Goal: Information Seeking & Learning: Learn about a topic

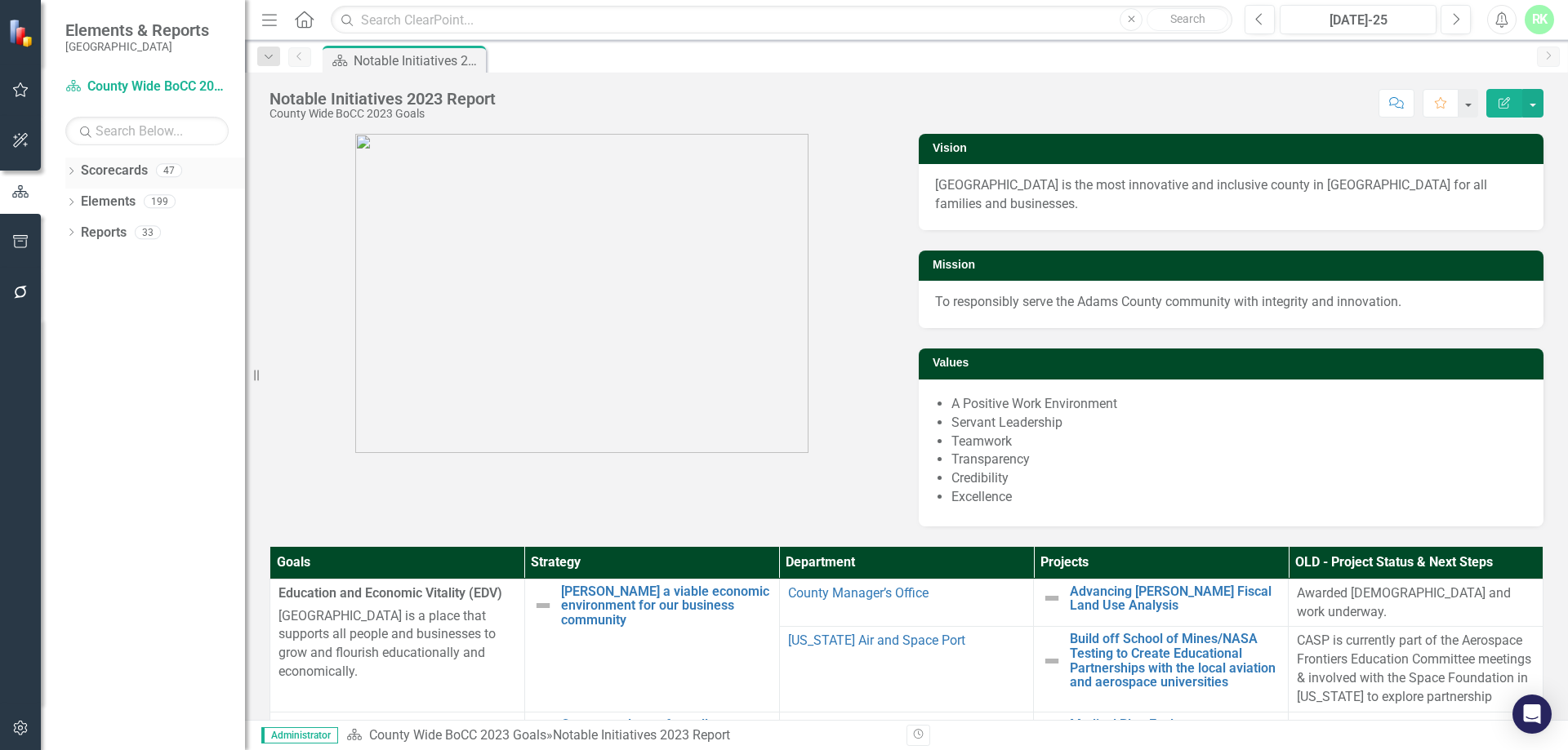
click at [73, 177] on icon "Dropdown" at bounding box center [71, 172] width 11 height 9
click at [80, 256] on div "Dropdown" at bounding box center [79, 263] width 12 height 14
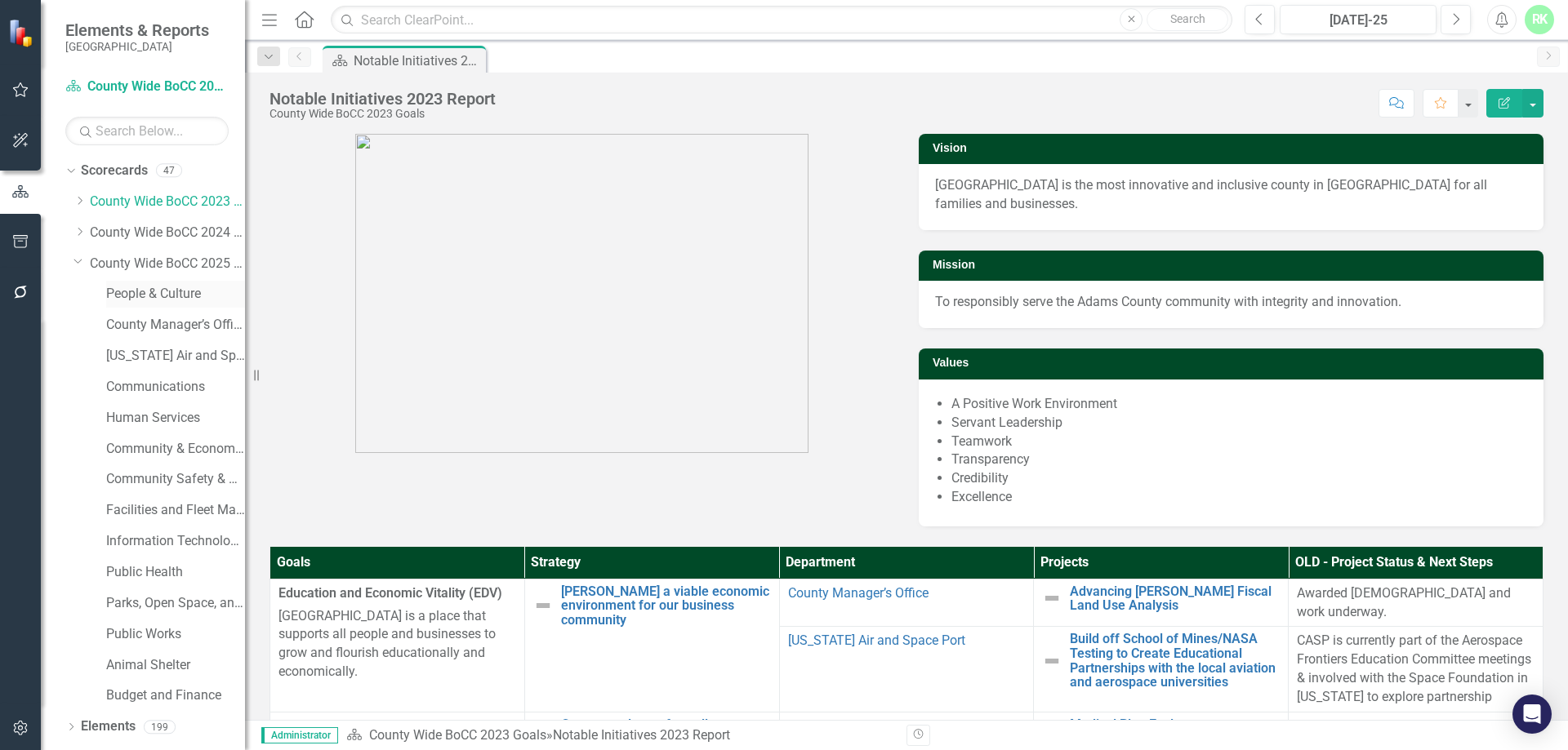
click at [145, 292] on link "People & Culture" at bounding box center [175, 294] width 139 height 19
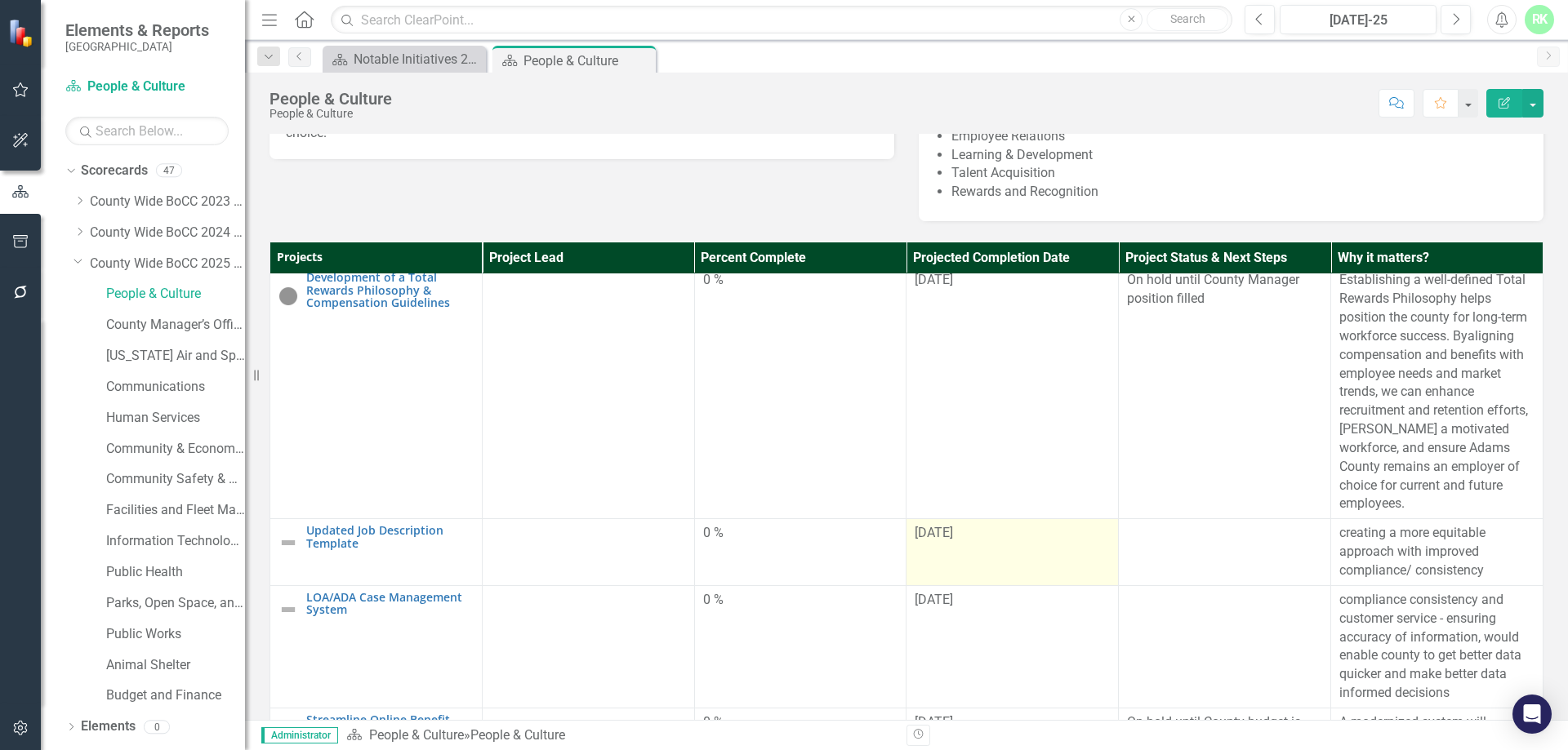
scroll to position [817, 0]
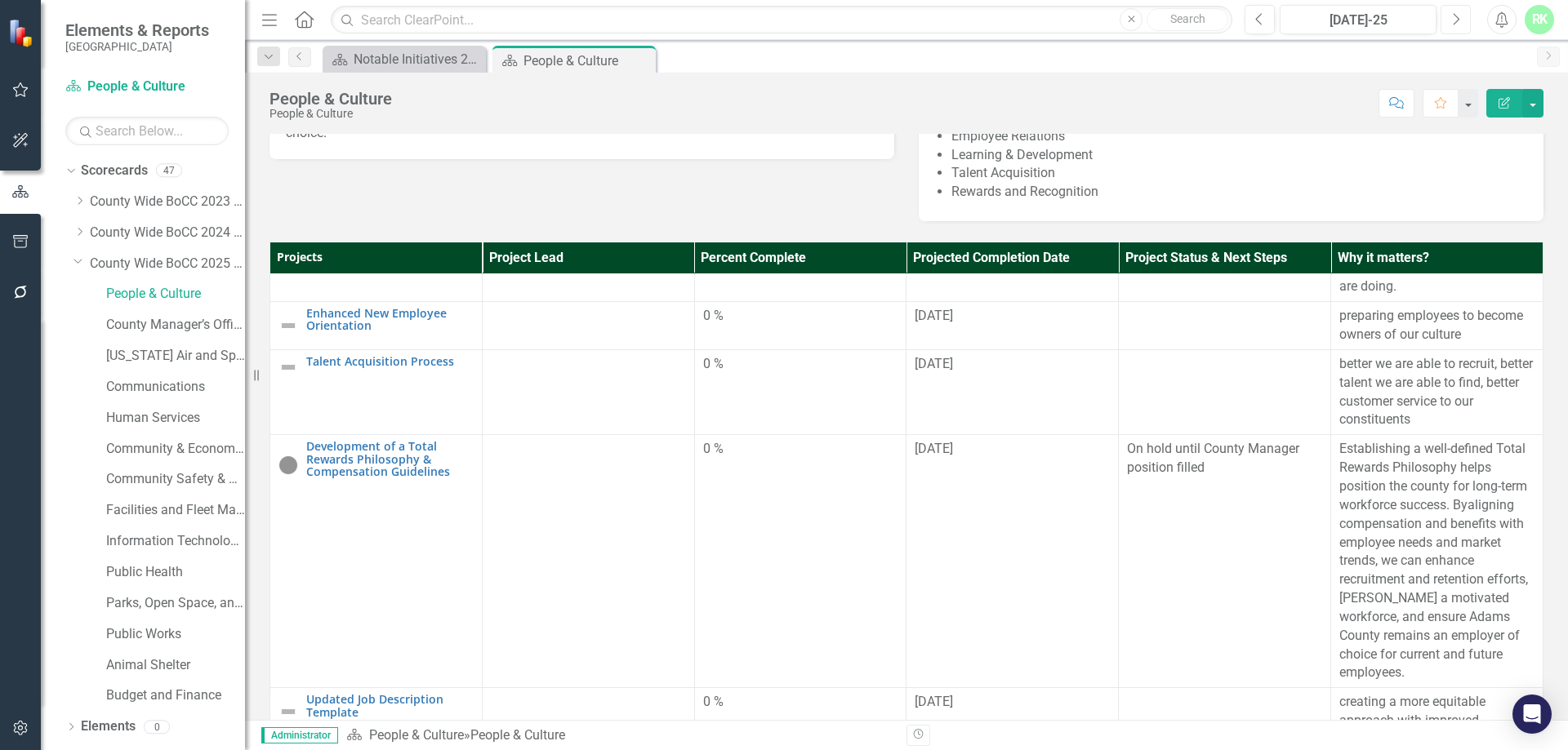
click at [1446, 18] on button "Next" at bounding box center [1454, 20] width 30 height 29
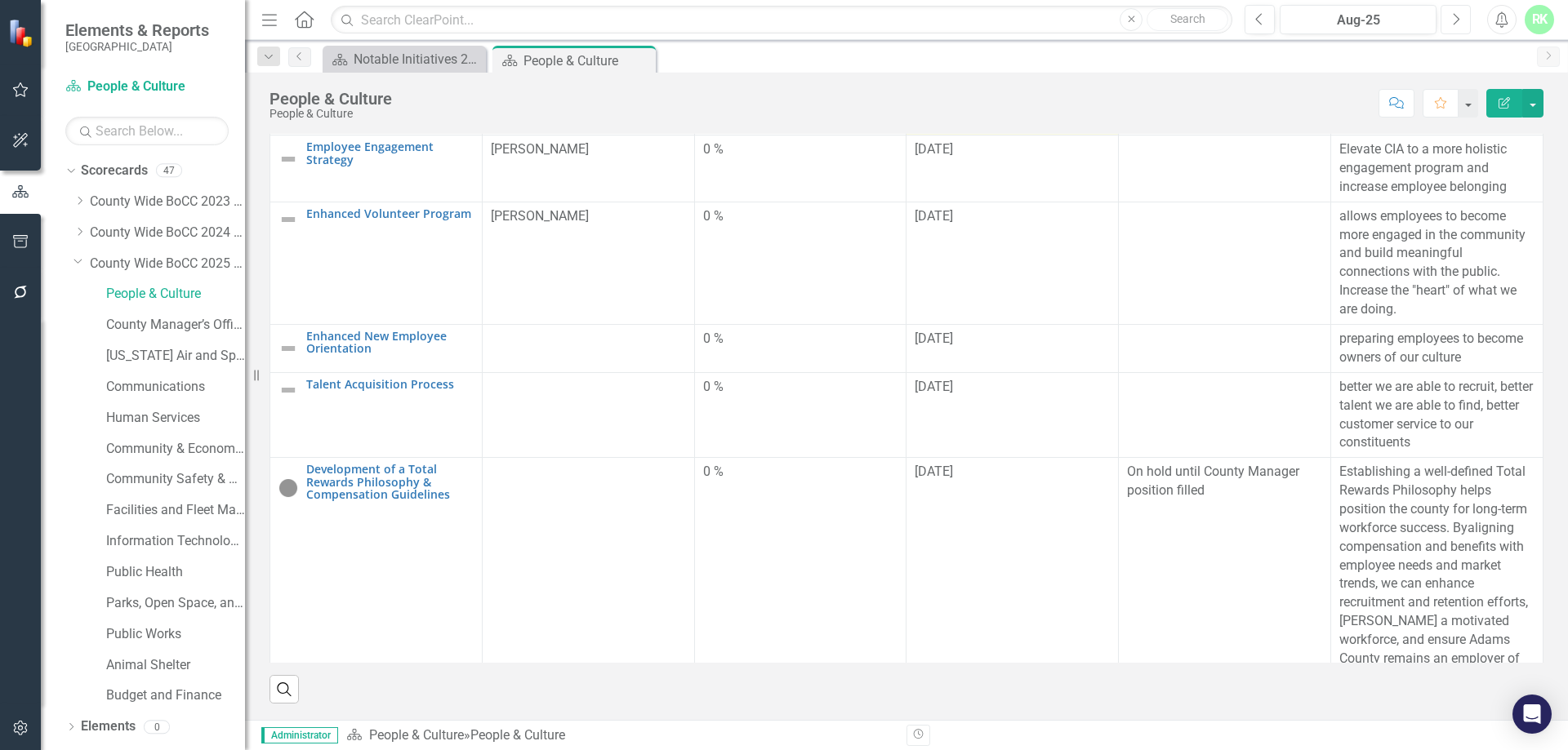
scroll to position [1061, 0]
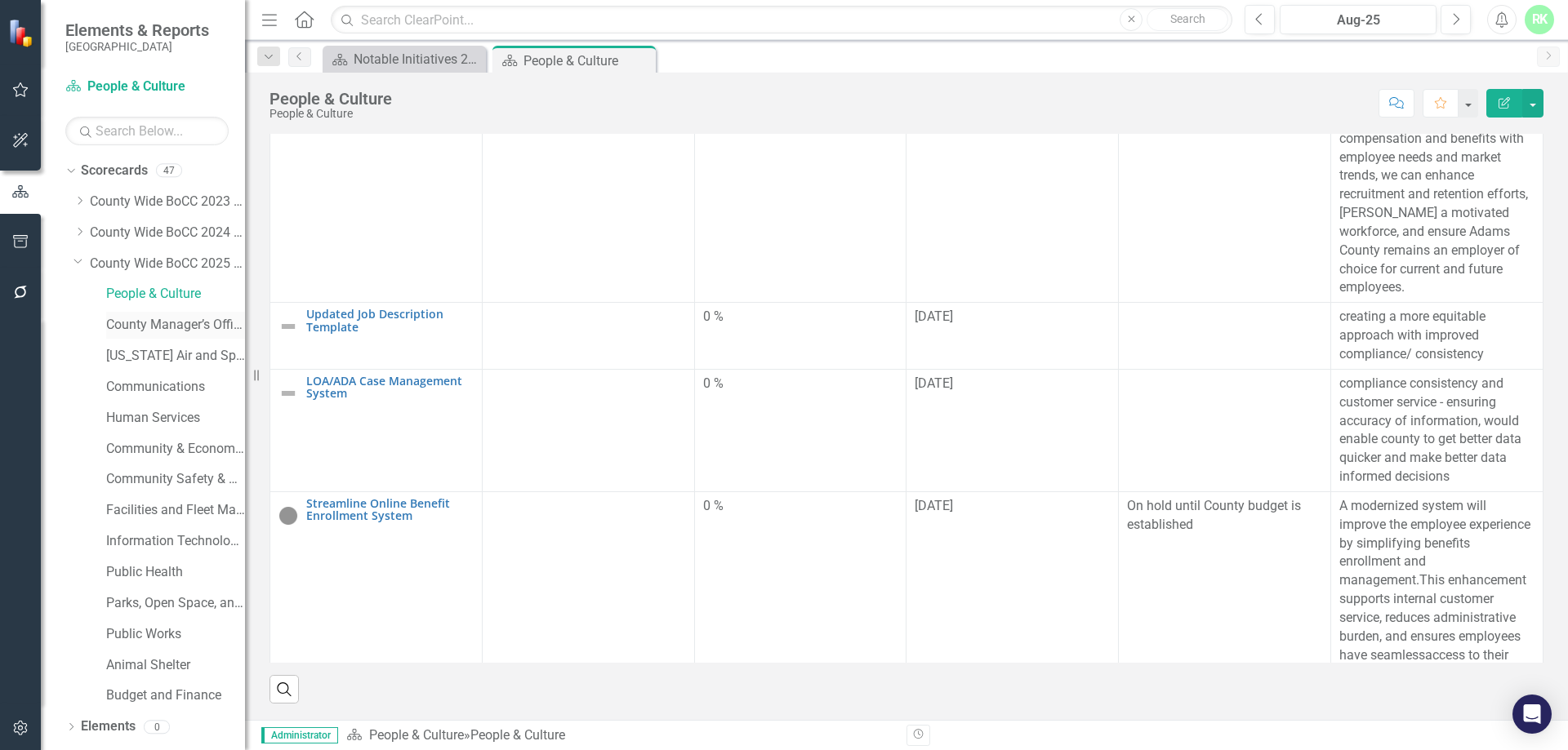
click at [174, 318] on link "County Manager’s Office" at bounding box center [175, 325] width 139 height 19
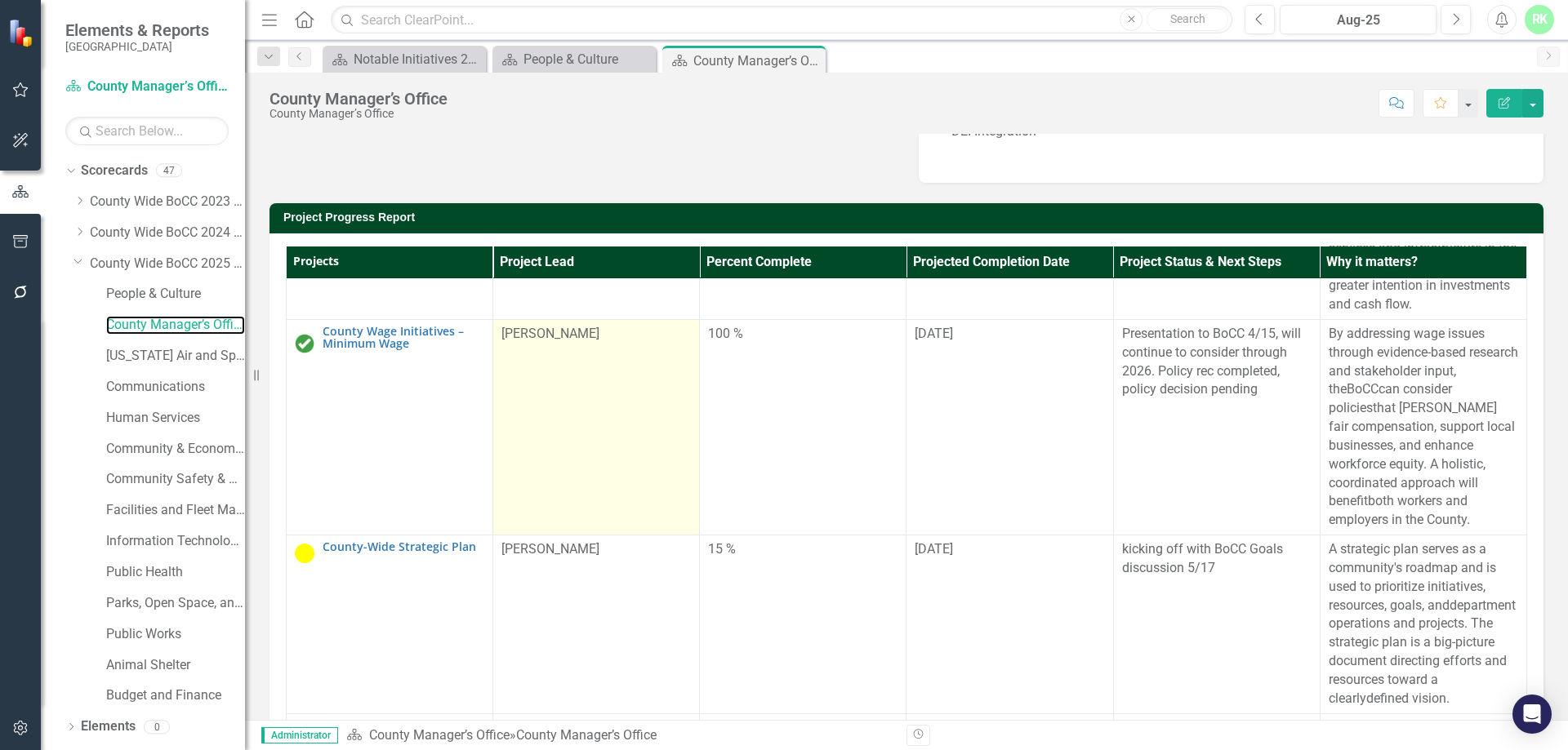
scroll to position [408, 0]
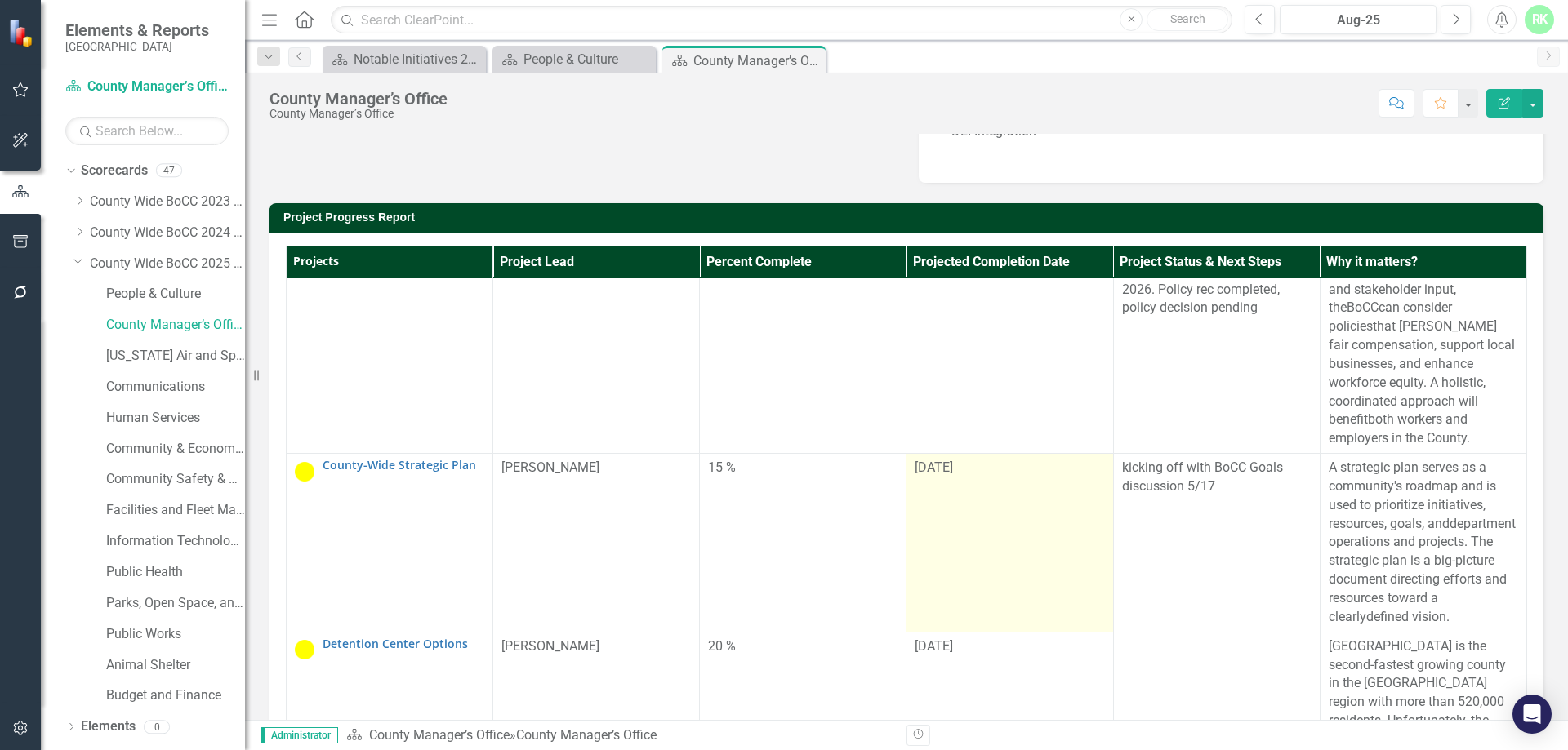
click at [952, 478] on div "[DATE]" at bounding box center [1009, 468] width 189 height 19
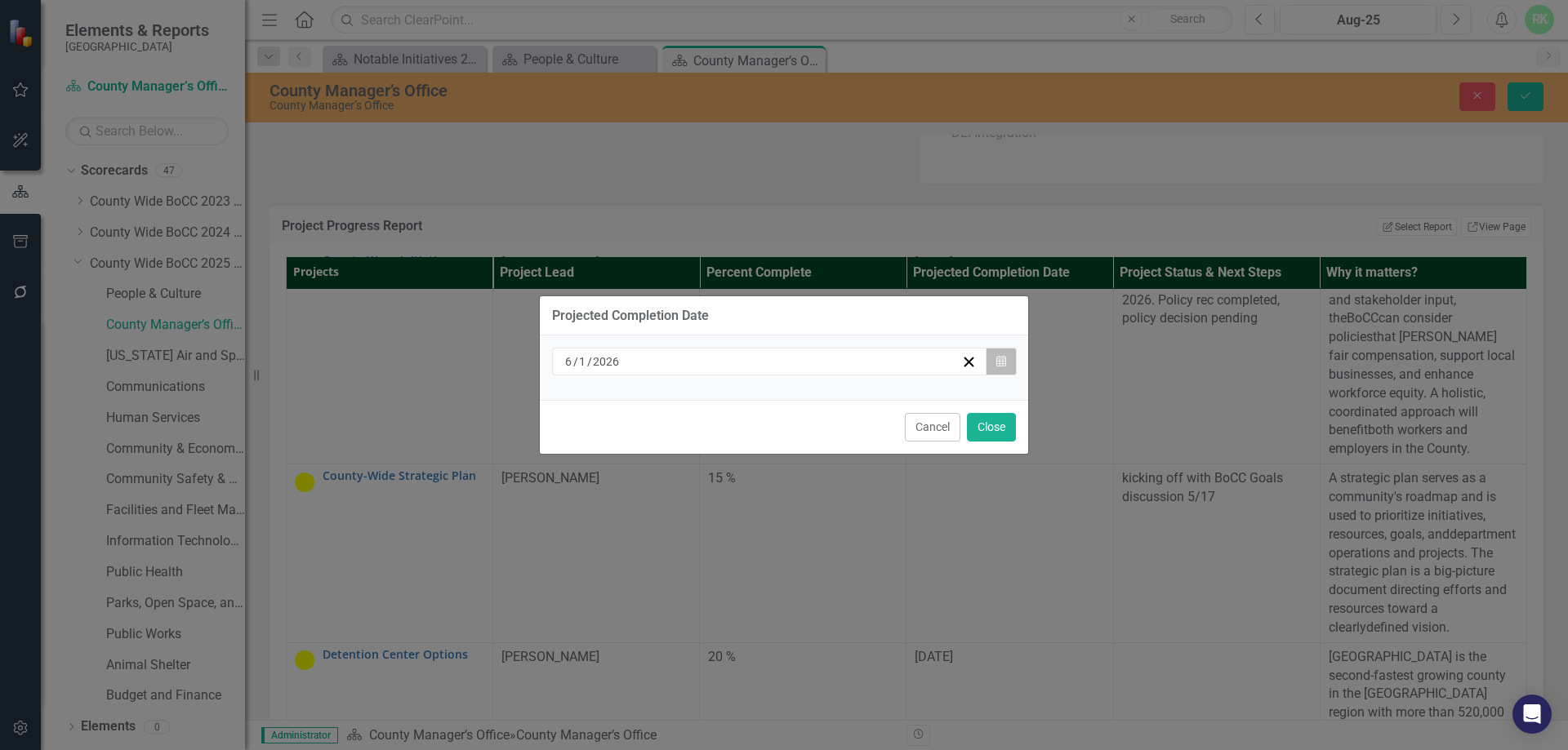
click at [997, 363] on icon "Calendar" at bounding box center [1000, 361] width 9 height 11
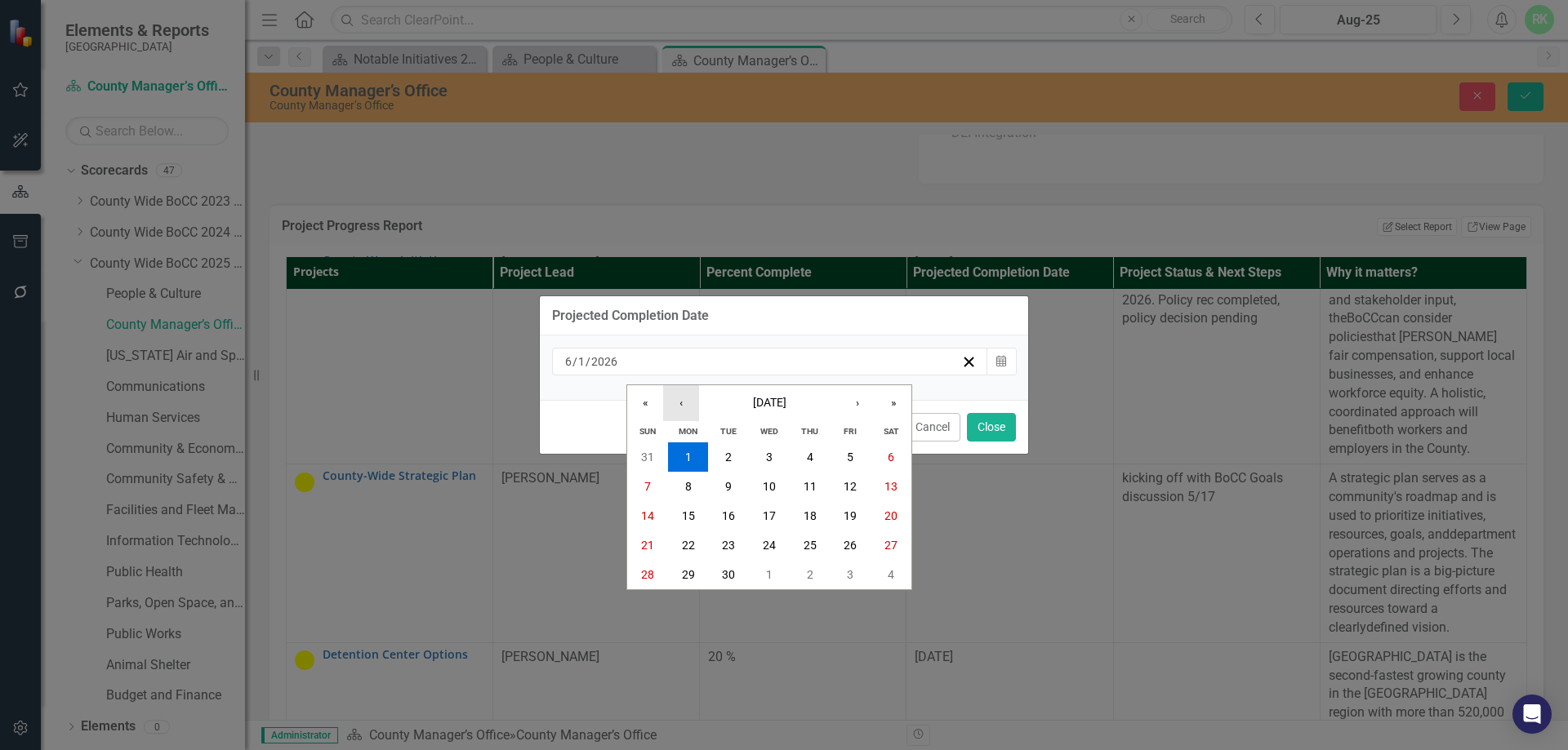
click at [668, 404] on button "‹" at bounding box center [681, 404] width 36 height 36
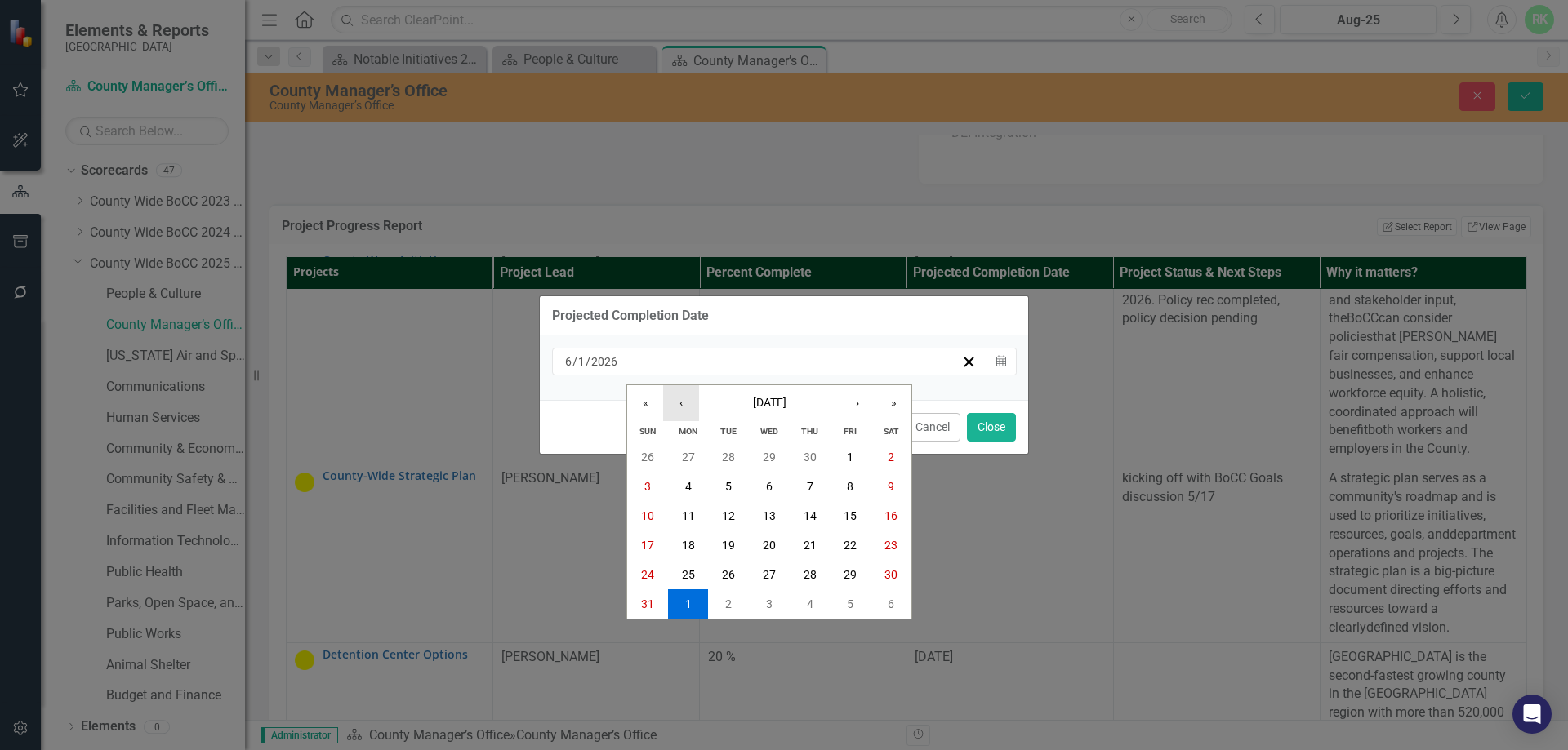
click at [668, 404] on button "‹" at bounding box center [681, 404] width 36 height 36
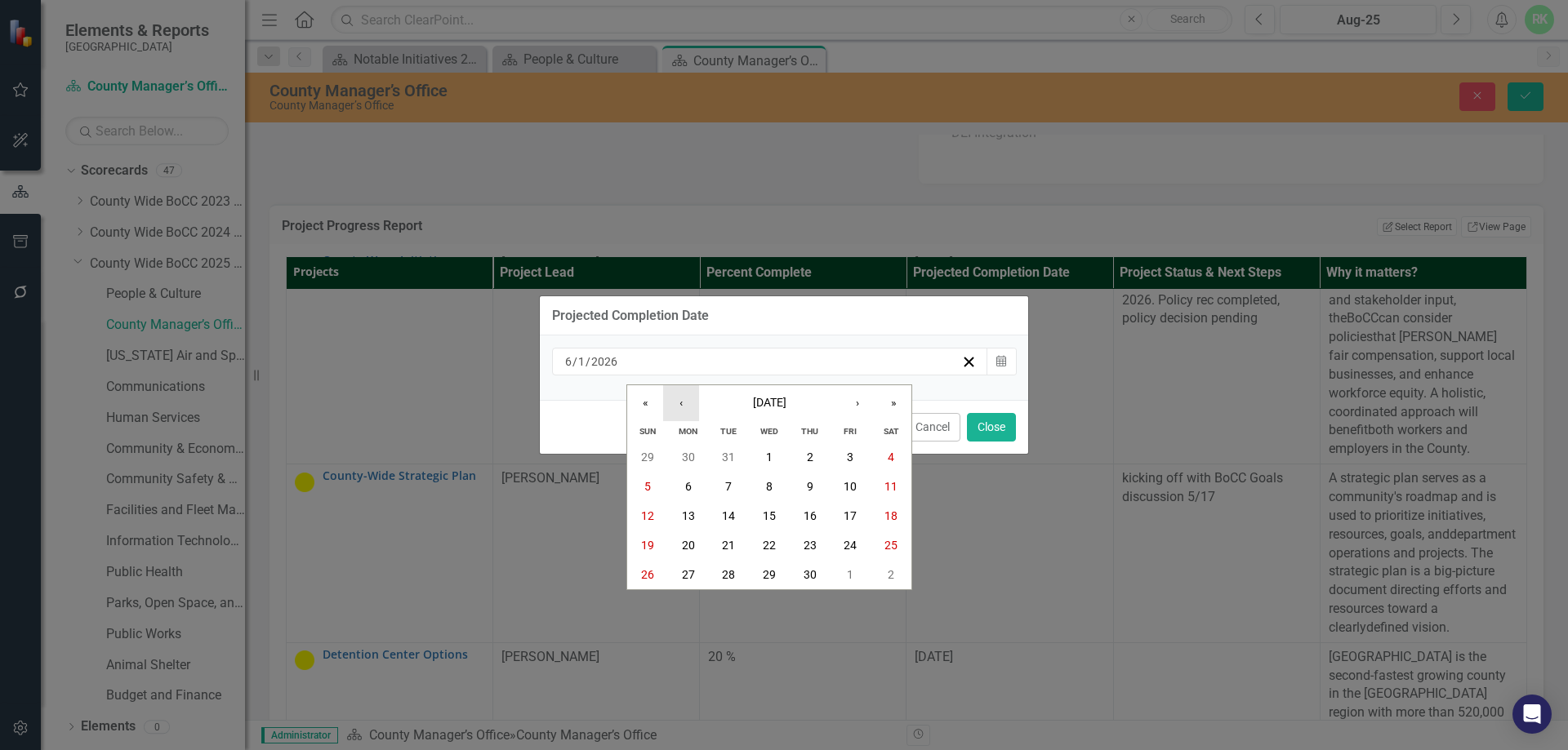
click at [668, 404] on button "‹" at bounding box center [681, 404] width 36 height 36
click at [732, 569] on abbr "31" at bounding box center [728, 574] width 13 height 13
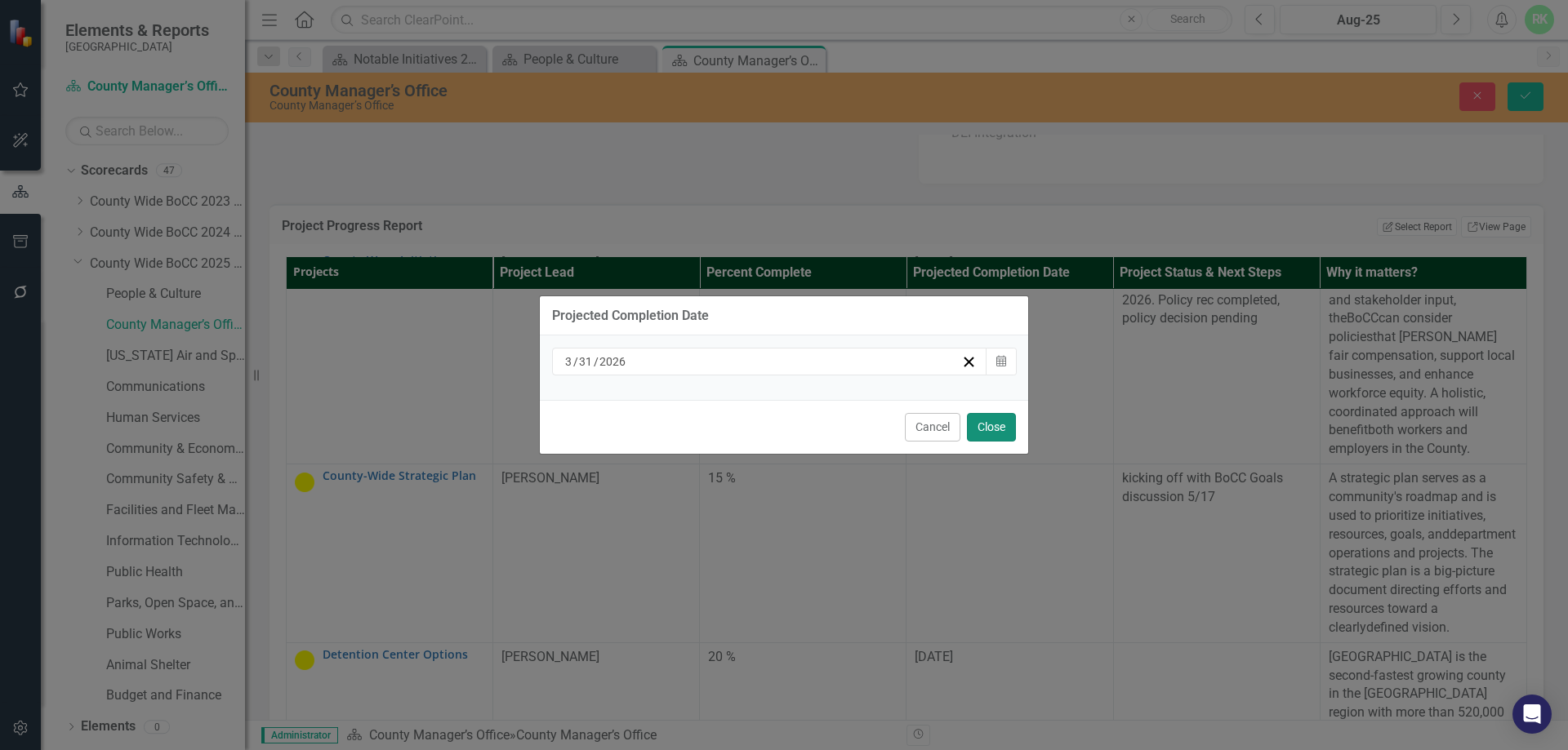
click at [981, 433] on button "Close" at bounding box center [991, 427] width 49 height 28
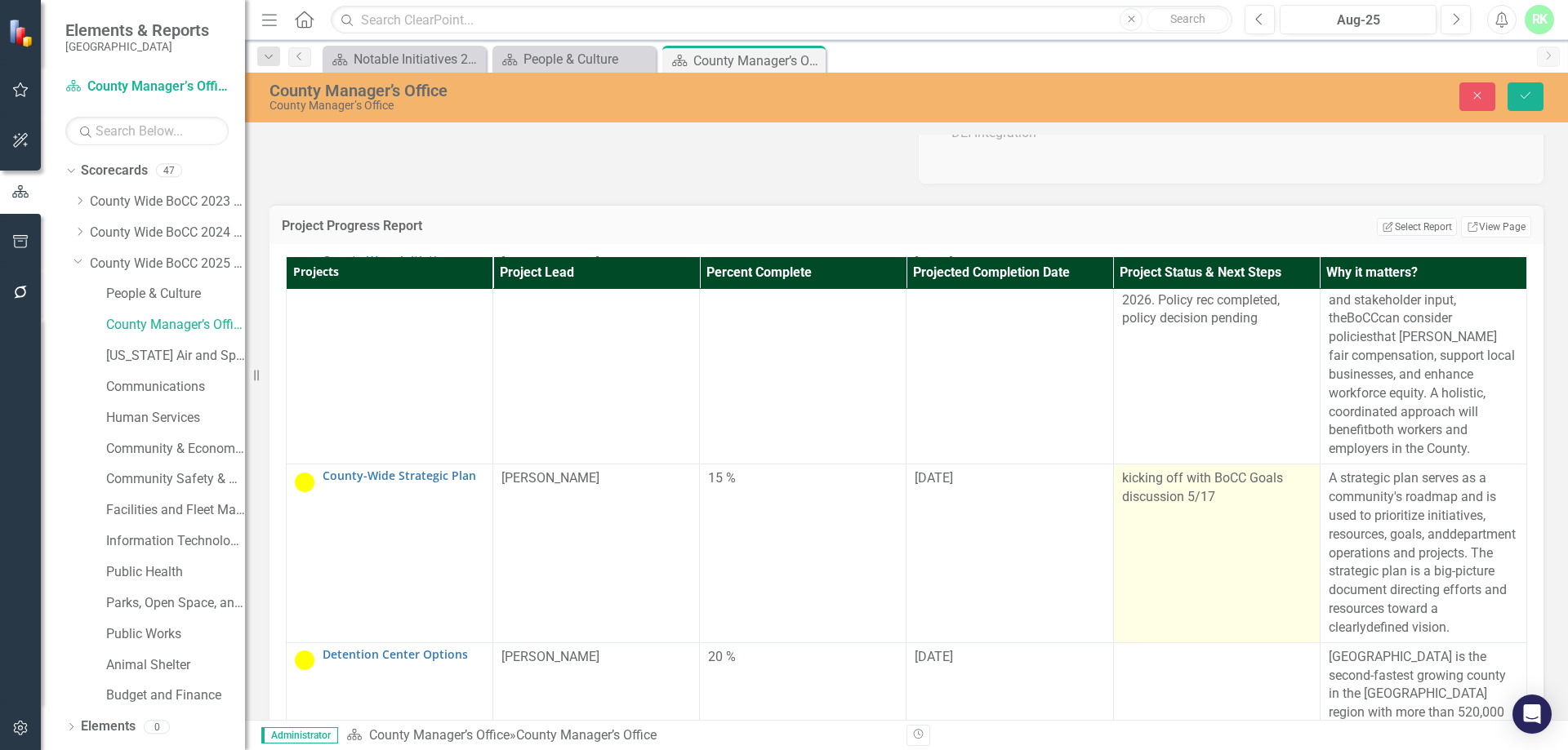
click at [1207, 570] on td "kicking off with BoCC Goals discussion 5/17" at bounding box center [1216, 553] width 207 height 178
click at [1212, 507] on div "kicking off with BoCC Goals discussion 5/17" at bounding box center [1216, 488] width 189 height 38
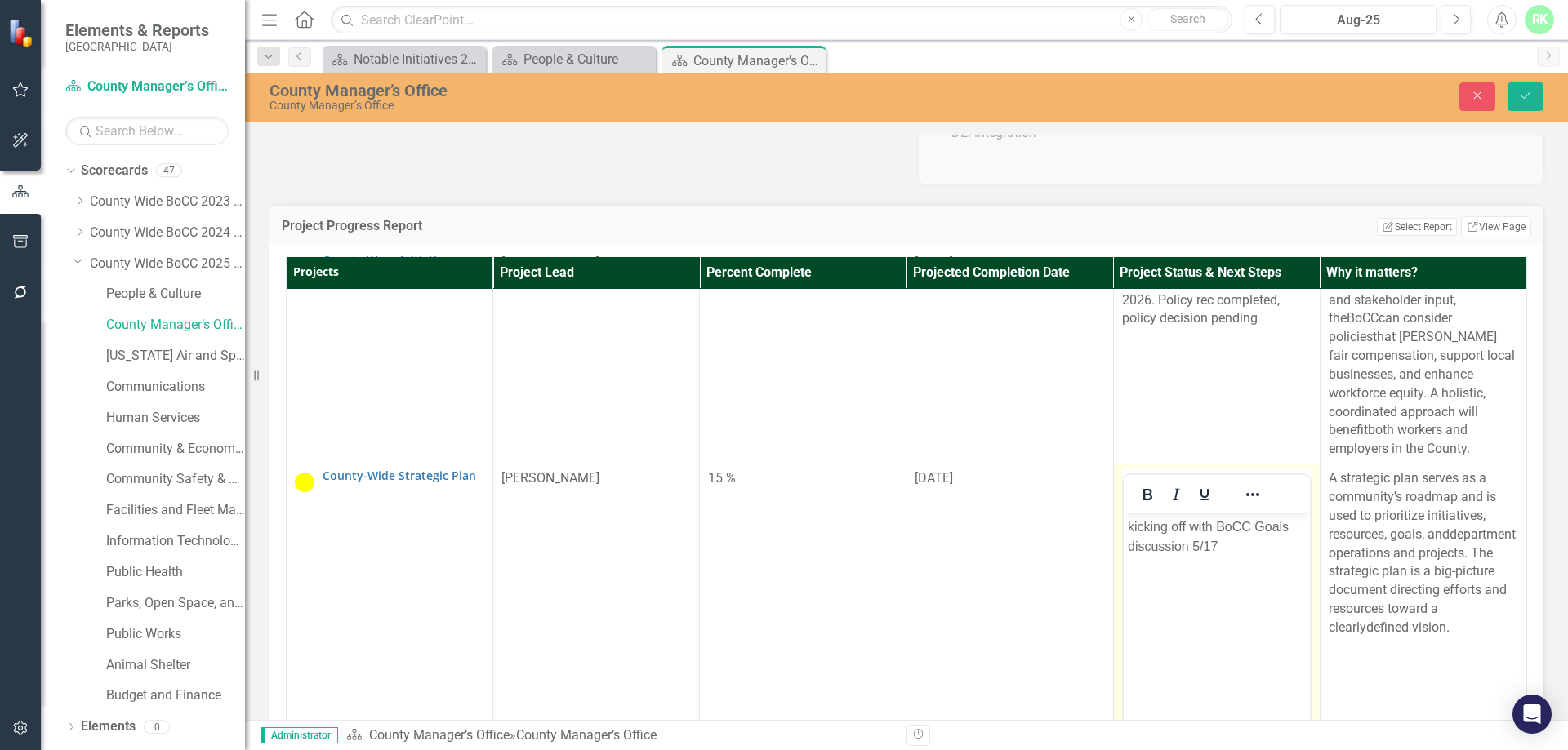
scroll to position [0, 0]
drag, startPoint x: 1227, startPoint y: 552, endPoint x: 2211, endPoint y: 1096, distance: 1124.4
click at [1122, 521] on html "kicking off with BoCC Goals discussion 5/17" at bounding box center [1215, 636] width 186 height 245
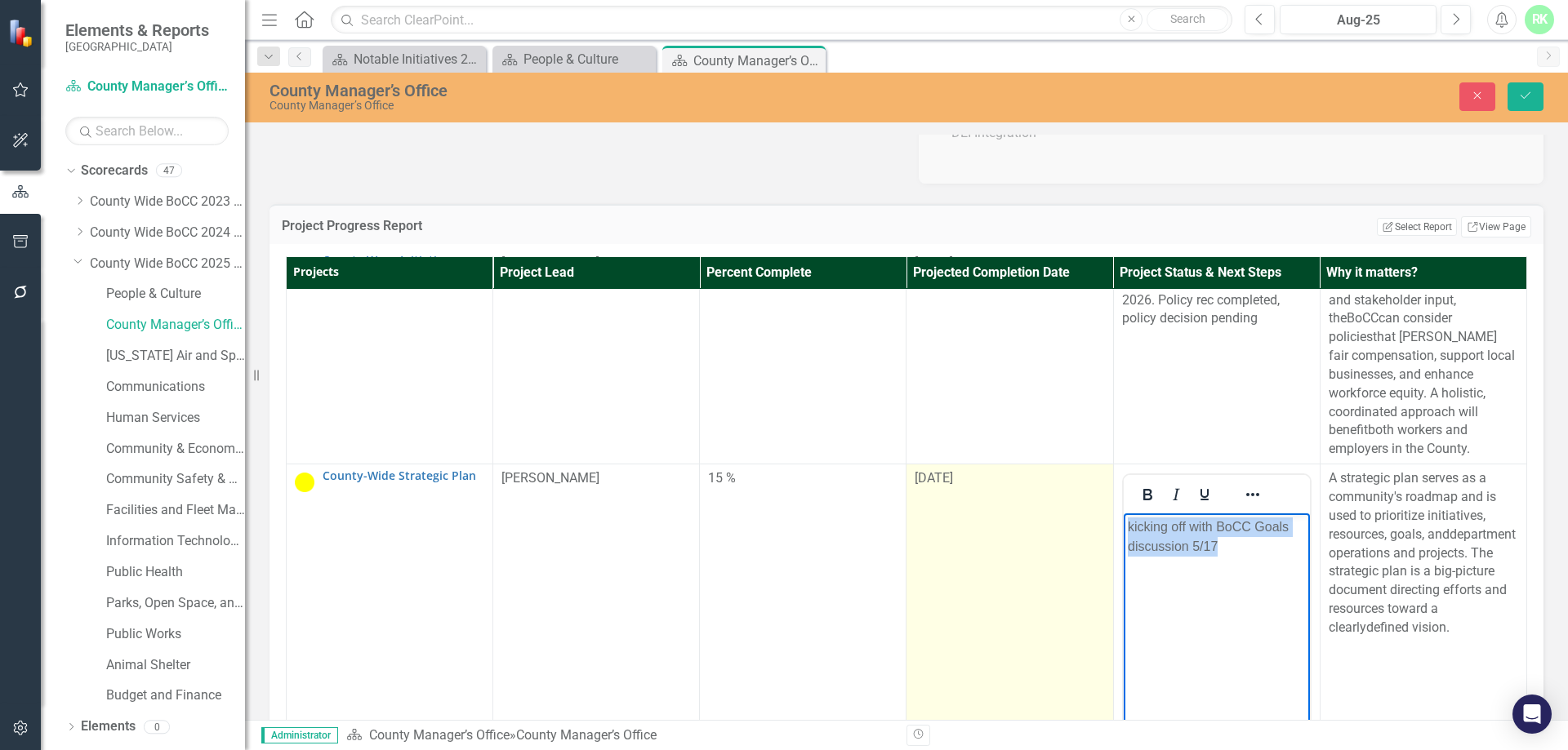
paste body "Rich Text Area. Press ALT-0 for help."
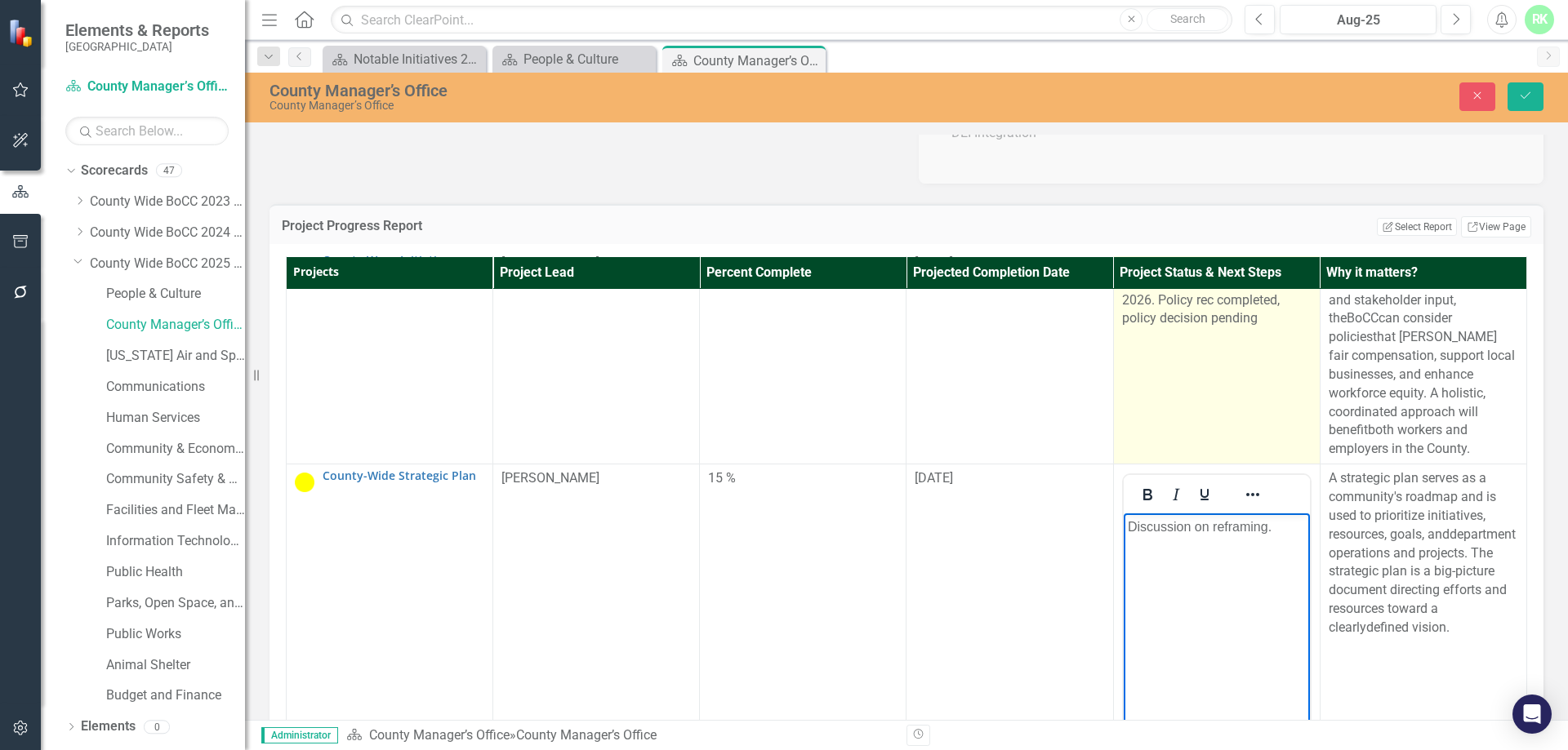
scroll to position [572, 0]
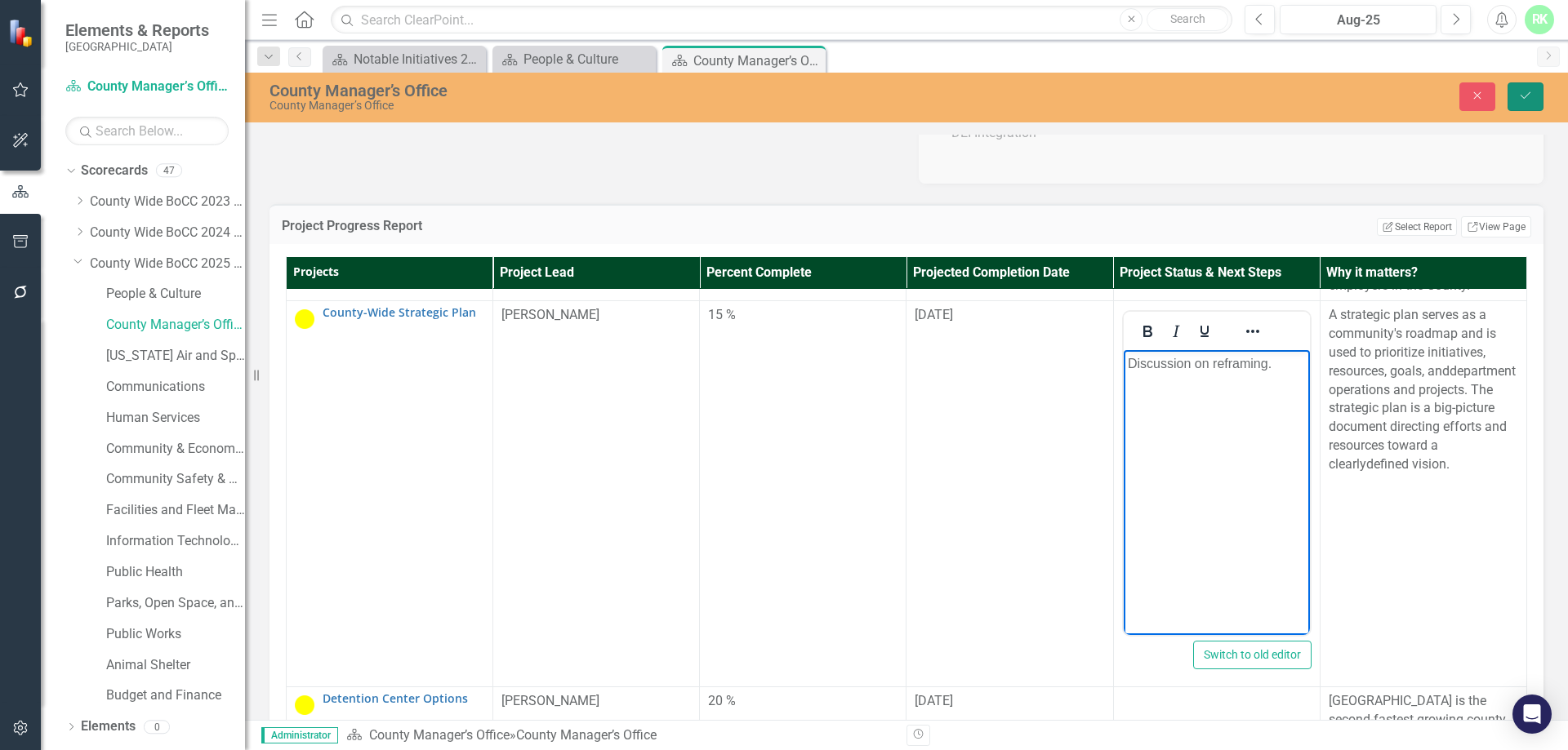
click at [1522, 101] on icon "Save" at bounding box center [1524, 95] width 15 height 11
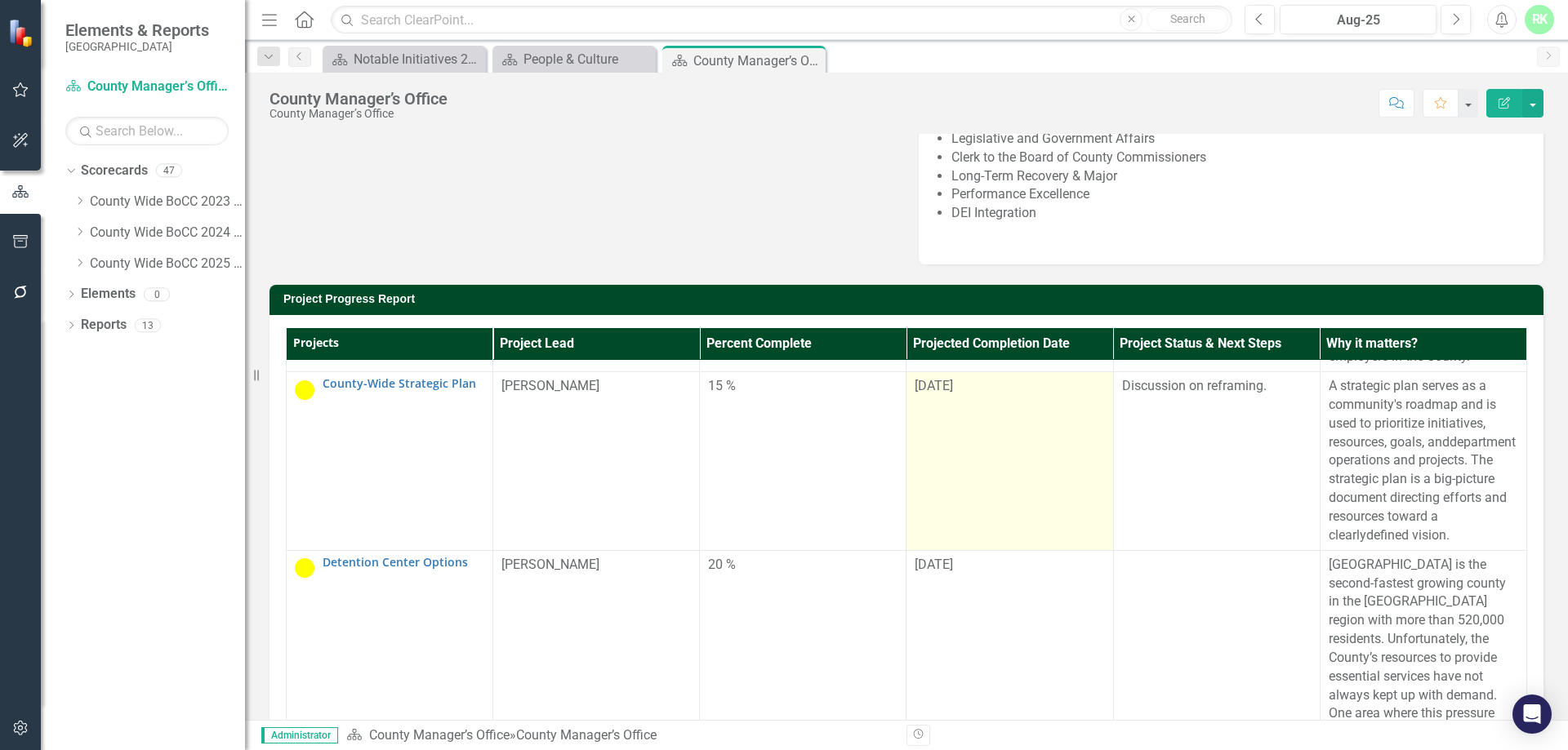
scroll to position [596, 0]
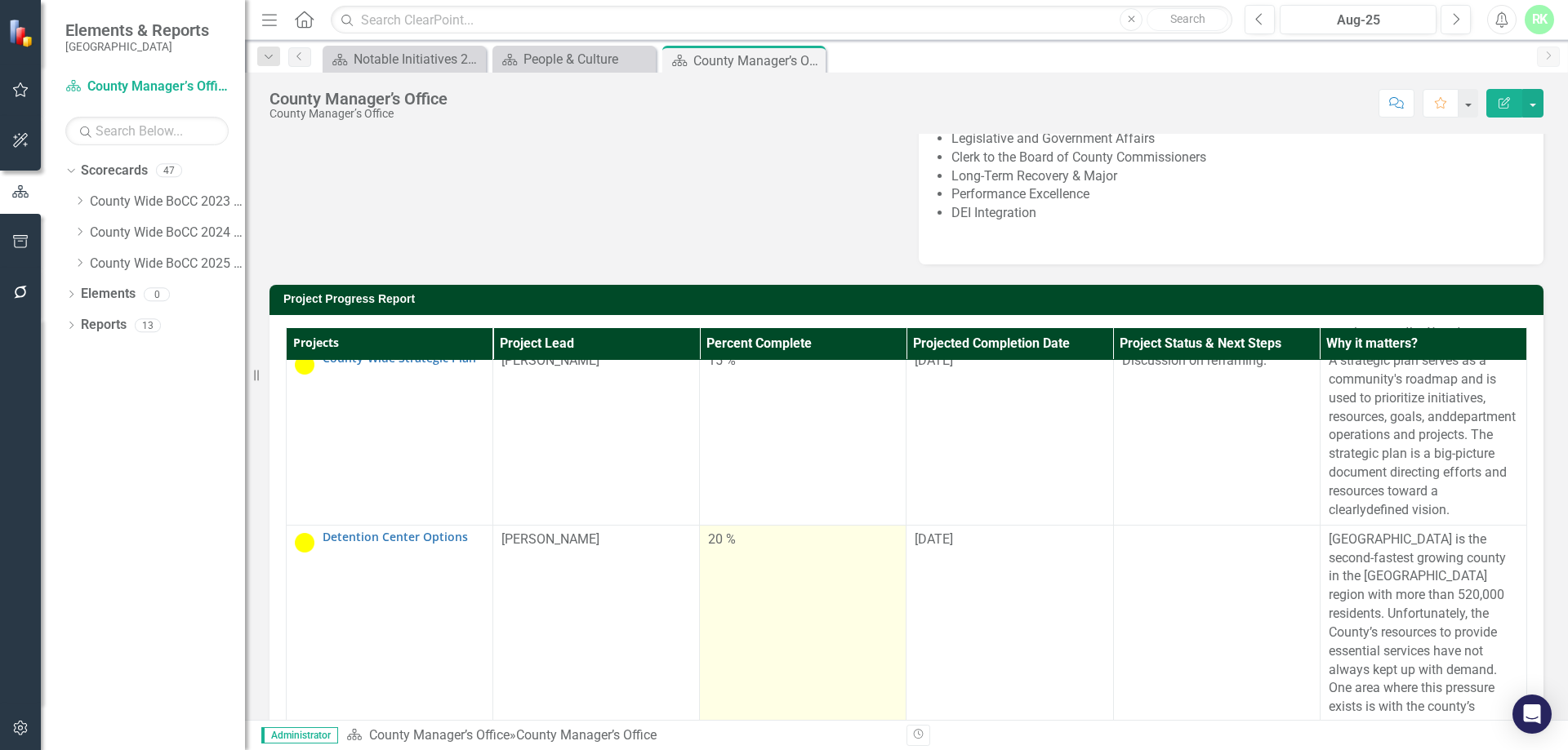
click at [743, 549] on div "20 %" at bounding box center [802, 540] width 189 height 19
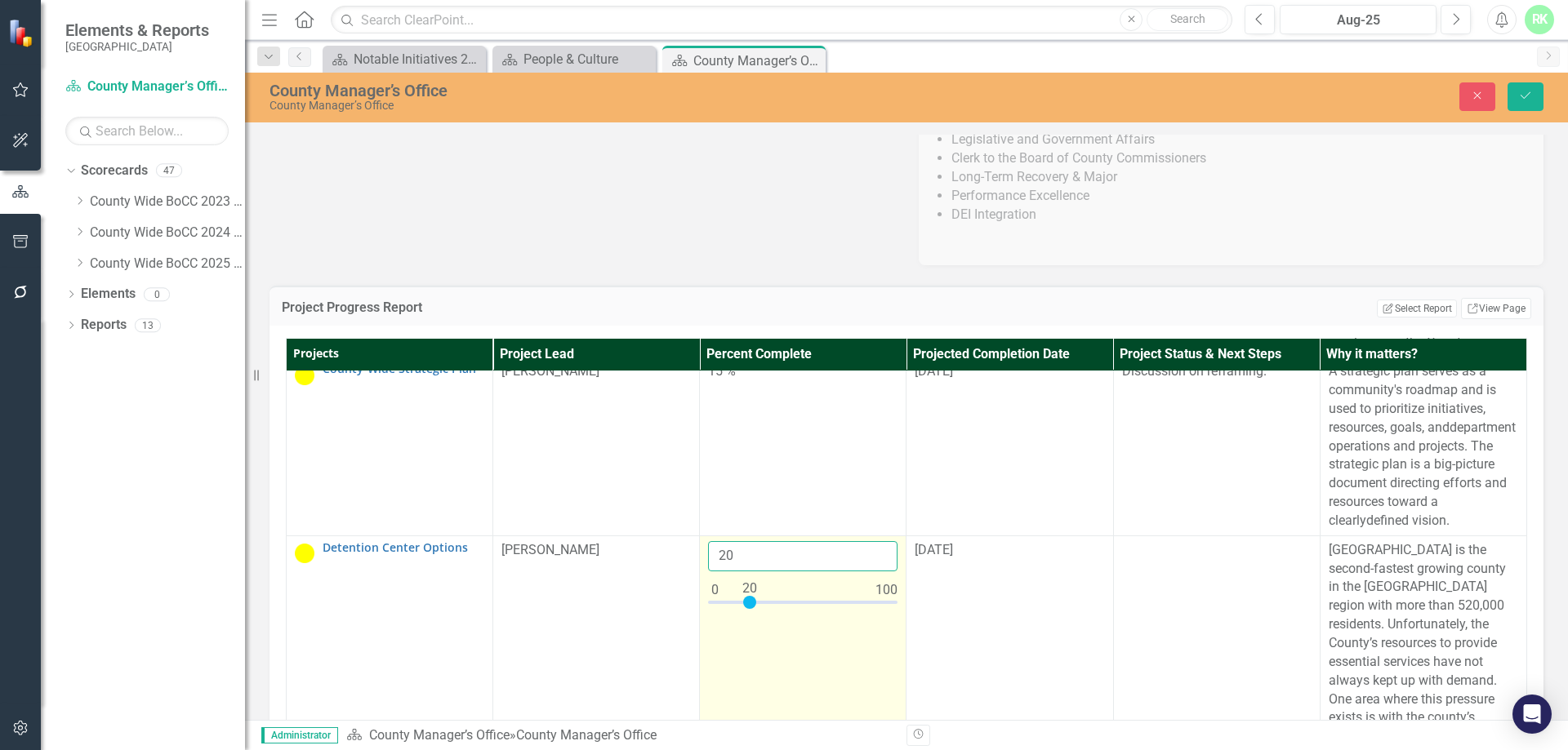
drag, startPoint x: 733, startPoint y: 611, endPoint x: 705, endPoint y: 614, distance: 28.2
click at [708, 572] on input "20" at bounding box center [802, 555] width 189 height 30
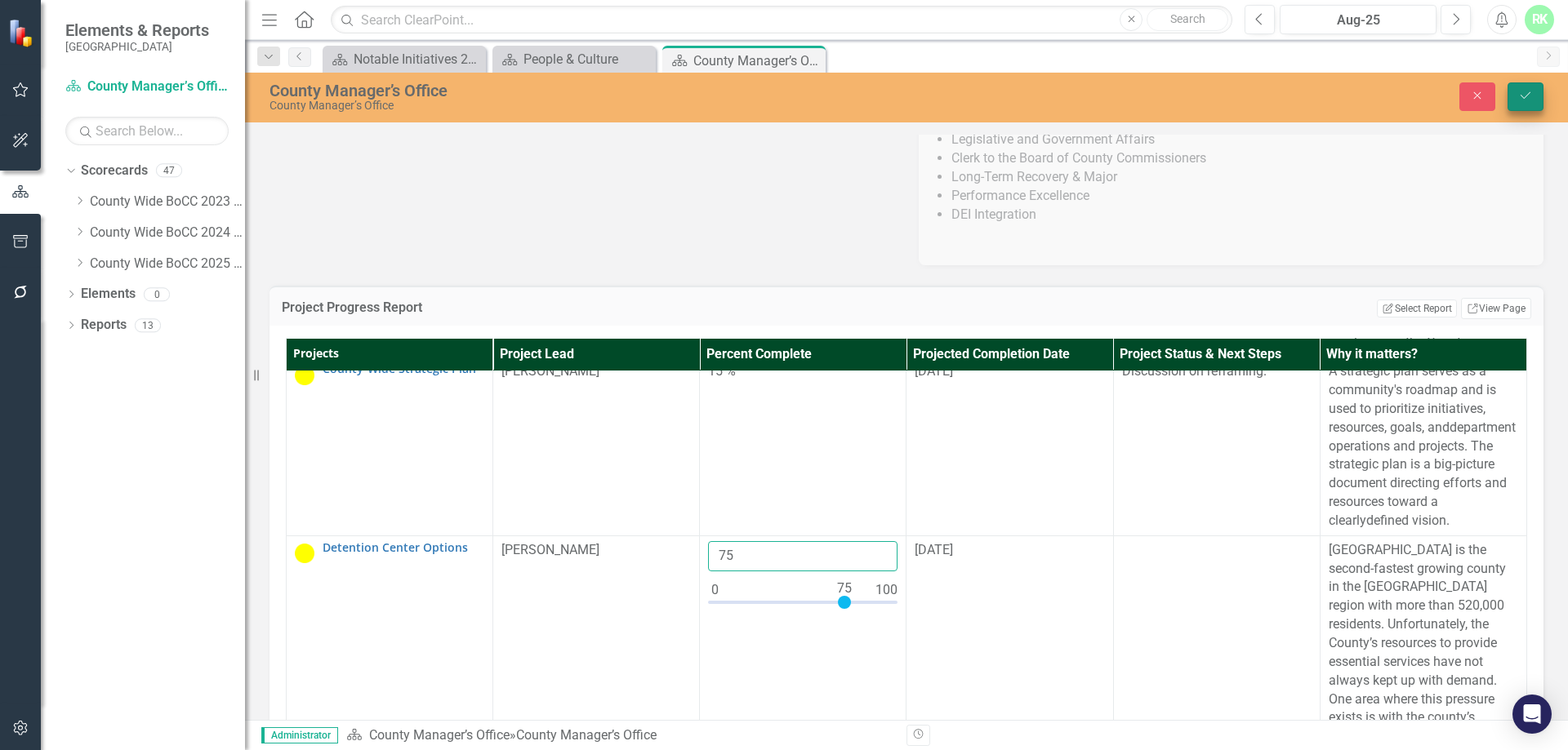
type input "75"
click at [1525, 99] on icon "Save" at bounding box center [1524, 95] width 15 height 11
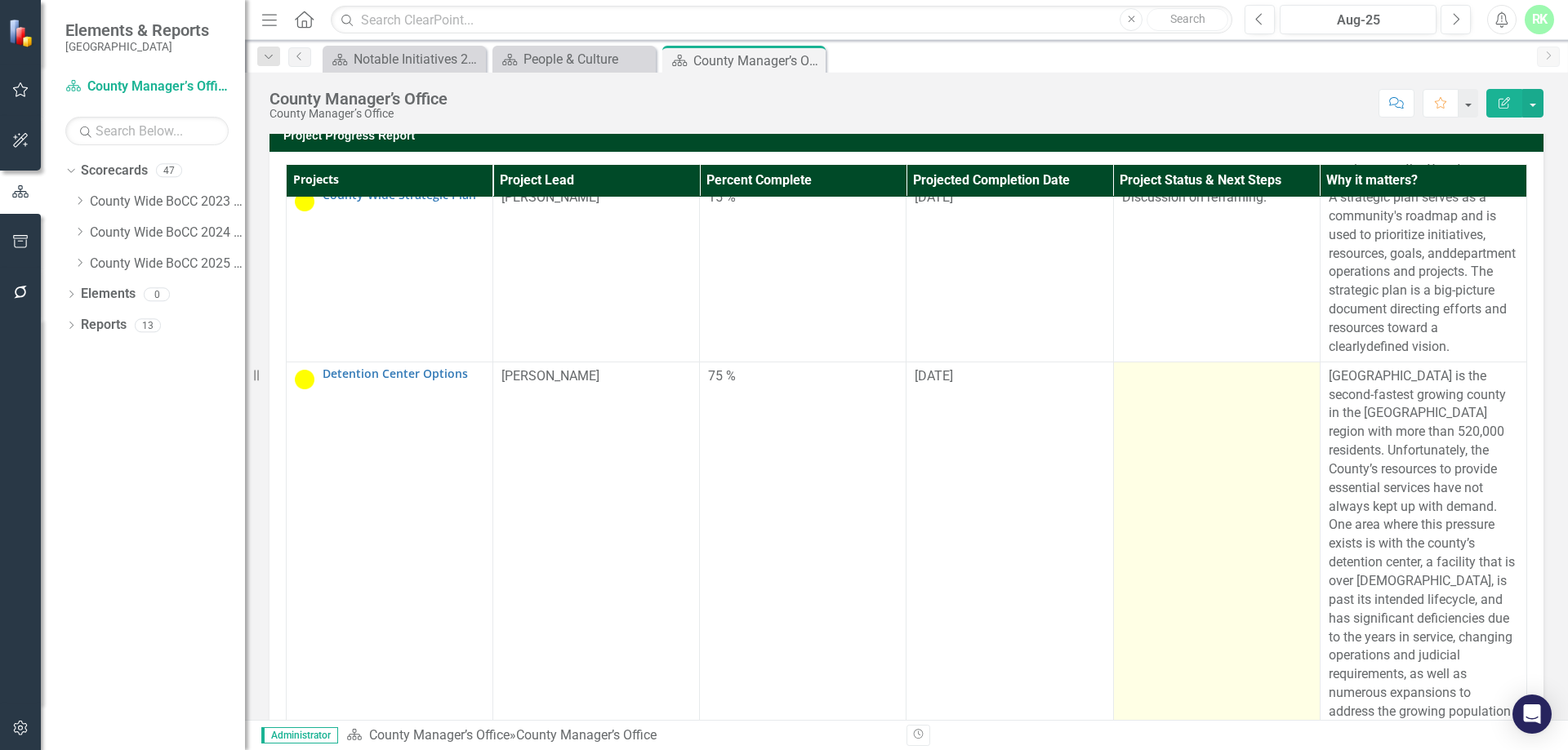
click at [1130, 480] on td at bounding box center [1216, 554] width 207 height 384
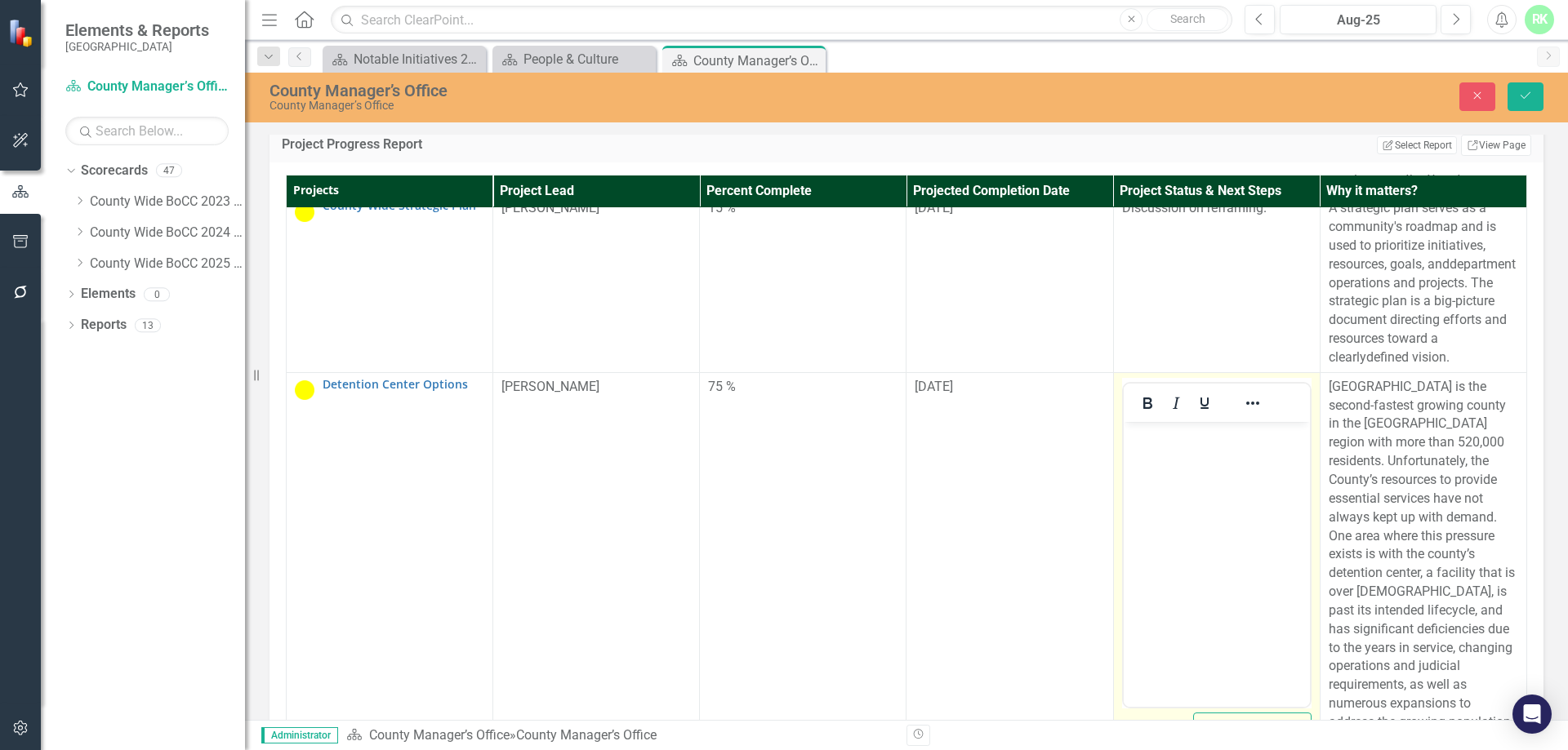
scroll to position [0, 0]
click at [1162, 474] on body "Rich Text Area. Press ALT-0 for help." at bounding box center [1215, 544] width 186 height 245
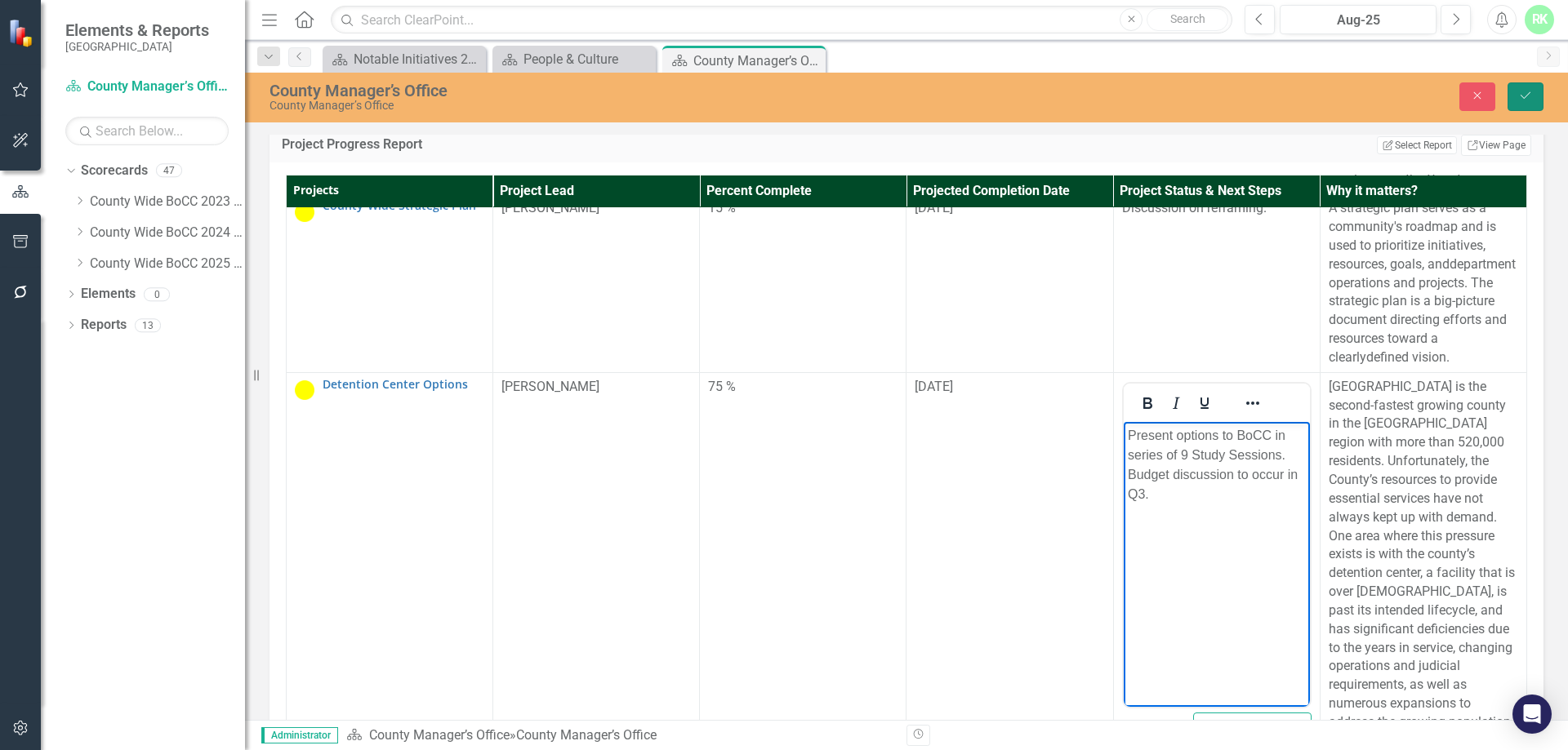
click at [1520, 103] on button "Save" at bounding box center [1525, 96] width 36 height 28
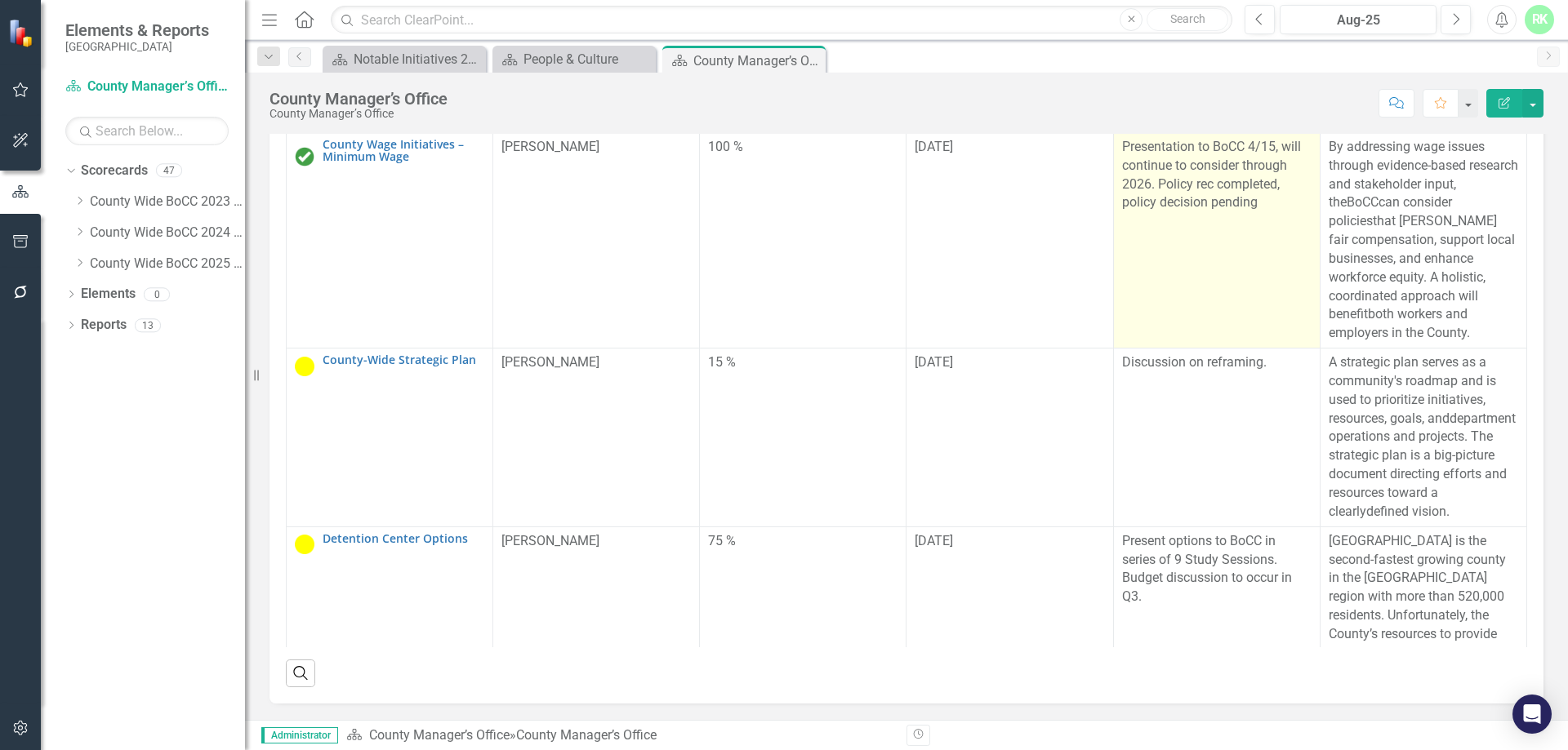
scroll to position [433, 0]
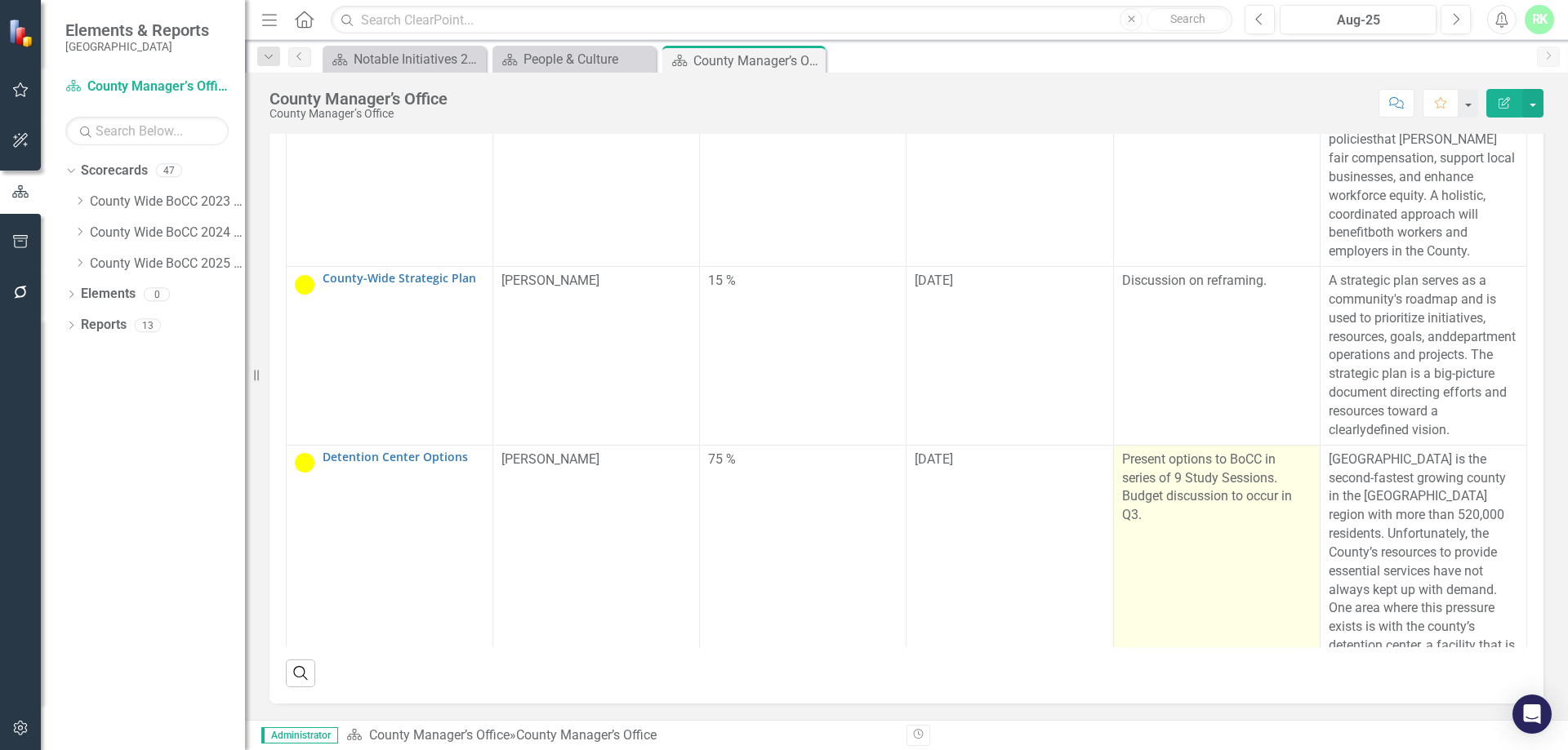
click at [1152, 487] on p "Present options to BoCC in series of 9 Study Sessions. Budget discussion to occ…" at bounding box center [1216, 487] width 189 height 74
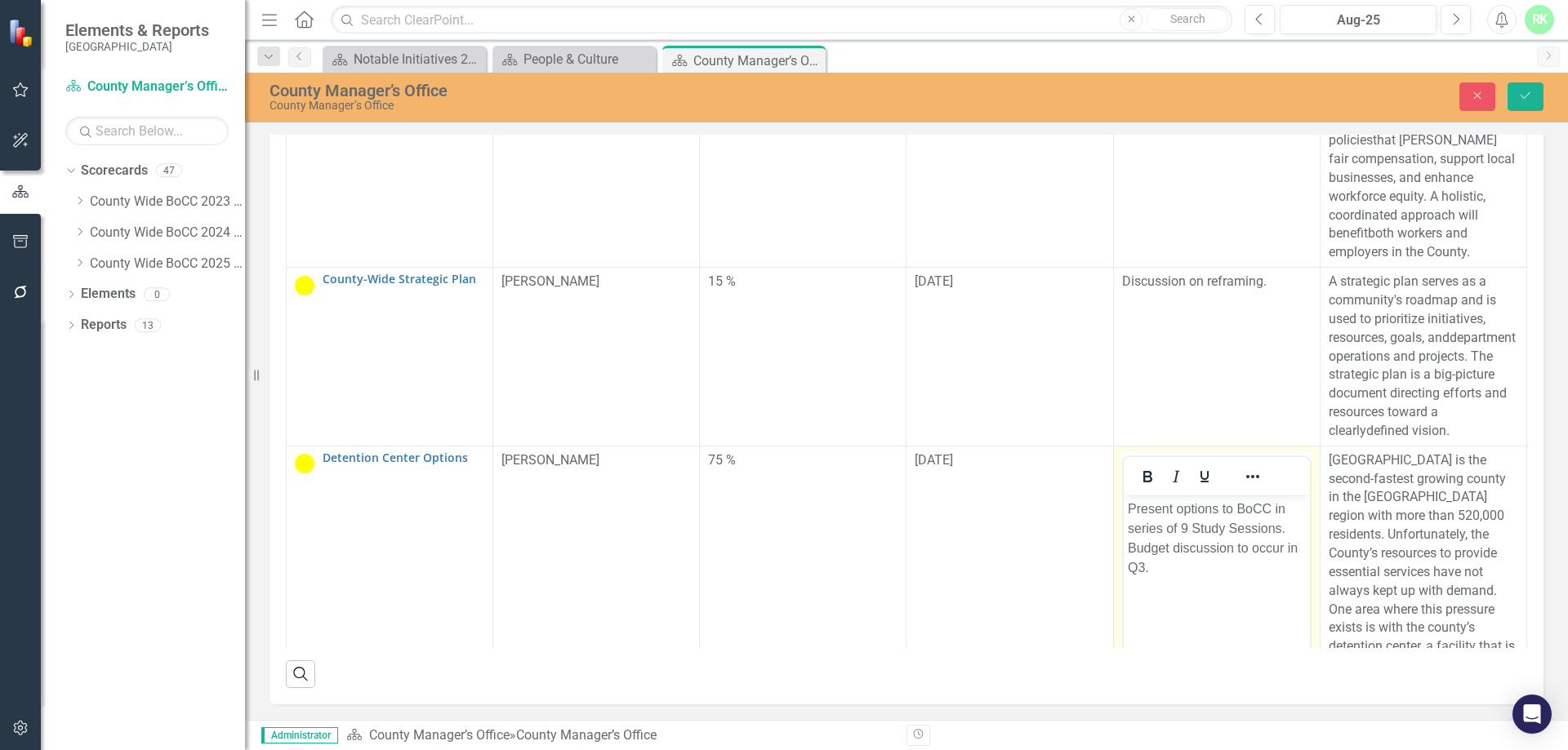
scroll to position [0, 0]
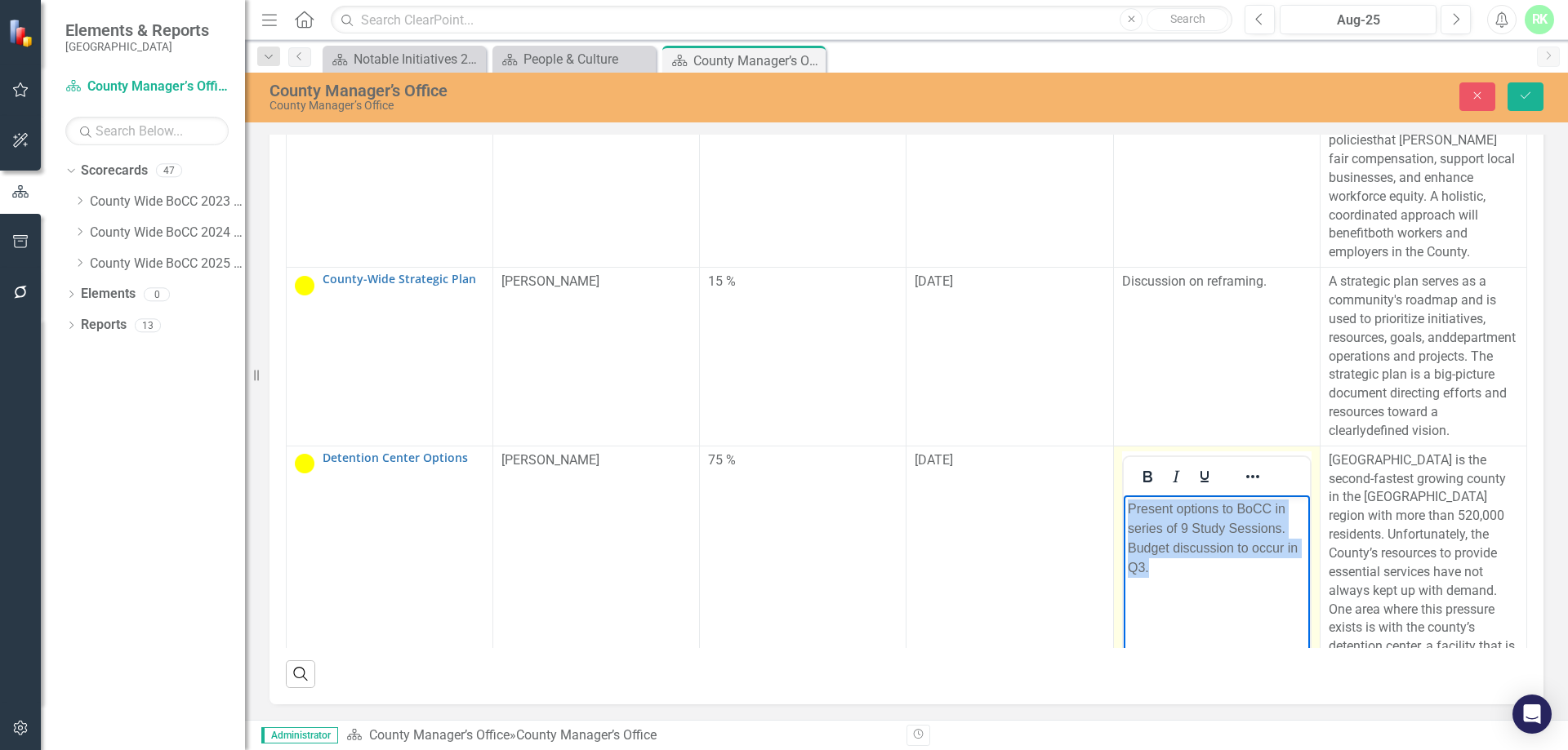
drag, startPoint x: 1157, startPoint y: 558, endPoint x: 1110, endPoint y: 503, distance: 72.3
click at [1122, 503] on html "Present options to BoCC in series of 9 Study Sessions. Budget discussion to occ…" at bounding box center [1215, 617] width 186 height 245
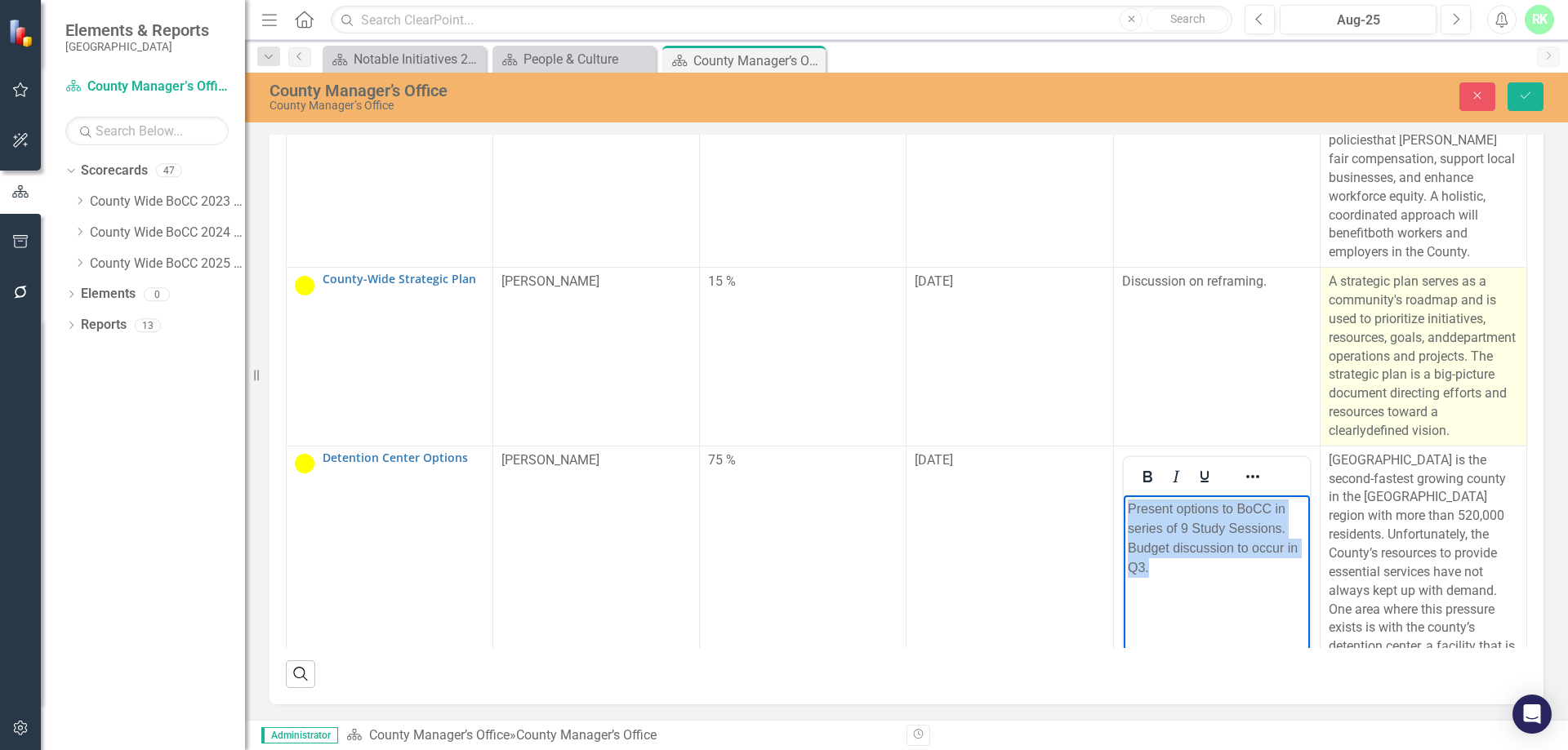
copy p "Present options to BoCC in series of 9 Study Sessions. Budget discussion to occ…"
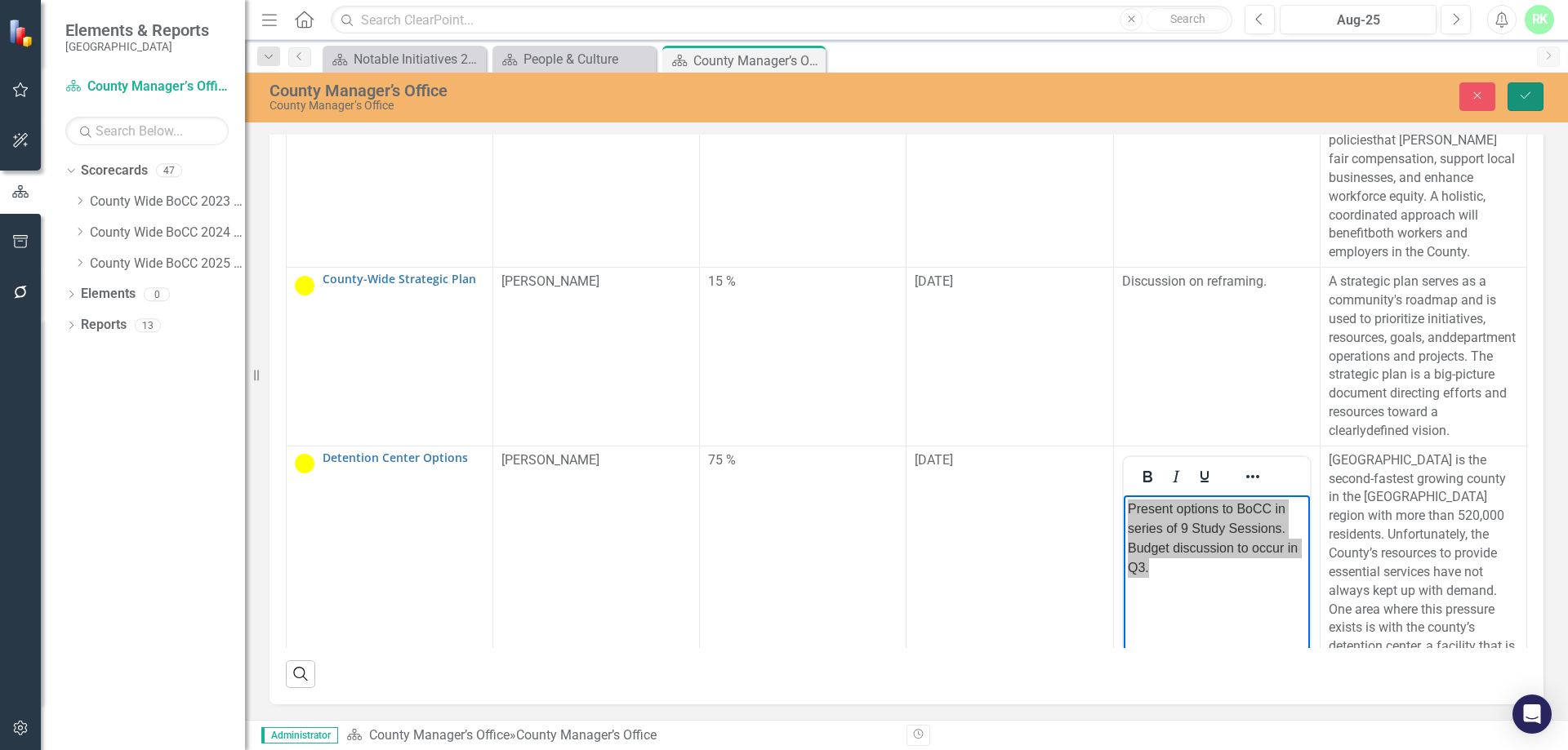
click at [1513, 102] on button "Save" at bounding box center [1525, 96] width 36 height 28
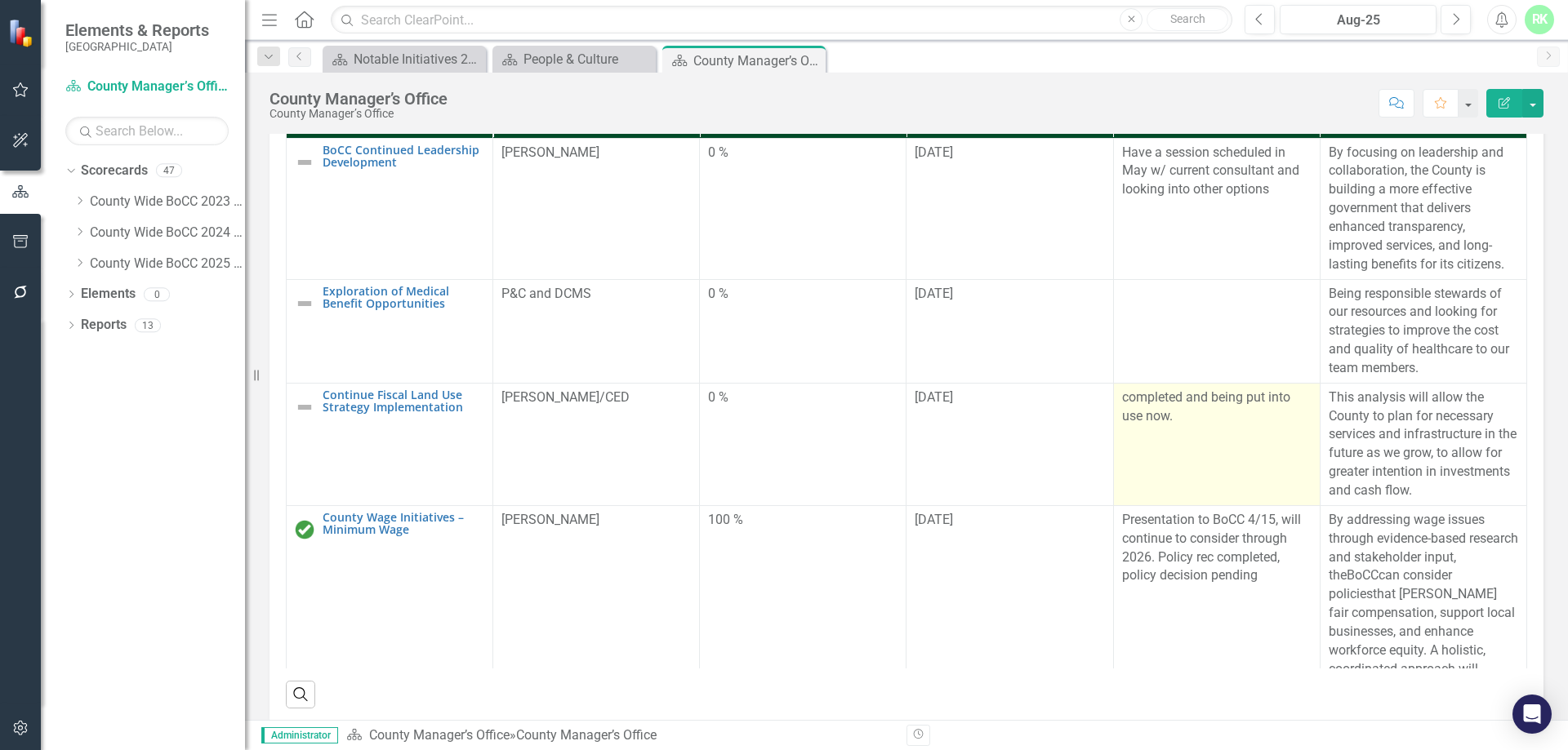
scroll to position [548, 0]
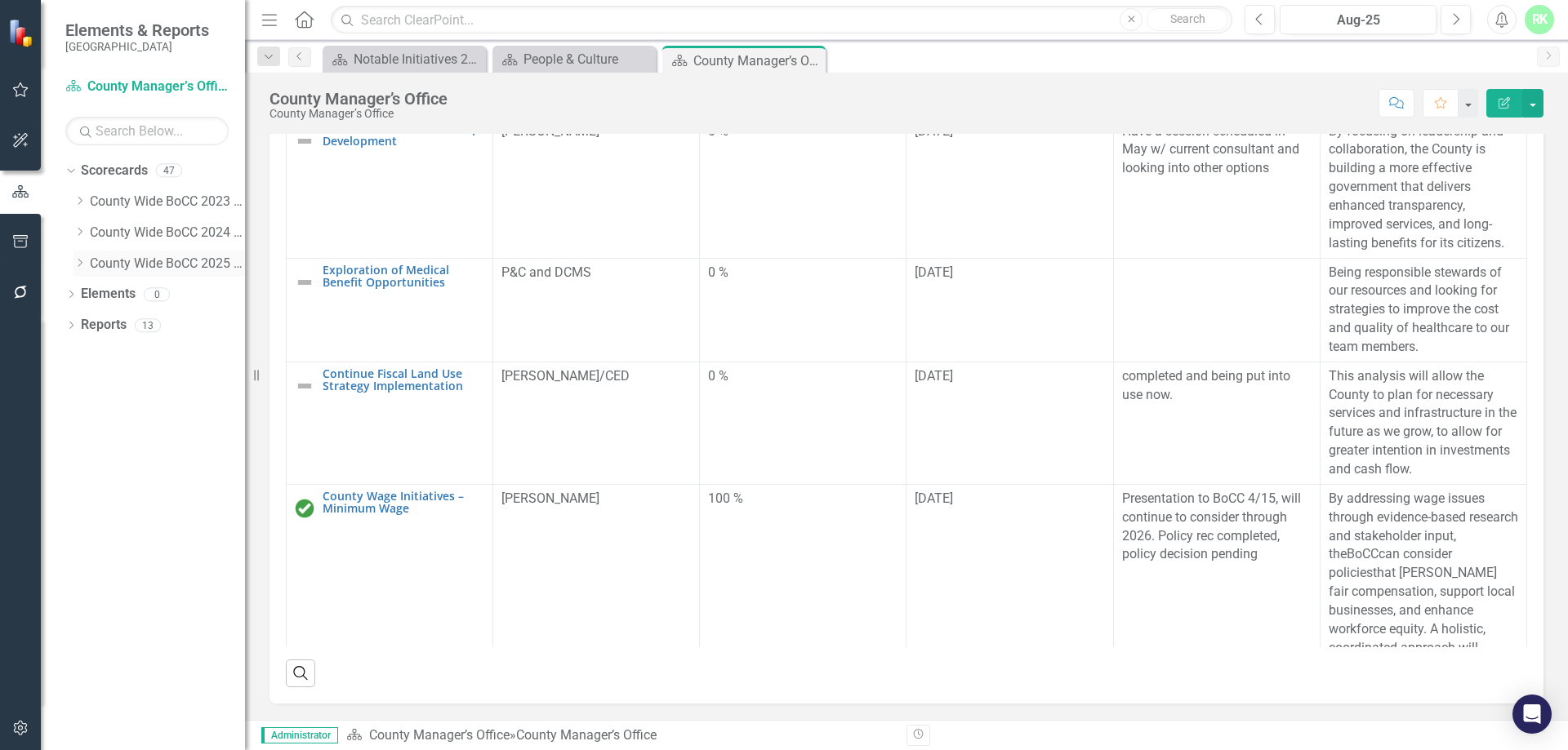
click at [74, 262] on icon "Dropdown" at bounding box center [79, 262] width 12 height 9
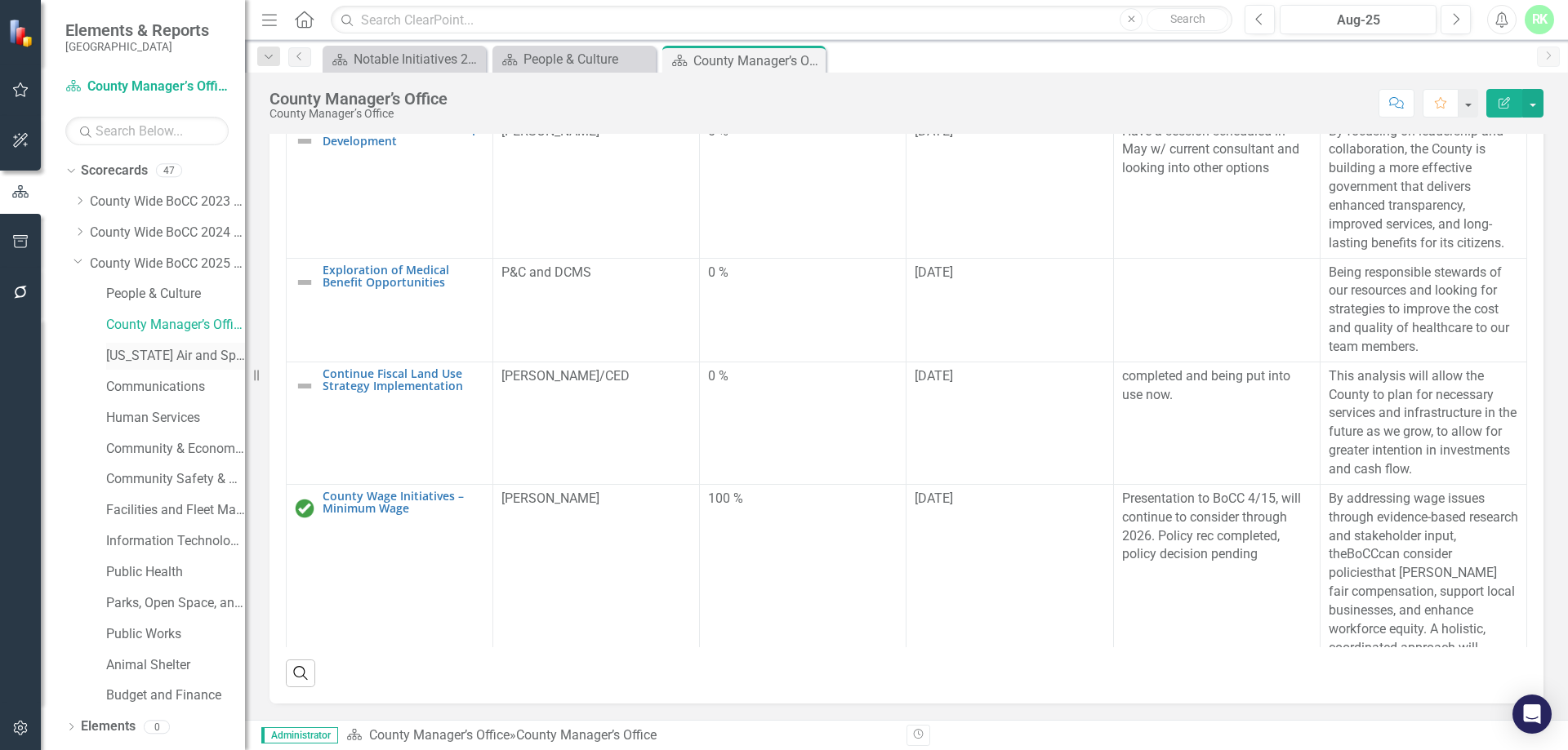
click at [160, 360] on link "[US_STATE] Air and Space Port" at bounding box center [175, 357] width 139 height 19
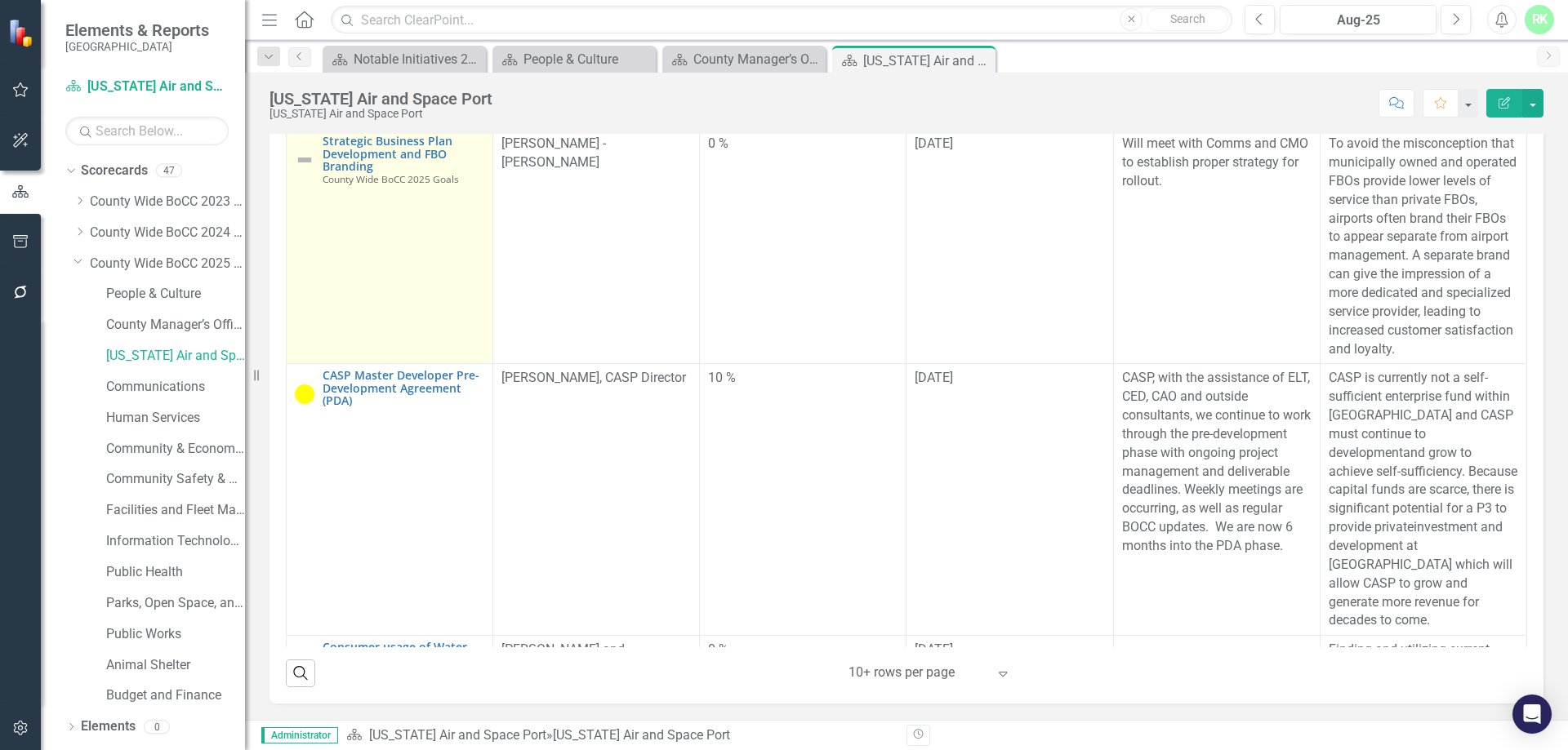
scroll to position [82, 0]
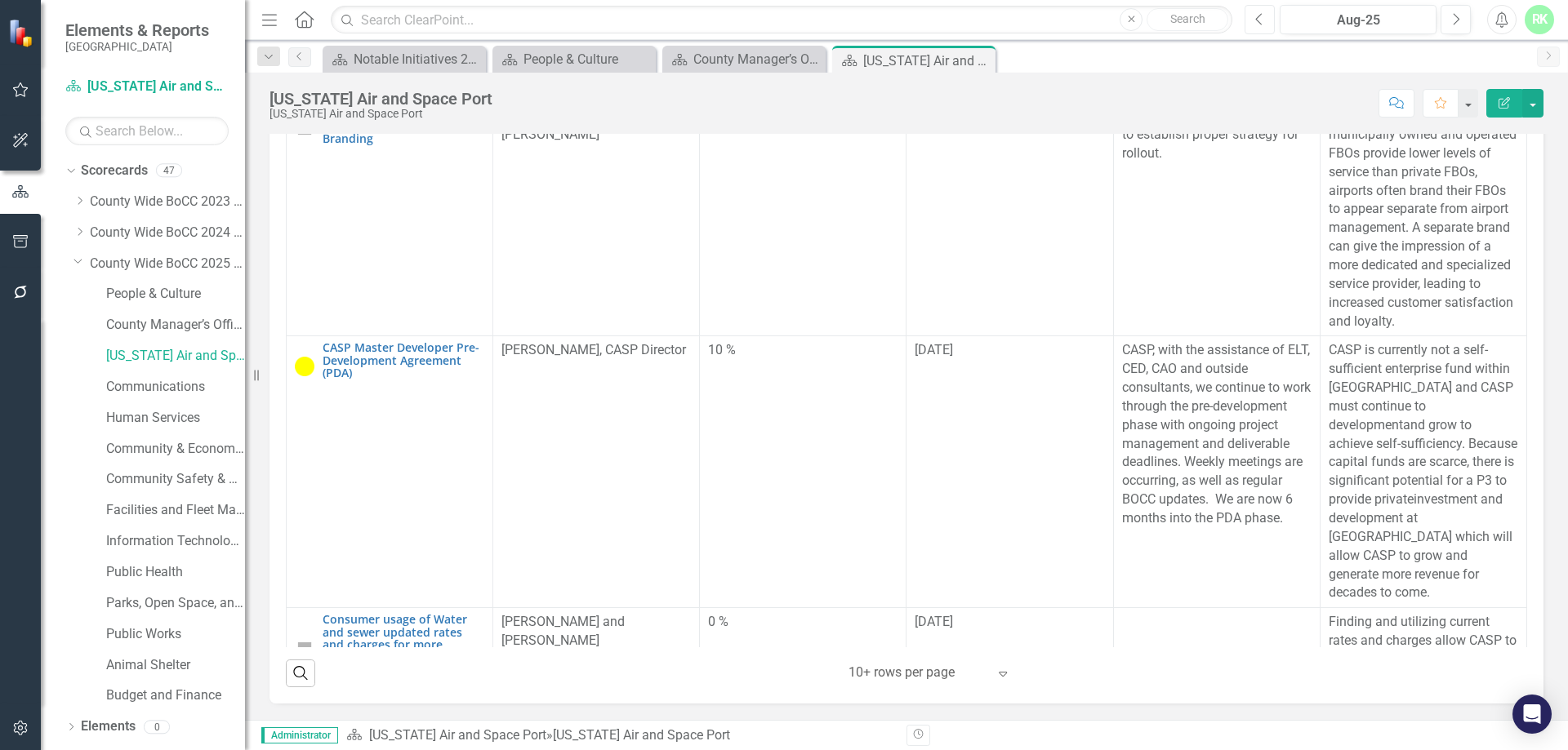
click at [1261, 24] on icon "button" at bounding box center [1259, 18] width 7 height 11
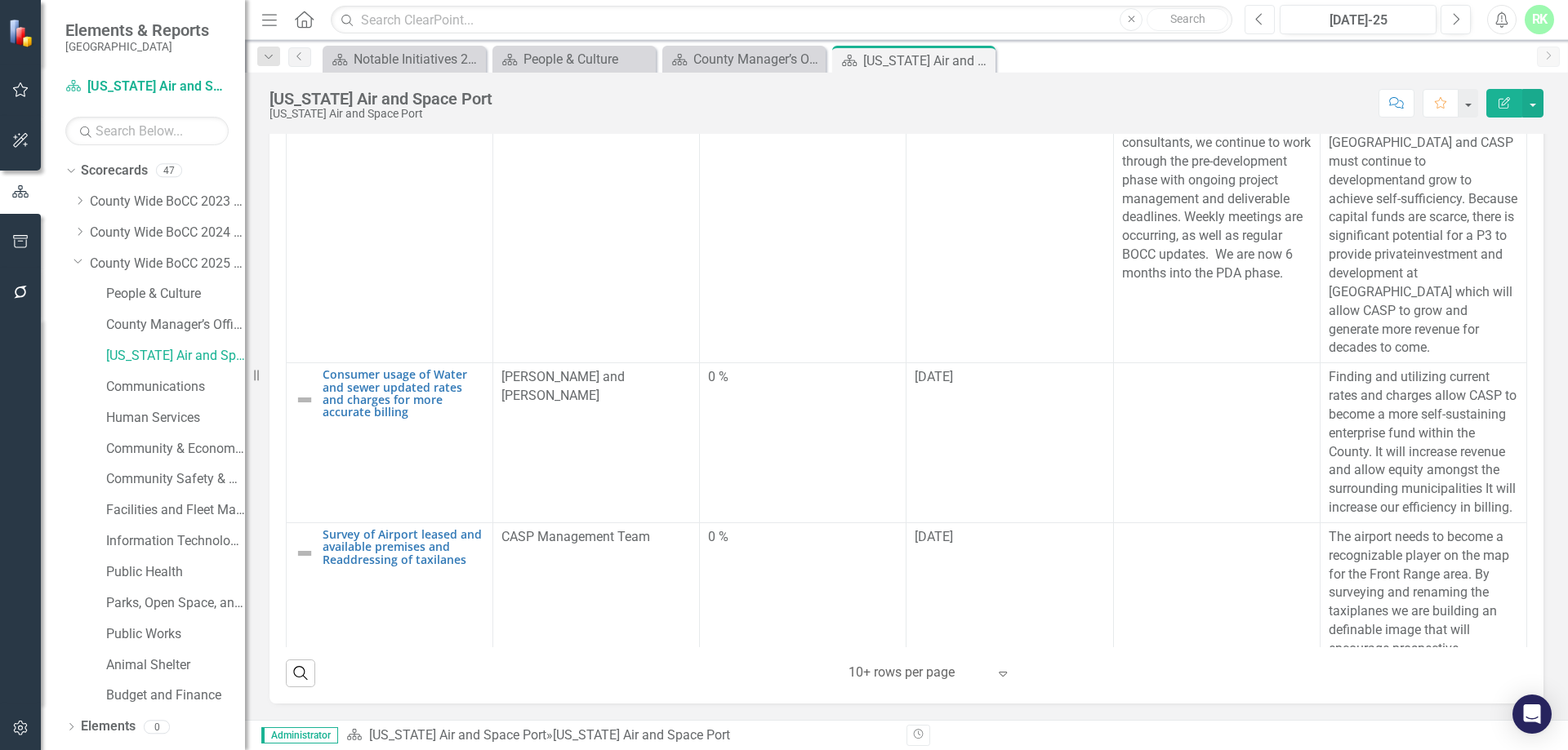
scroll to position [245, 0]
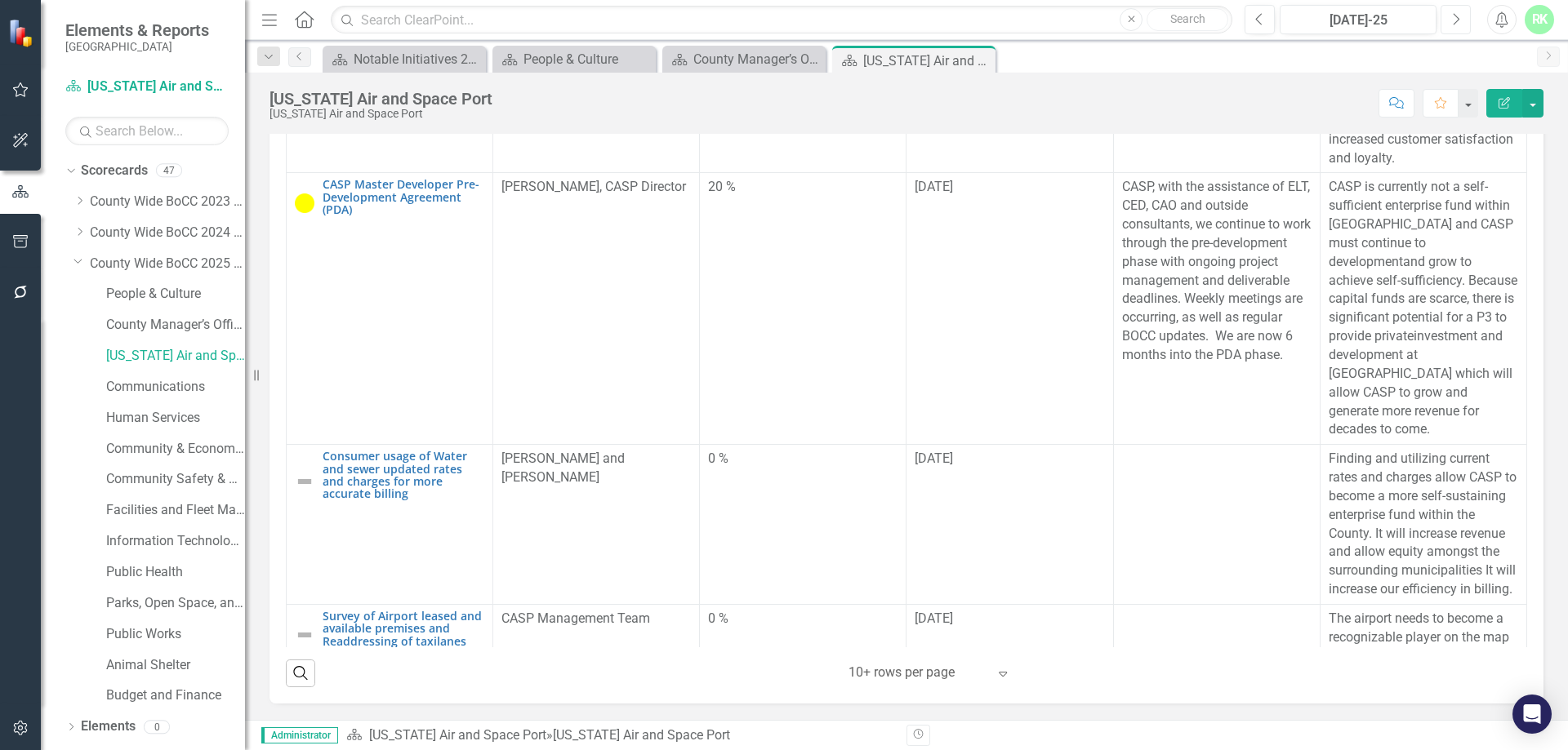
click at [1457, 24] on icon "Next" at bounding box center [1455, 19] width 9 height 15
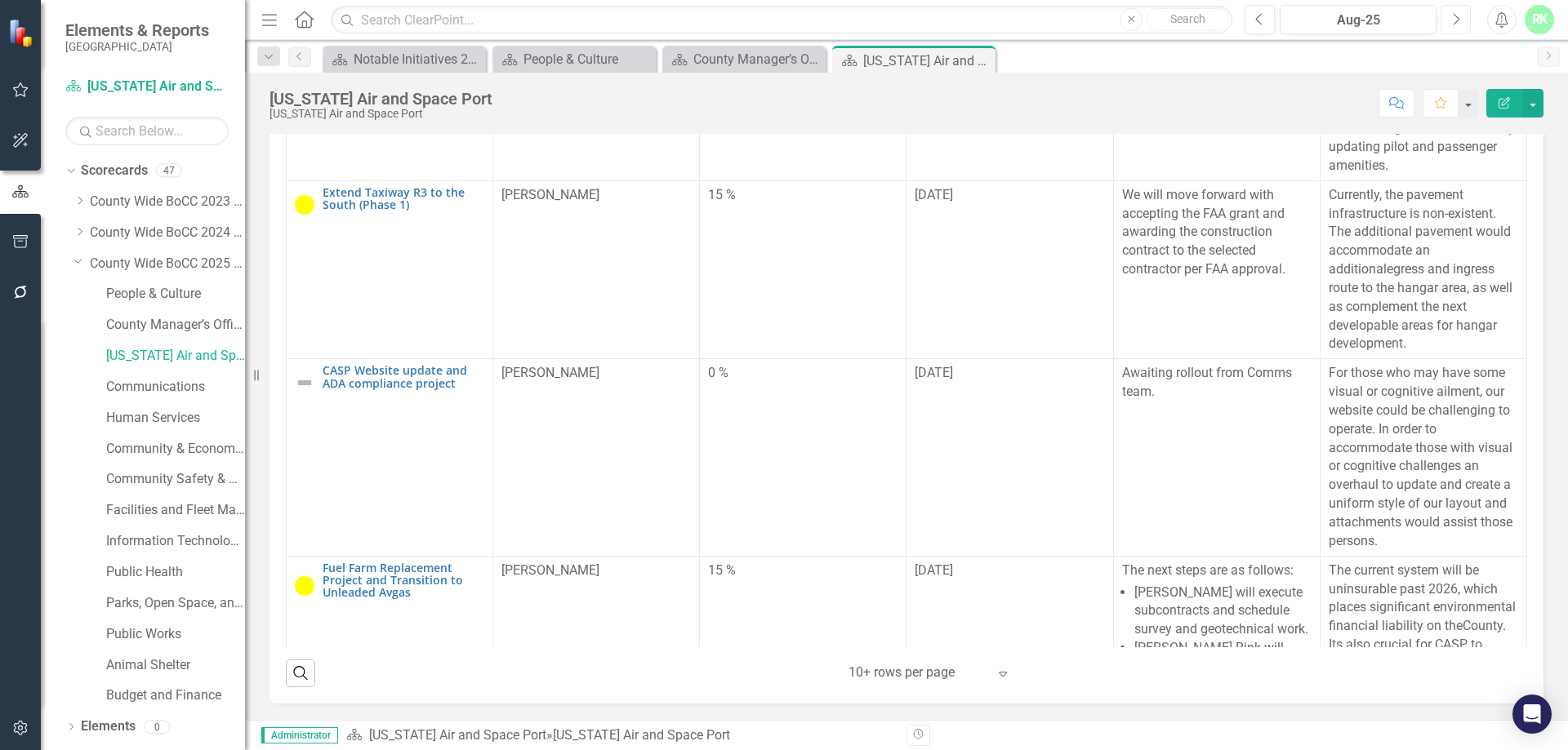
scroll to position [1714, 0]
click at [1269, 26] on button "Previous" at bounding box center [1259, 20] width 30 height 29
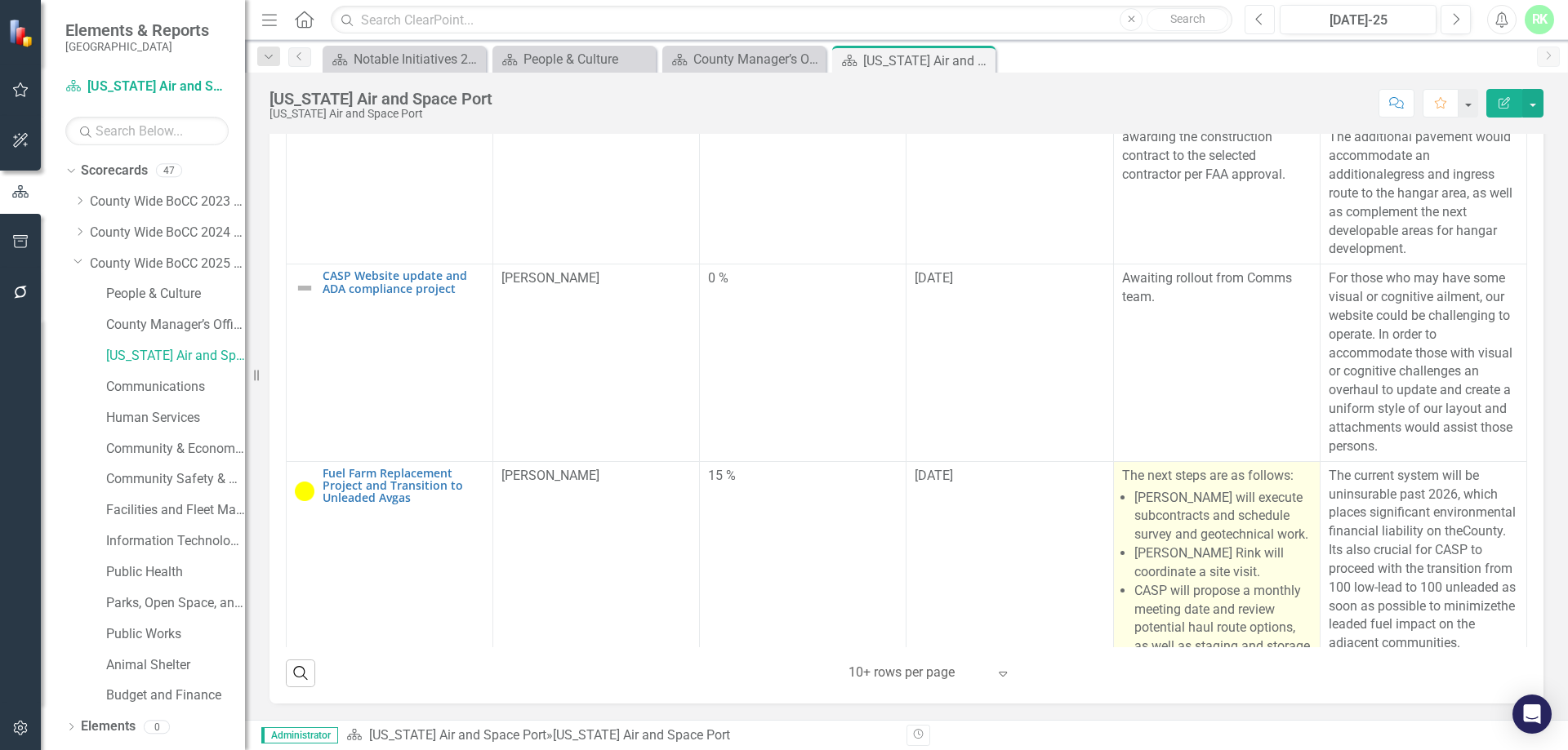
scroll to position [1898, 0]
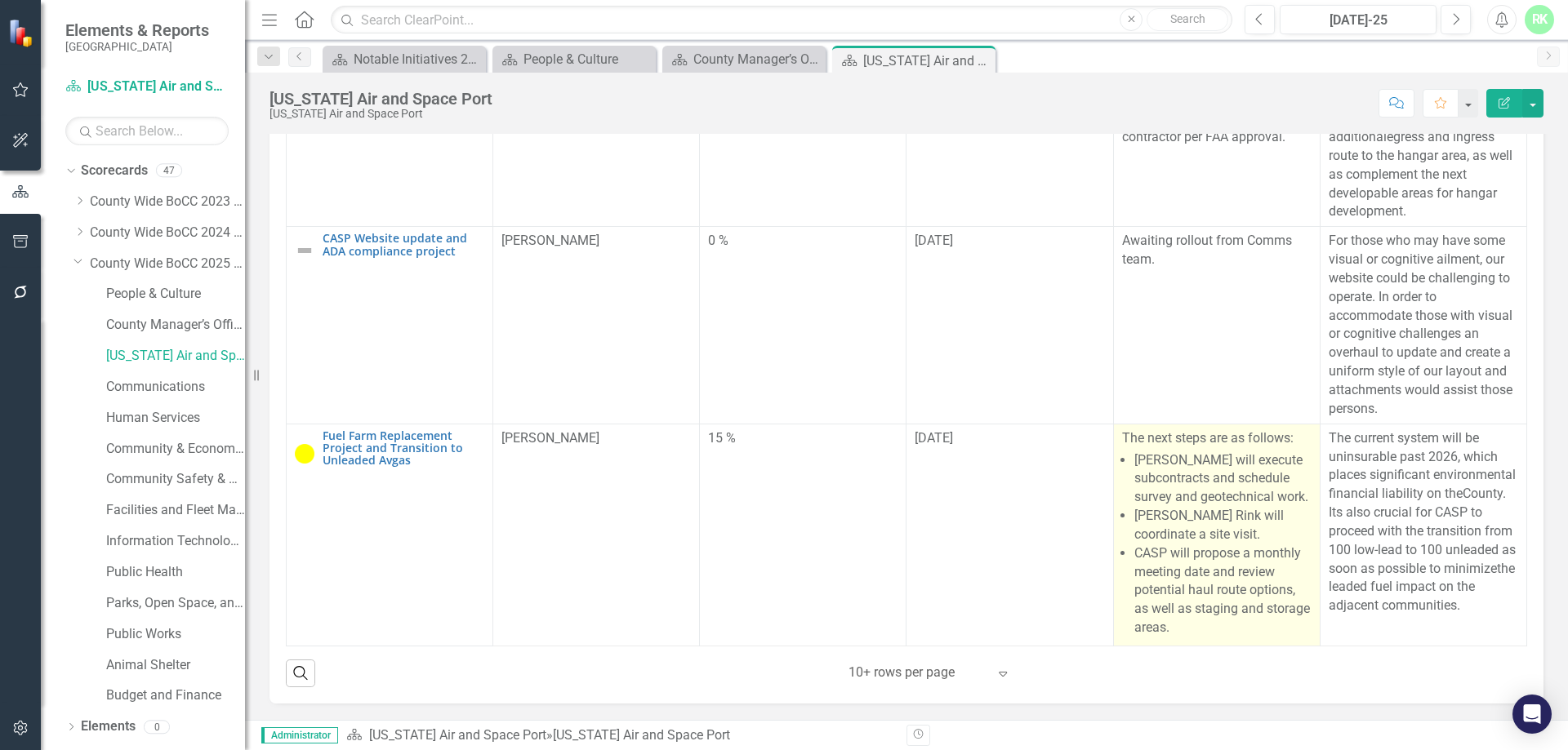
click at [1180, 462] on p "[PERSON_NAME] will execute subcontracts and schedule survey and geotechnical wo…" at bounding box center [1223, 480] width 178 height 56
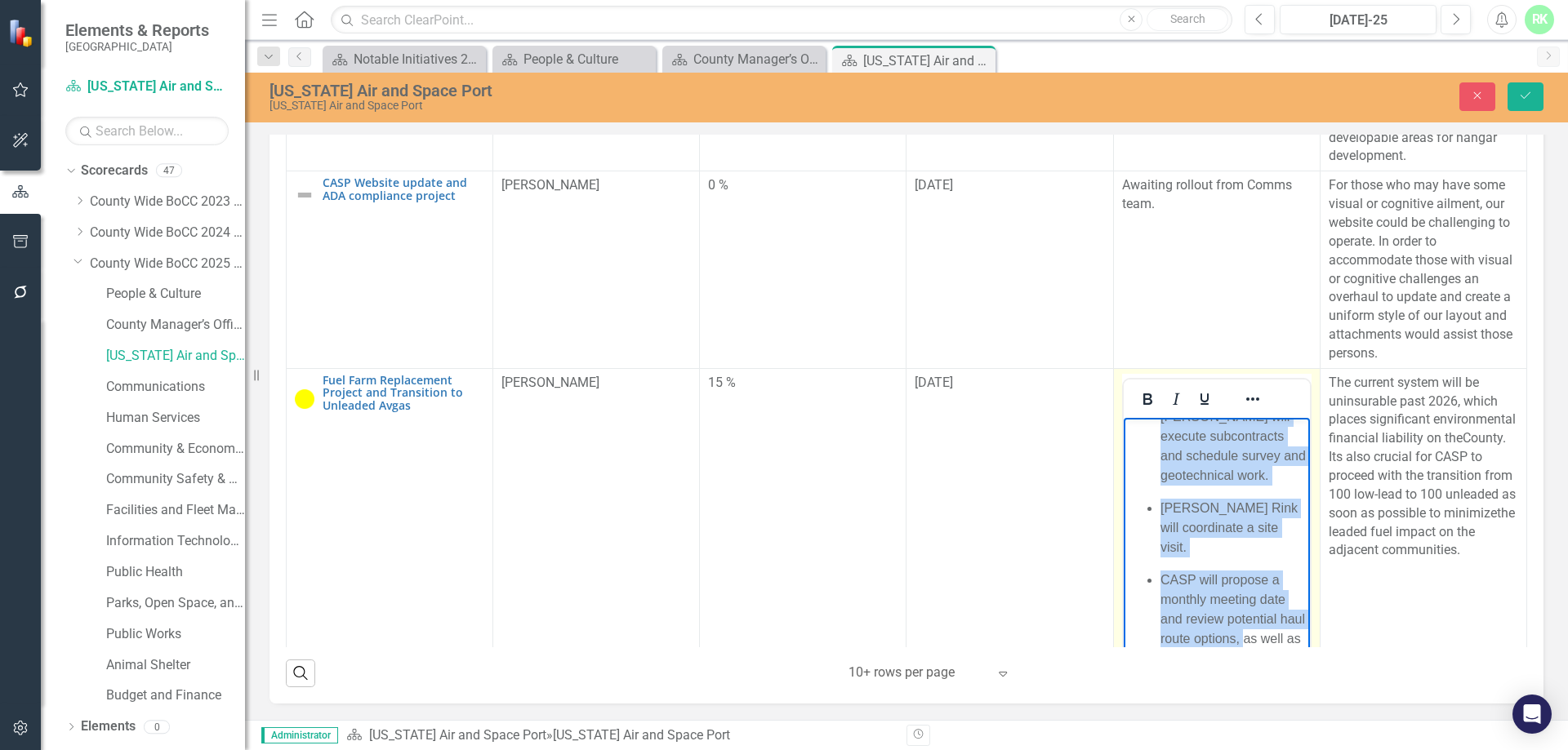
scroll to position [2055, 0]
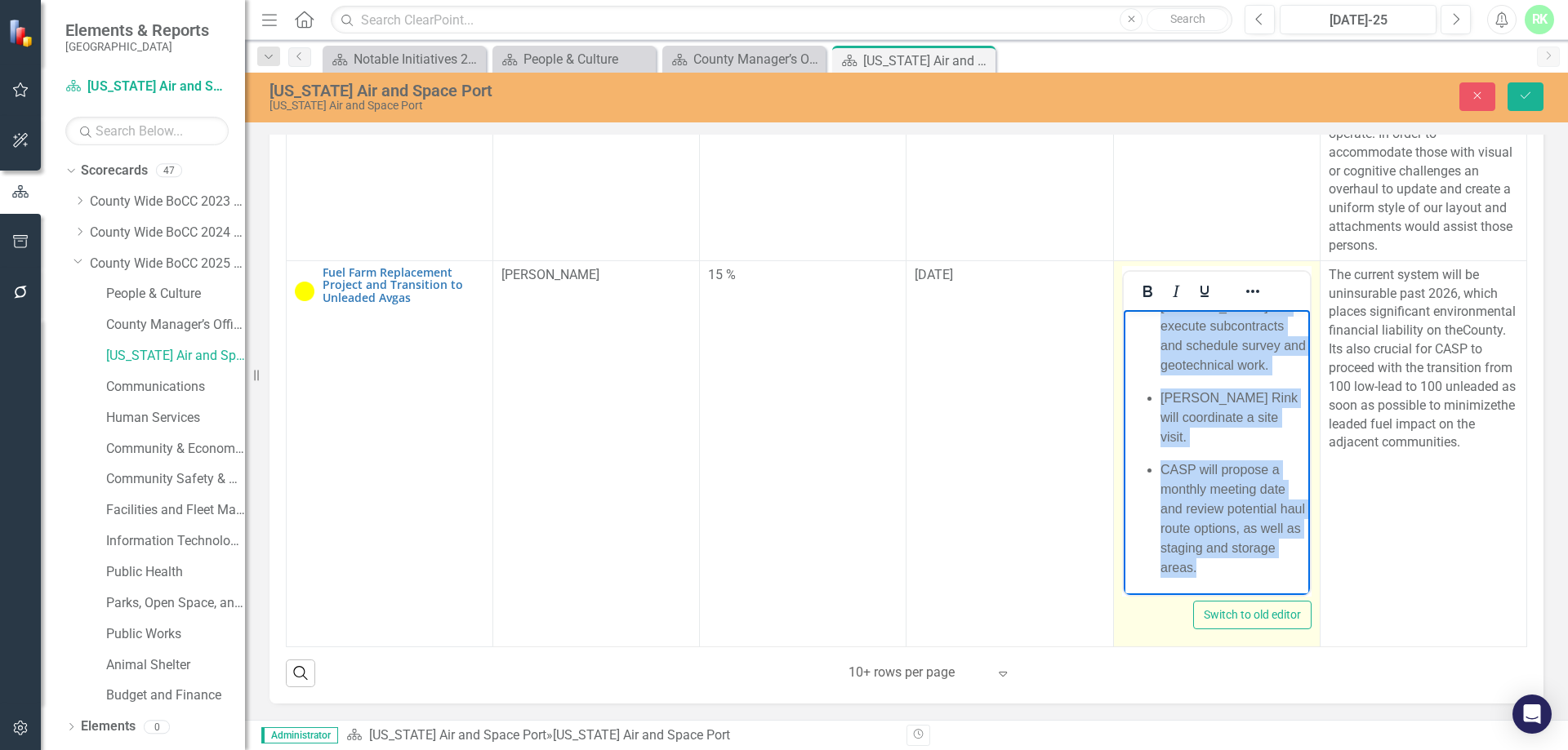
drag, startPoint x: 1126, startPoint y: 326, endPoint x: 1274, endPoint y: 666, distance: 370.8
click at [1274, 594] on html "The next steps are as follows: [PERSON_NAME] will execute subcontracts and sche…" at bounding box center [1215, 427] width 186 height 334
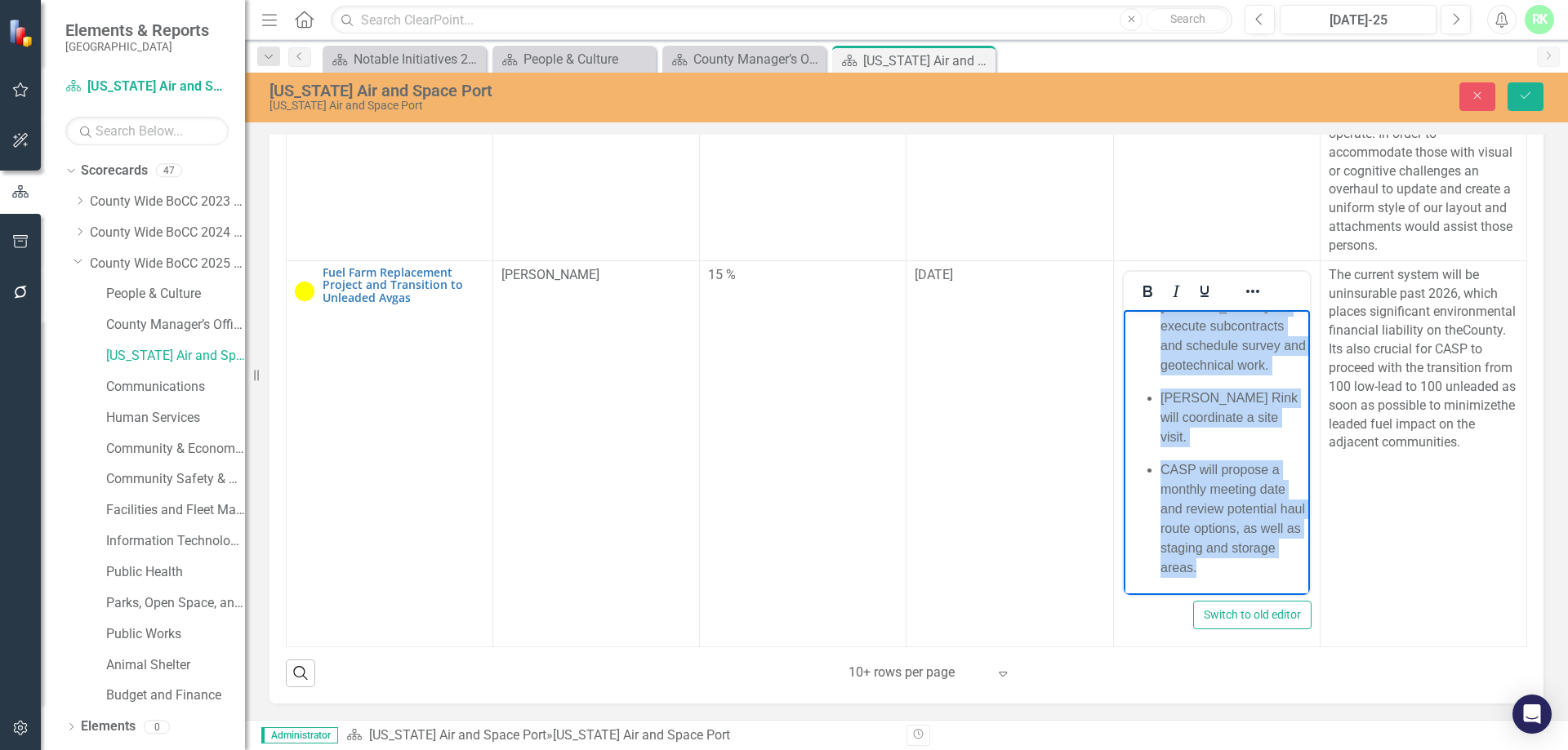
copy body "The next steps are as follows: [PERSON_NAME] will execute subcontracts and sche…"
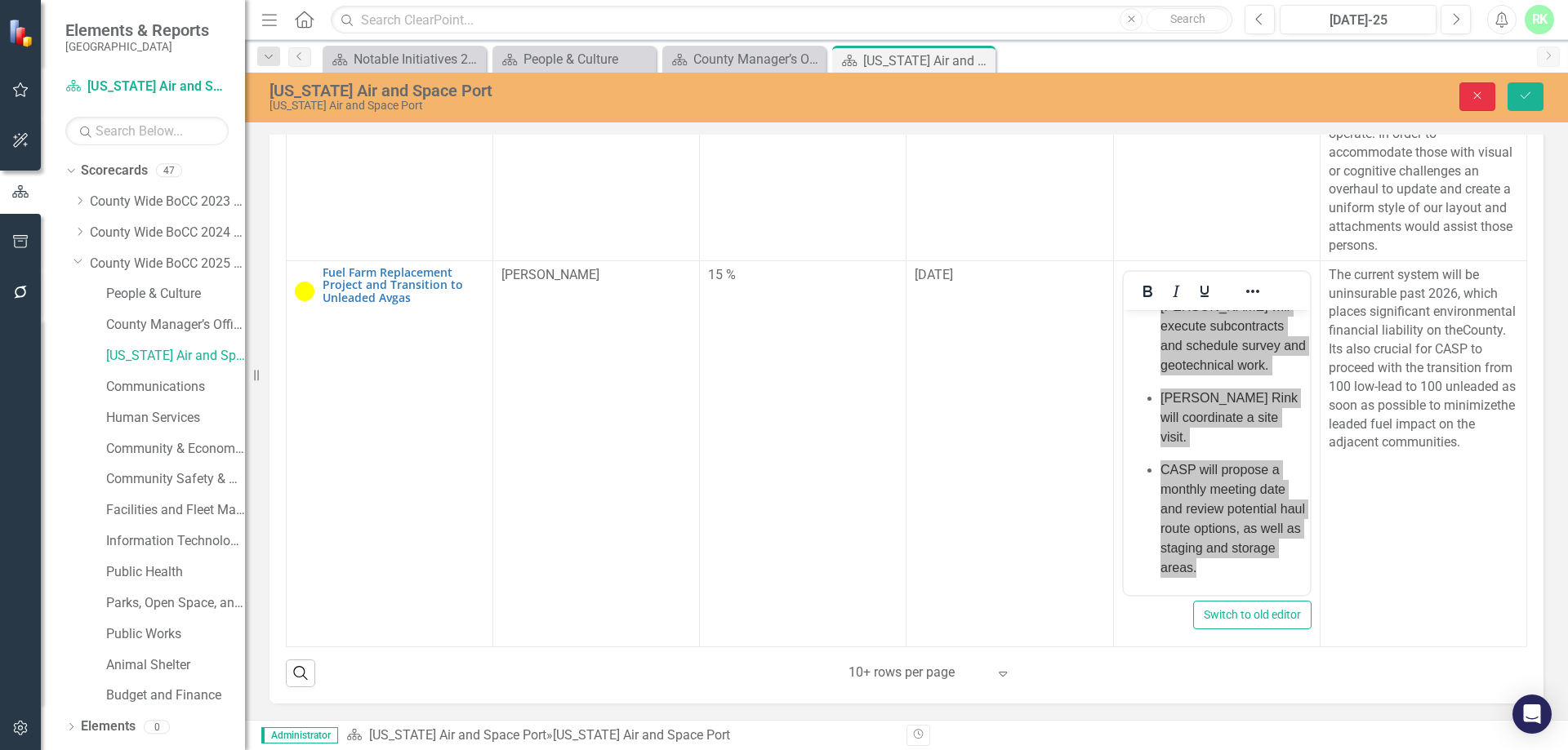
click at [1483, 102] on button "Close" at bounding box center [1477, 96] width 36 height 28
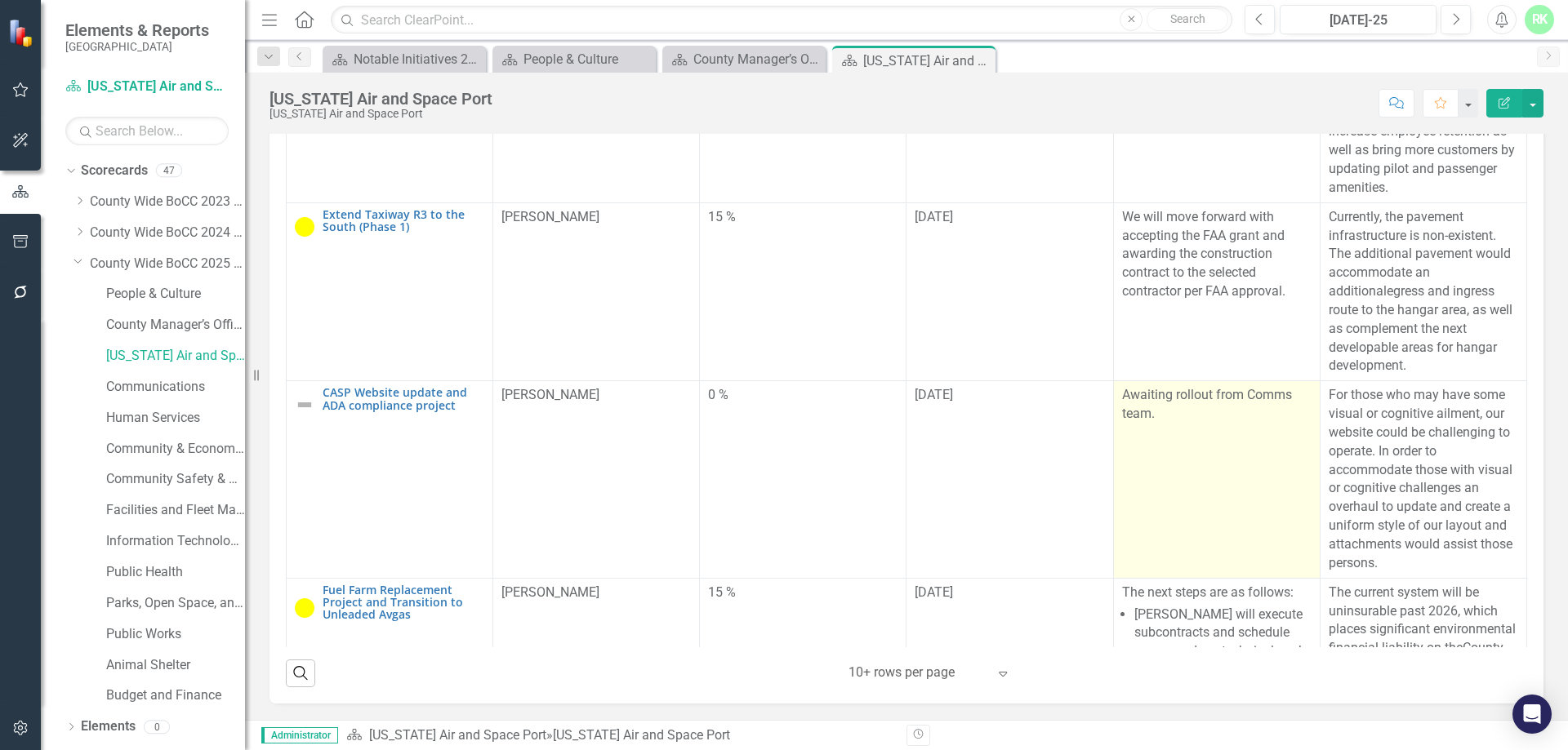
scroll to position [1665, 0]
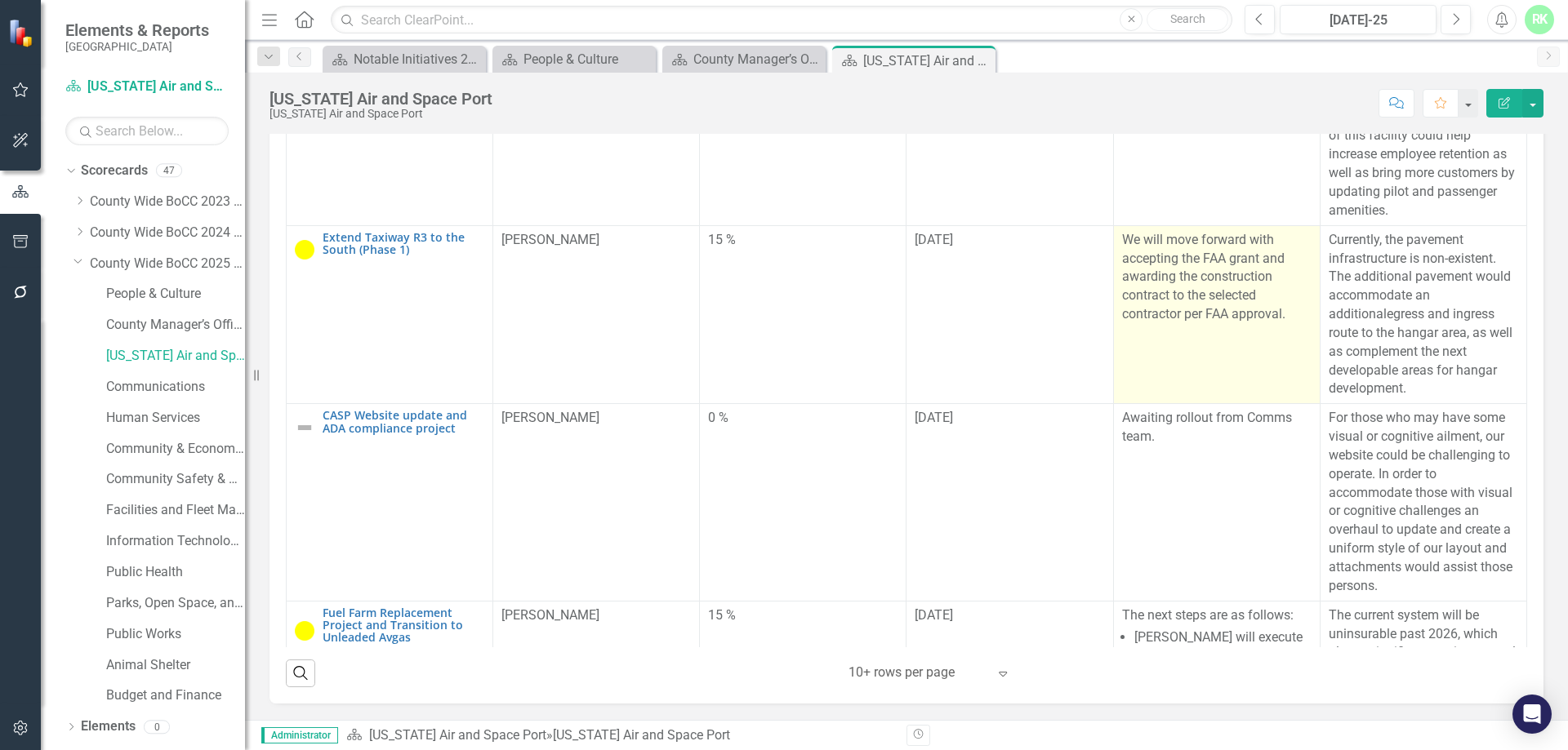
click at [1229, 324] on p "We will move forward with accepting the FAA grant and awarding the construction…" at bounding box center [1216, 277] width 189 height 93
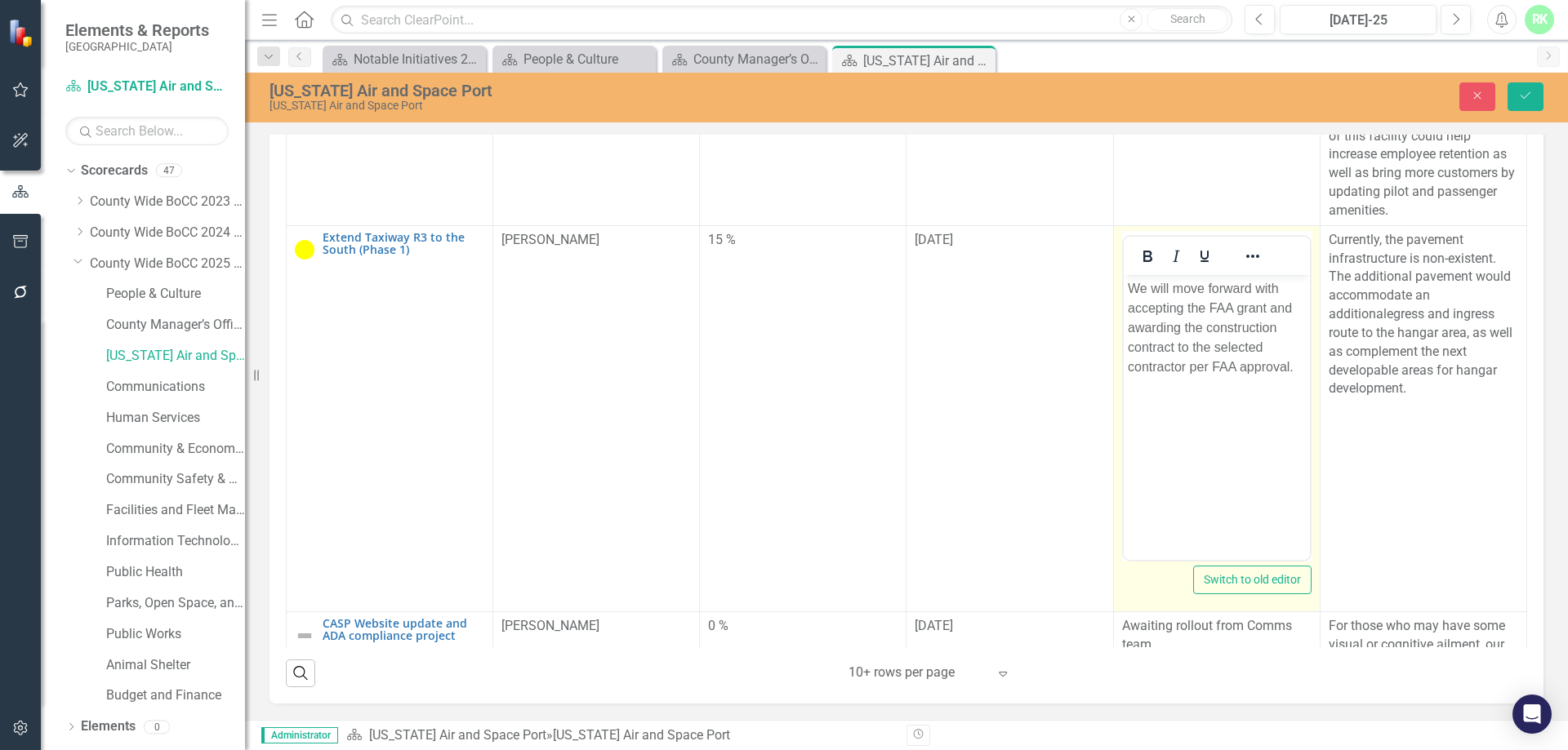
scroll to position [0, 0]
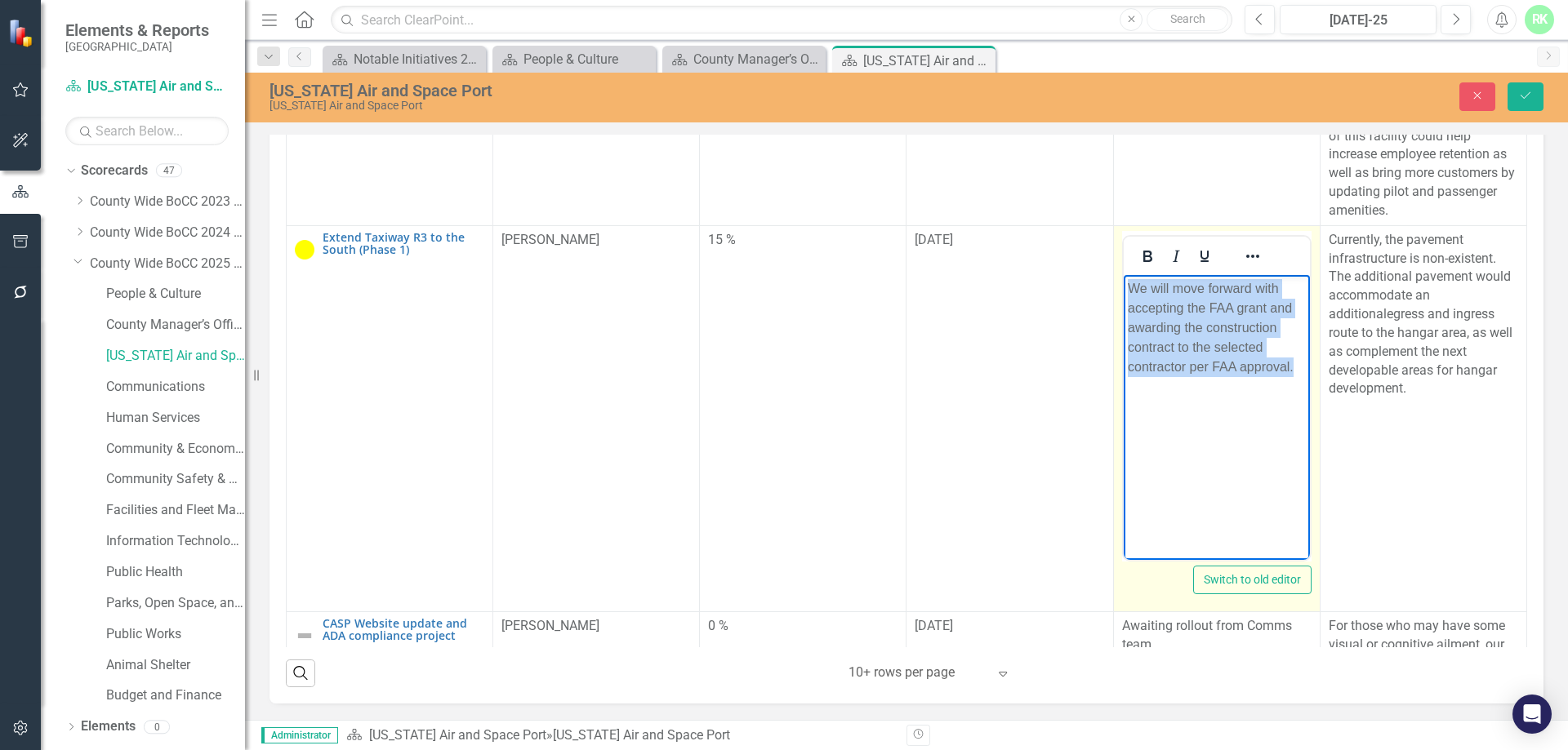
drag, startPoint x: 1292, startPoint y: 367, endPoint x: 2230, endPoint y: 602, distance: 967.0
click at [1122, 288] on html "We will move forward with accepting the FAA grant and awarding the construction…" at bounding box center [1215, 396] width 186 height 245
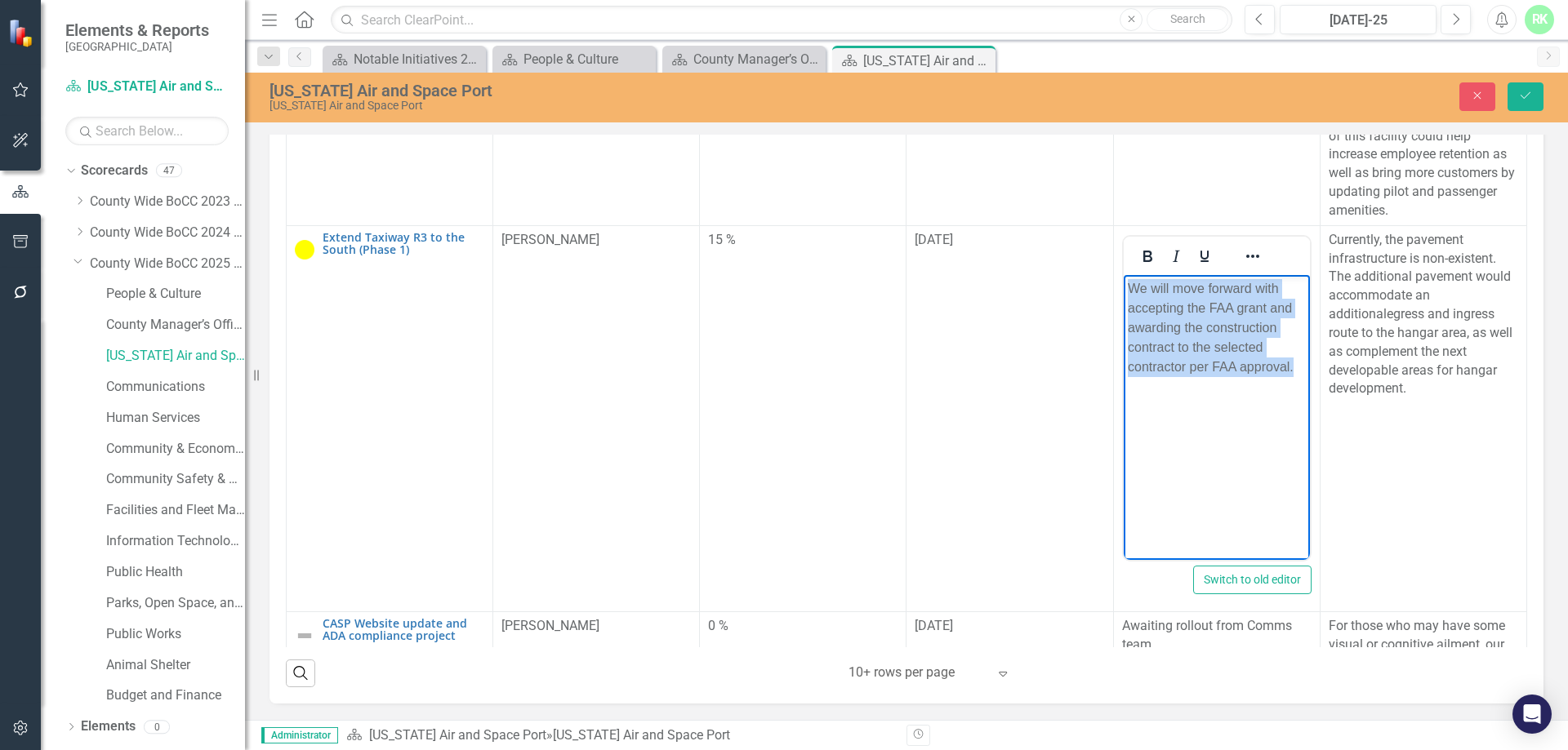
copy p "We will move forward with accepting the FAA grant and awarding the construction…"
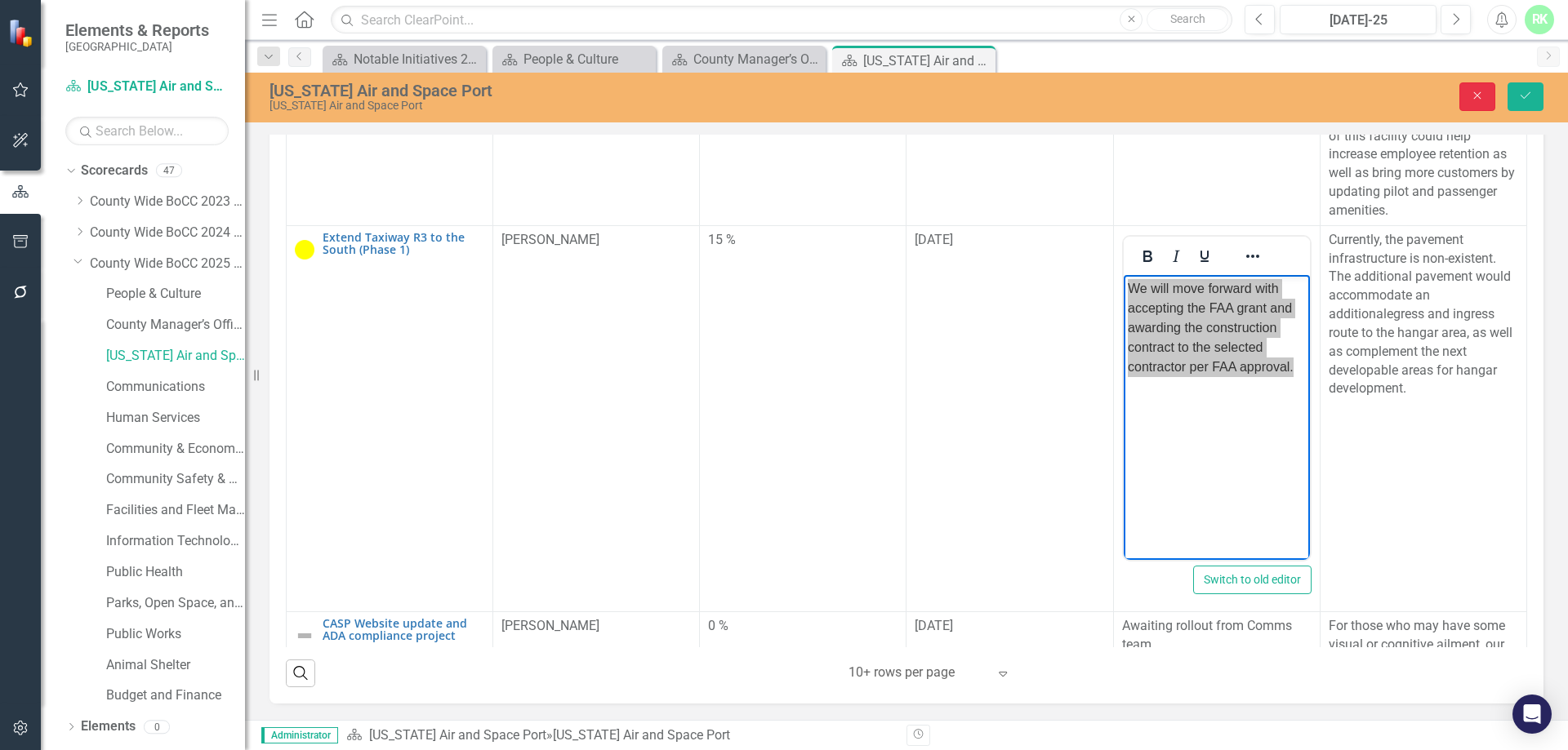
click at [1471, 105] on button "Close" at bounding box center [1477, 96] width 36 height 28
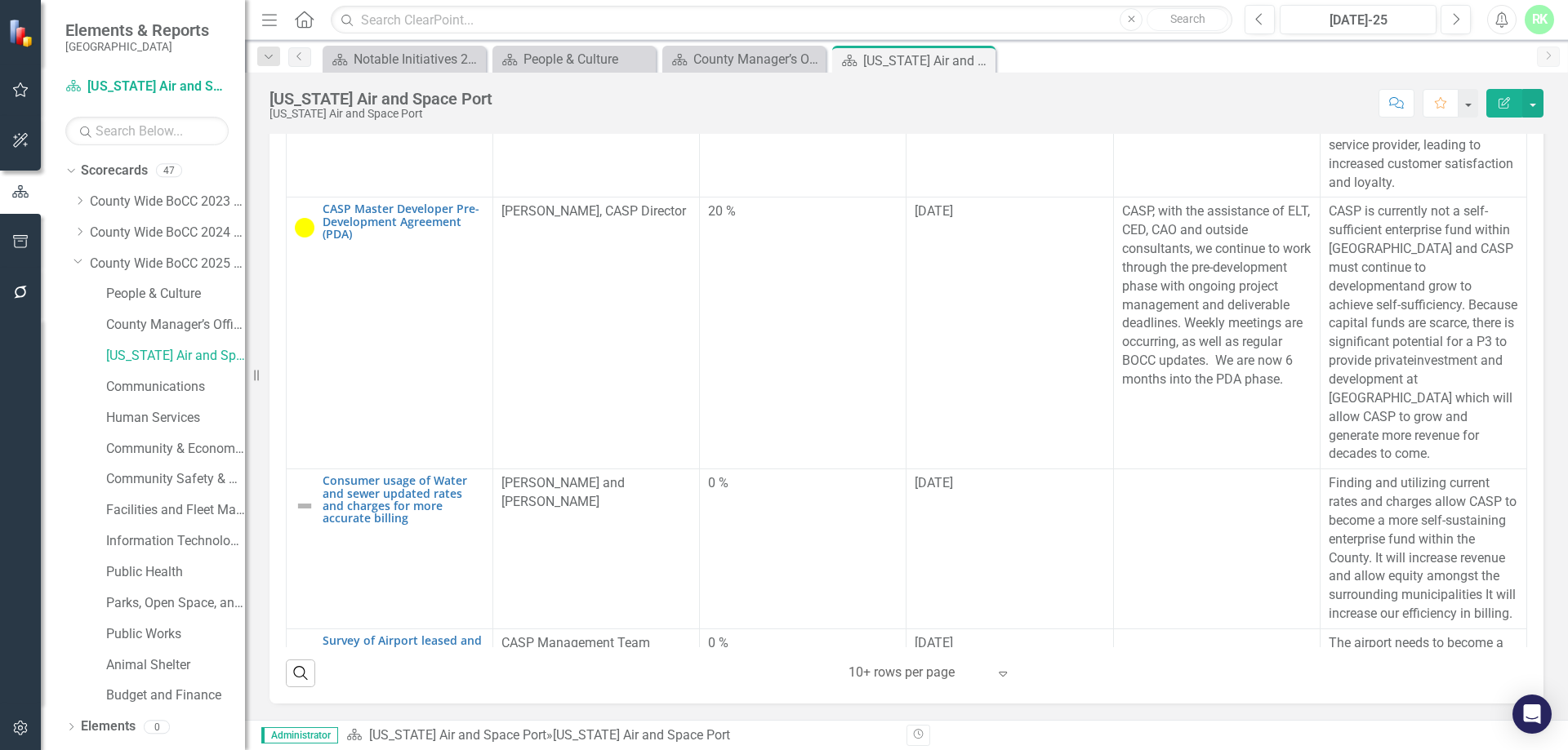
scroll to position [196, 0]
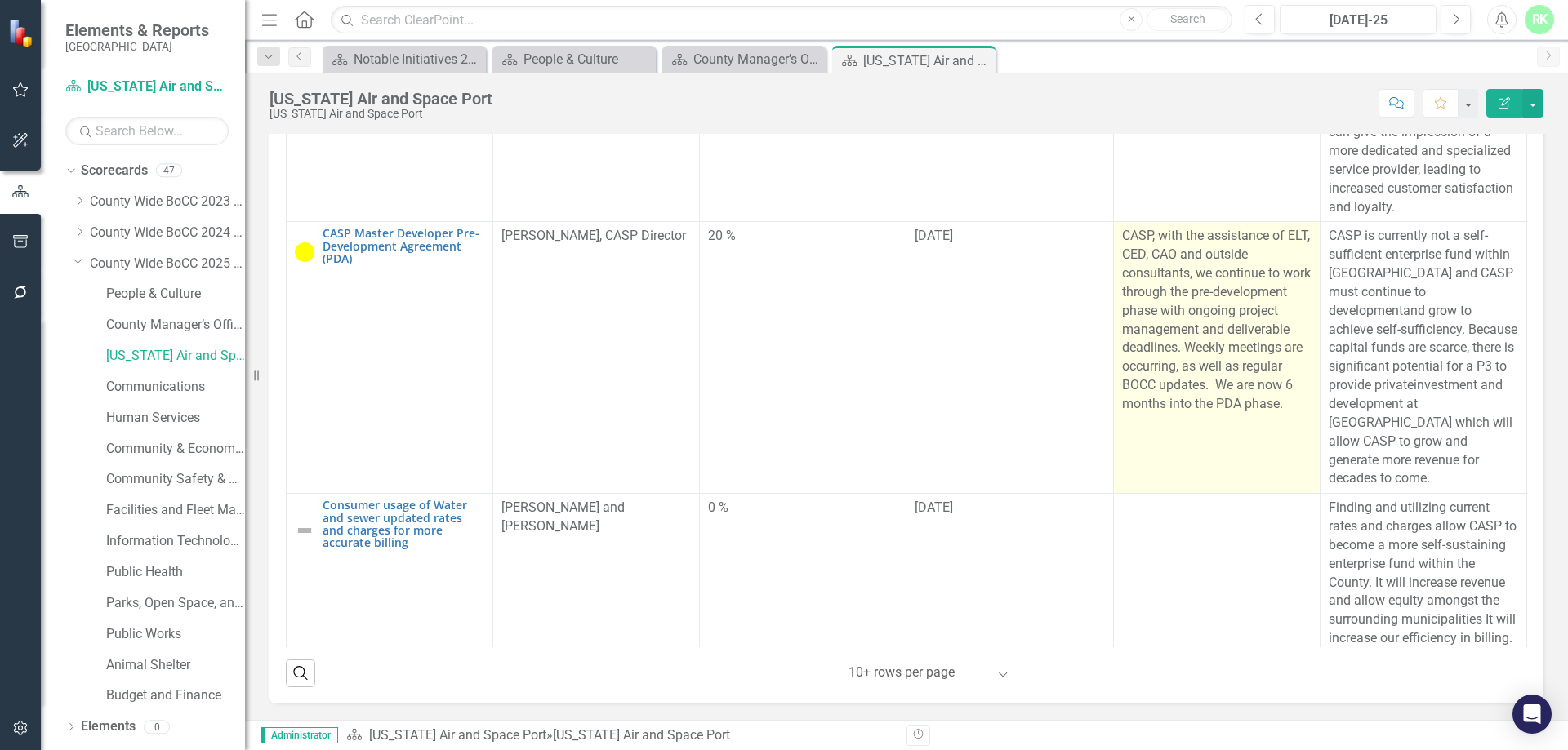
click at [1202, 288] on p "CASP, with the assistance of ELT, CED, CAO and outside consultants, we continue…" at bounding box center [1216, 320] width 189 height 186
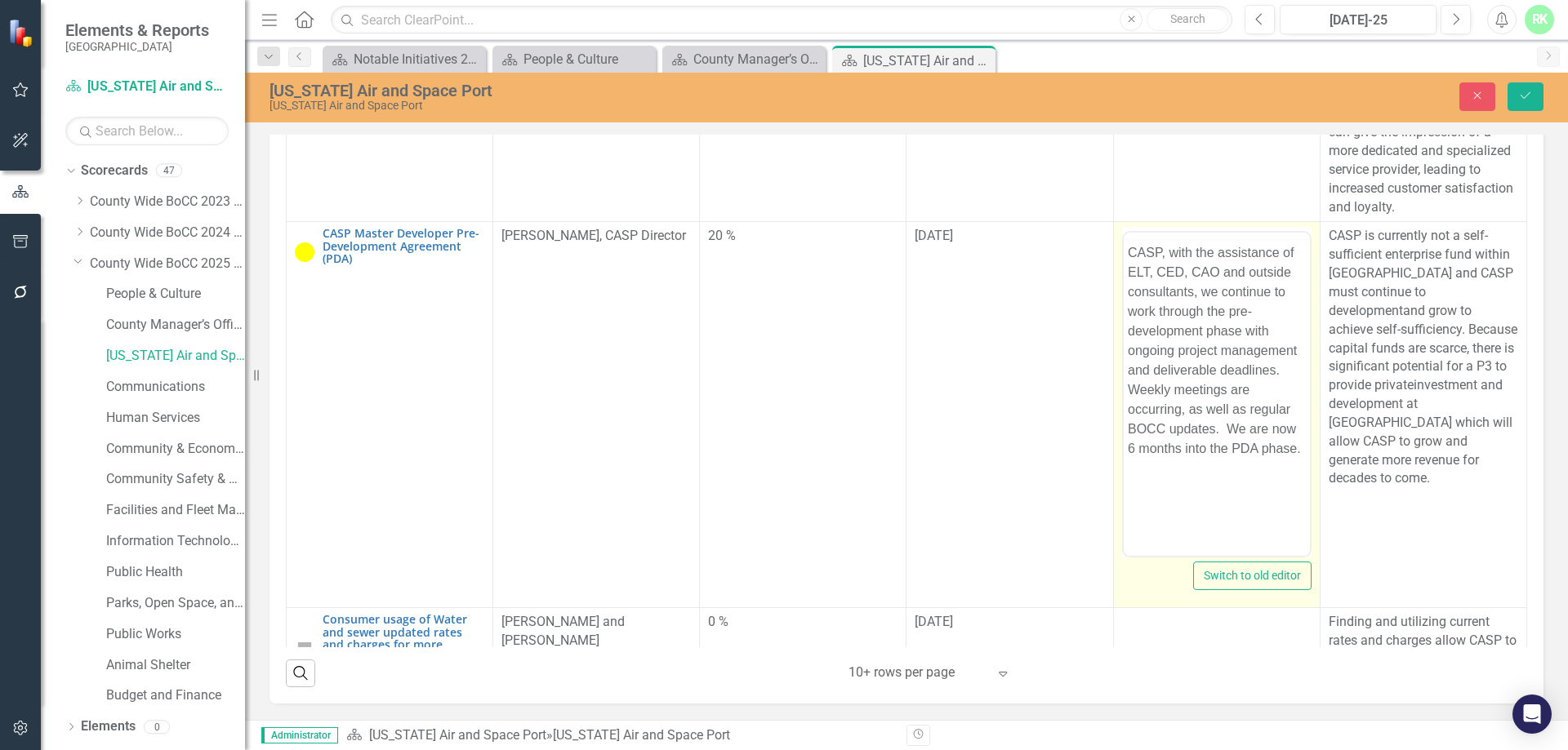
scroll to position [0, 0]
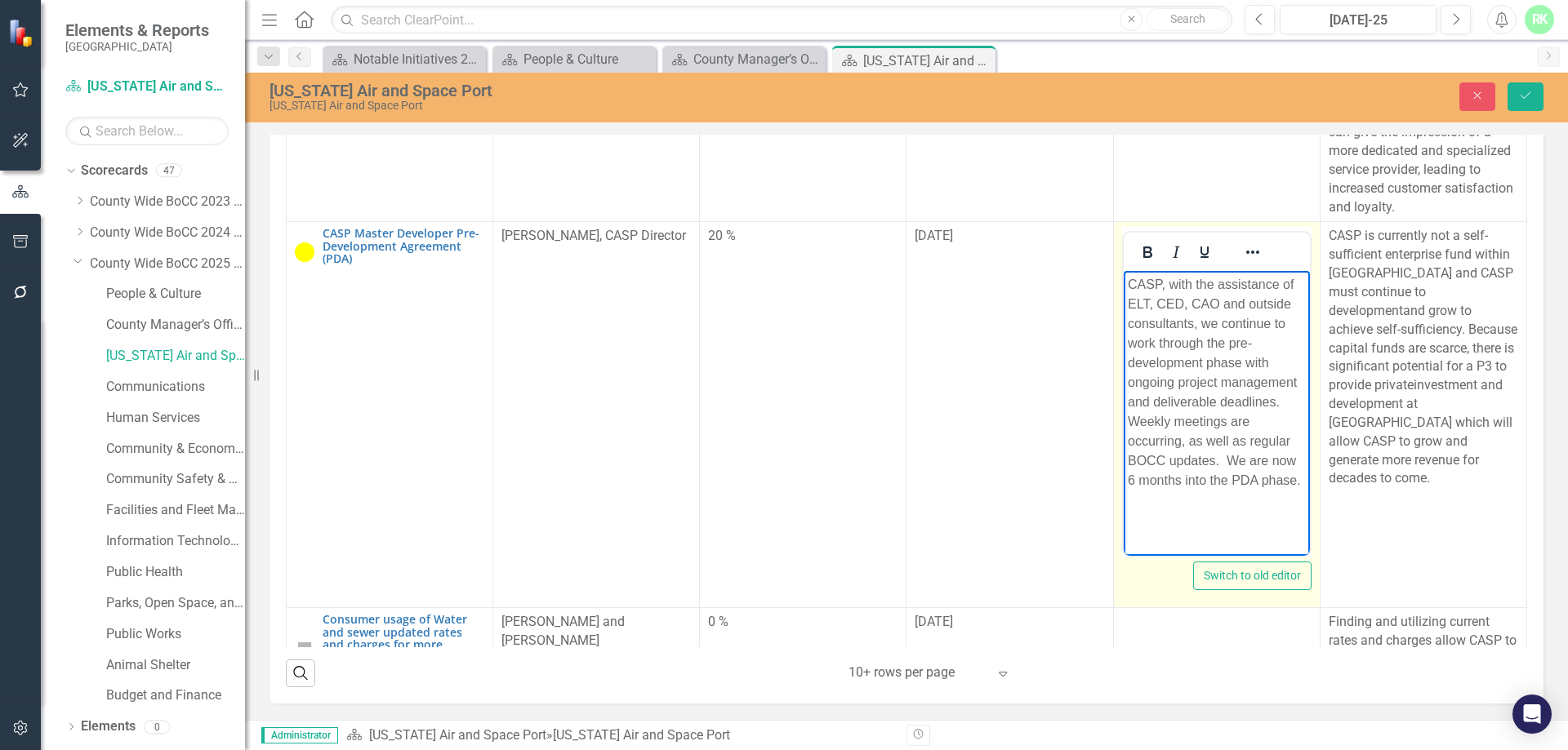
drag, startPoint x: 1227, startPoint y: 522, endPoint x: 1087, endPoint y: 281, distance: 278.7
click at [1122, 281] on html "CASP, with the assistance of ELT, CED, CAO and outside consultants, we continue…" at bounding box center [1215, 393] width 186 height 245
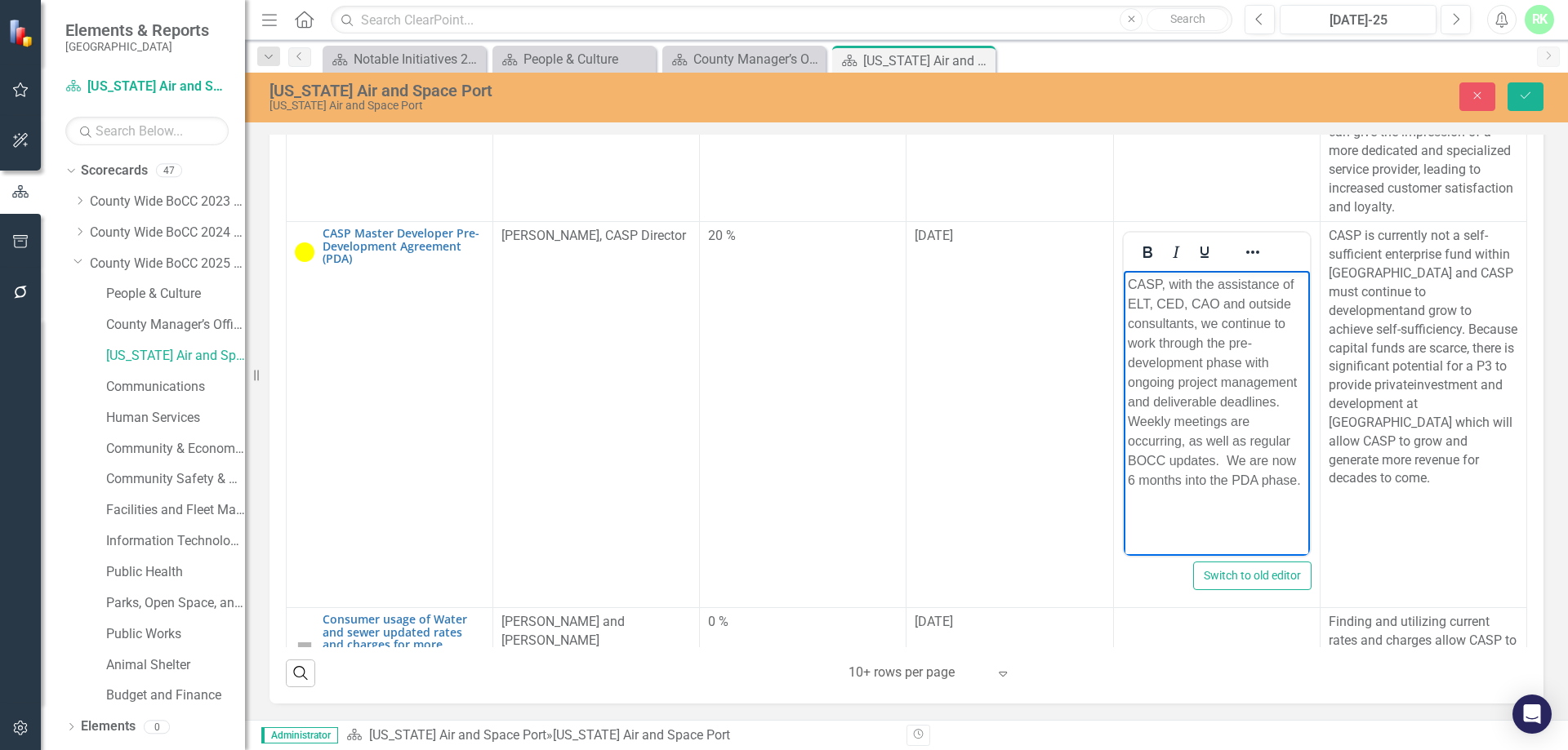
copy p "CASP, with the assistance of ELT, CED, CAO and outside consultants, we continue…"
click at [1470, 94] on icon "Close" at bounding box center [1477, 95] width 15 height 11
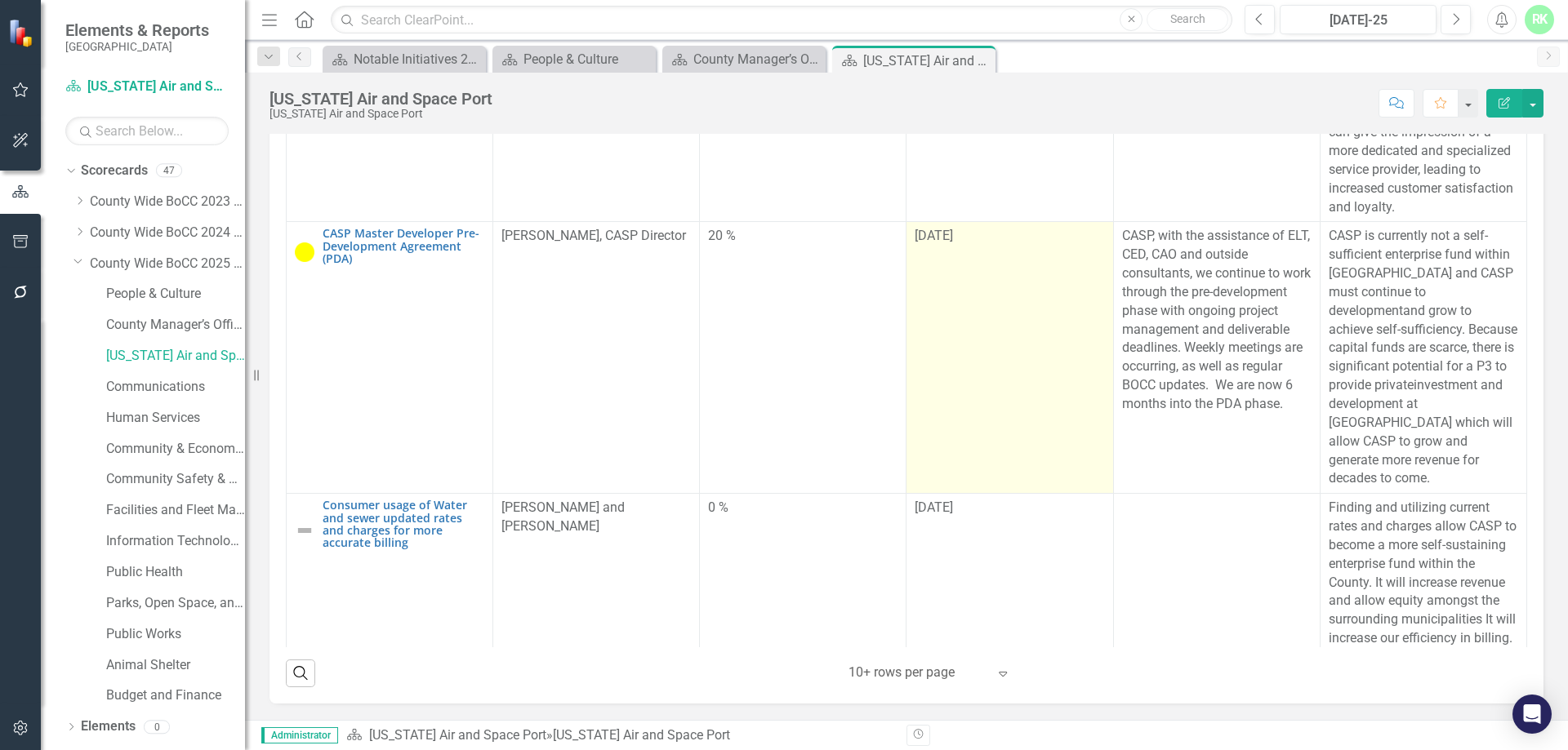
scroll to position [114, 0]
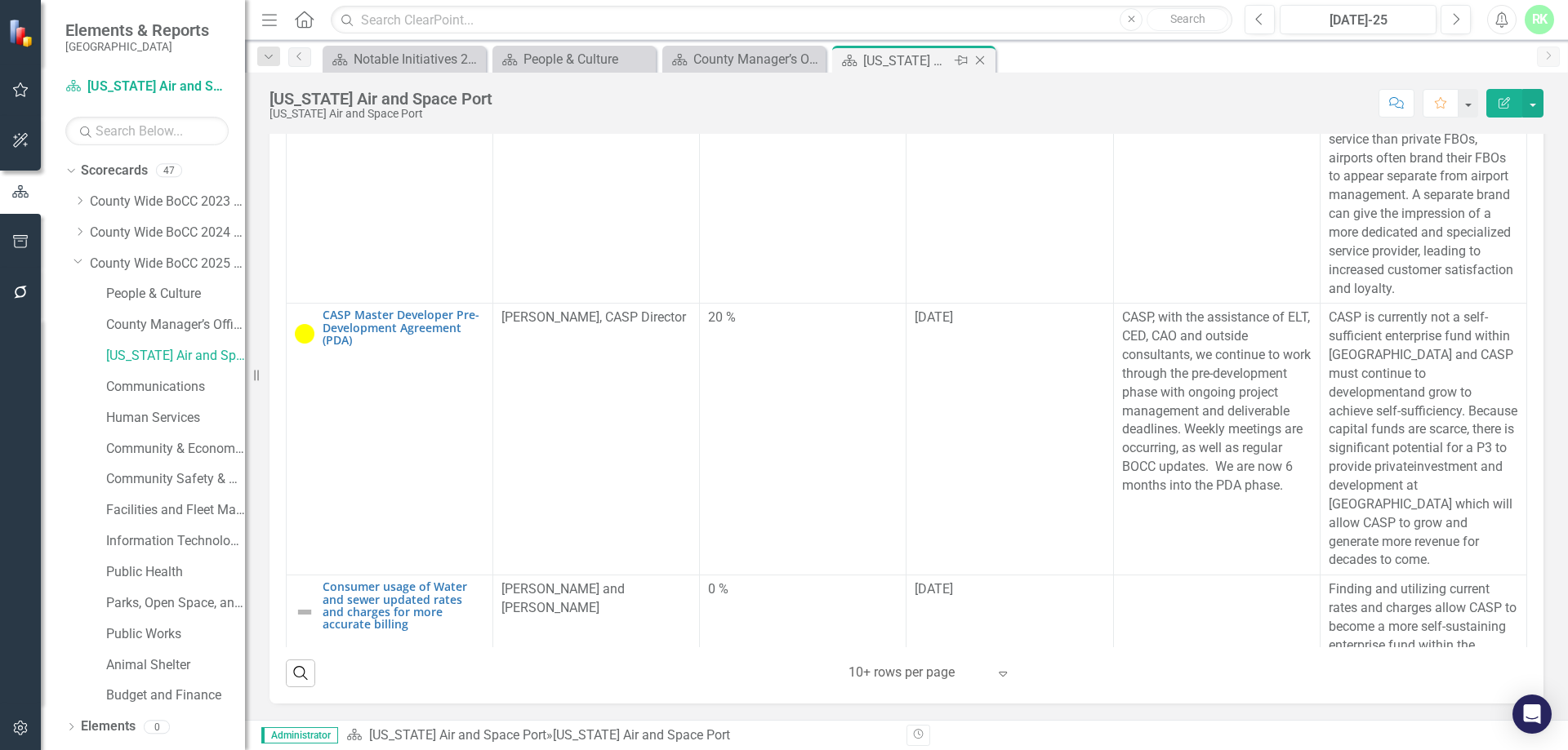
click at [981, 60] on icon at bounding box center [980, 61] width 9 height 9
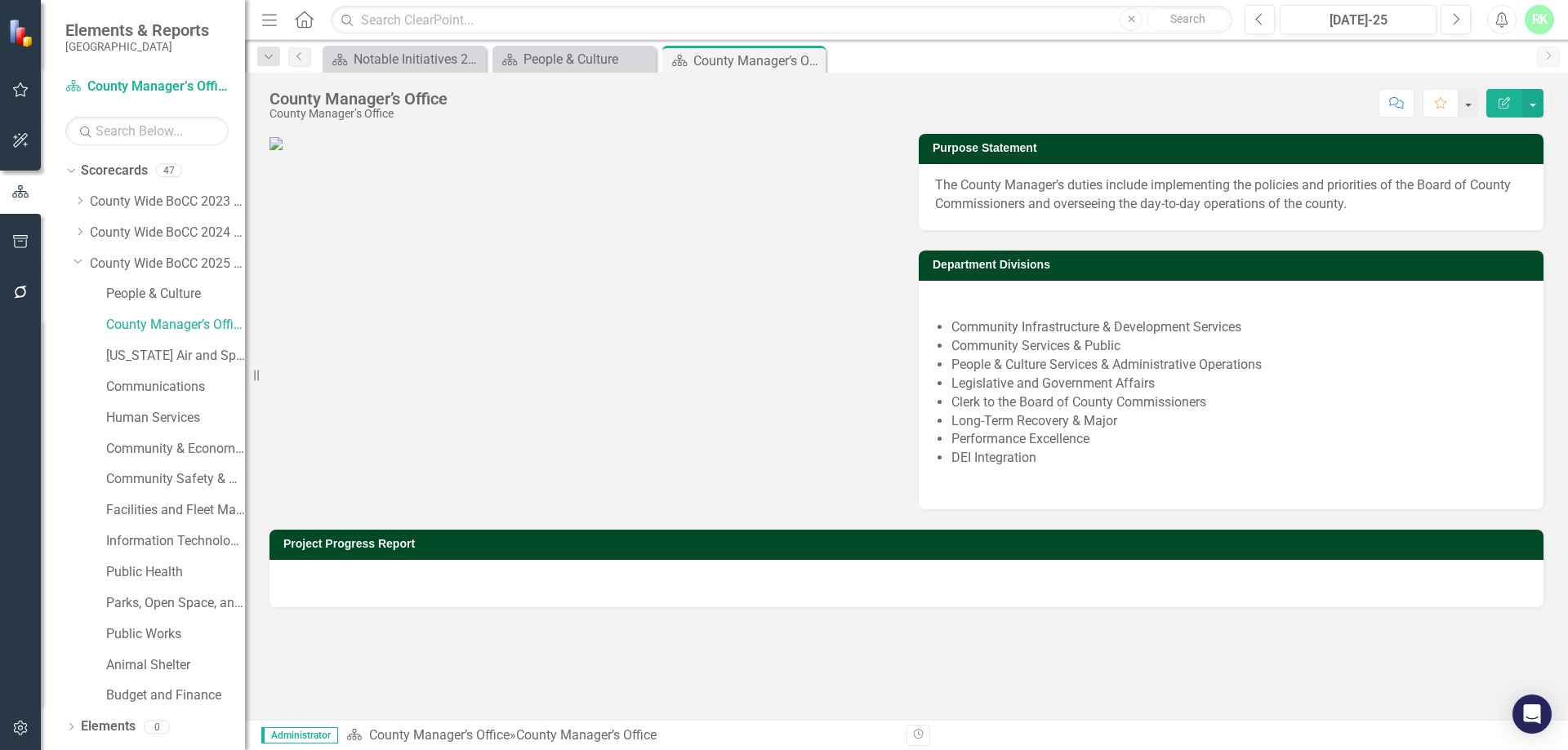
click at [0, 0] on icon "Close" at bounding box center [0, 0] width 0 height 0
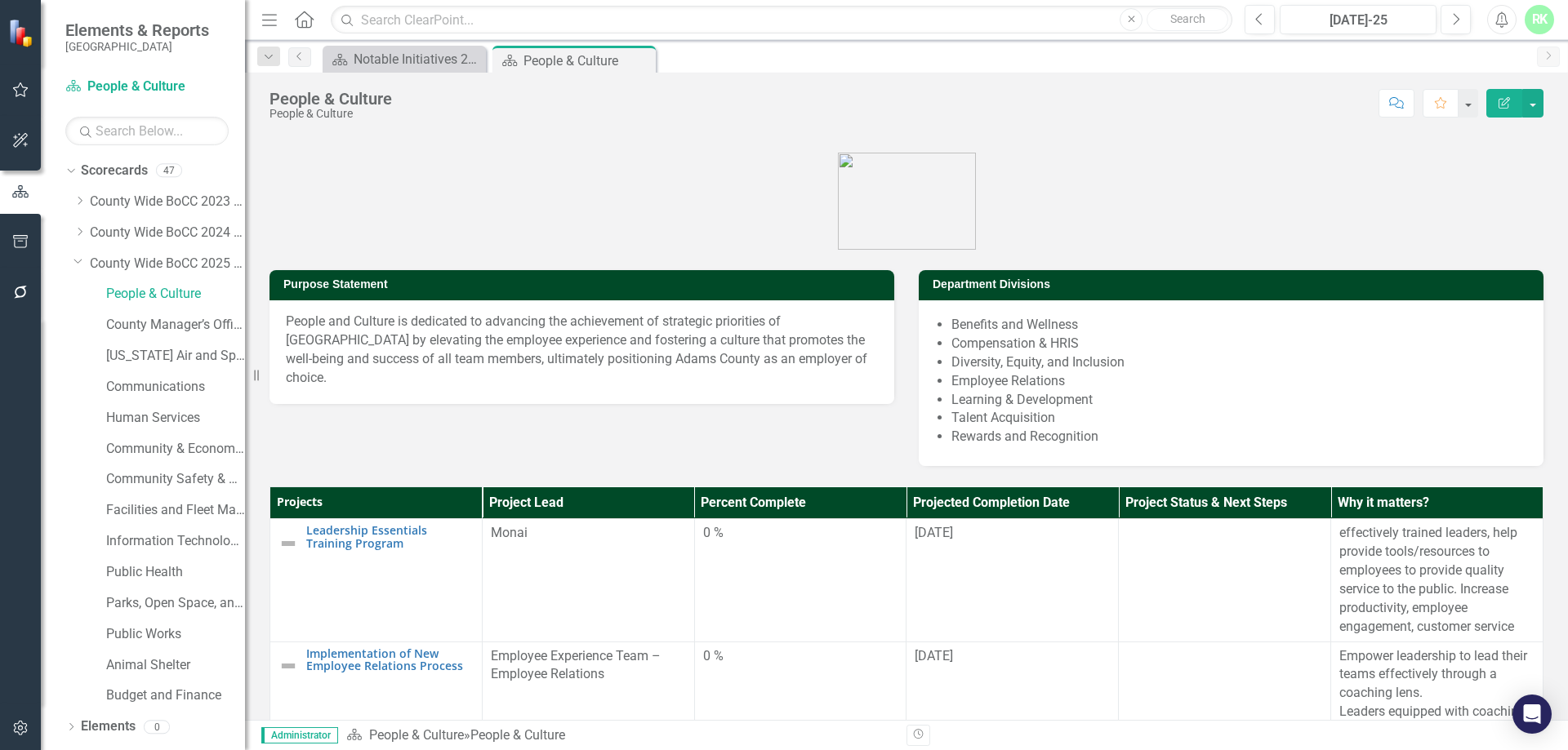
click at [0, 0] on icon at bounding box center [0, 0] width 0 height 0
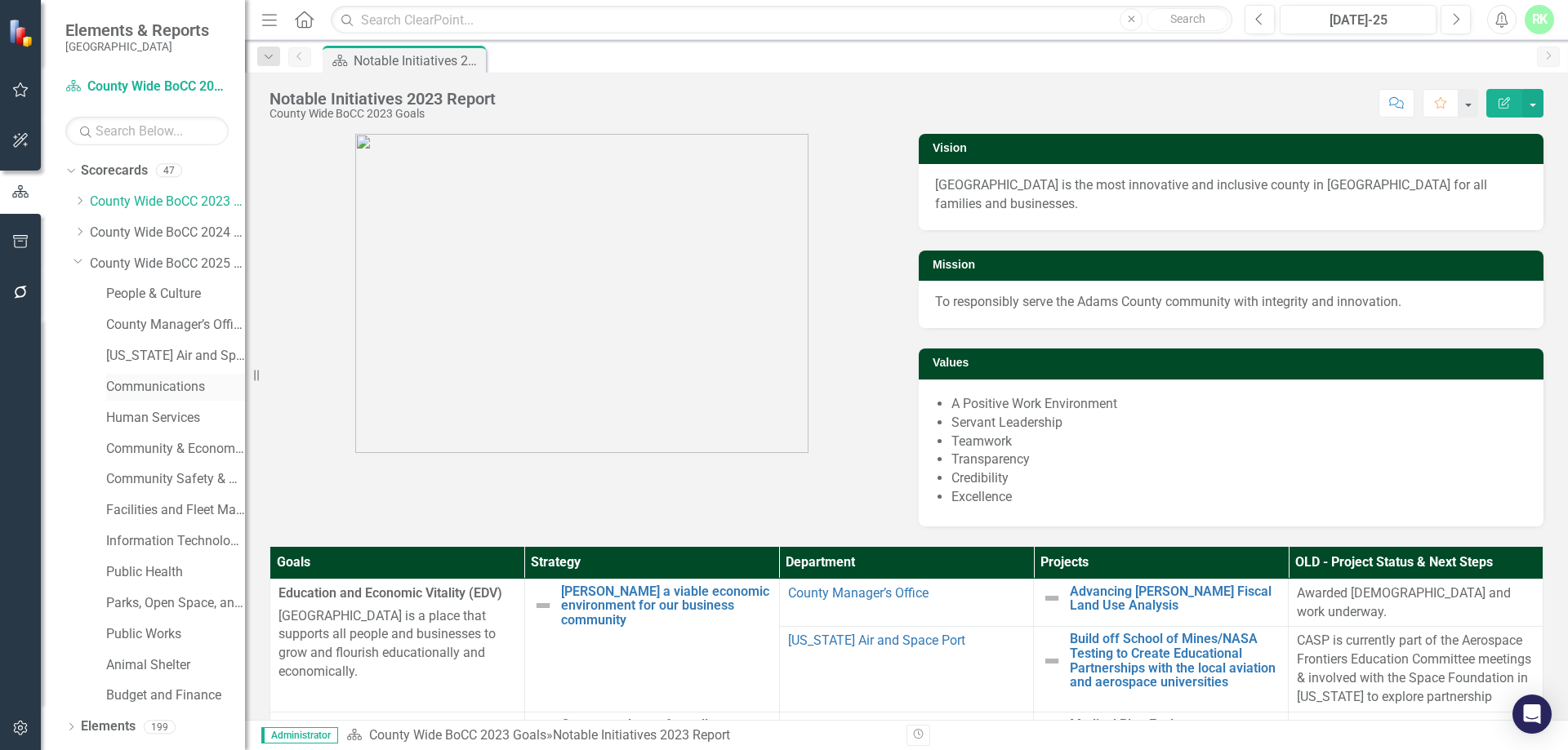
click at [148, 384] on link "Communications" at bounding box center [175, 387] width 139 height 19
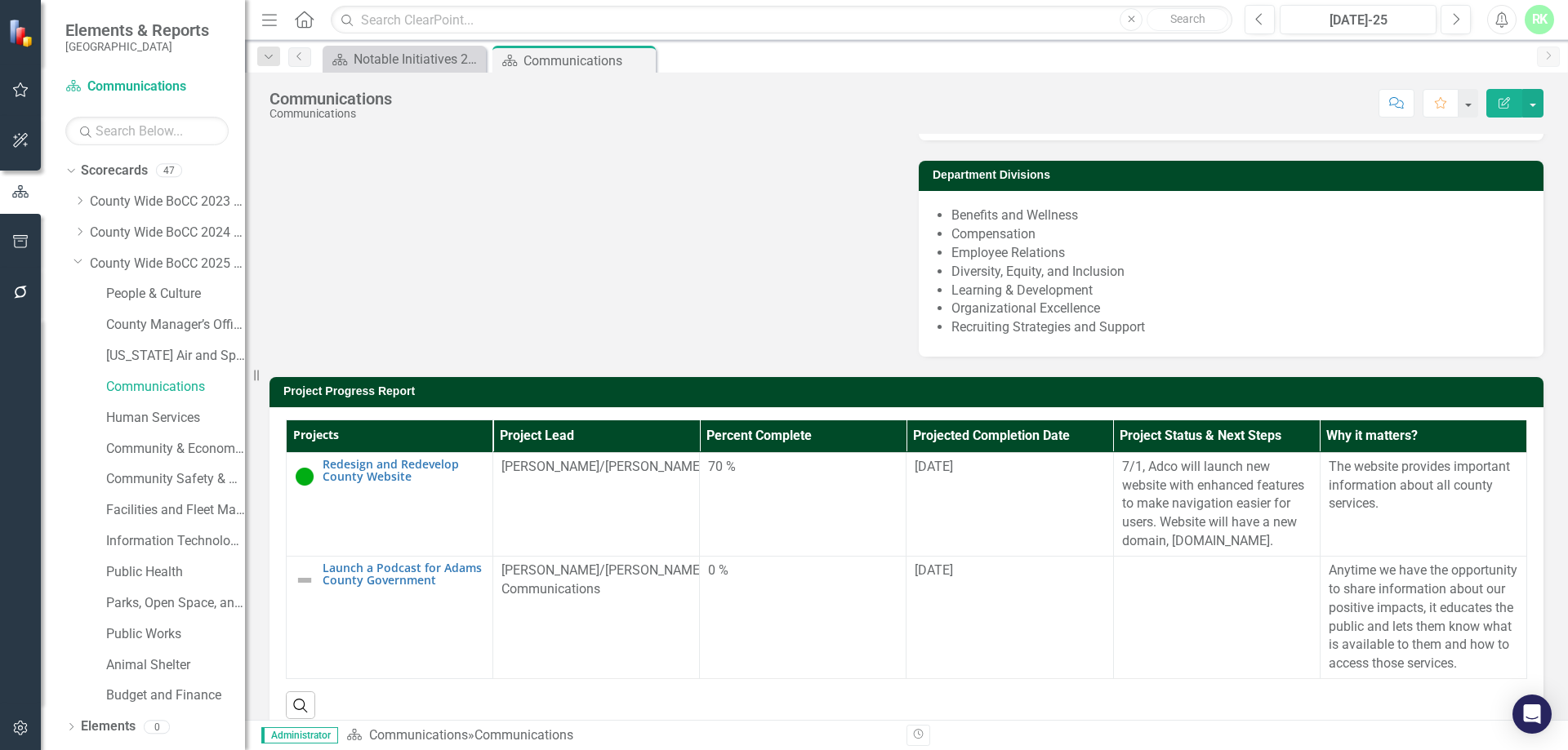
scroll to position [264, 0]
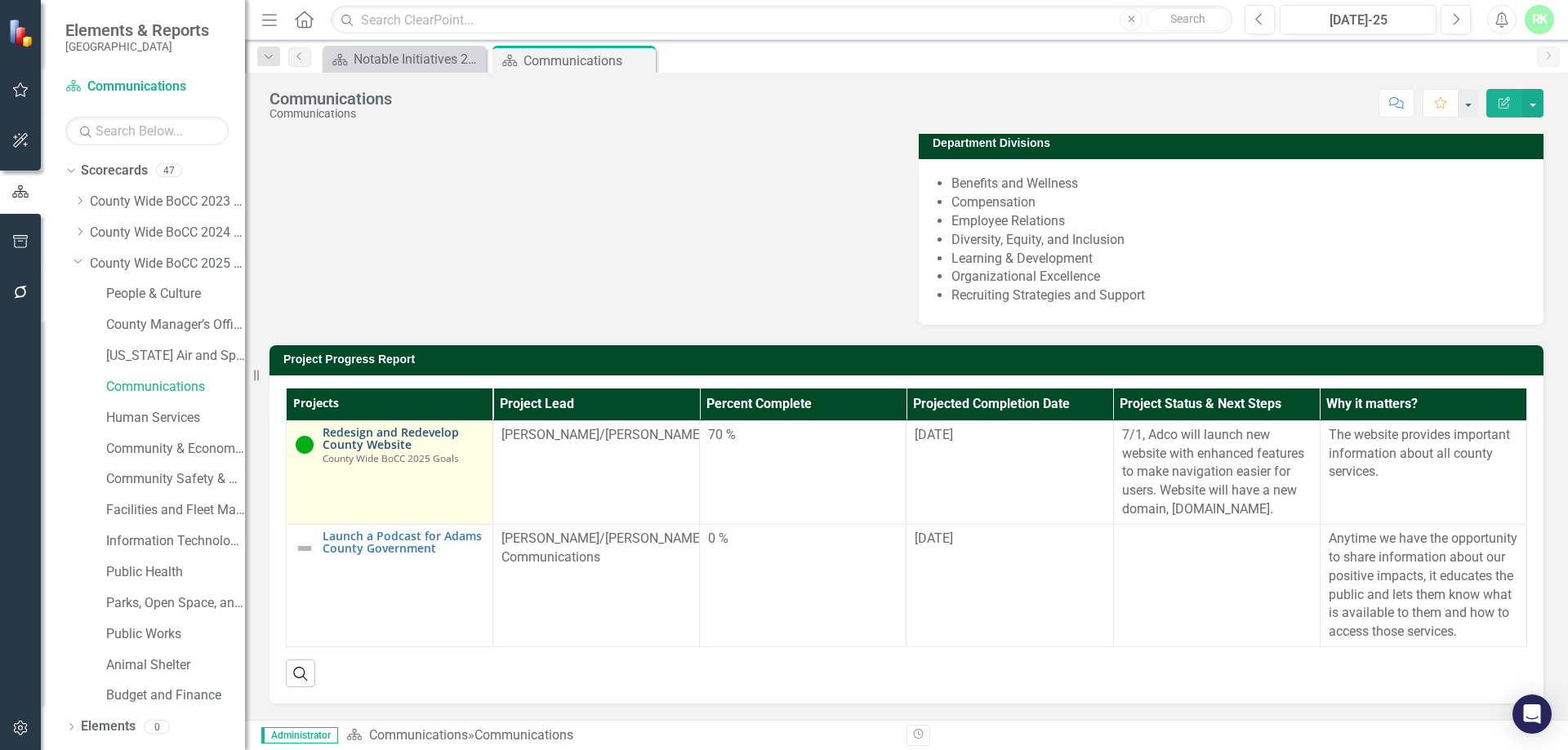
click at [415, 426] on link "Redesign and Redevelop County Website" at bounding box center [403, 439] width 161 height 26
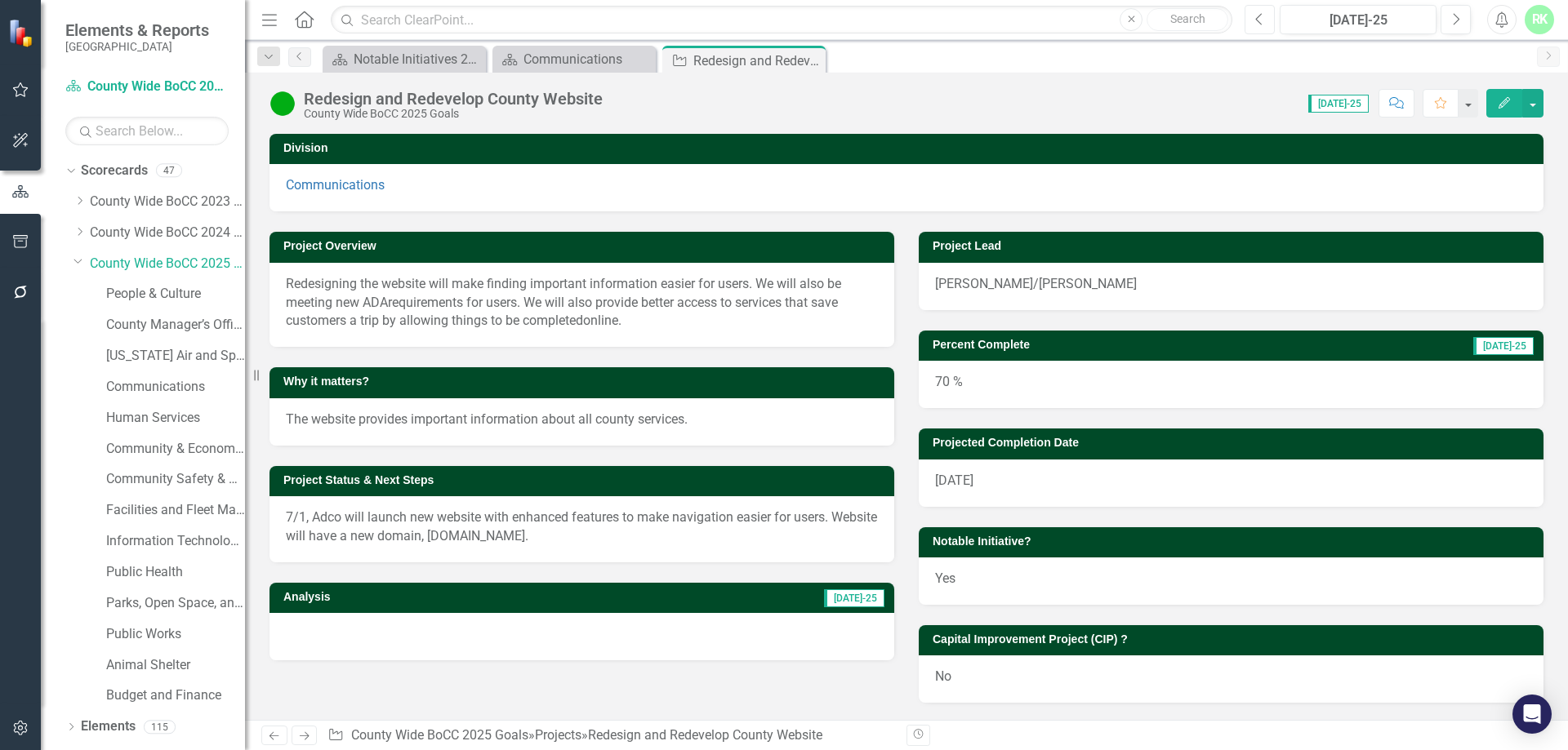
click at [1252, 26] on button "Previous" at bounding box center [1259, 20] width 30 height 29
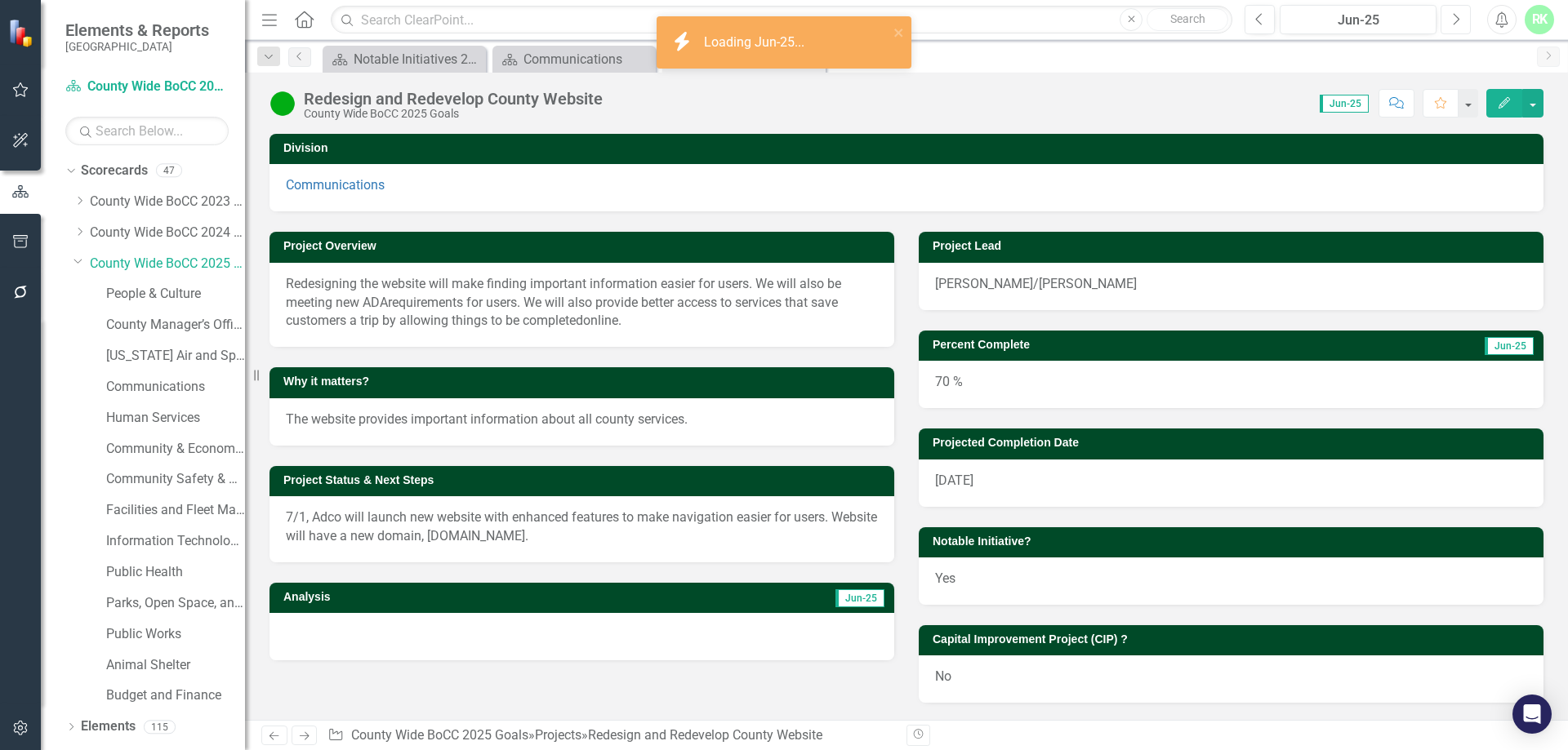
click at [1443, 22] on button "Next" at bounding box center [1454, 20] width 30 height 29
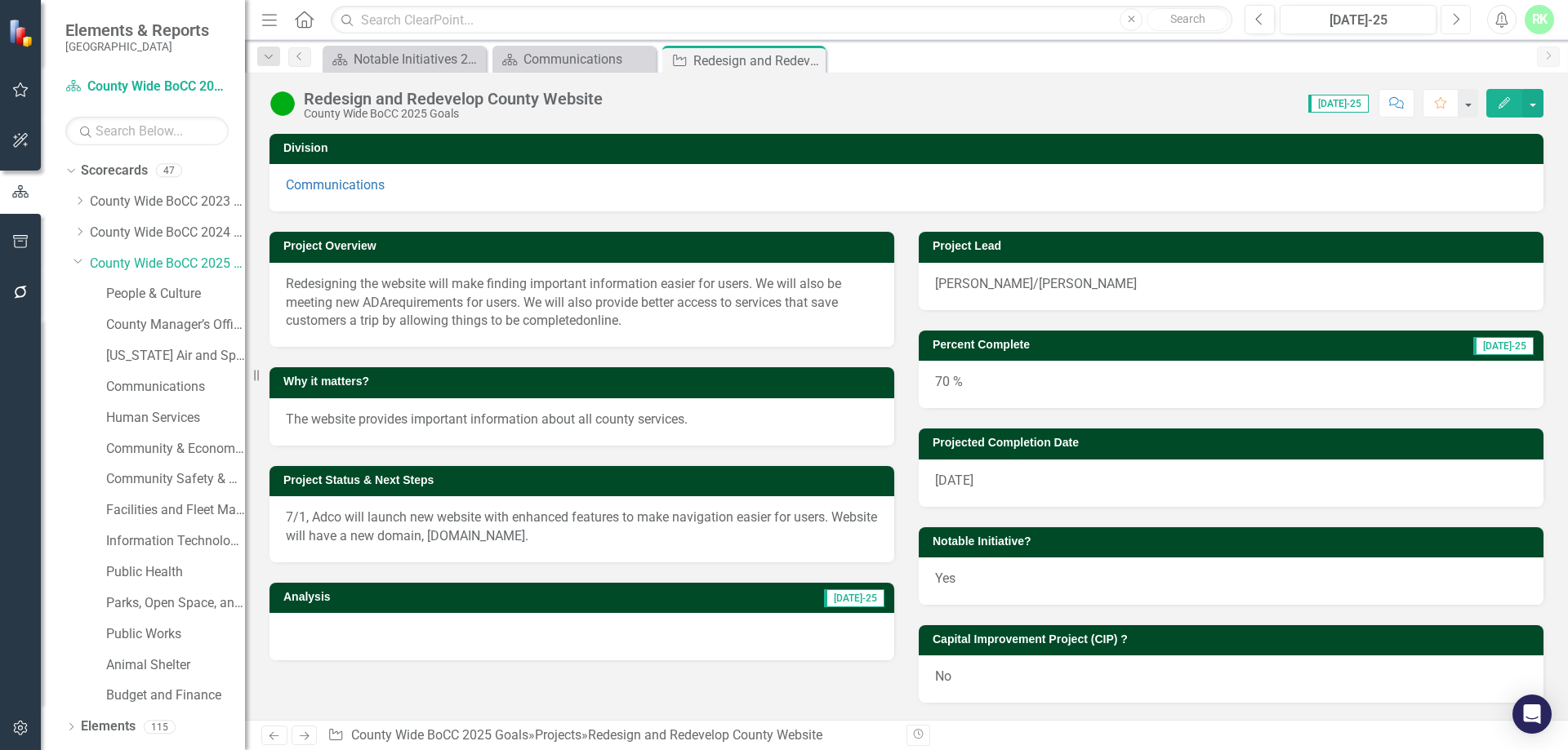
click at [1446, 24] on button "Next" at bounding box center [1454, 20] width 30 height 29
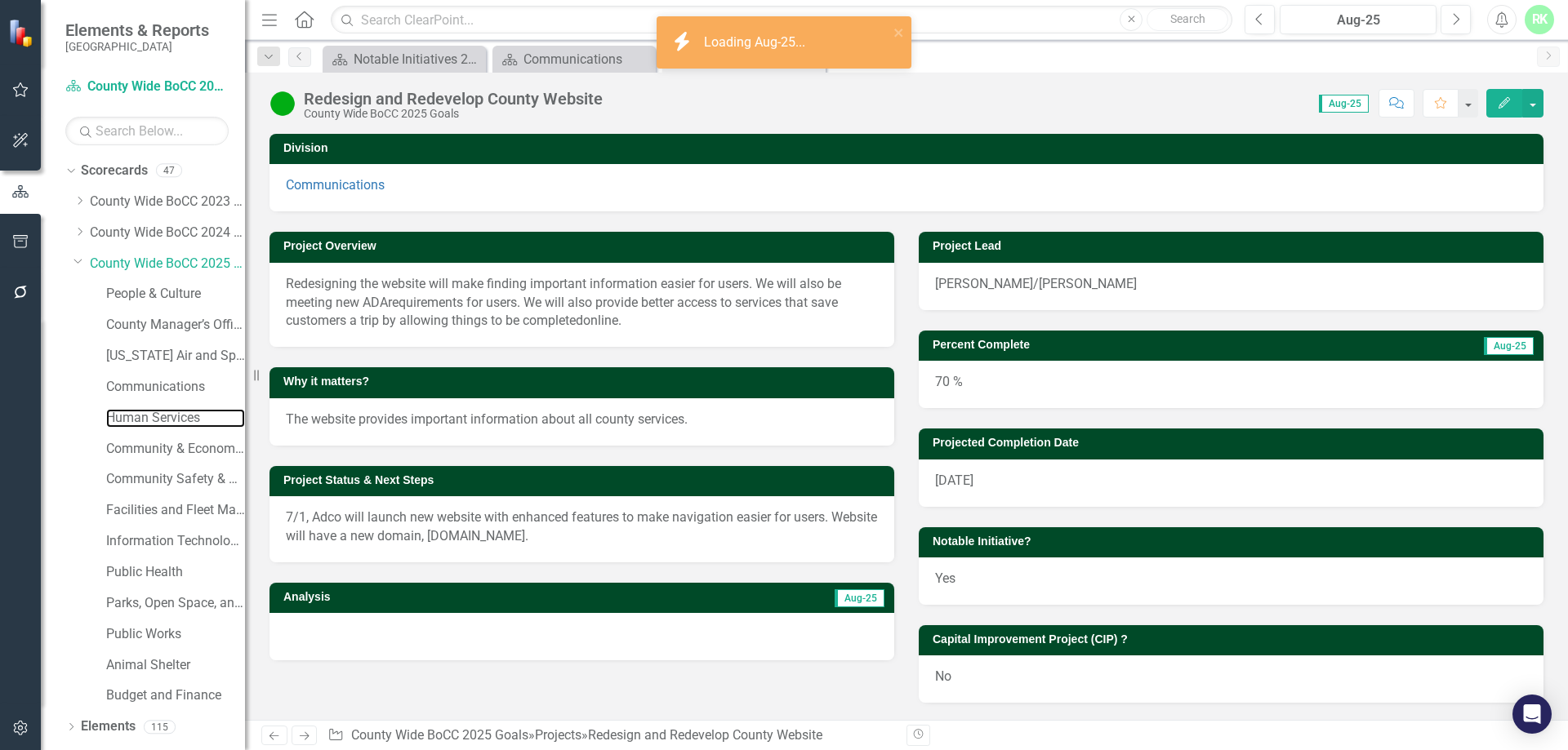
drag, startPoint x: 129, startPoint y: 416, endPoint x: 103, endPoint y: 402, distance: 29.5
click at [129, 416] on link "Human Services" at bounding box center [175, 418] width 139 height 19
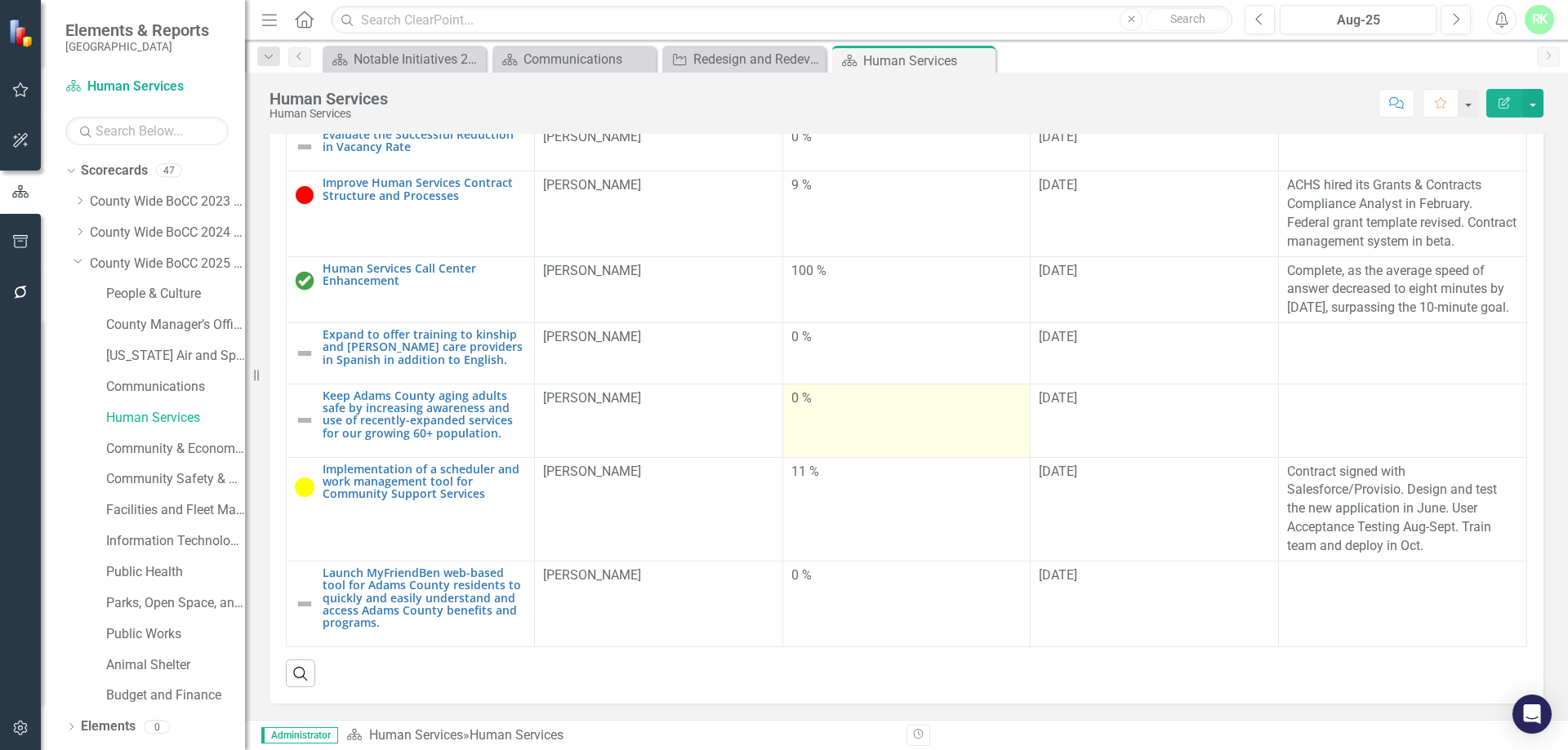
scroll to position [26, 0]
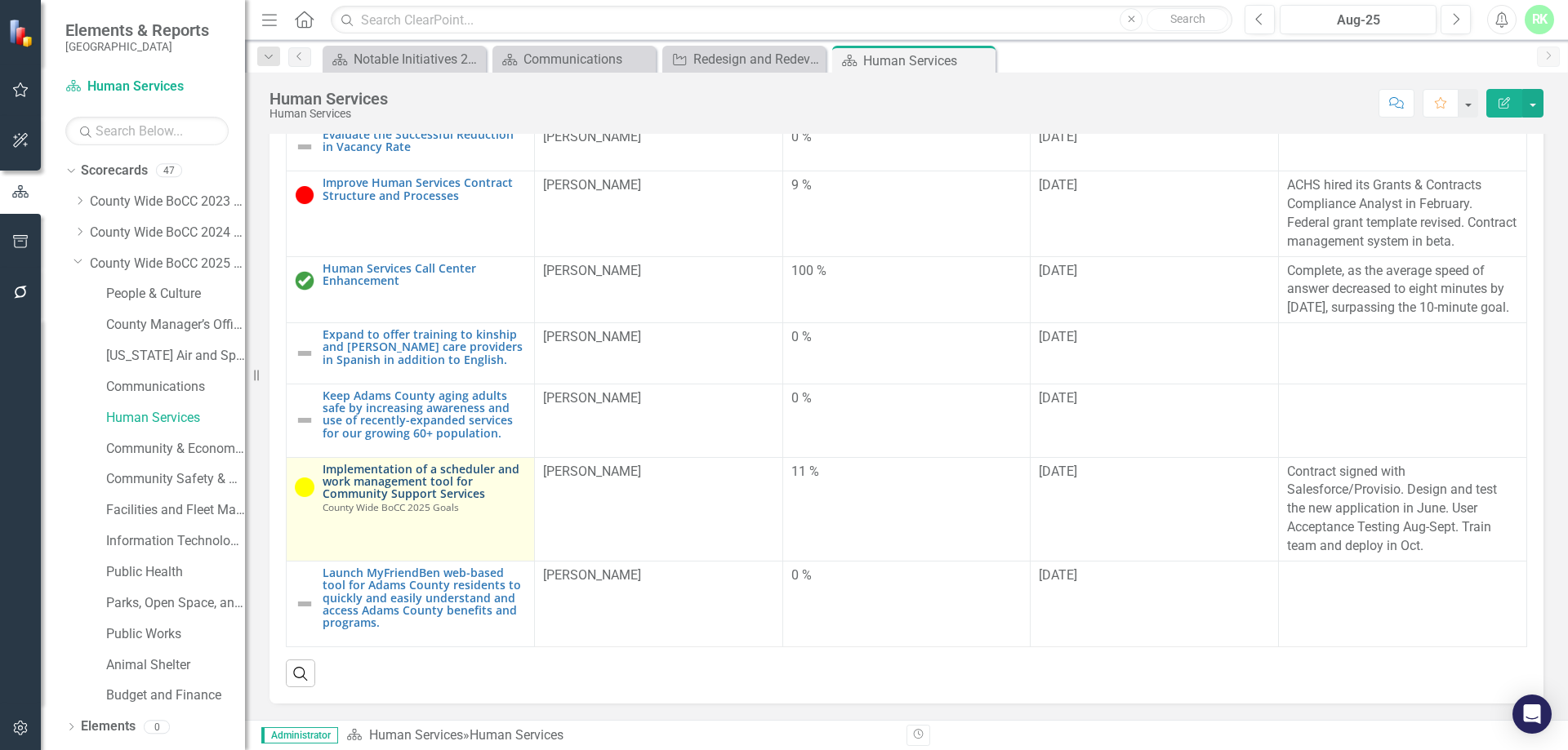
click at [416, 467] on link "Implementation of a scheduler and work management tool for Community Support Se…" at bounding box center [424, 481] width 203 height 38
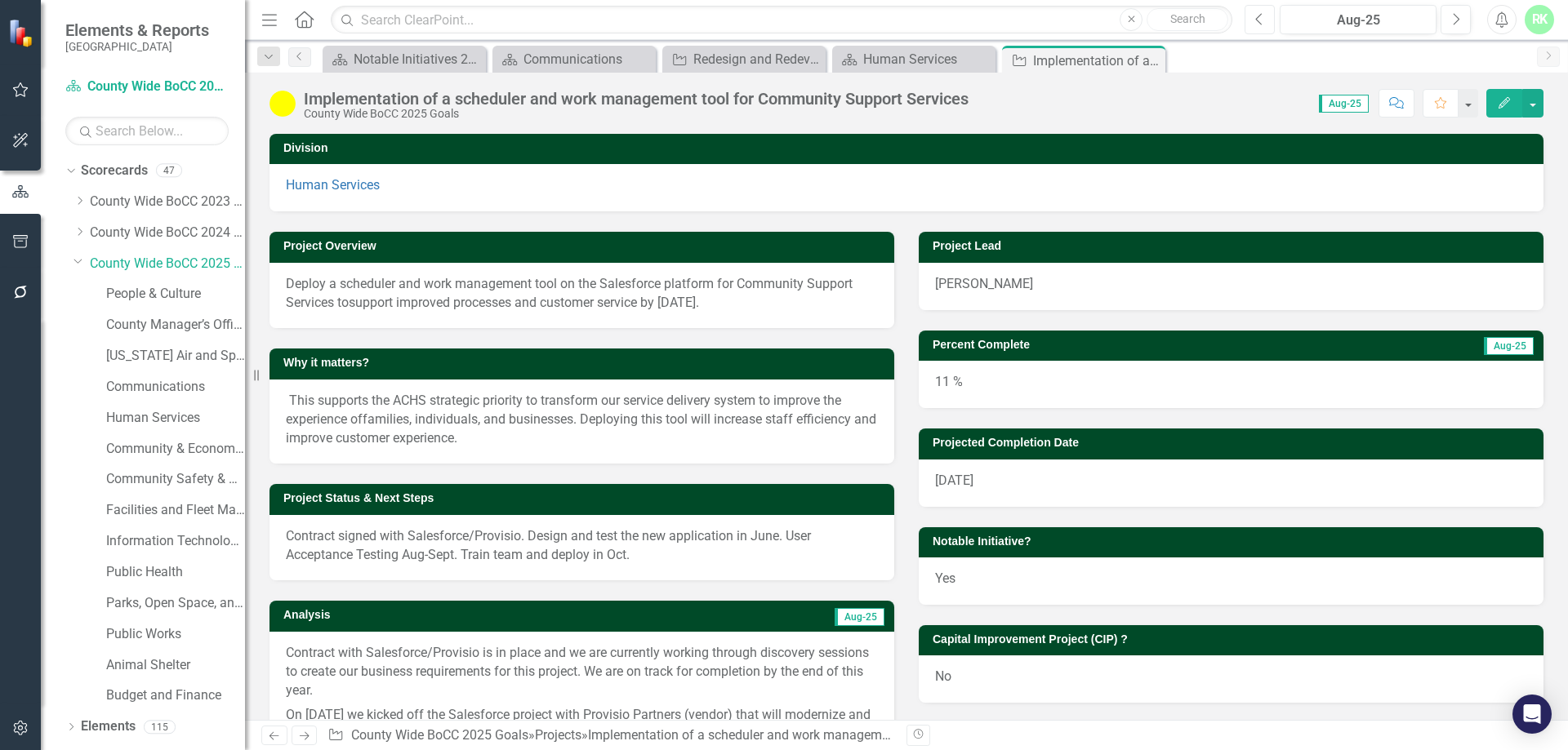
click at [1257, 18] on icon "button" at bounding box center [1259, 18] width 7 height 11
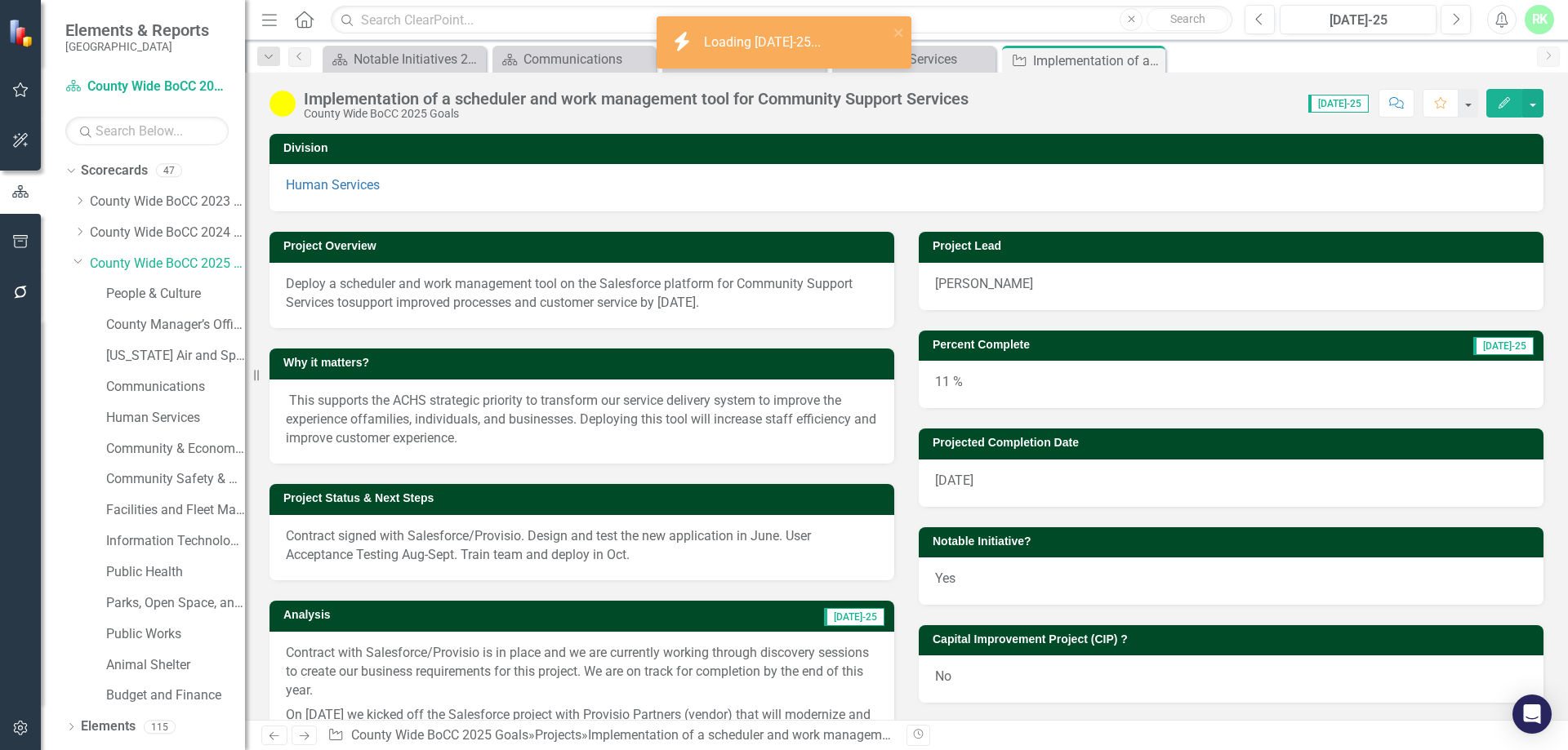
drag, startPoint x: 1149, startPoint y: 58, endPoint x: 1094, endPoint y: 57, distance: 55.0
click at [0, 0] on icon "Close" at bounding box center [0, 0] width 0 height 0
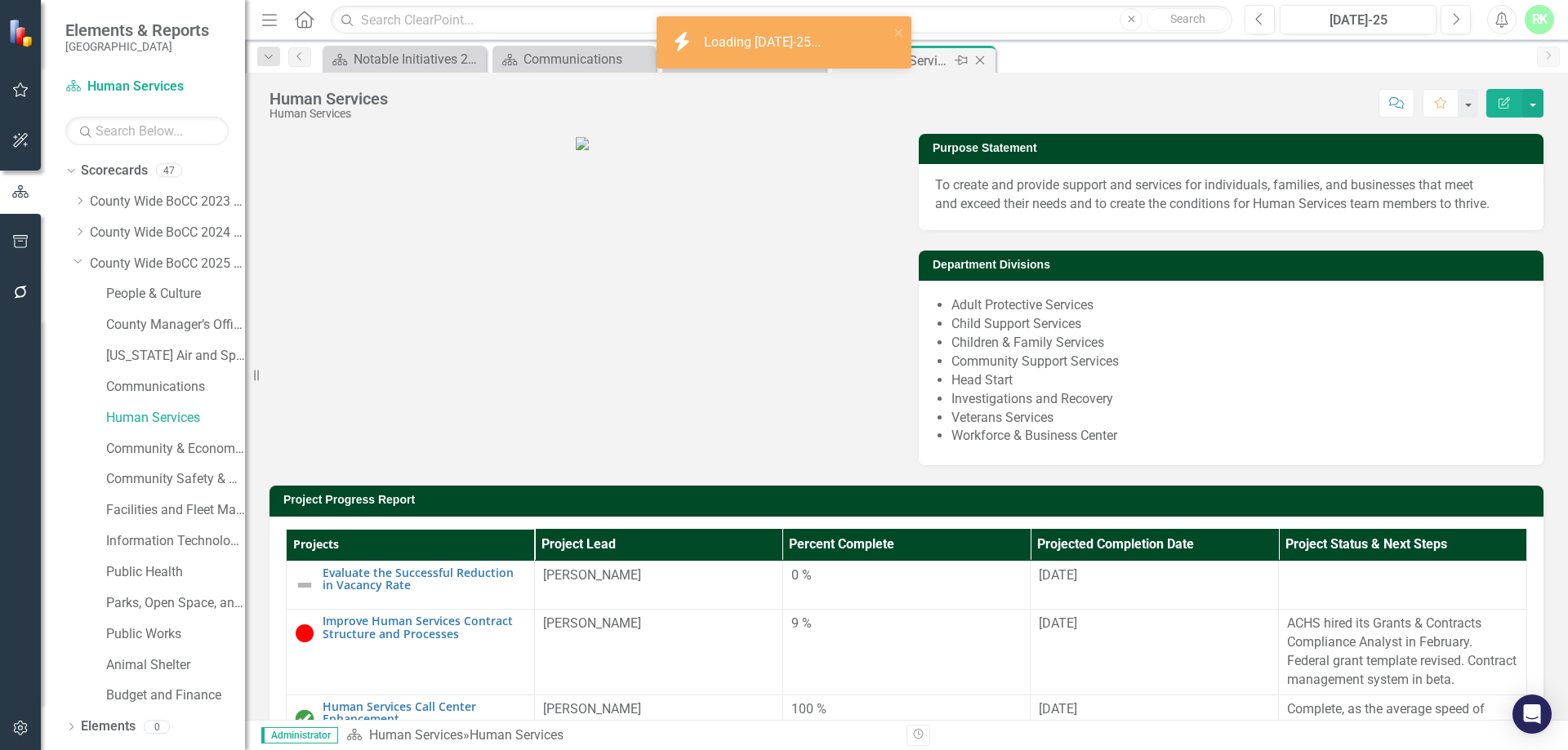
click at [976, 58] on icon "Close" at bounding box center [979, 60] width 16 height 13
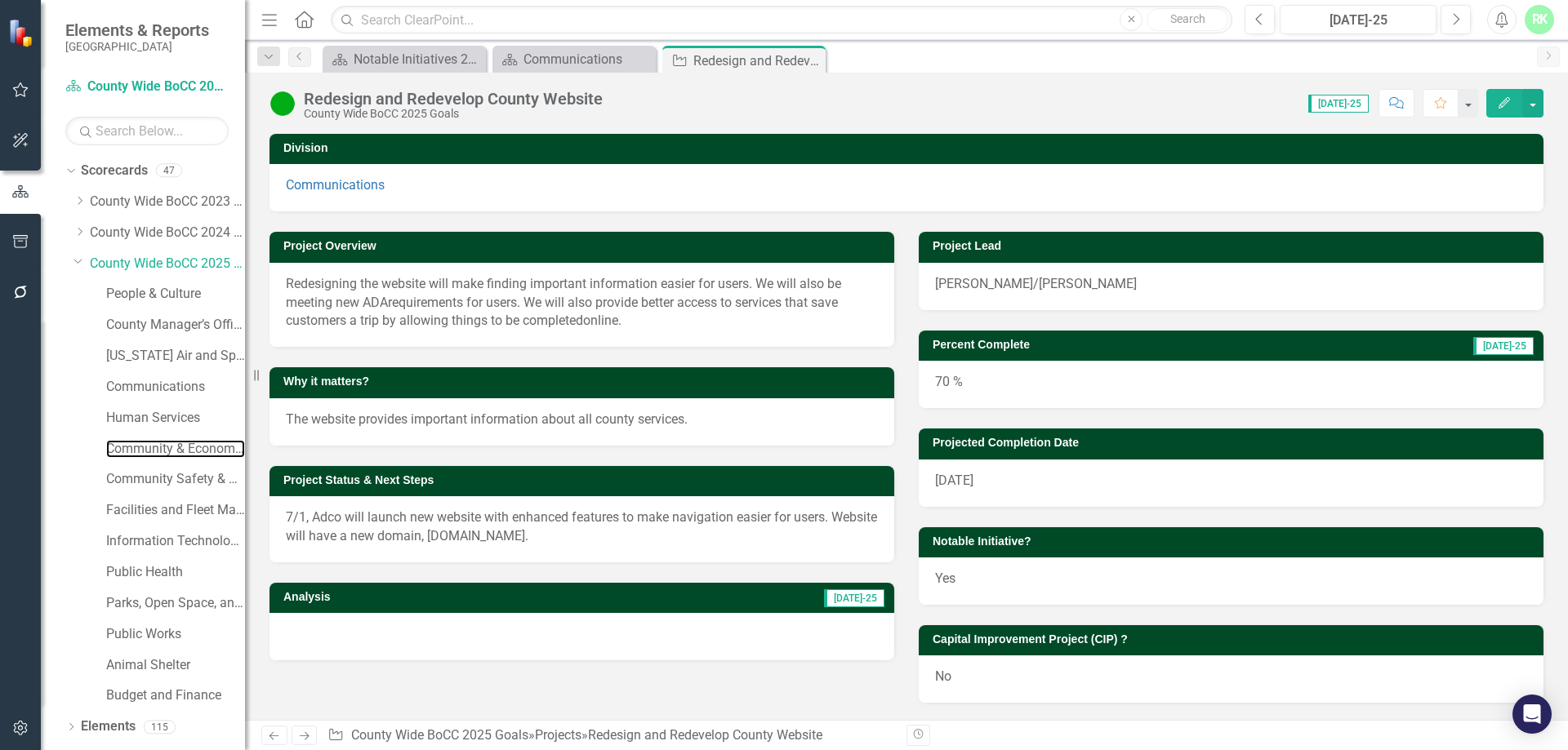
drag, startPoint x: 137, startPoint y: 445, endPoint x: 79, endPoint y: 372, distance: 93.2
click at [137, 445] on link "Community & Economic Development" at bounding box center [175, 450] width 139 height 19
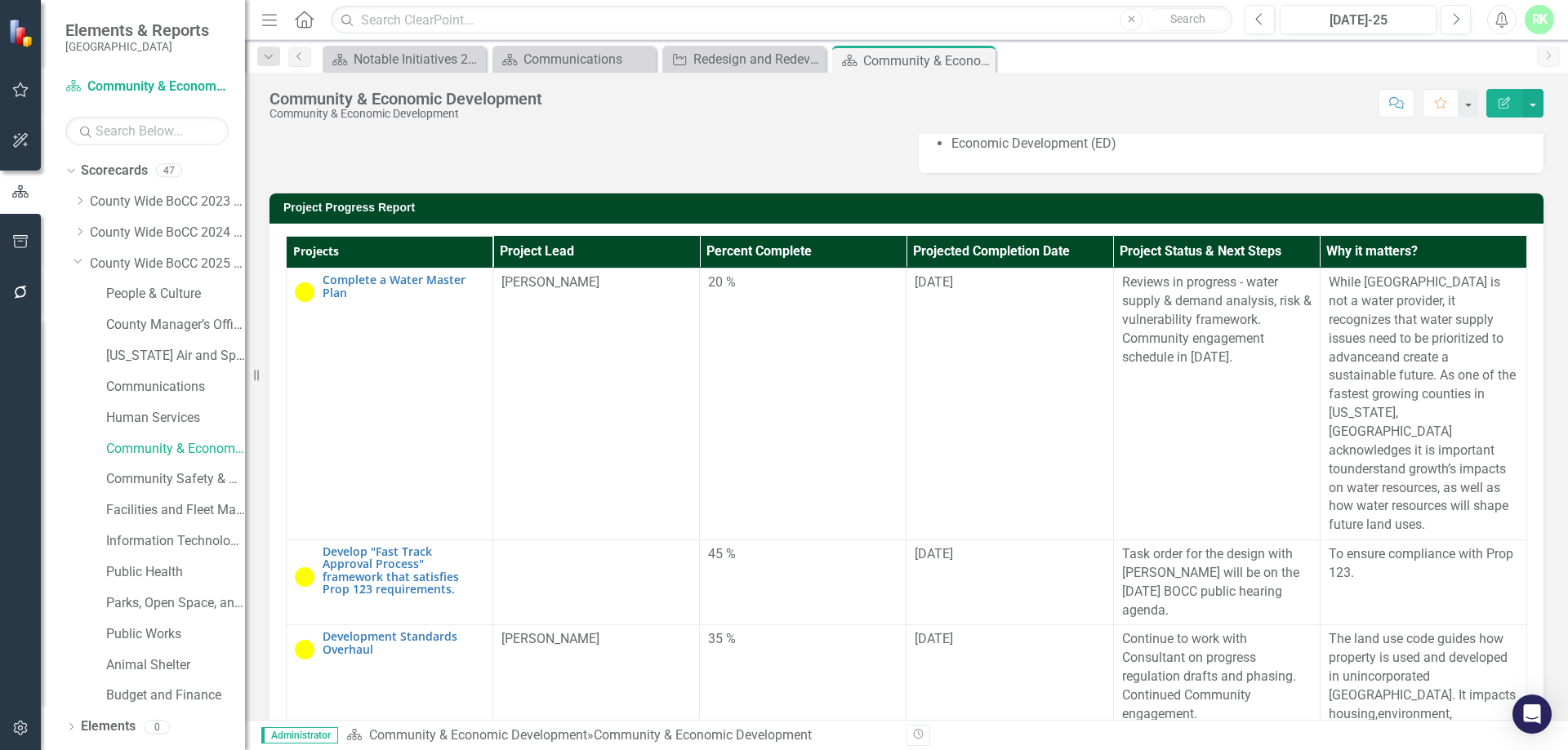
scroll to position [163, 0]
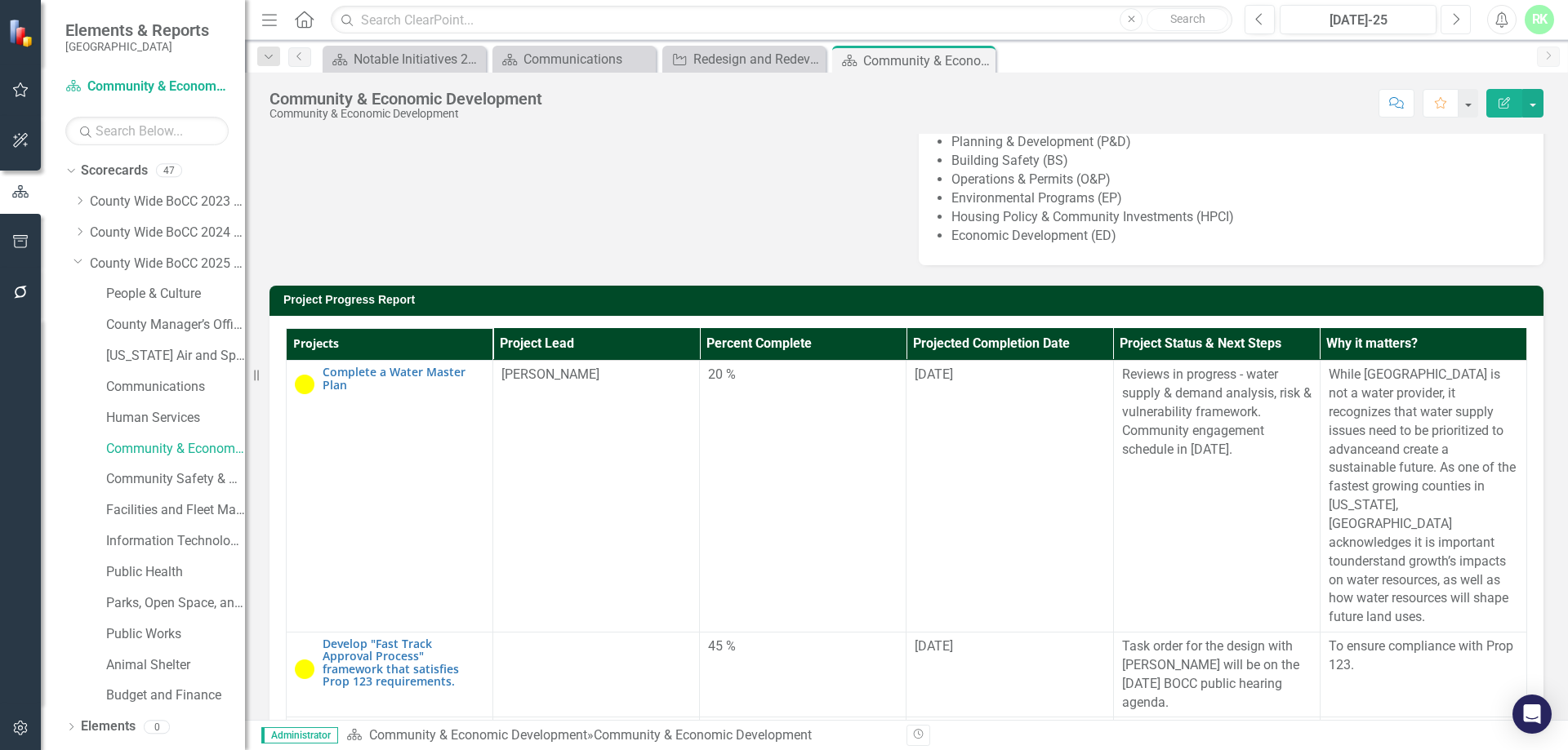
drag, startPoint x: 1449, startPoint y: 21, endPoint x: 1443, endPoint y: 31, distance: 11.7
click at [1450, 21] on button "Next" at bounding box center [1454, 20] width 30 height 29
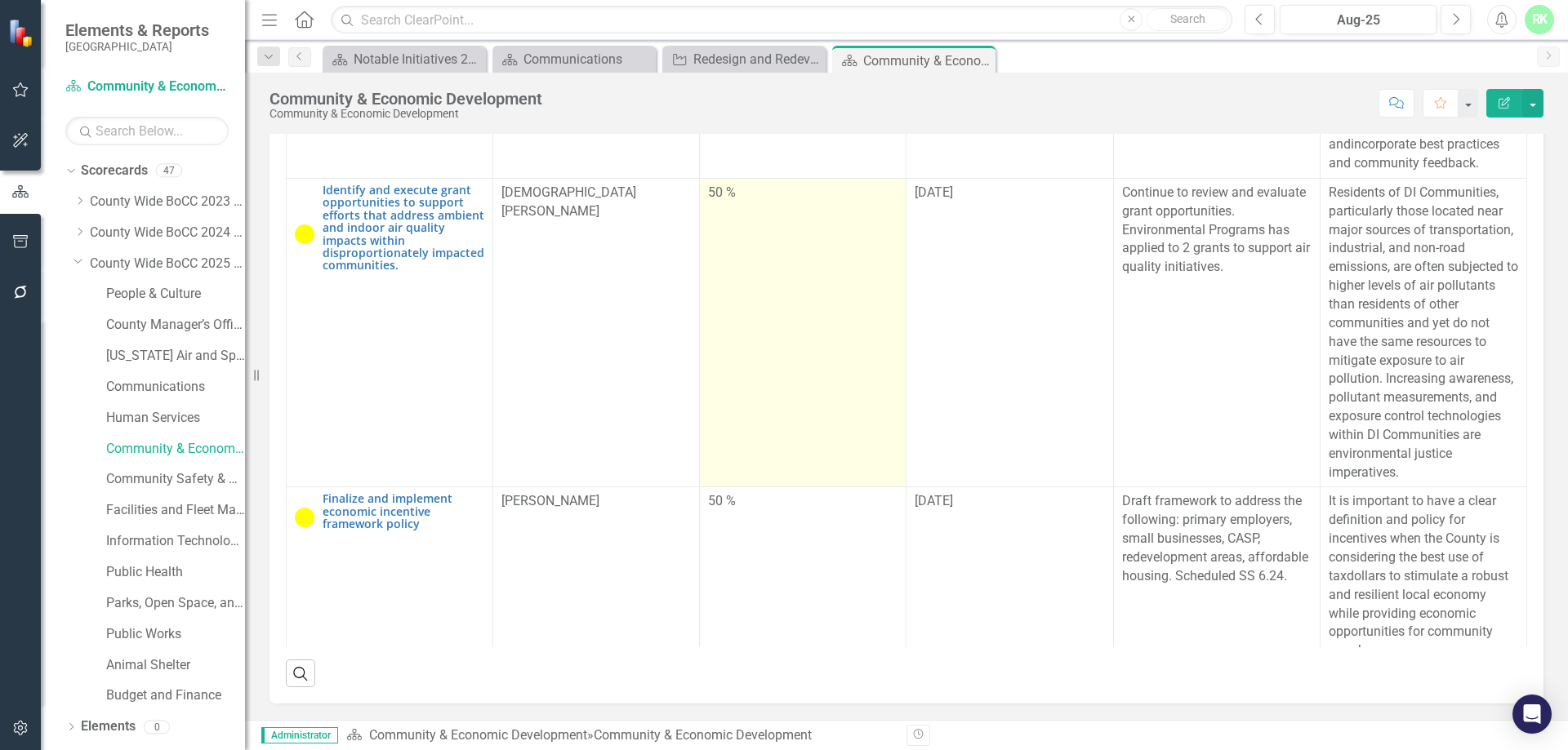
scroll to position [490, 0]
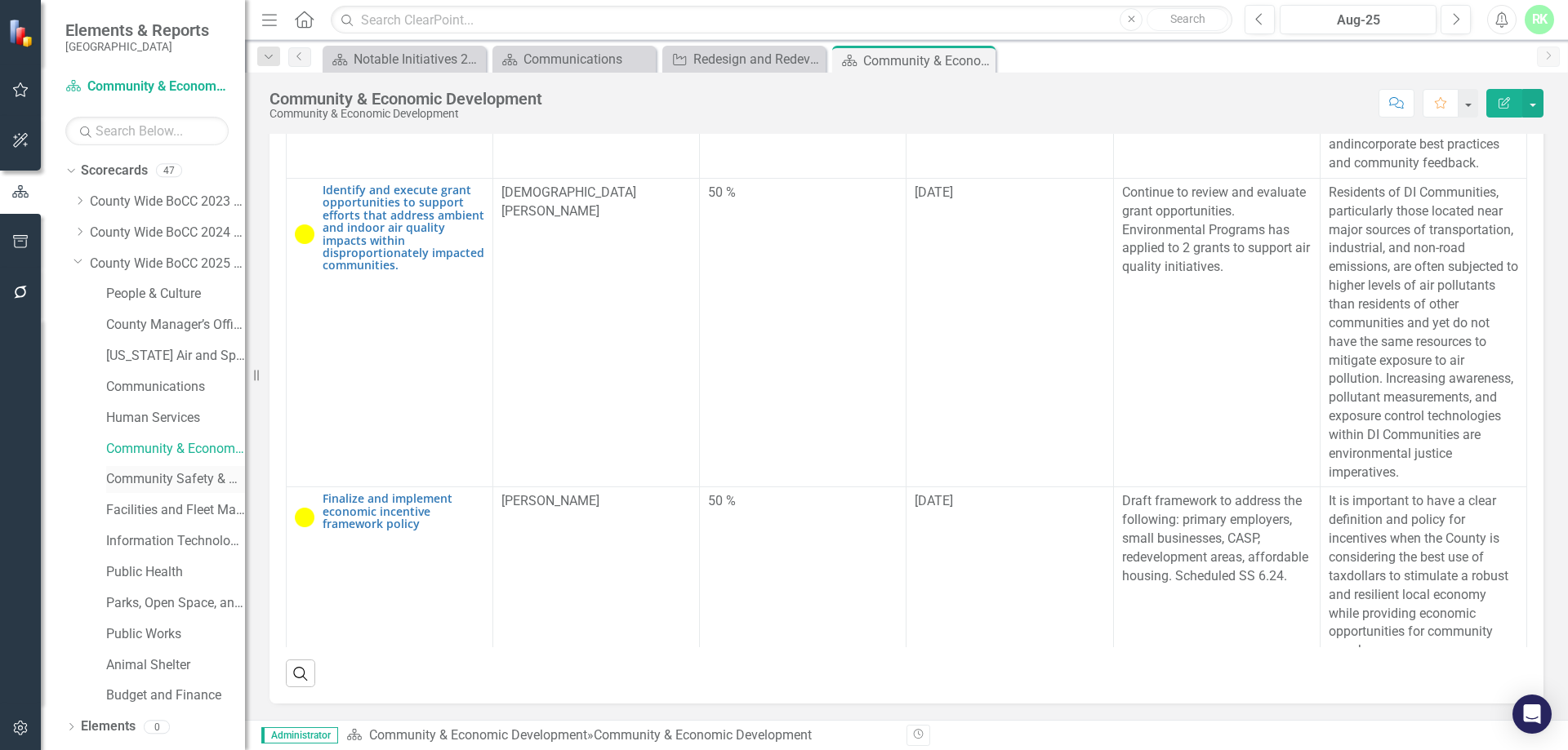
click at [116, 485] on link "Community Safety & Well-Being" at bounding box center [175, 480] width 139 height 19
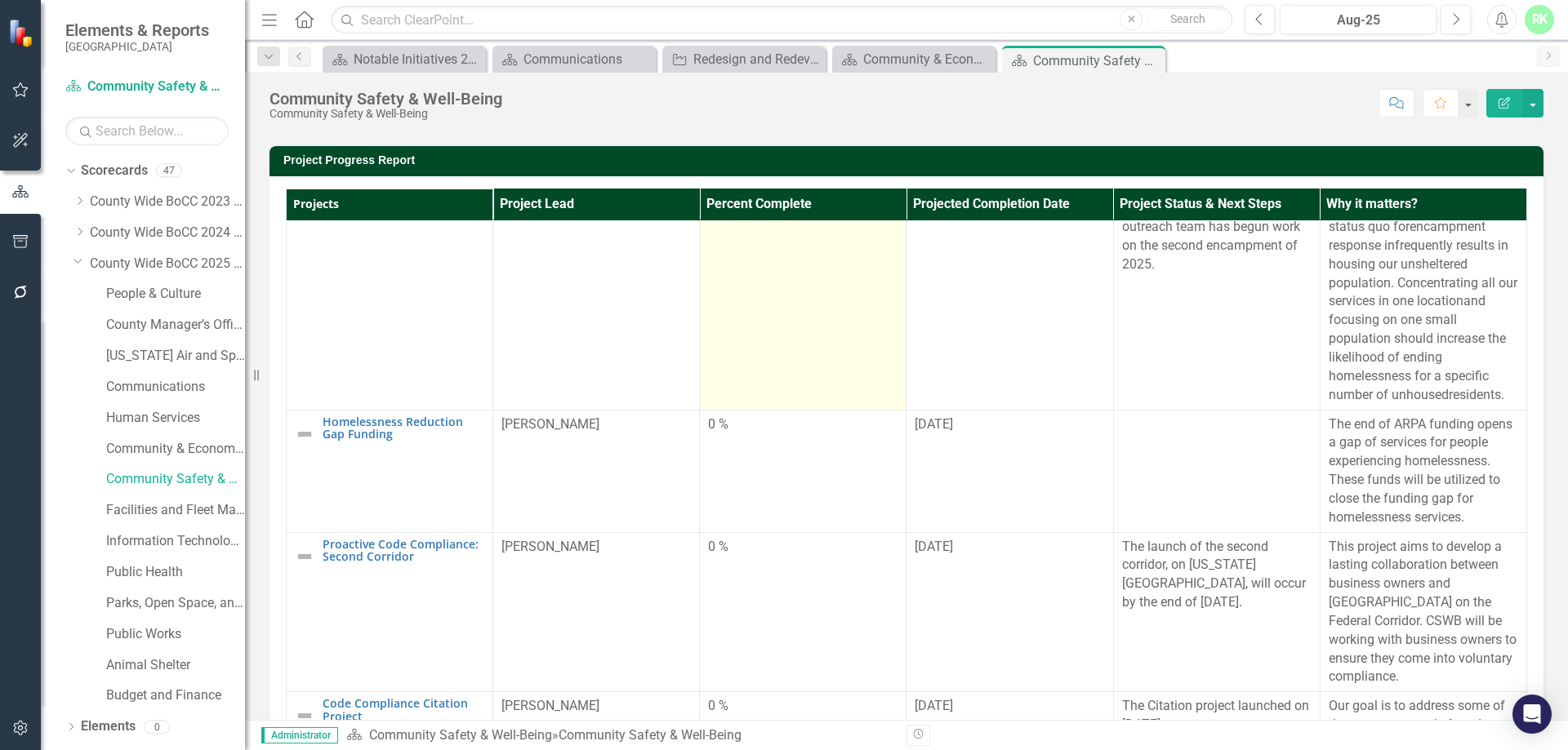
scroll to position [817, 0]
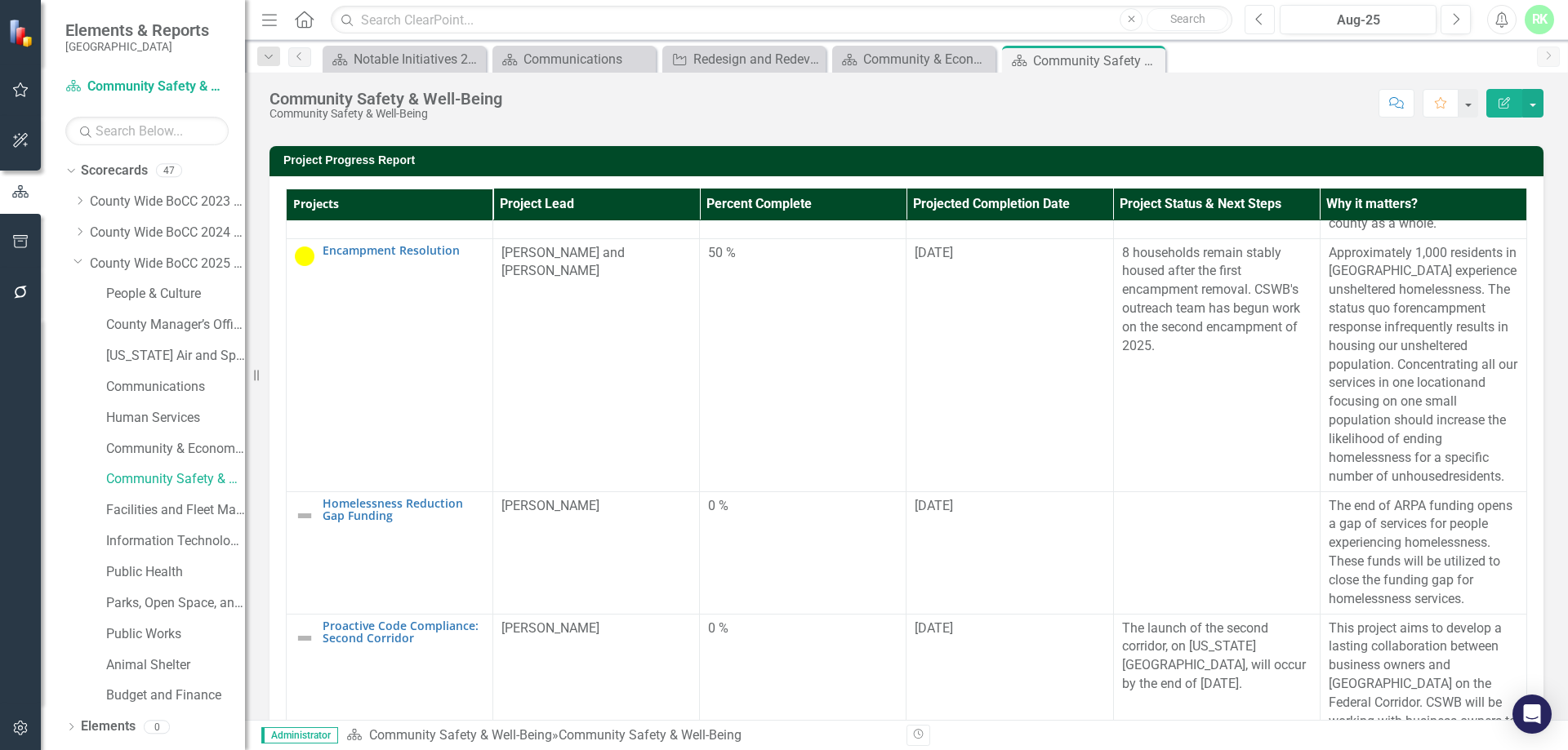
click at [1262, 18] on icon "Previous" at bounding box center [1259, 19] width 9 height 15
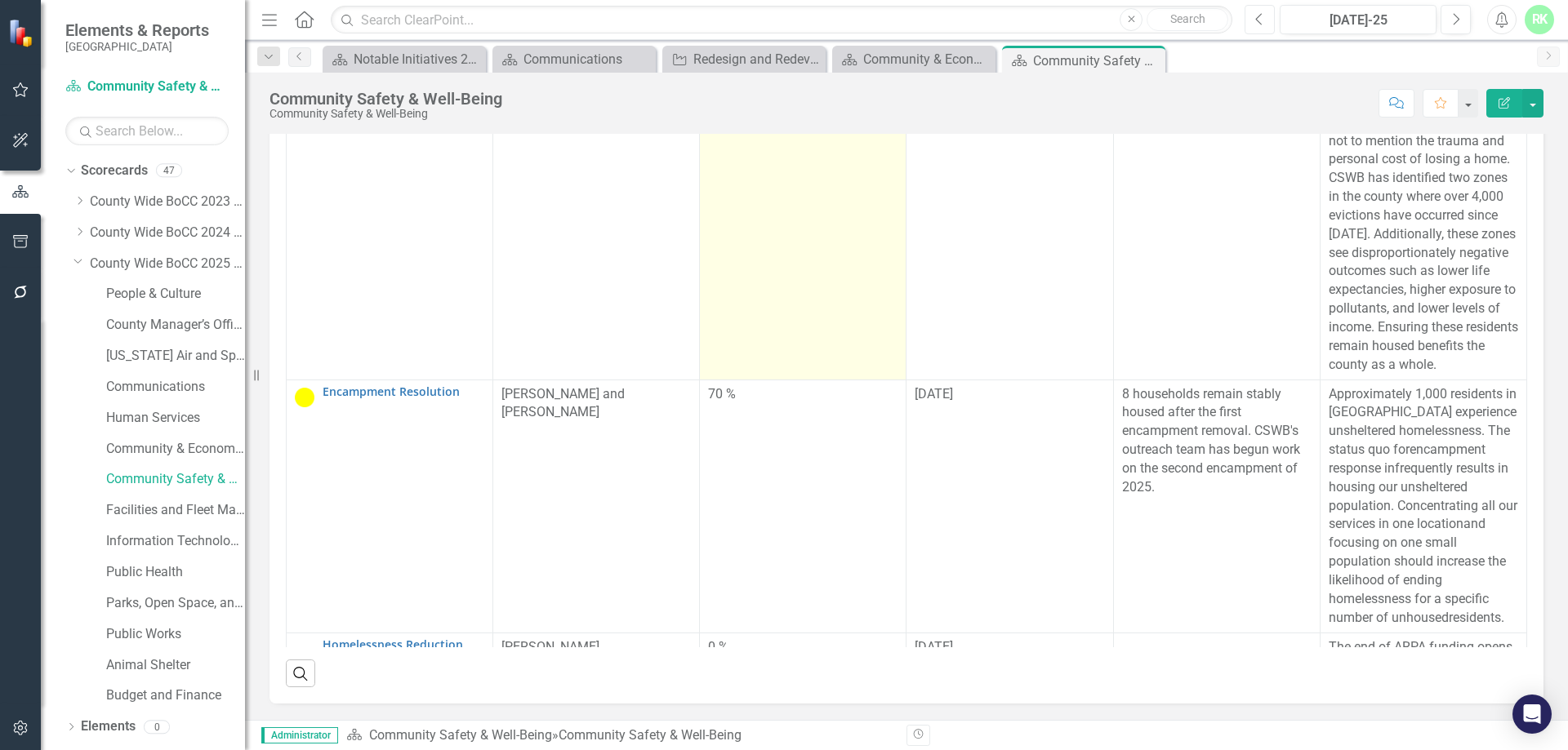
scroll to position [653, 0]
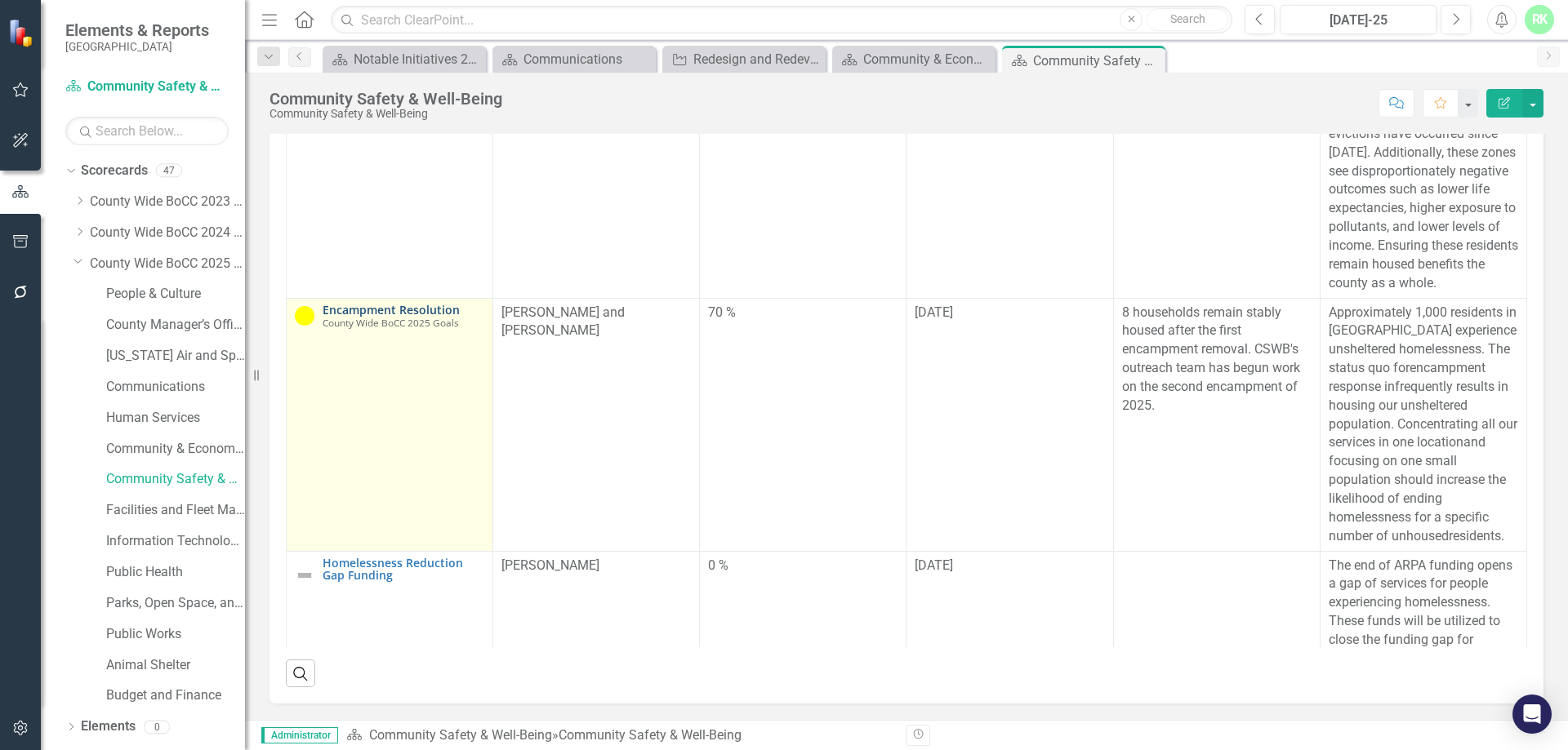
click at [399, 316] on link "Encampment Resolution" at bounding box center [403, 310] width 161 height 12
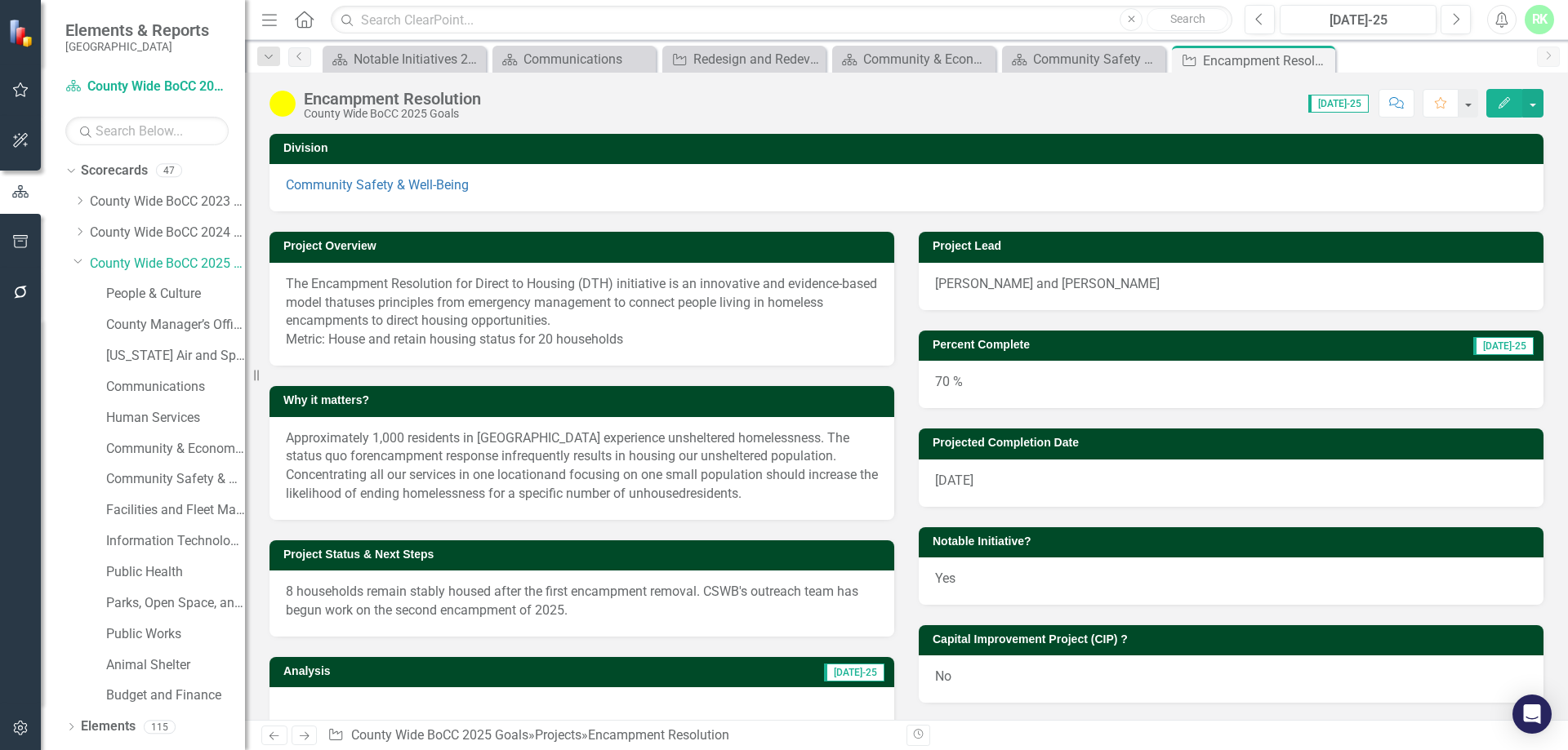
drag, startPoint x: 580, startPoint y: 612, endPoint x: 298, endPoint y: 594, distance: 282.6
click at [303, 596] on p "8 households remain stably housed after the first encampment removal. CSWB's ou…" at bounding box center [582, 602] width 592 height 38
click at [297, 594] on p "8 households remain stably housed after the first encampment removal. CSWB's ou…" at bounding box center [582, 602] width 592 height 38
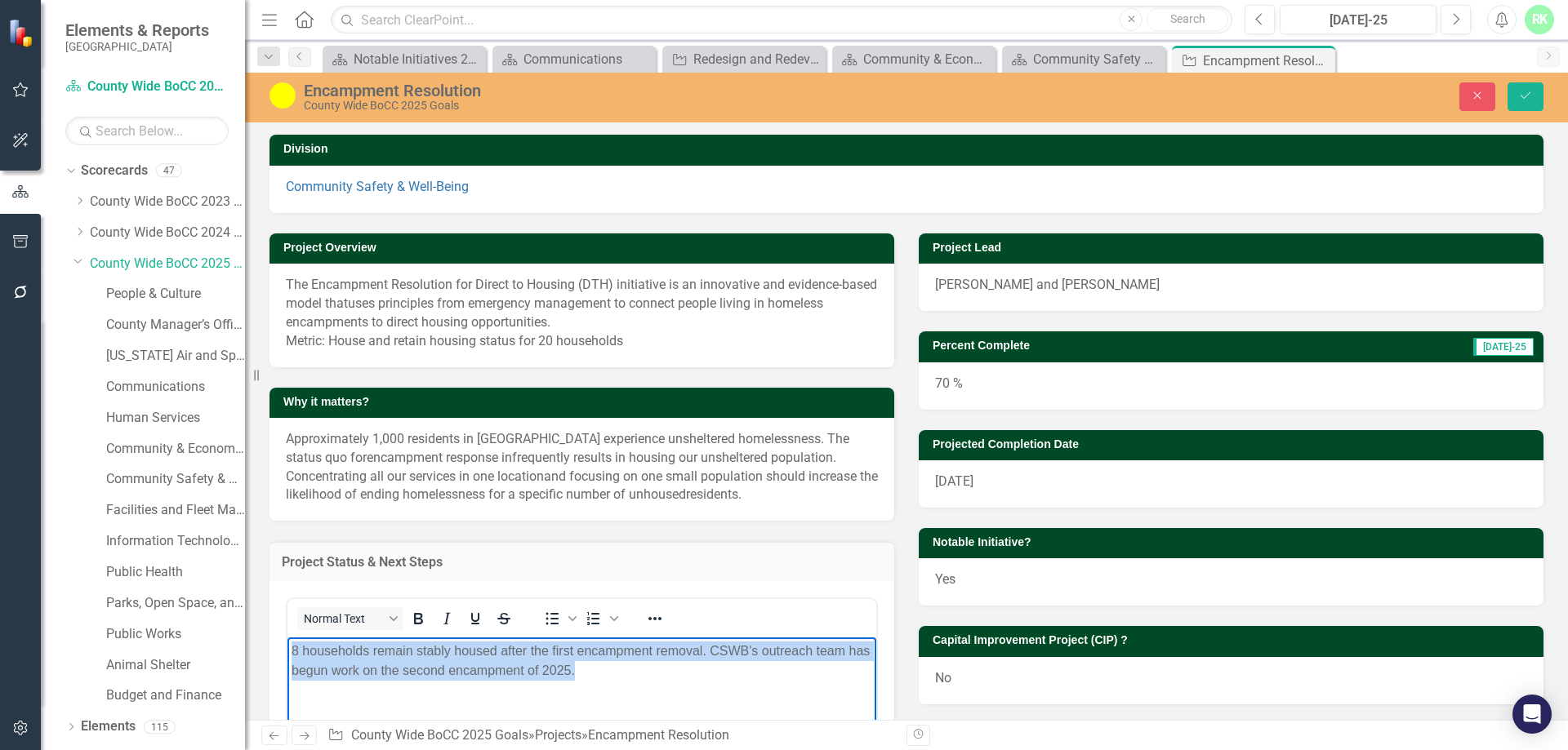
drag, startPoint x: 609, startPoint y: 677, endPoint x: 513, endPoint y: 1278, distance: 608.6
click at [288, 641] on html "8 households remain stably housed after the first encampment removal. CSWB's ou…" at bounding box center [582, 759] width 589 height 245
copy p "8 households remain stably housed after the first encampment removal. CSWB's ou…"
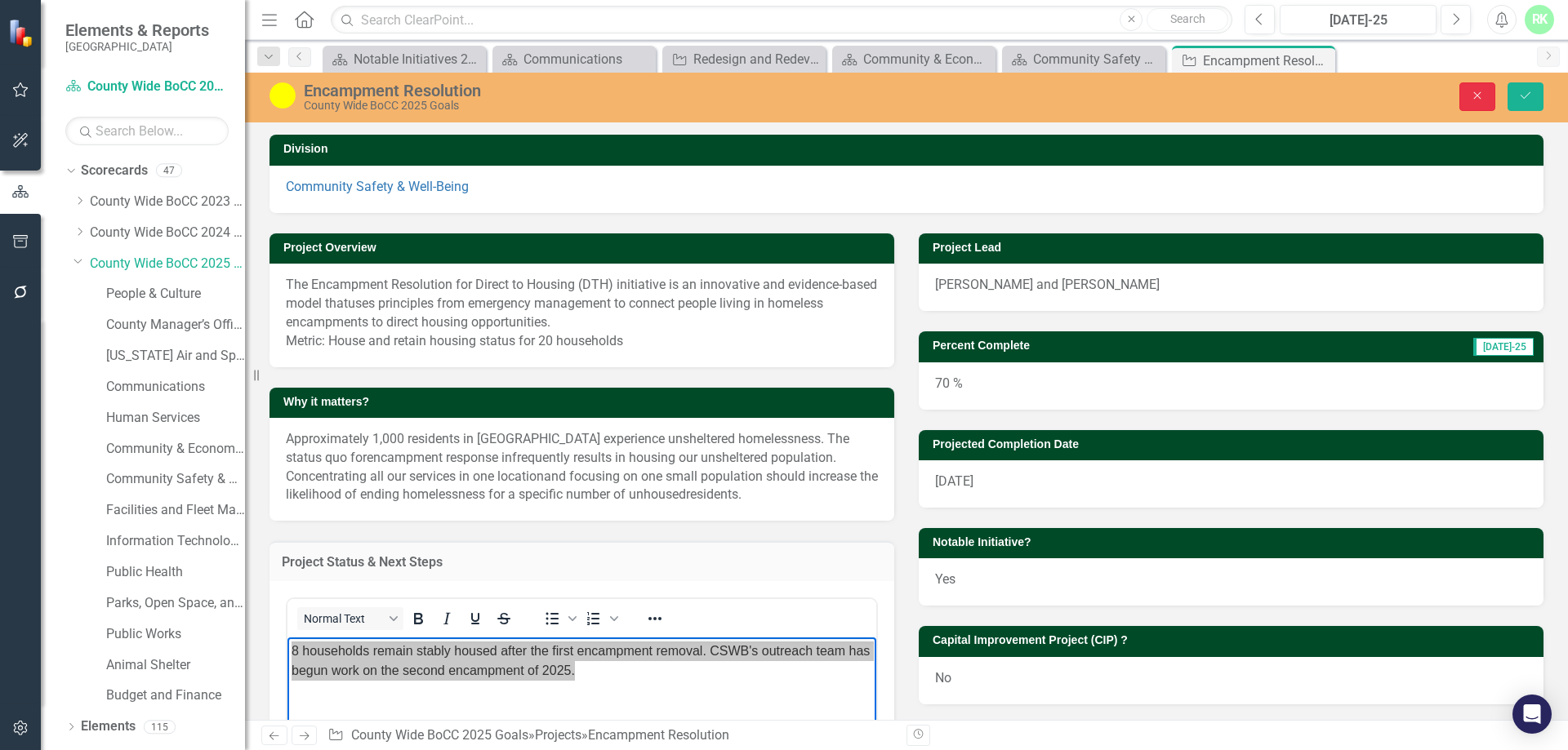
click at [1483, 92] on icon "Close" at bounding box center [1477, 95] width 15 height 11
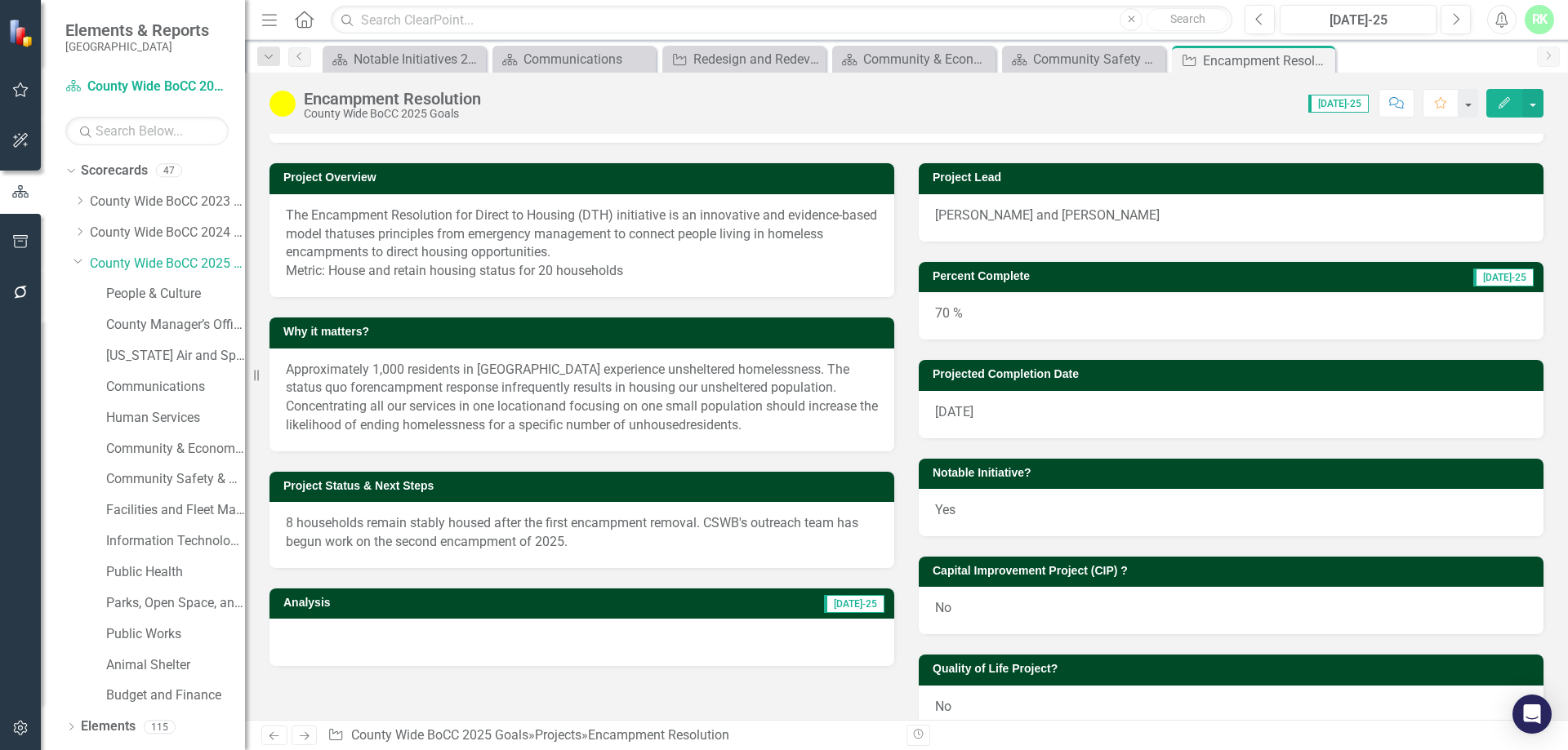
scroll to position [163, 0]
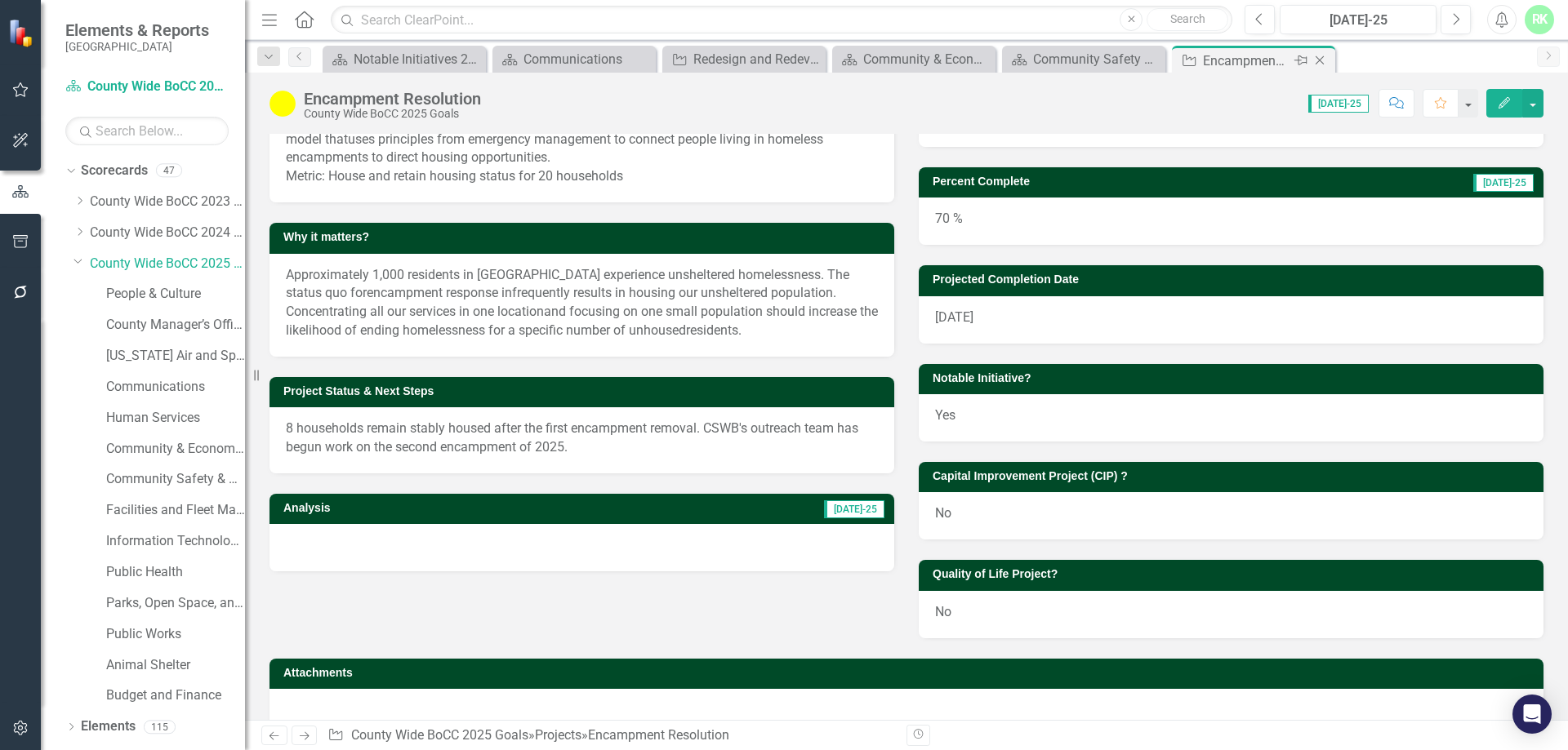
click at [1318, 61] on icon "Close" at bounding box center [1319, 60] width 16 height 13
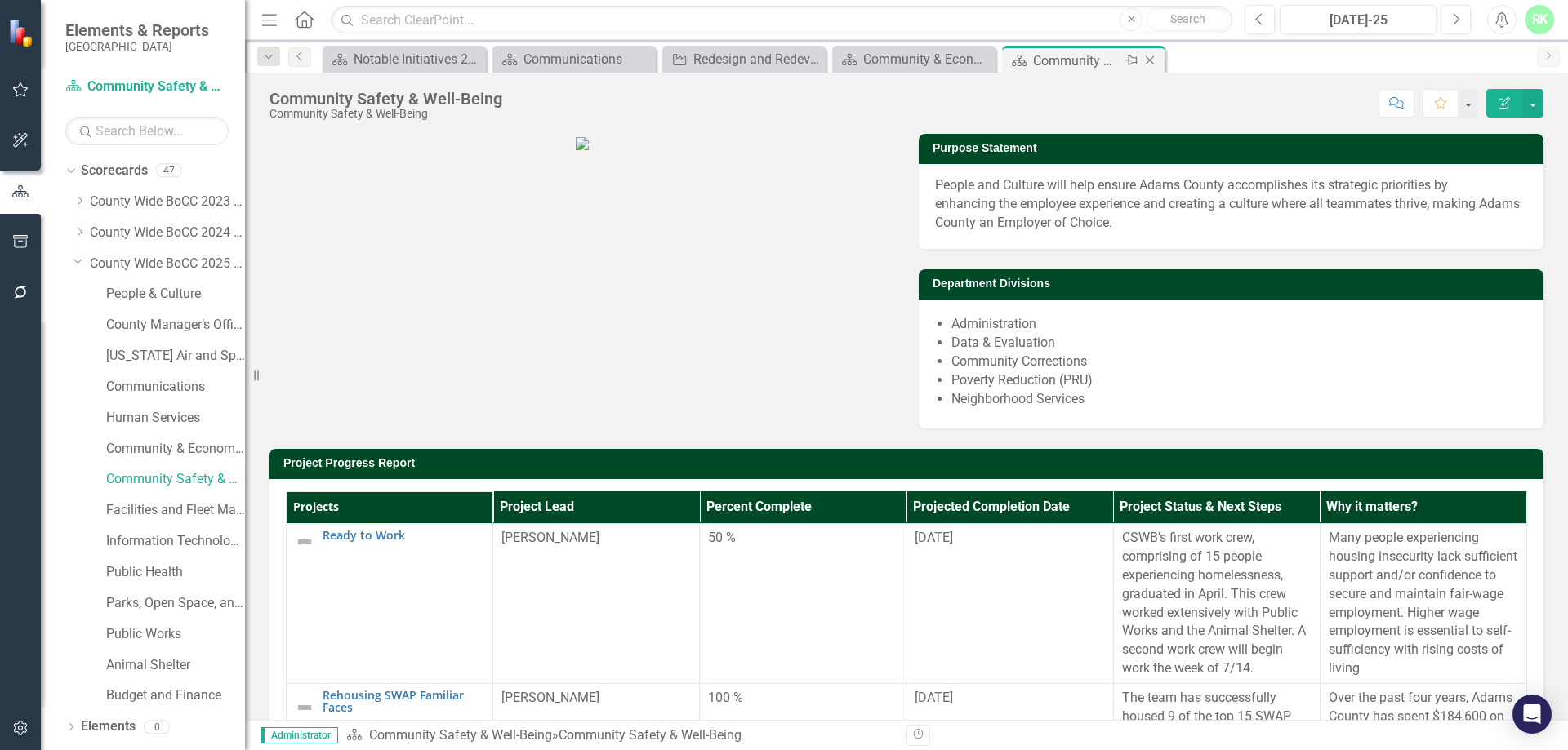
click at [1148, 61] on icon "Close" at bounding box center [1149, 60] width 16 height 13
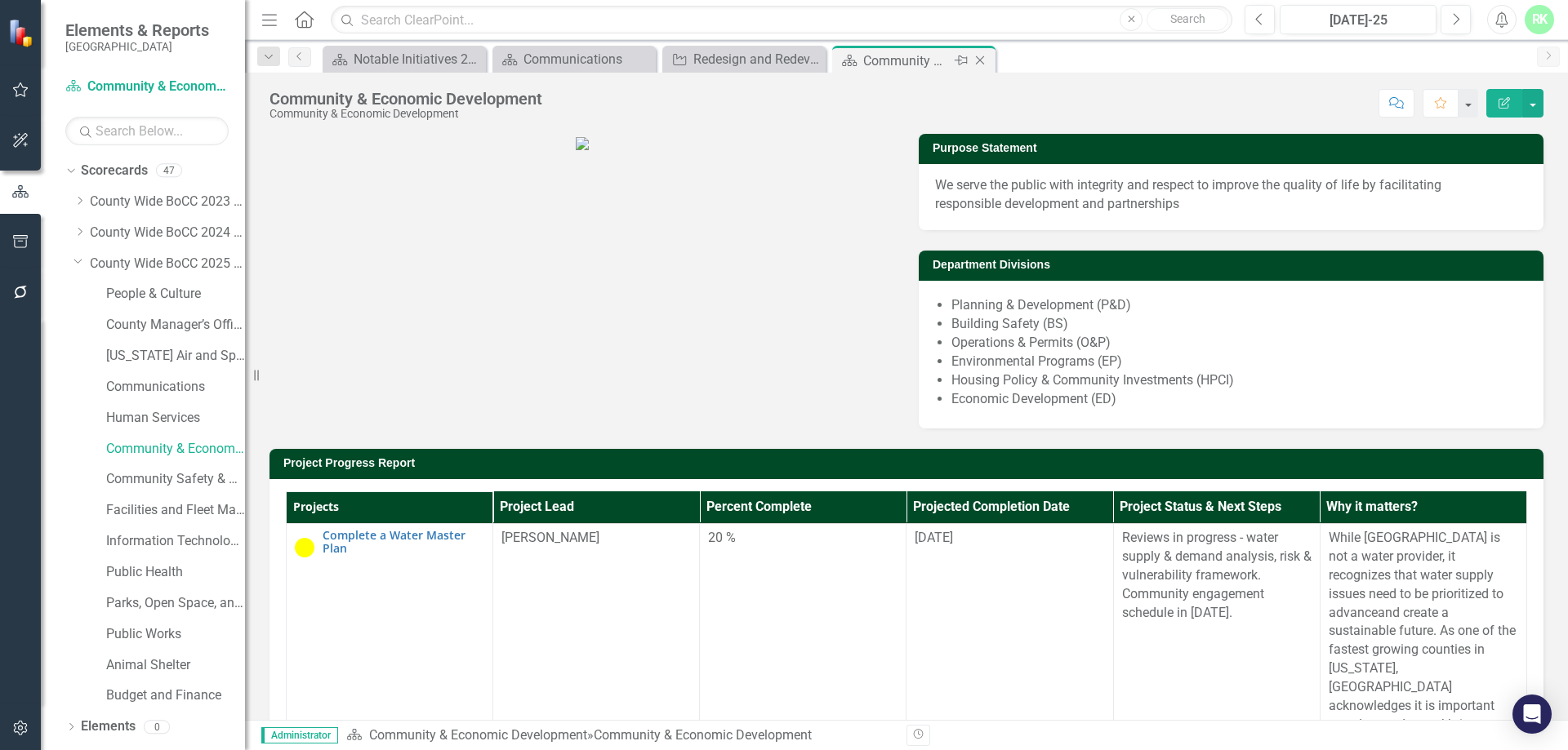
click at [980, 60] on icon "Close" at bounding box center [979, 60] width 16 height 13
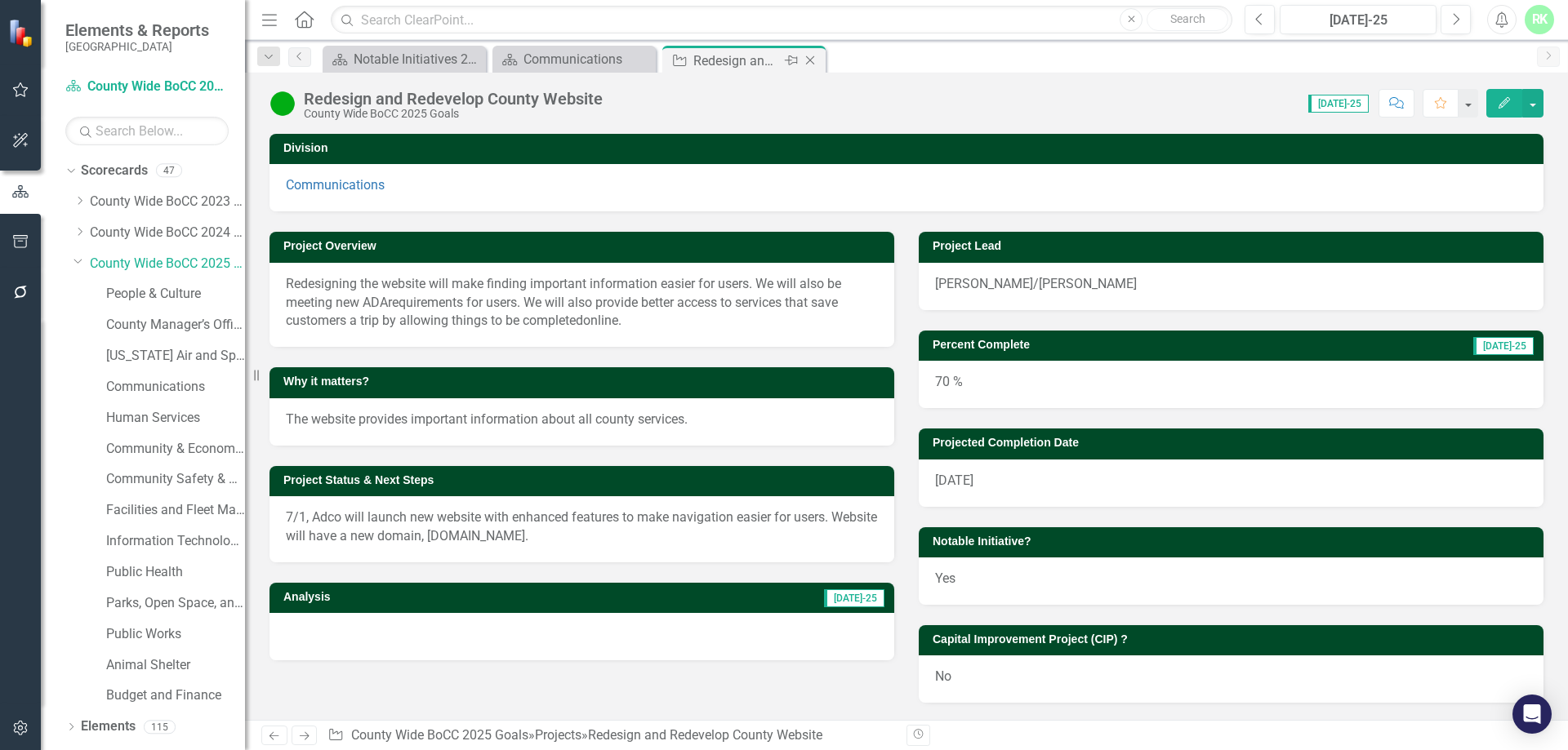
click at [807, 62] on icon "Close" at bounding box center [809, 60] width 16 height 13
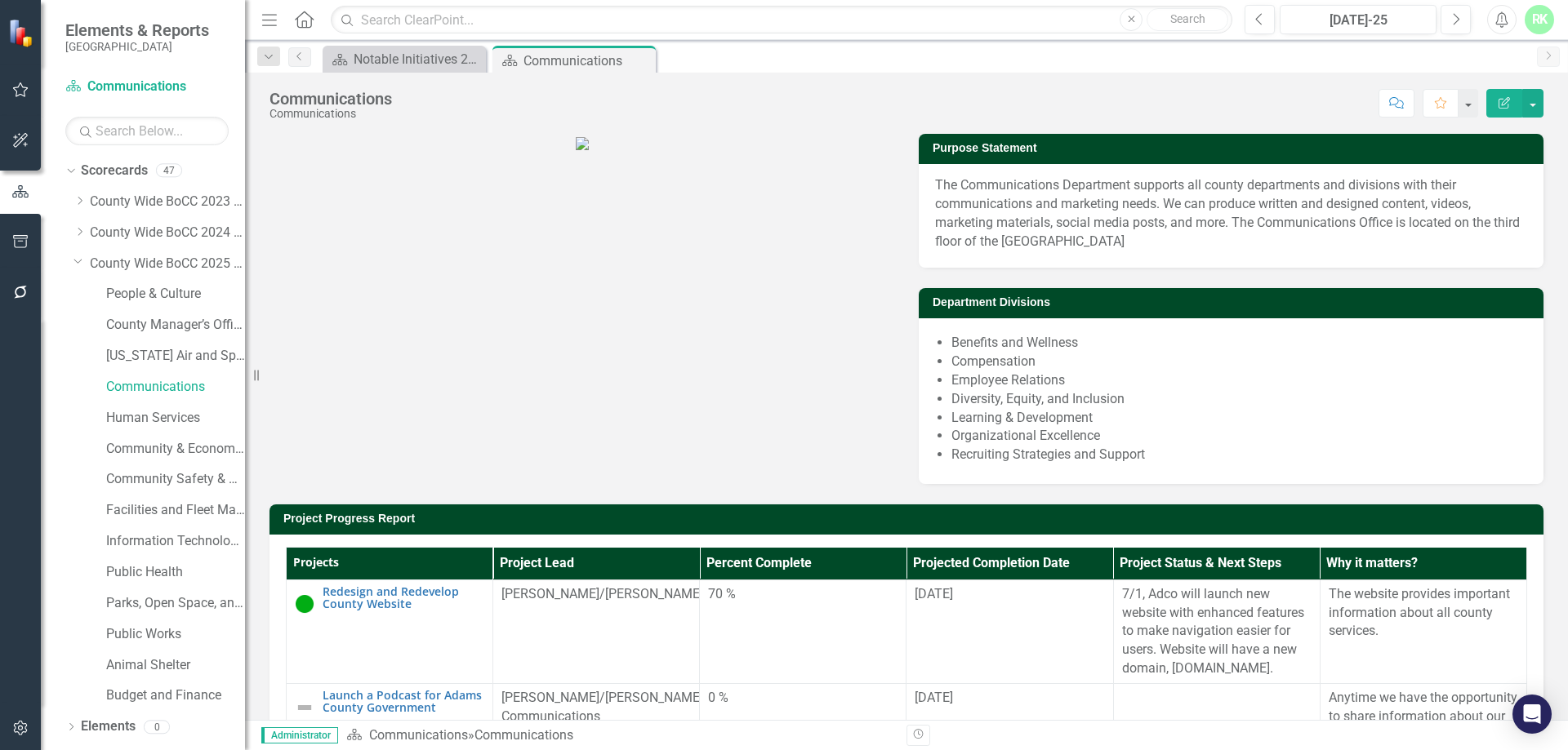
scroll to position [26, 0]
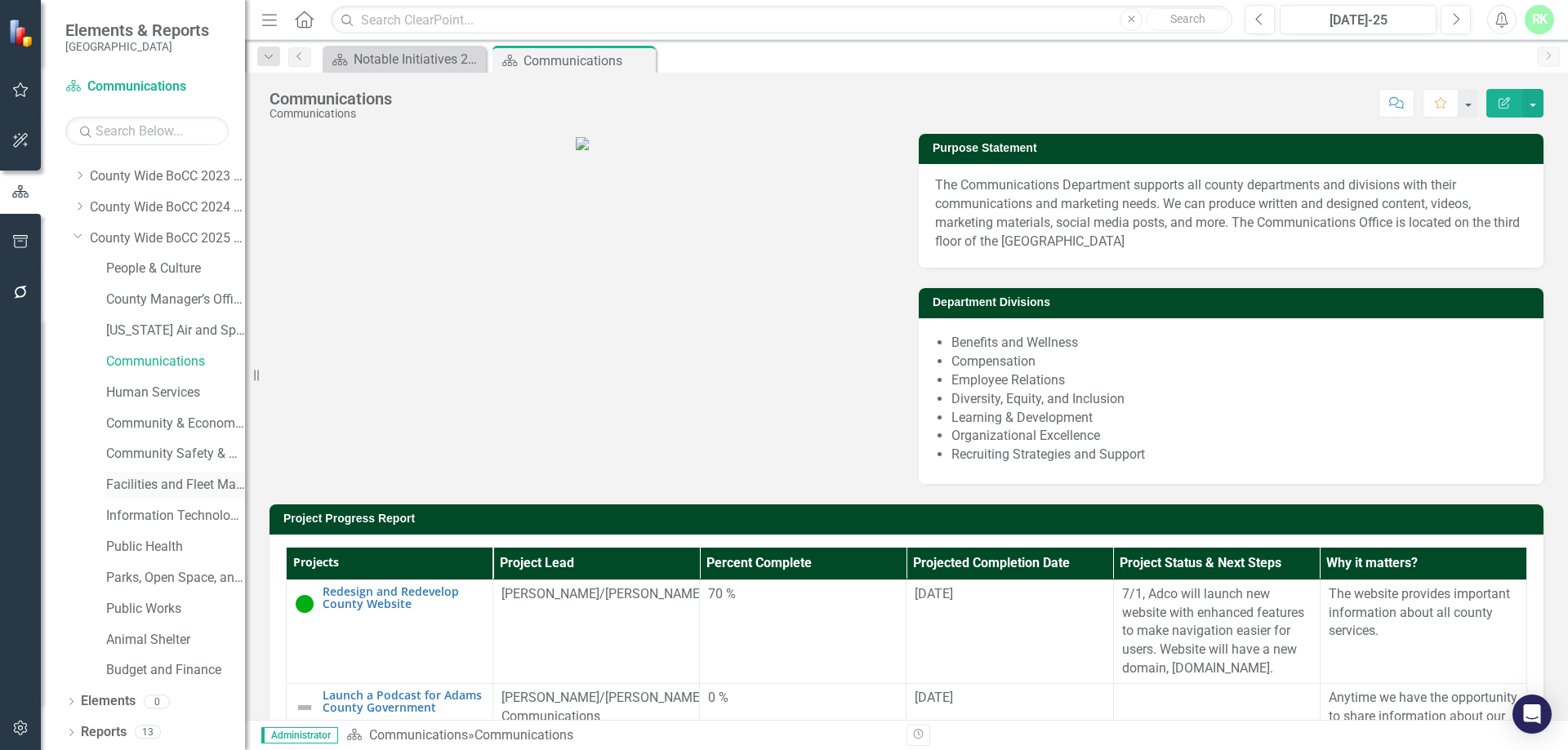
click at [169, 485] on link "Facilities and Fleet Management" at bounding box center [175, 485] width 139 height 19
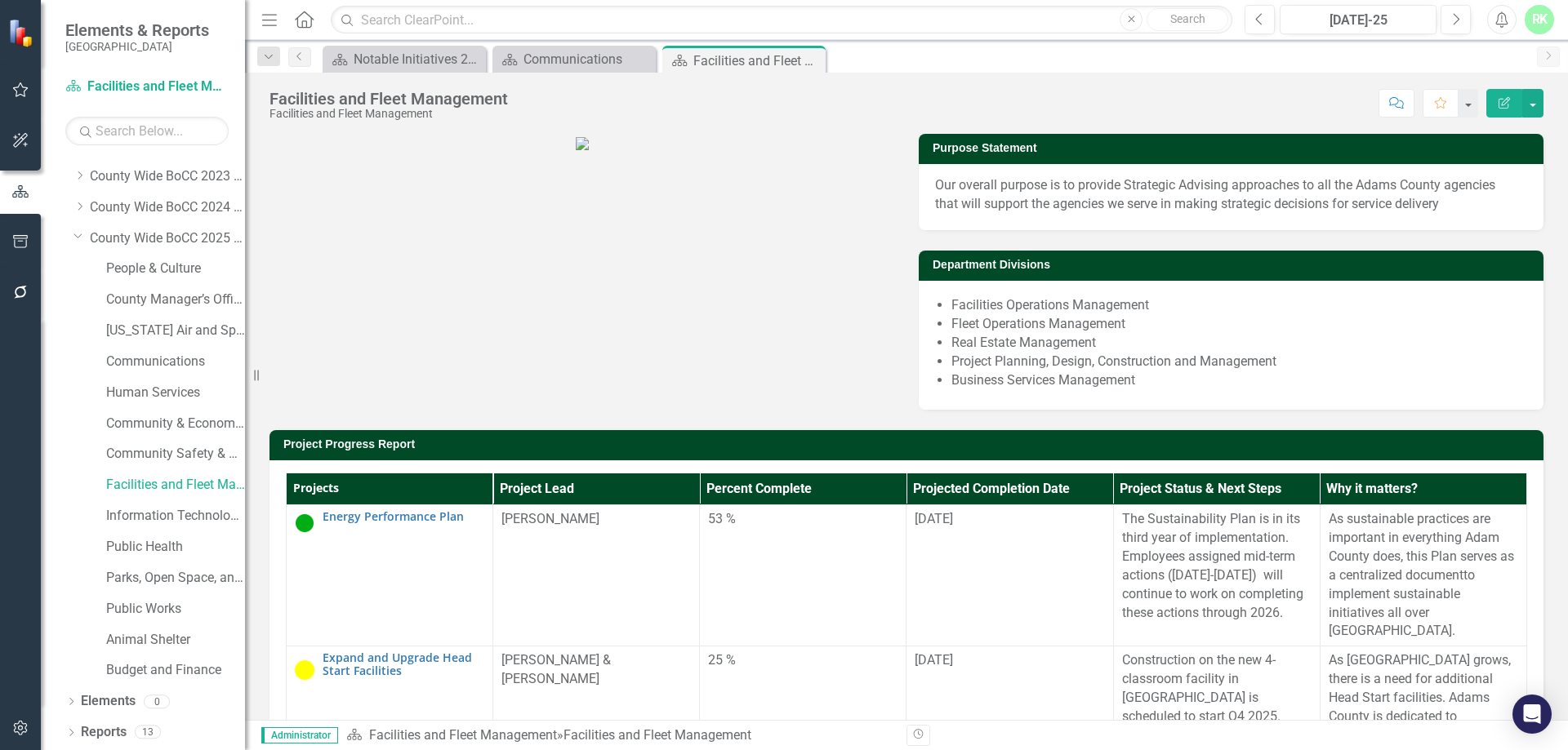
scroll to position [327, 0]
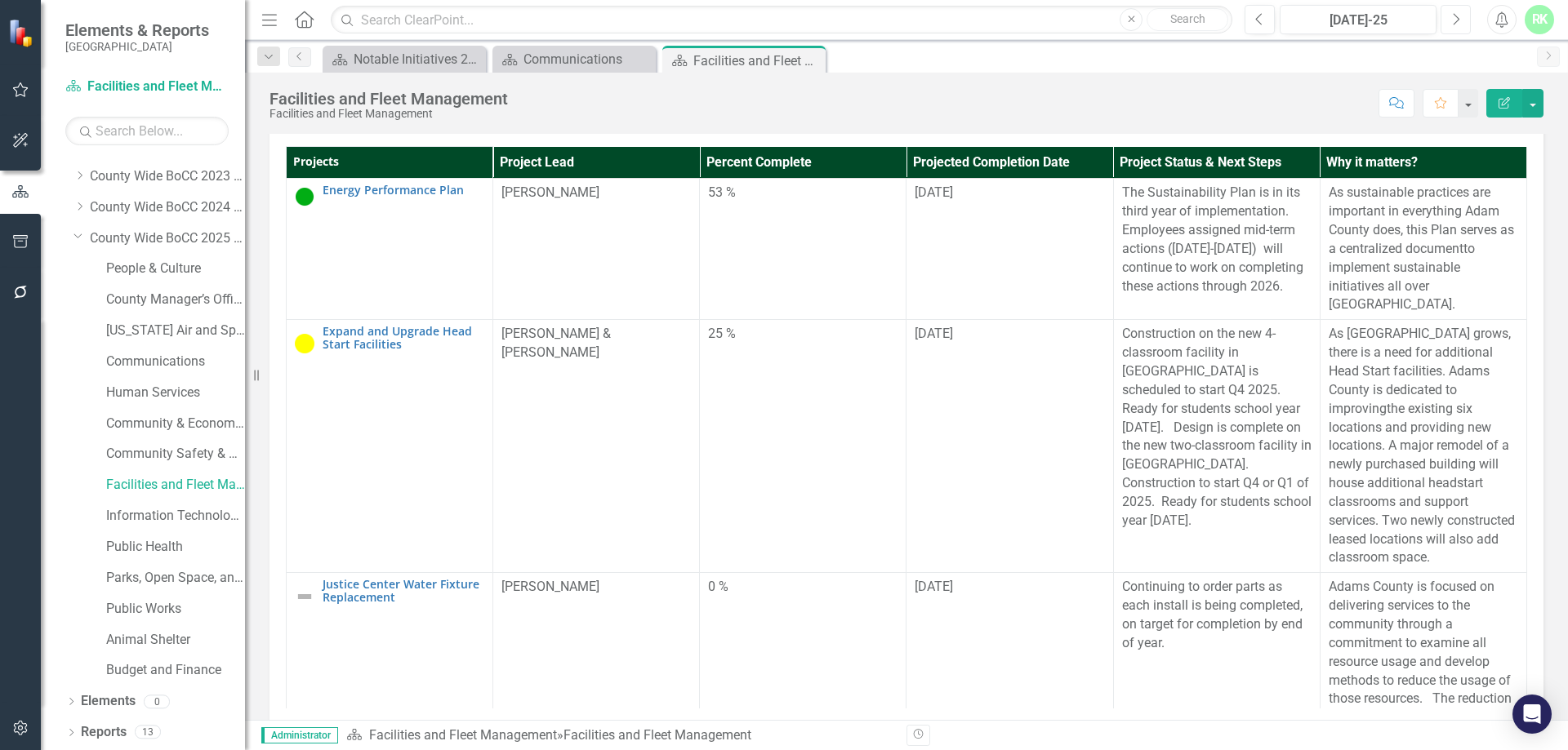
click at [1449, 22] on button "Next" at bounding box center [1454, 20] width 30 height 29
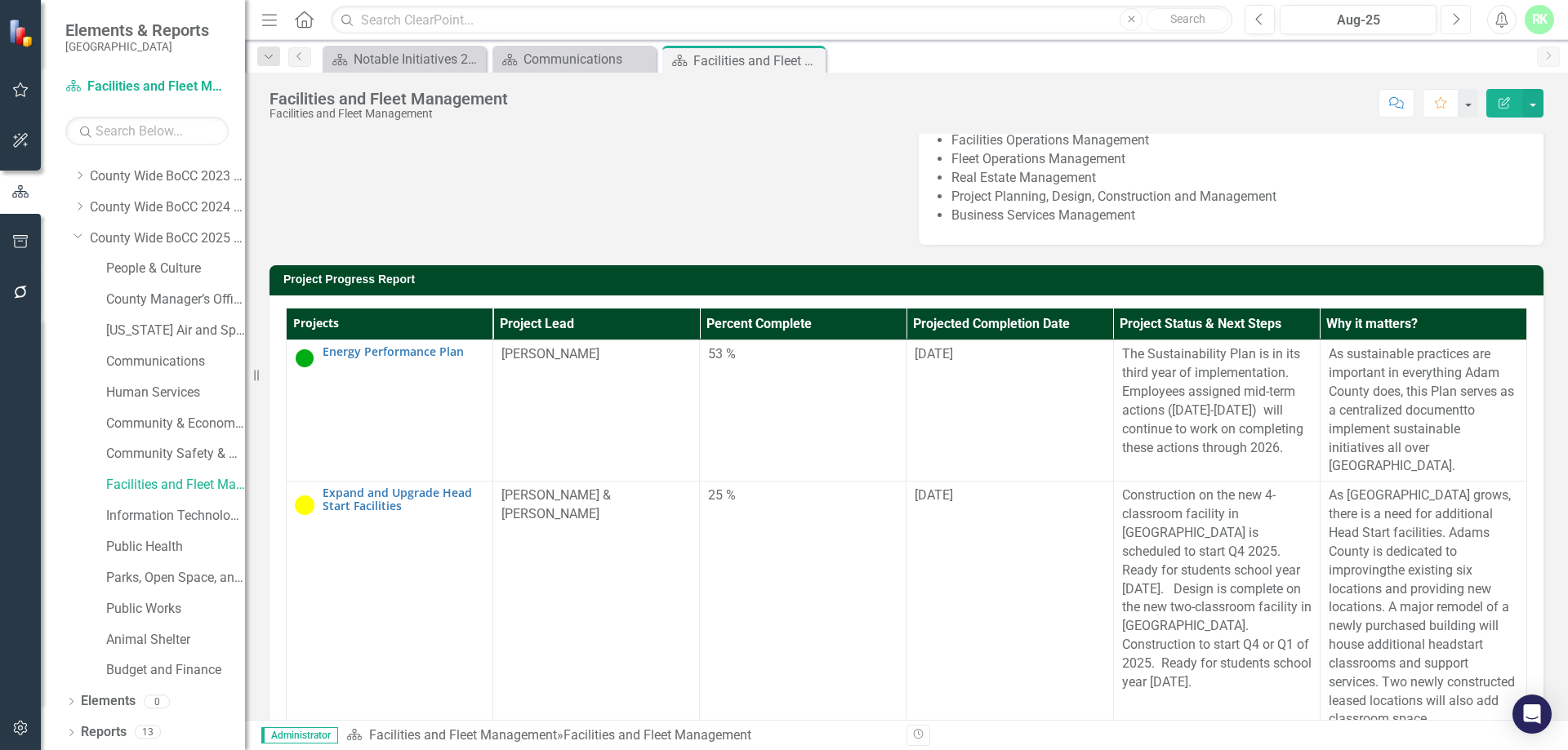
scroll to position [163, 0]
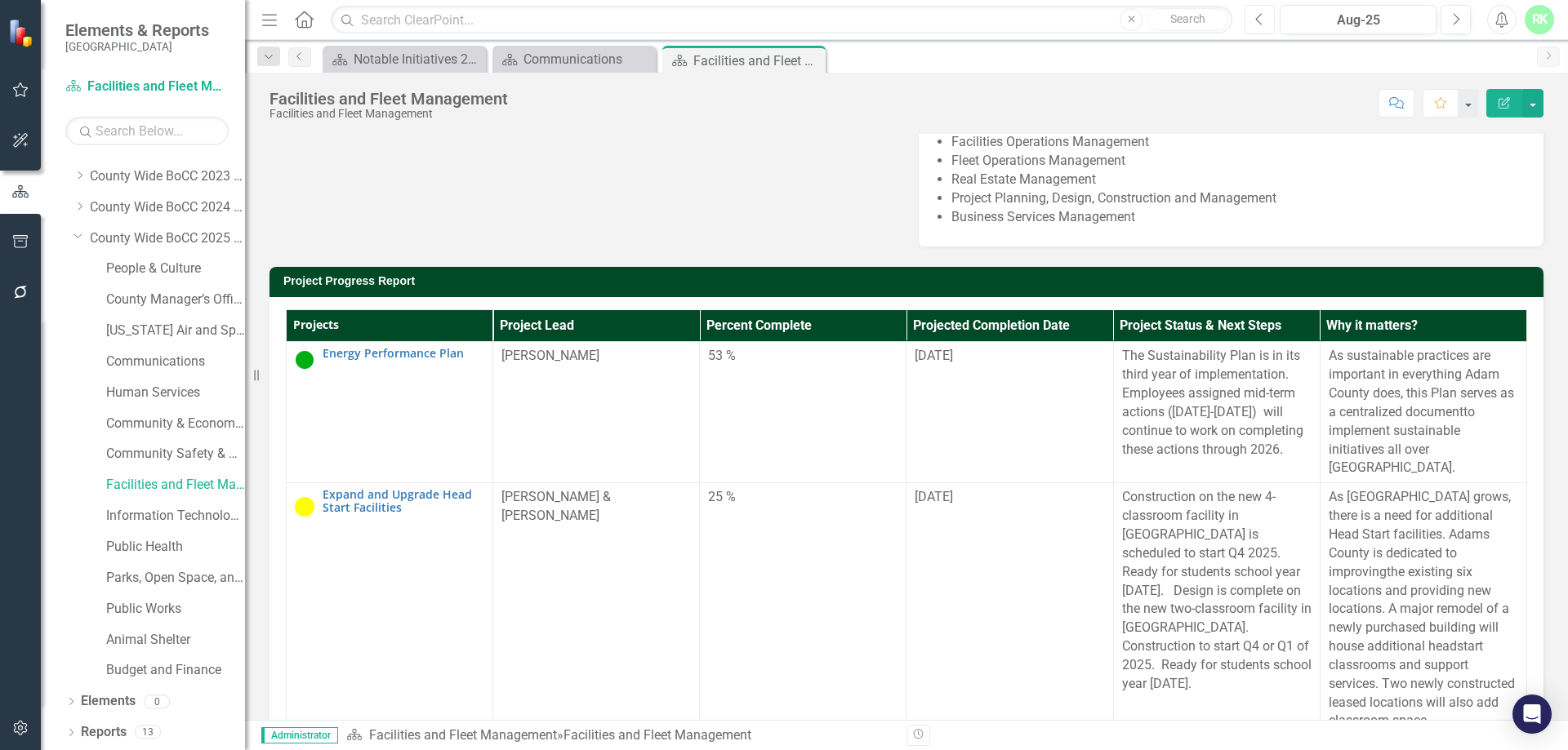
click at [1249, 23] on button "Previous" at bounding box center [1259, 20] width 30 height 29
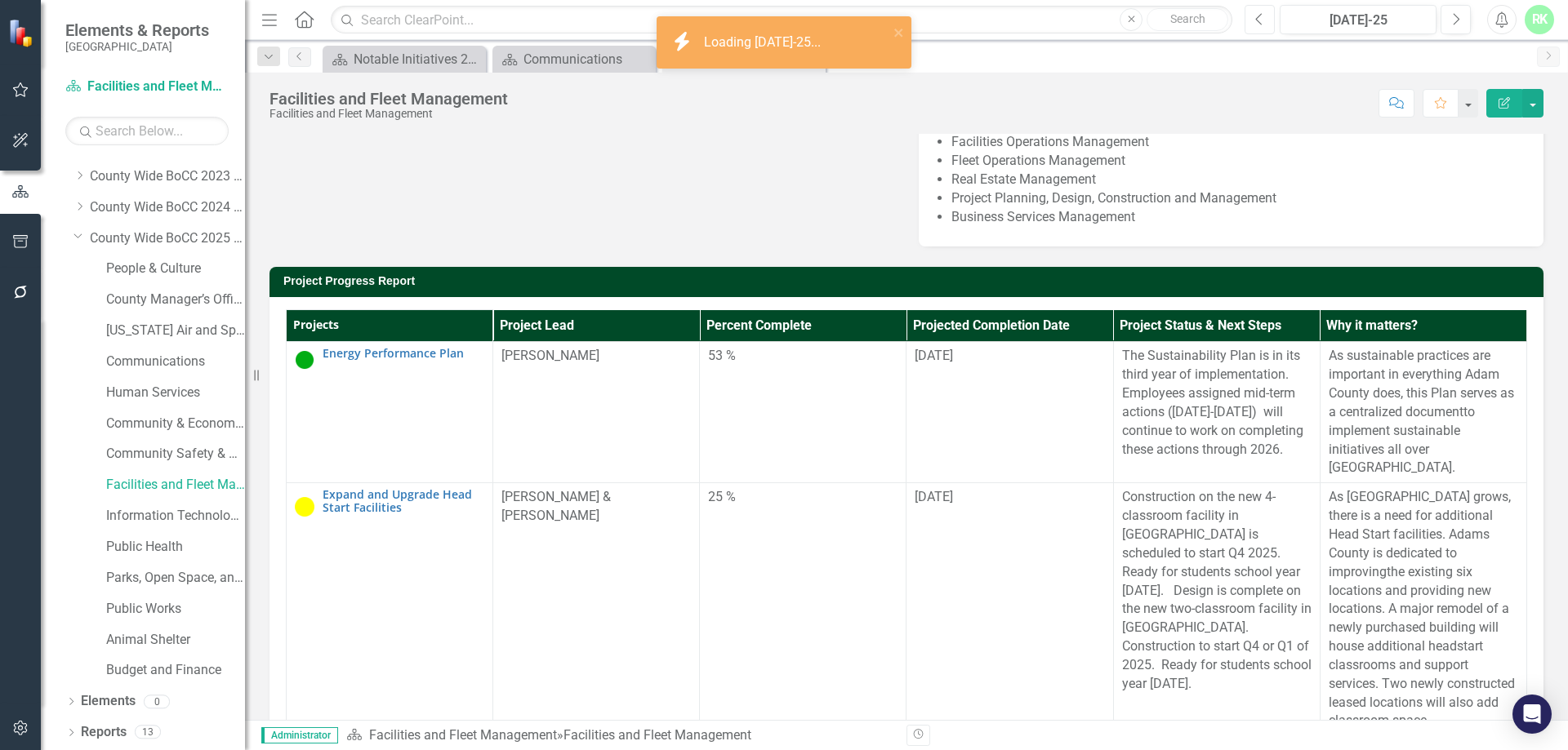
scroll to position [245, 0]
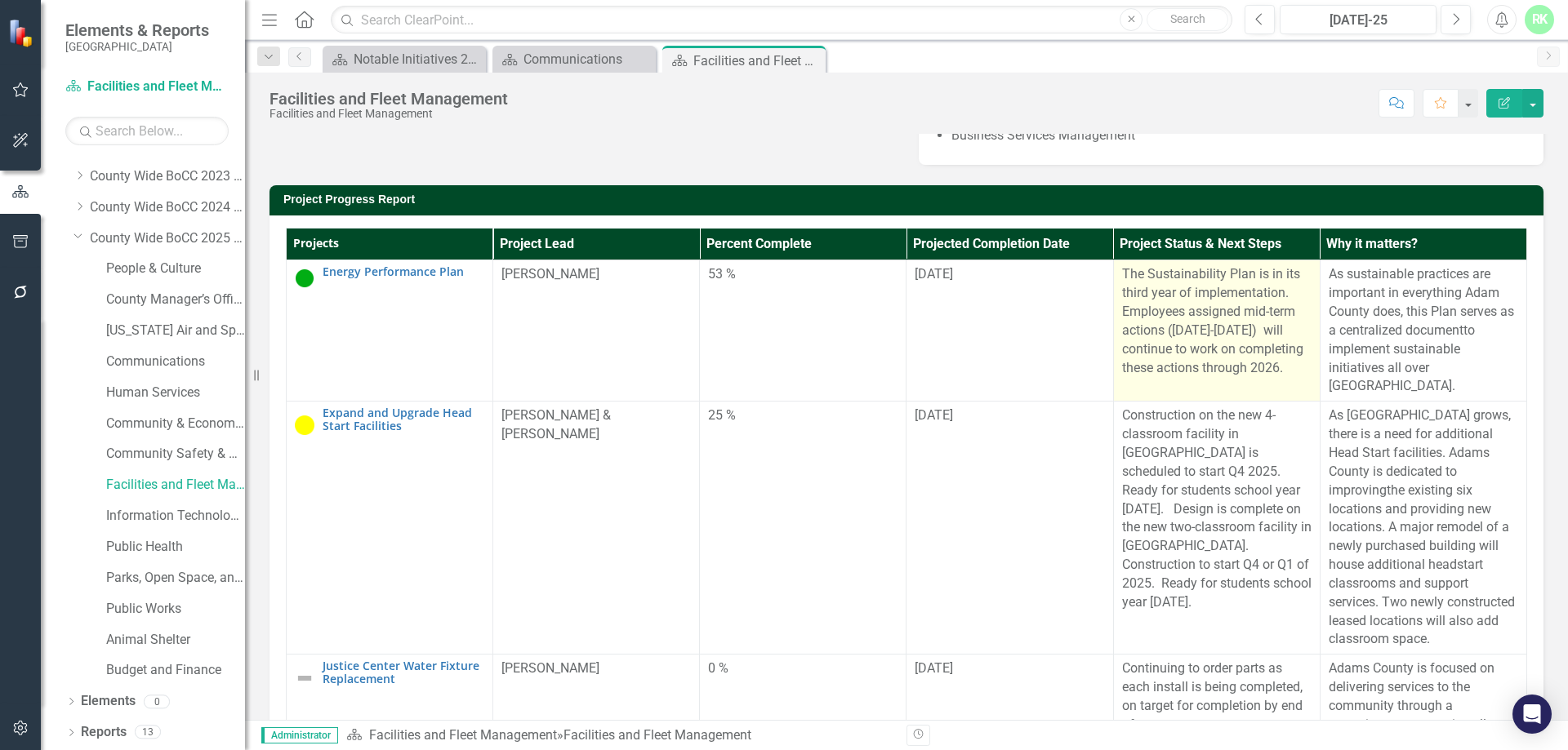
click at [1215, 377] on p "The Sustainability Plan is in its third year of implementation. Employees assig…" at bounding box center [1216, 321] width 189 height 112
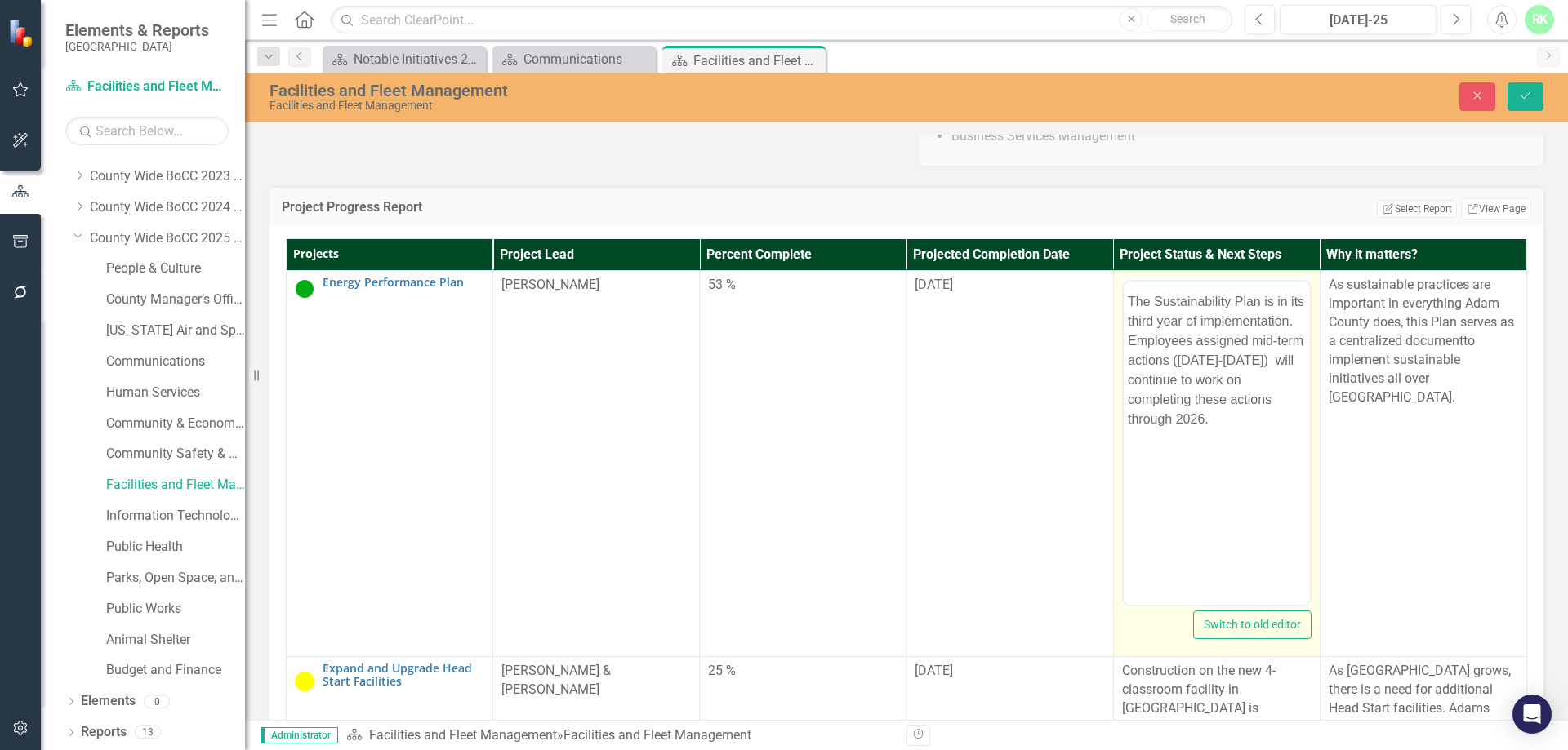
scroll to position [0, 0]
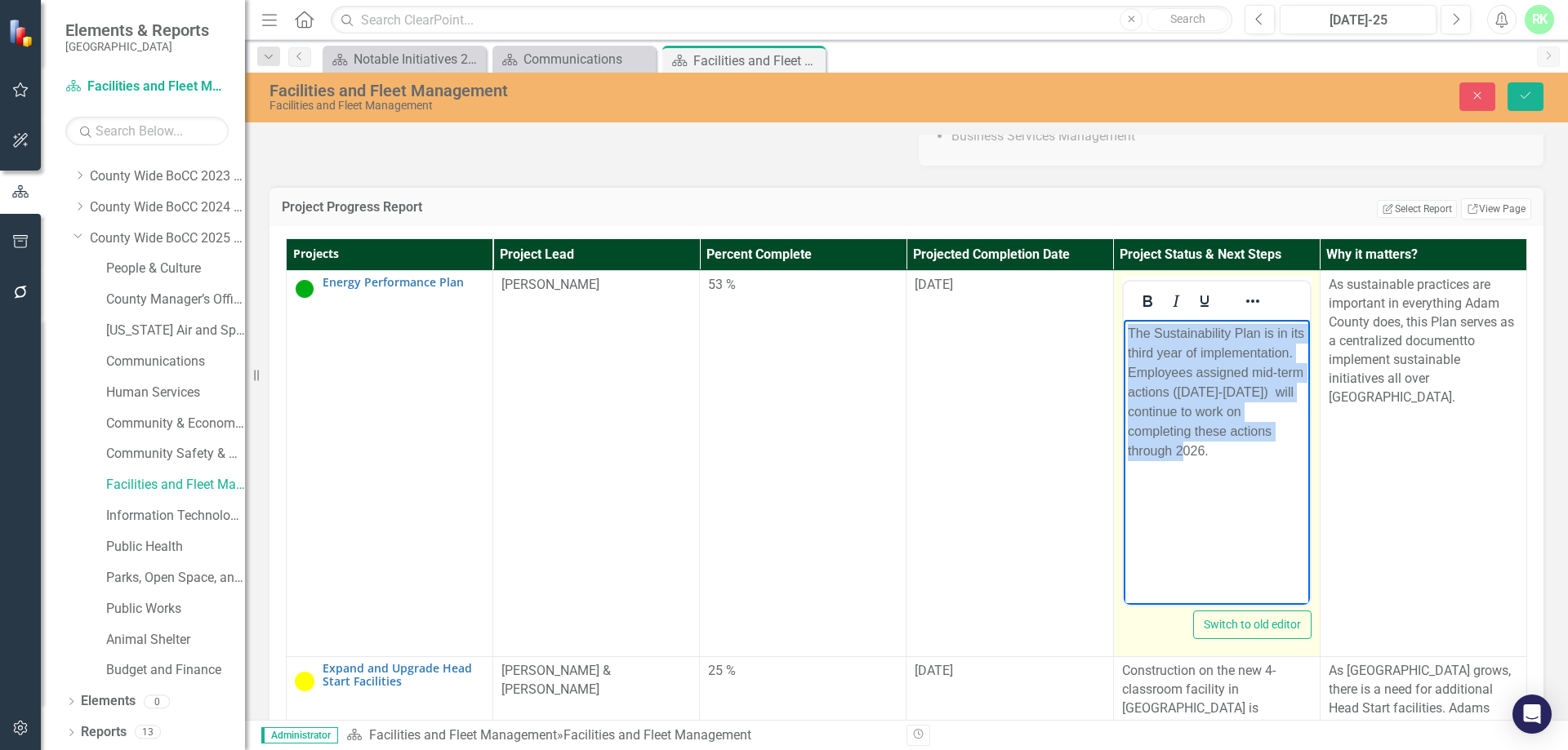
drag, startPoint x: 1268, startPoint y: 466, endPoint x: 2211, endPoint y: 808, distance: 1003.1
click at [1122, 328] on html "The Sustainability Plan is in its third year of implementation. Employees assig…" at bounding box center [1215, 442] width 186 height 245
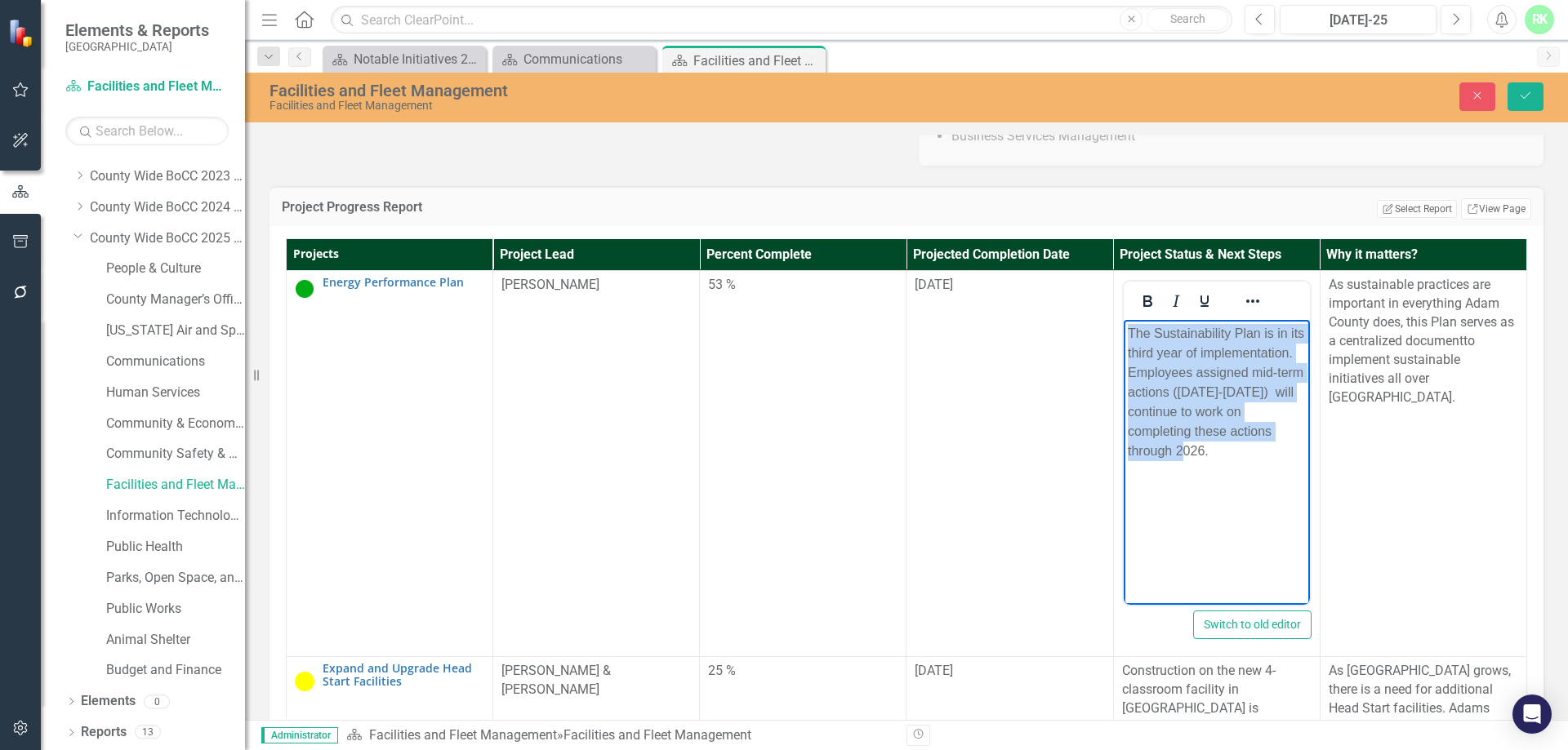
copy p "The Sustainability Plan is in its third year of implementation. Employees assig…"
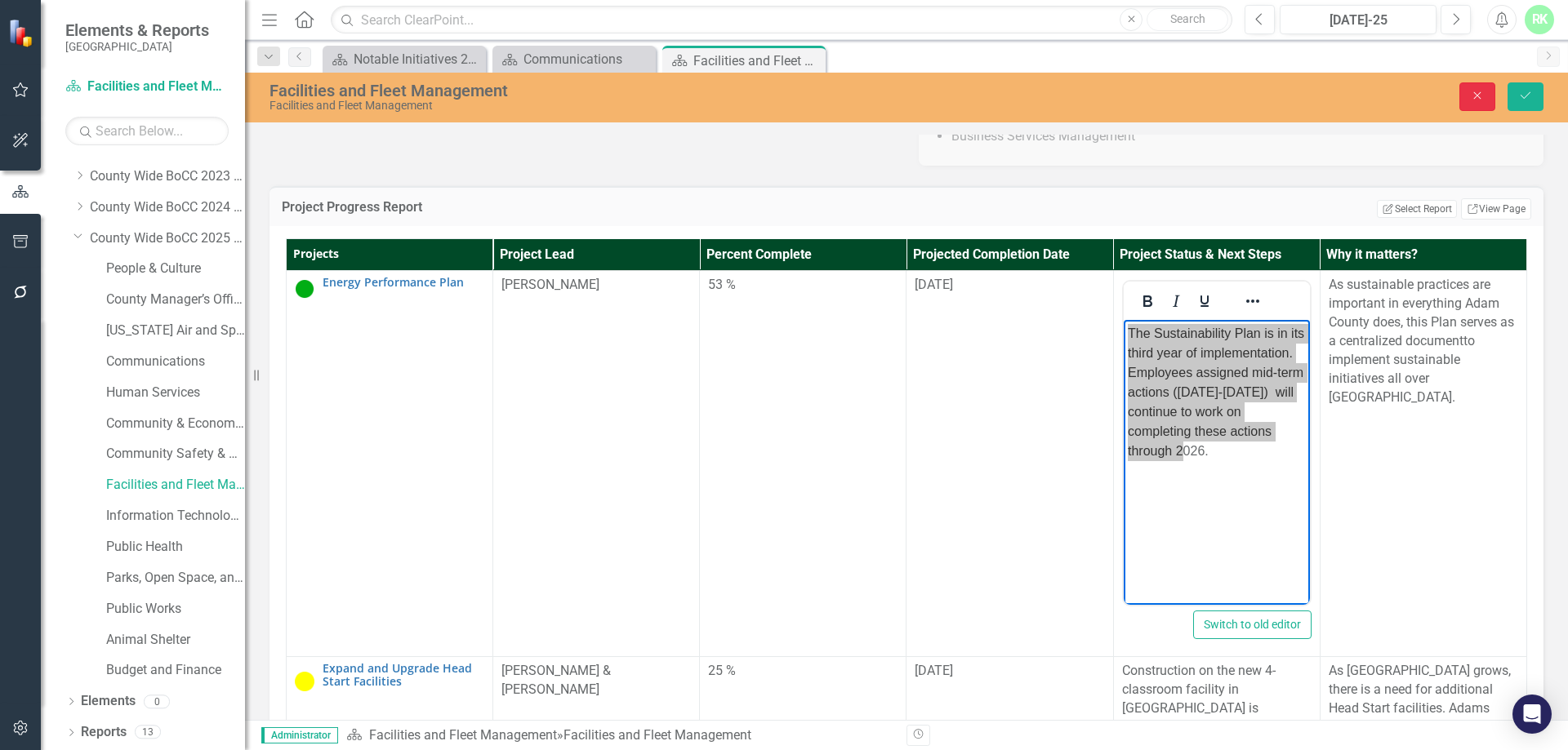
click at [1470, 109] on button "Close" at bounding box center [1477, 96] width 36 height 28
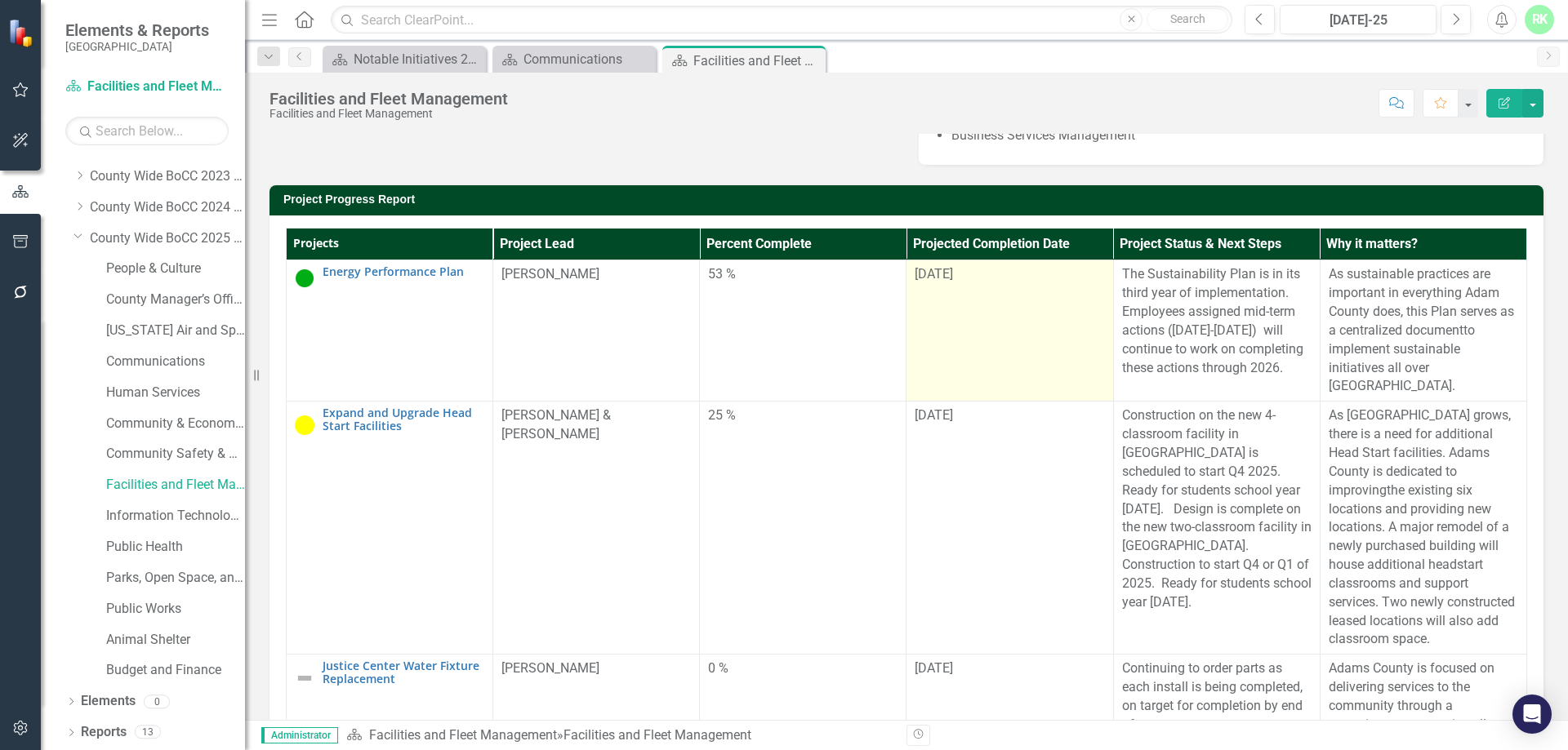
scroll to position [82, 0]
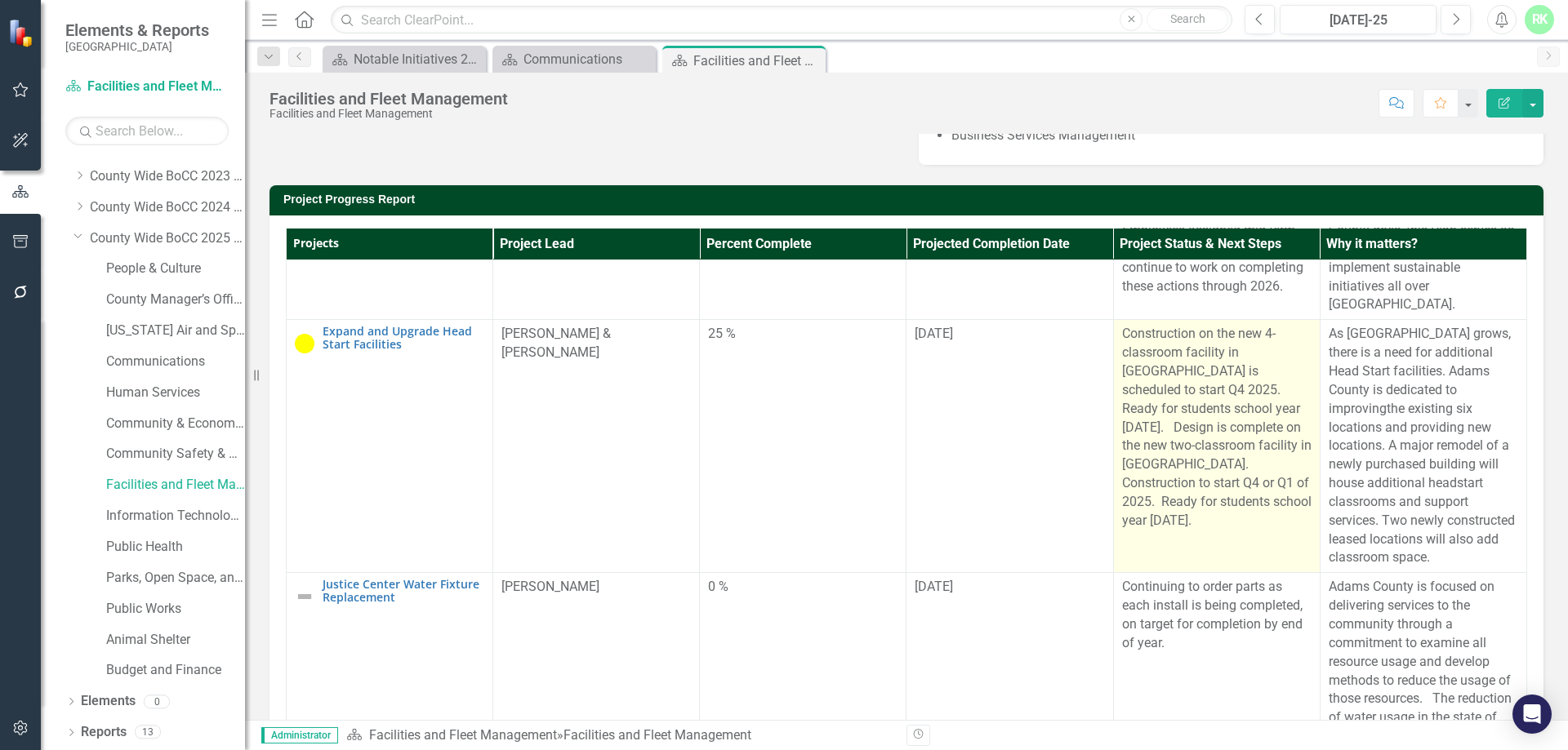
click at [1184, 533] on p "Construction on the new 4-classroom facility in [GEOGRAPHIC_DATA] is scheduled …" at bounding box center [1216, 429] width 189 height 208
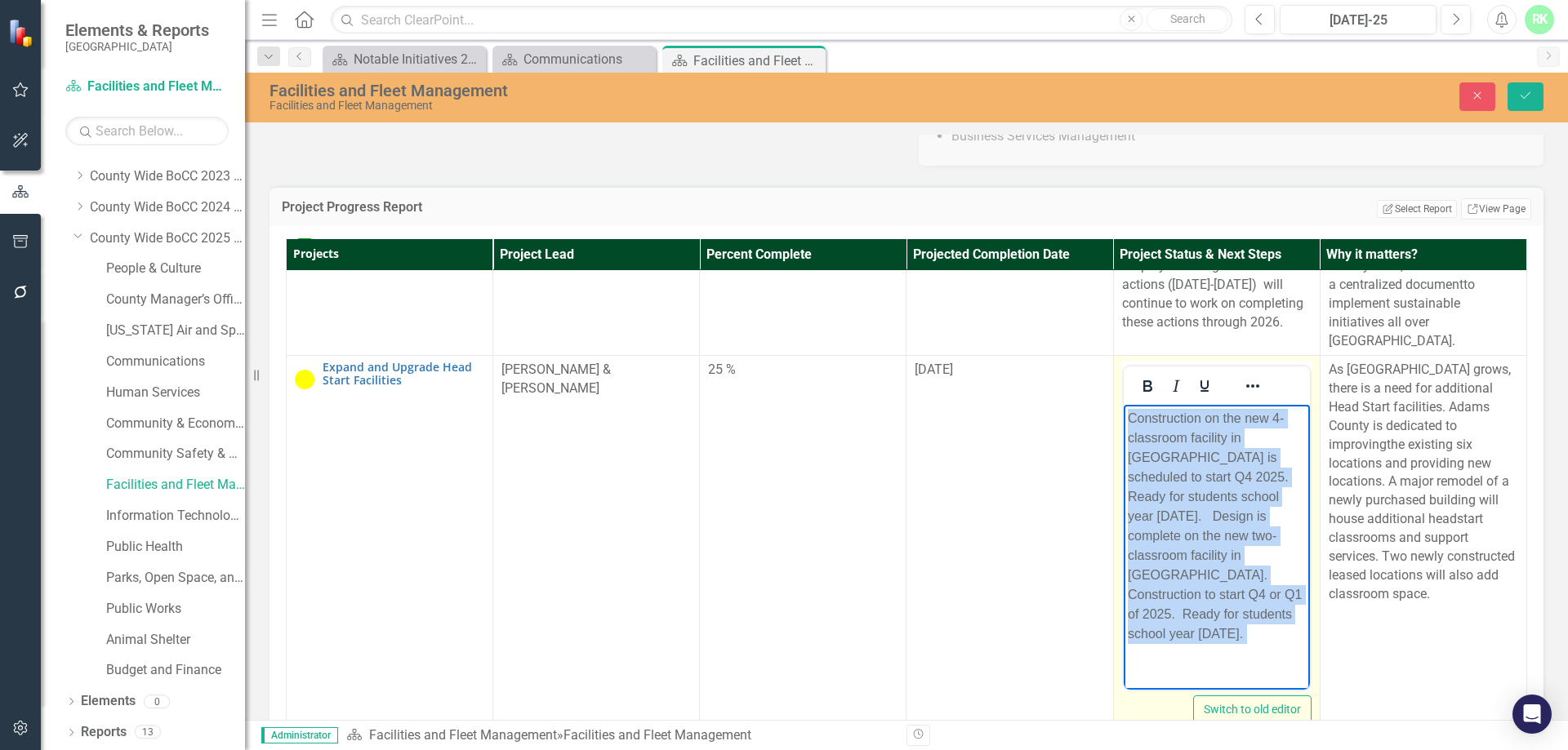
scroll to position [0, 0]
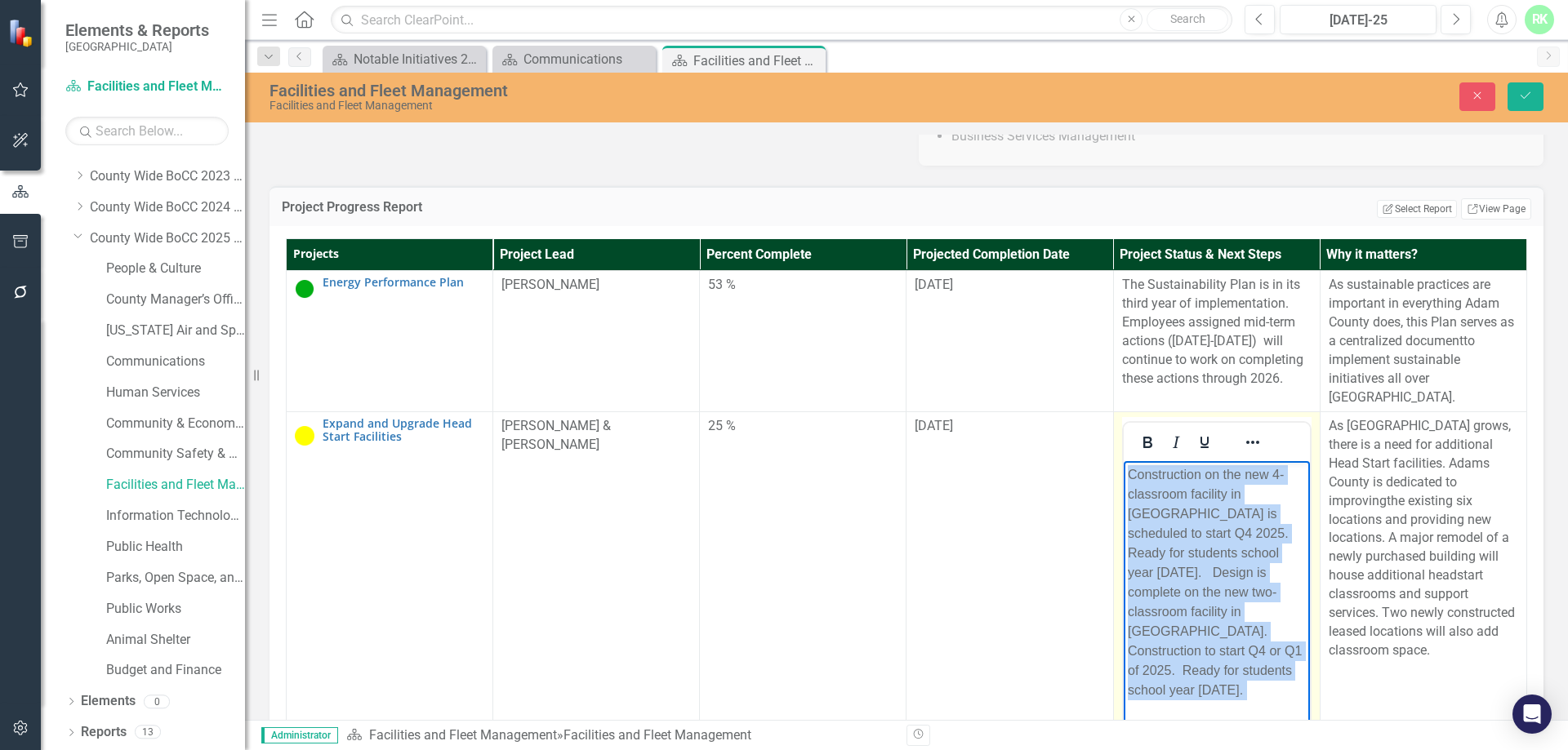
drag, startPoint x: 1239, startPoint y: 685, endPoint x: 1115, endPoint y: 471, distance: 247.3
click at [1122, 471] on html "Construction on the new 4-classroom facility in [GEOGRAPHIC_DATA] is scheduled …" at bounding box center [1215, 605] width 186 height 289
copy p "Construction on the new 4-classroom facility in [GEOGRAPHIC_DATA] is scheduled …"
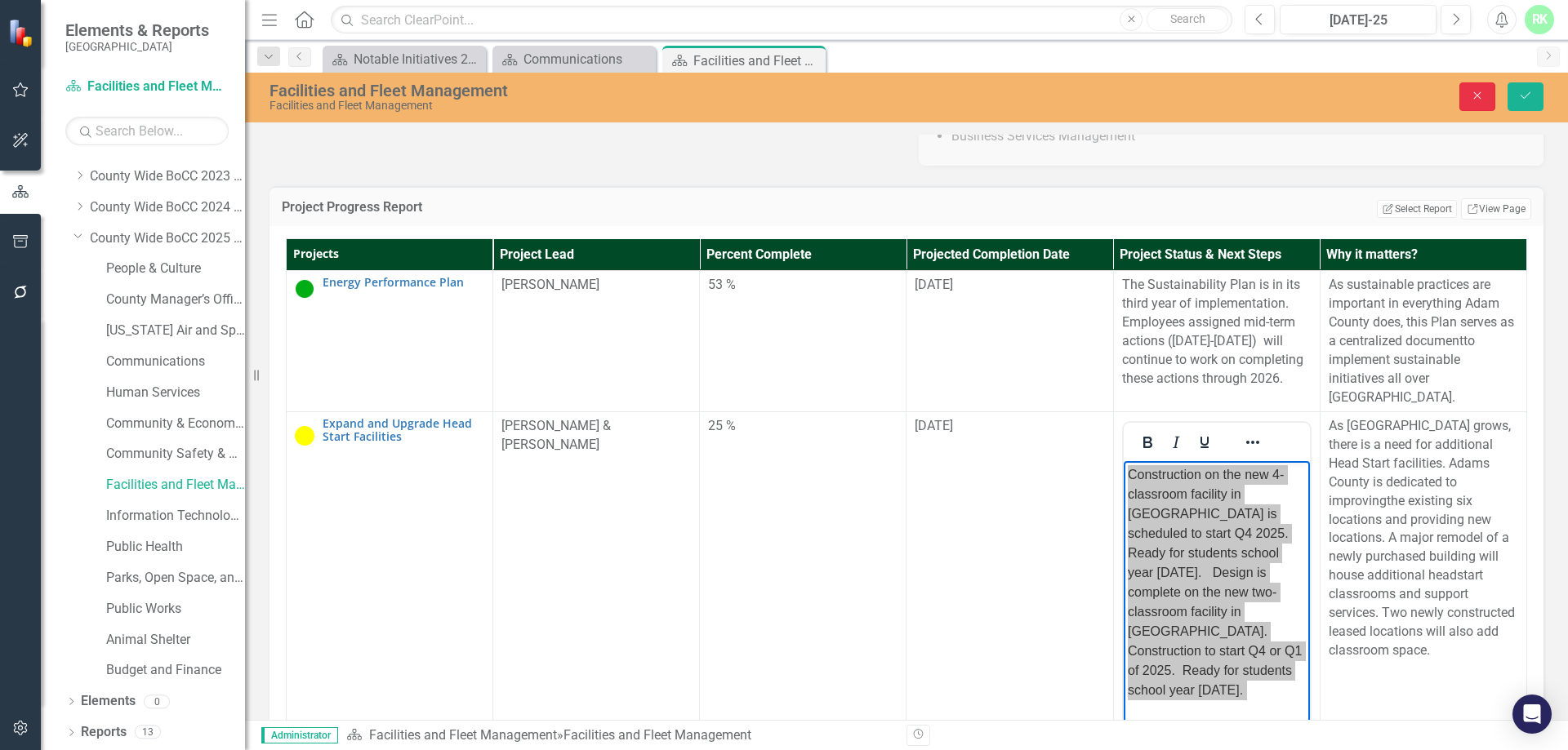
click at [1460, 100] on button "Close" at bounding box center [1477, 96] width 36 height 28
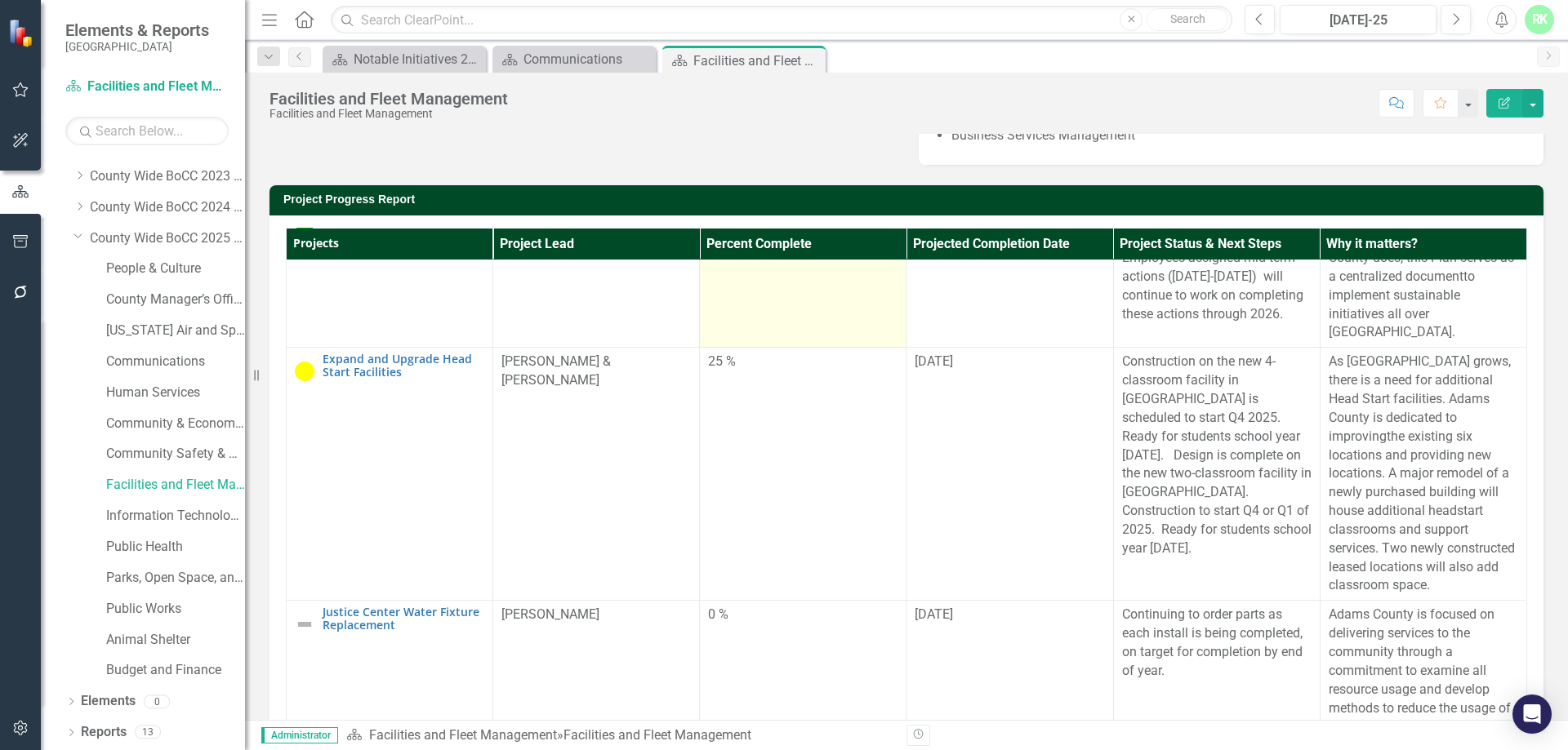
scroll to position [82, 0]
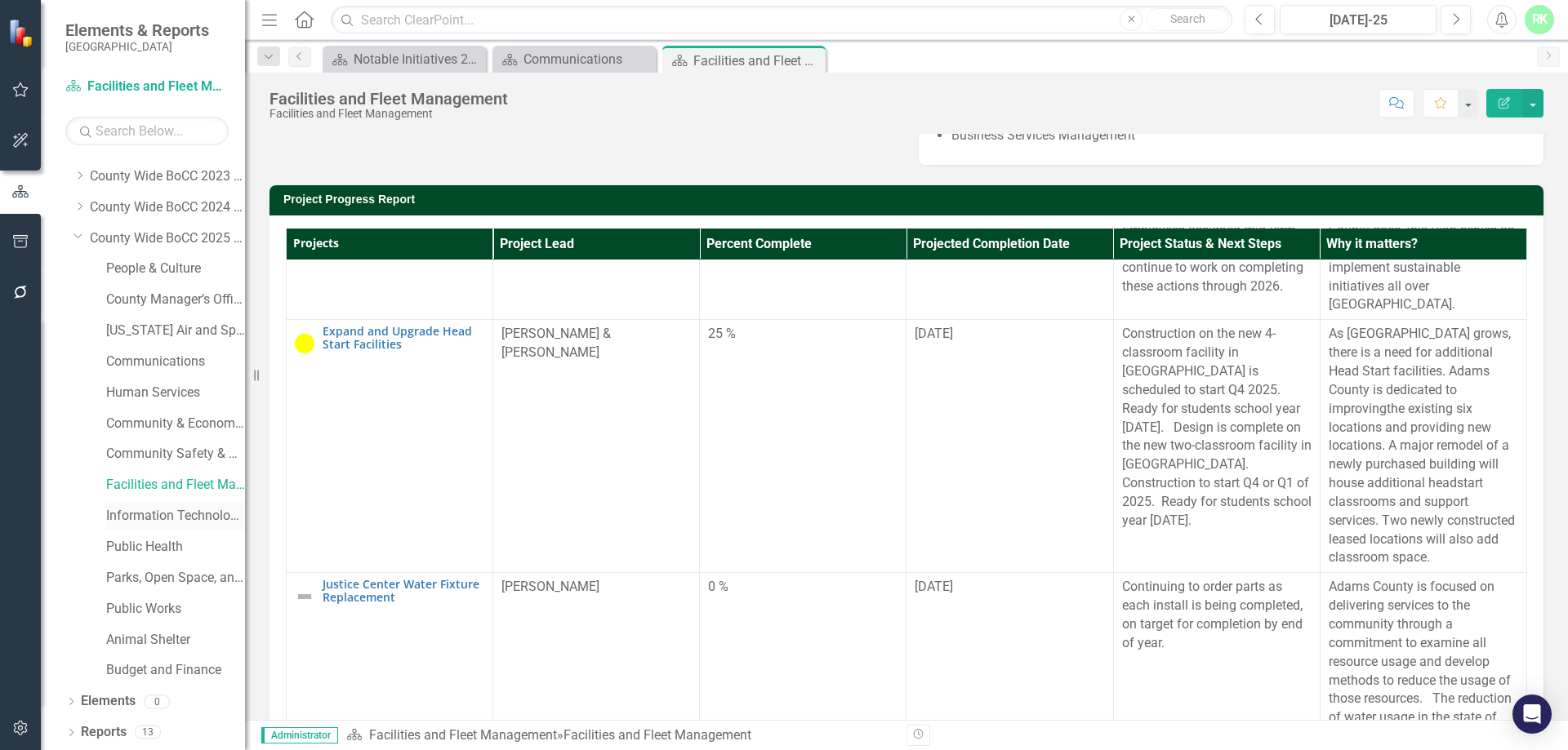
click at [171, 509] on link "Information Technology and Innovation" at bounding box center [175, 516] width 139 height 19
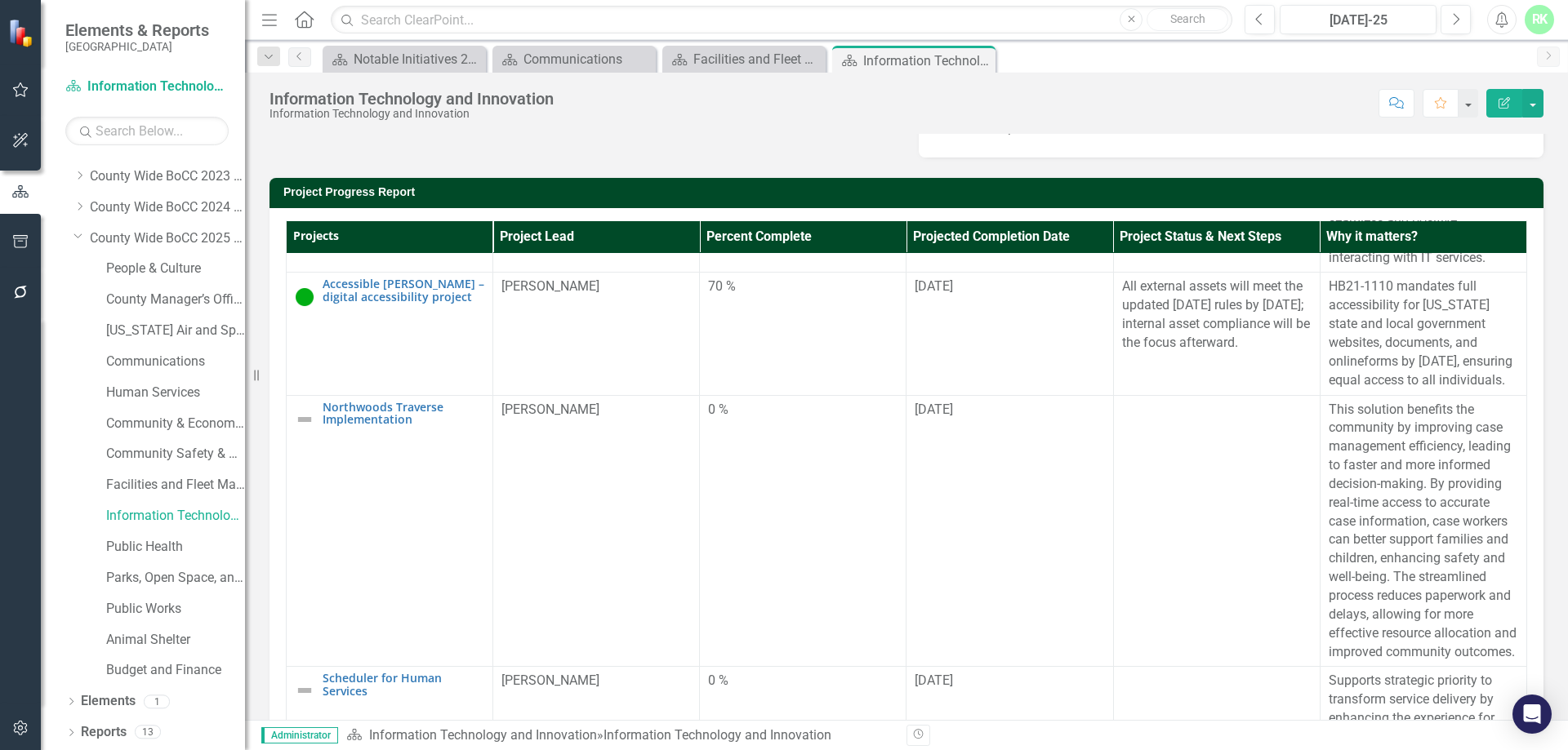
scroll to position [653, 0]
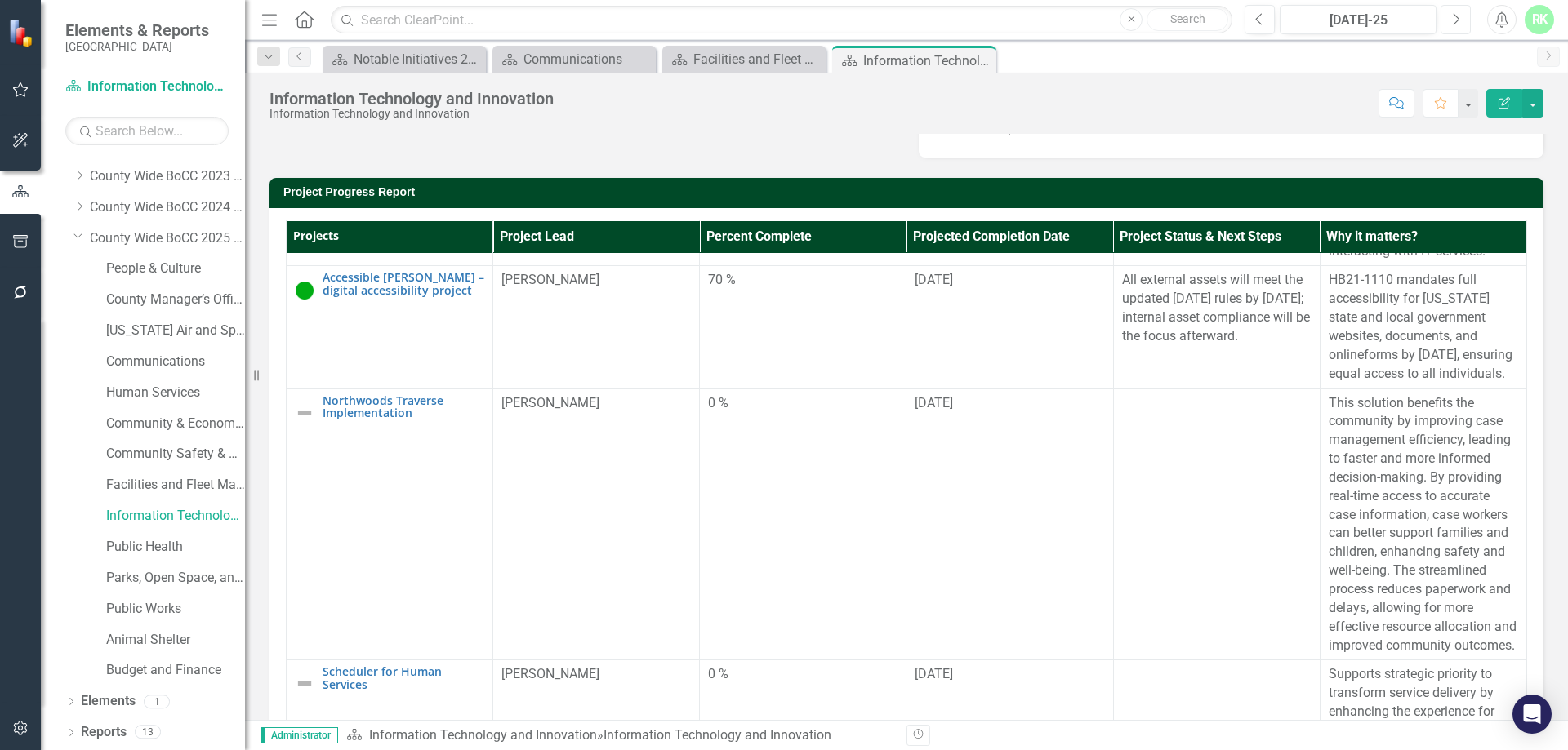
click at [1446, 20] on button "Next" at bounding box center [1454, 20] width 30 height 29
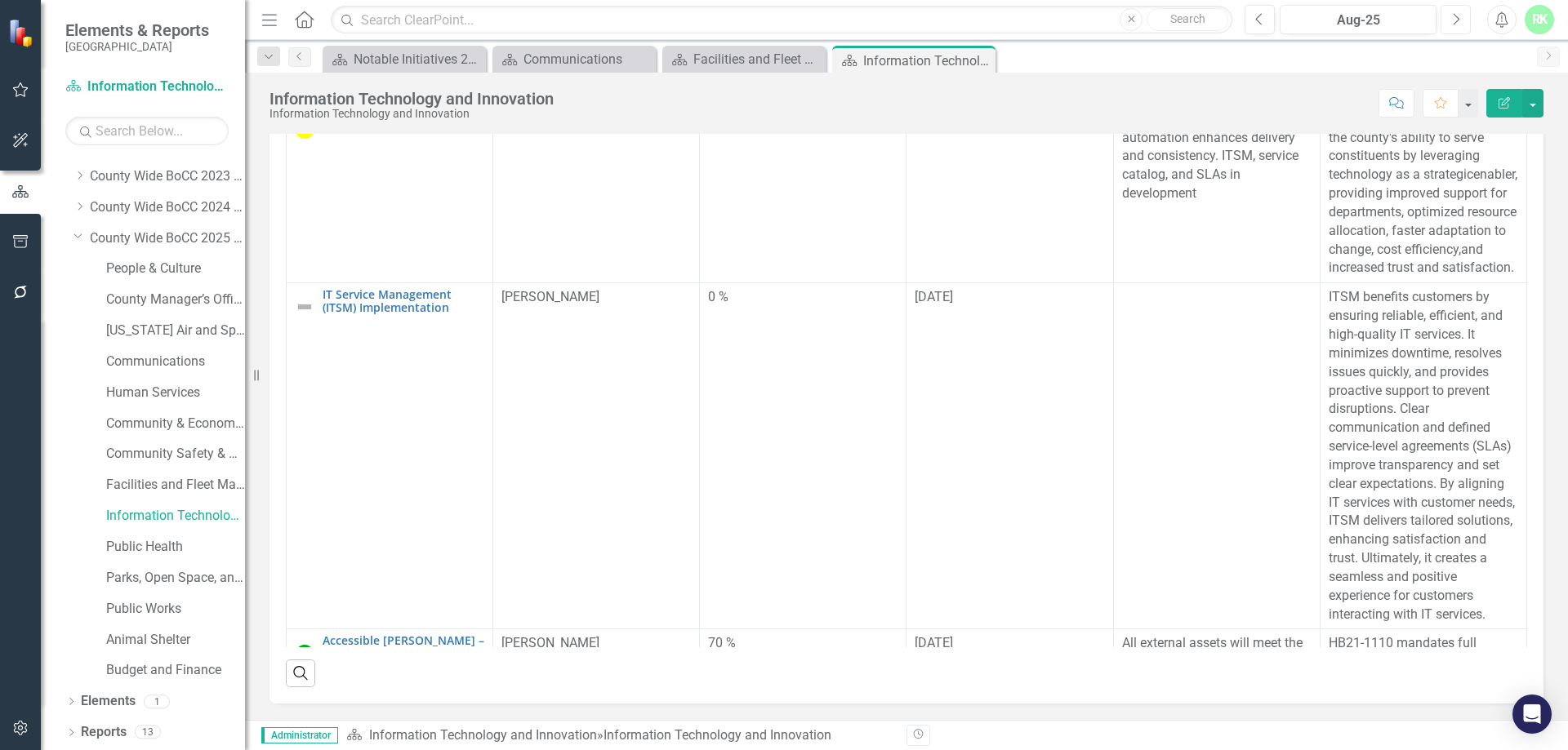
scroll to position [408, 0]
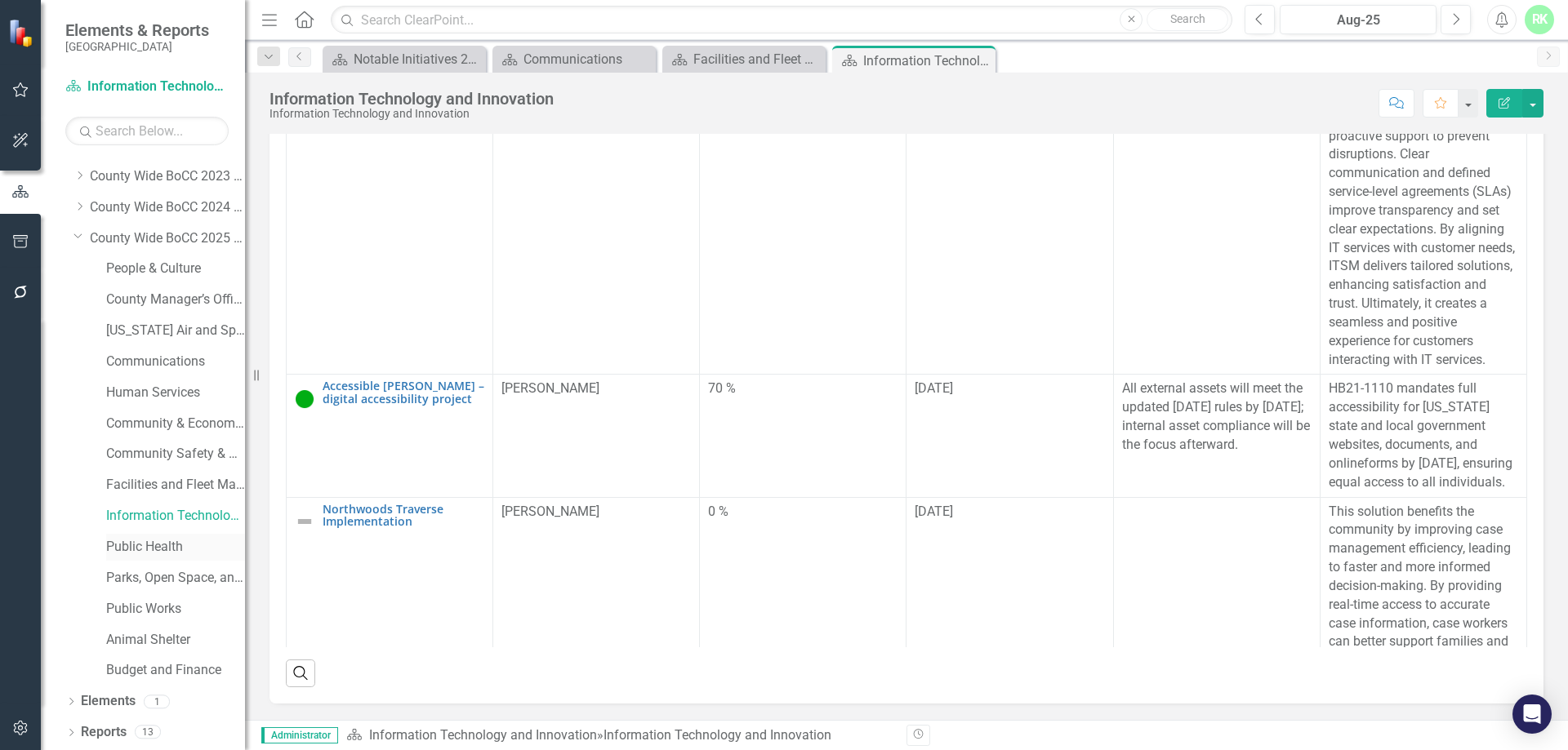
click at [119, 549] on link "Public Health" at bounding box center [175, 547] width 139 height 19
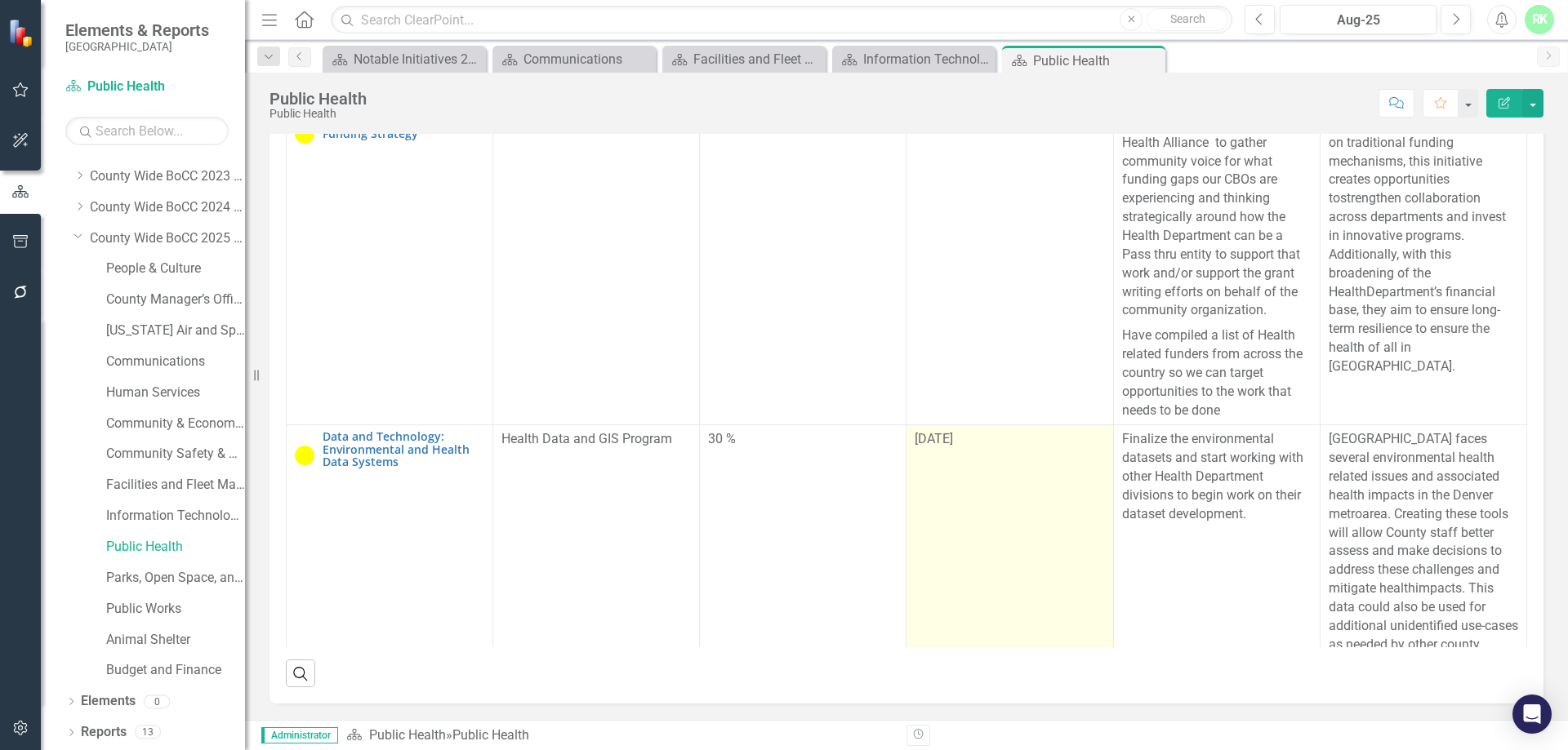
scroll to position [735, 0]
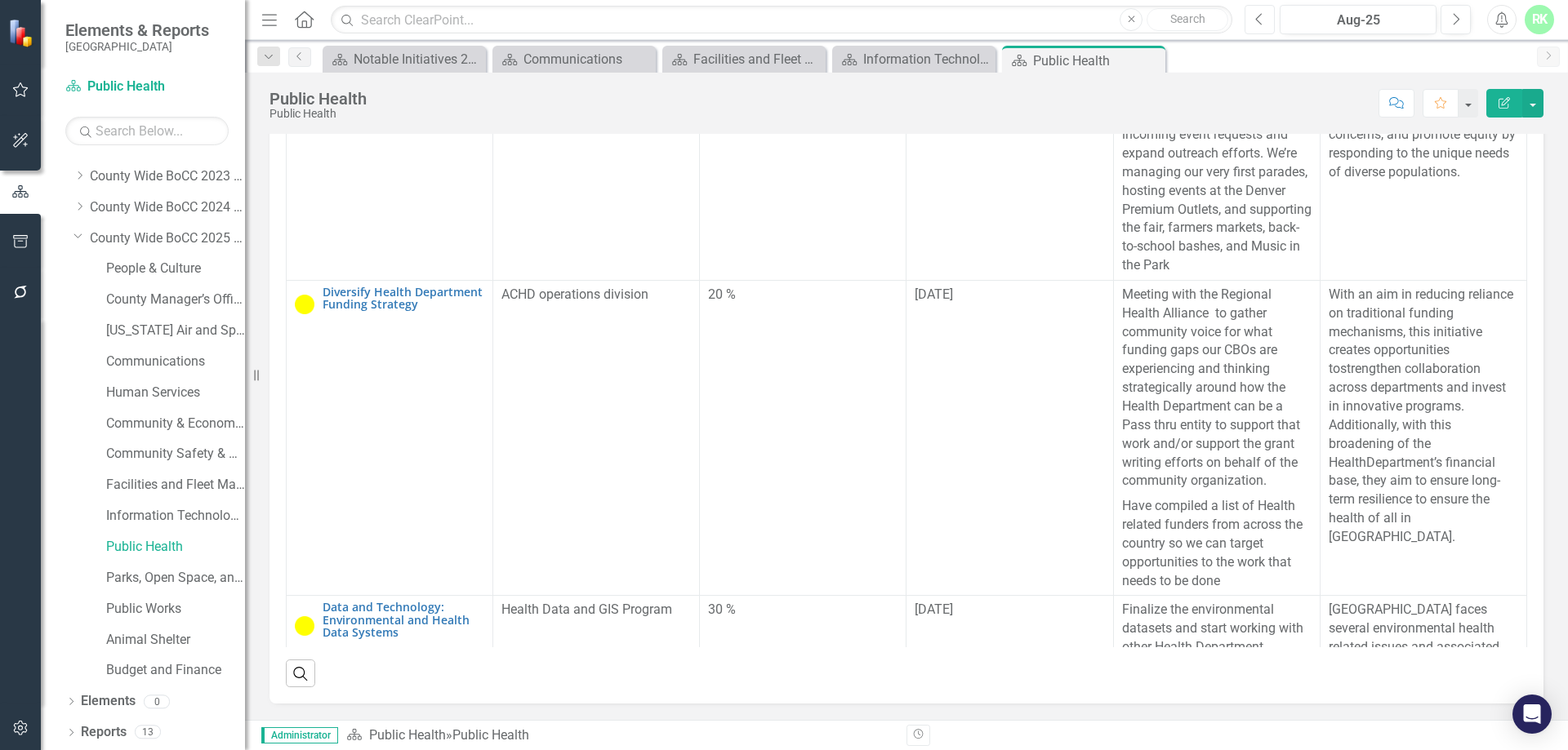
click at [1256, 20] on icon "button" at bounding box center [1259, 18] width 7 height 11
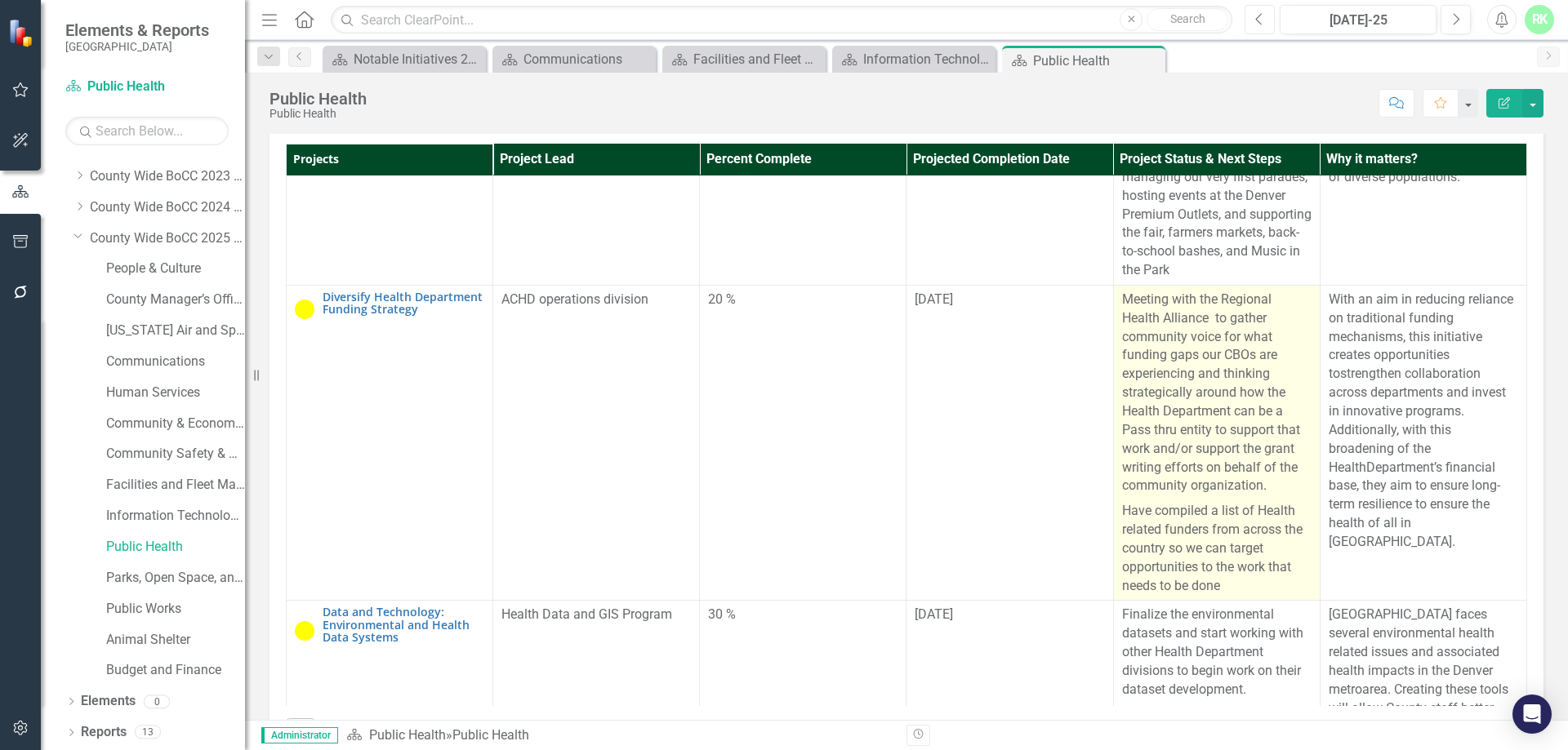
scroll to position [817, 0]
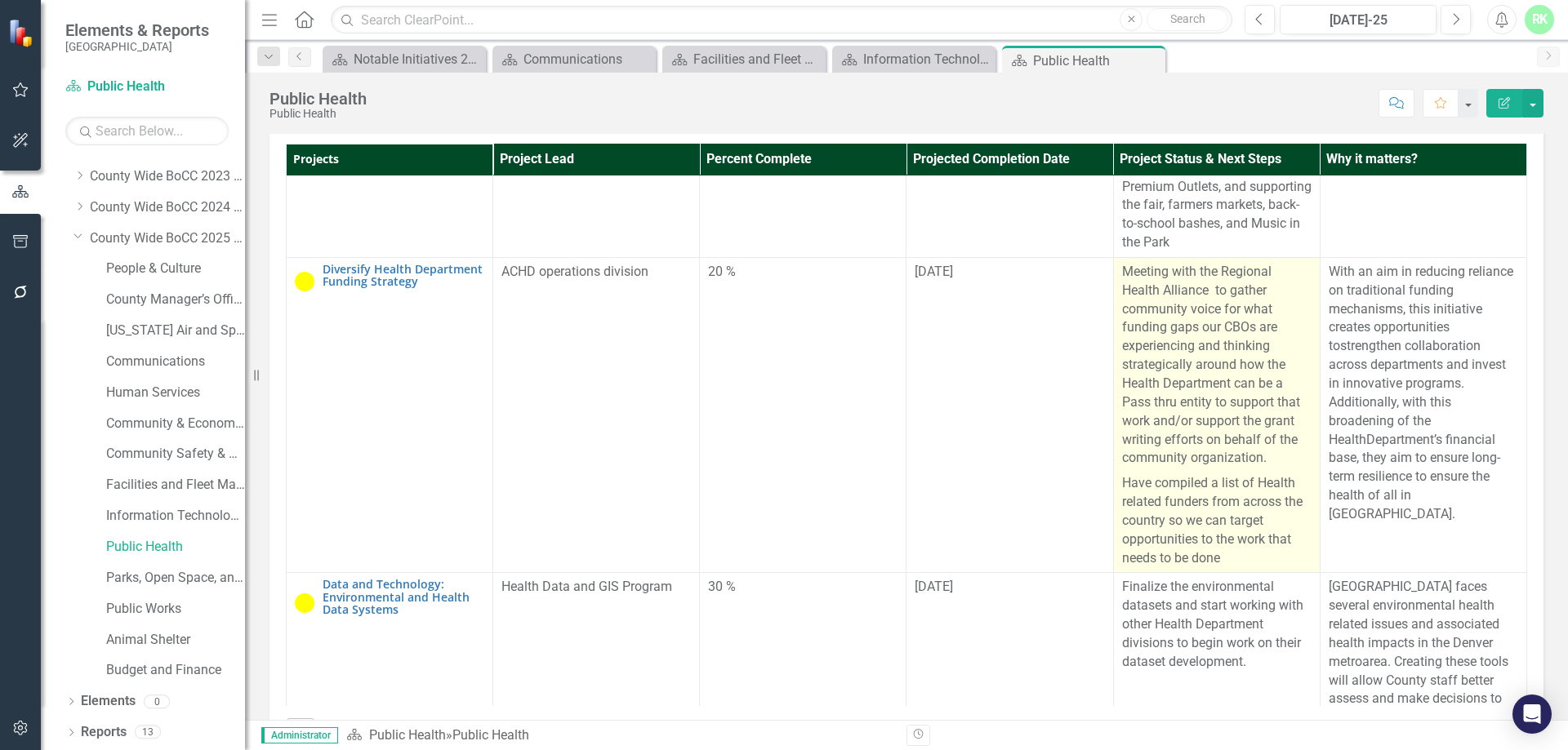
click at [1183, 465] on span "Meeting with the Regional Health Alliance to gather community voice for what fu…" at bounding box center [1210, 364] width 178 height 201
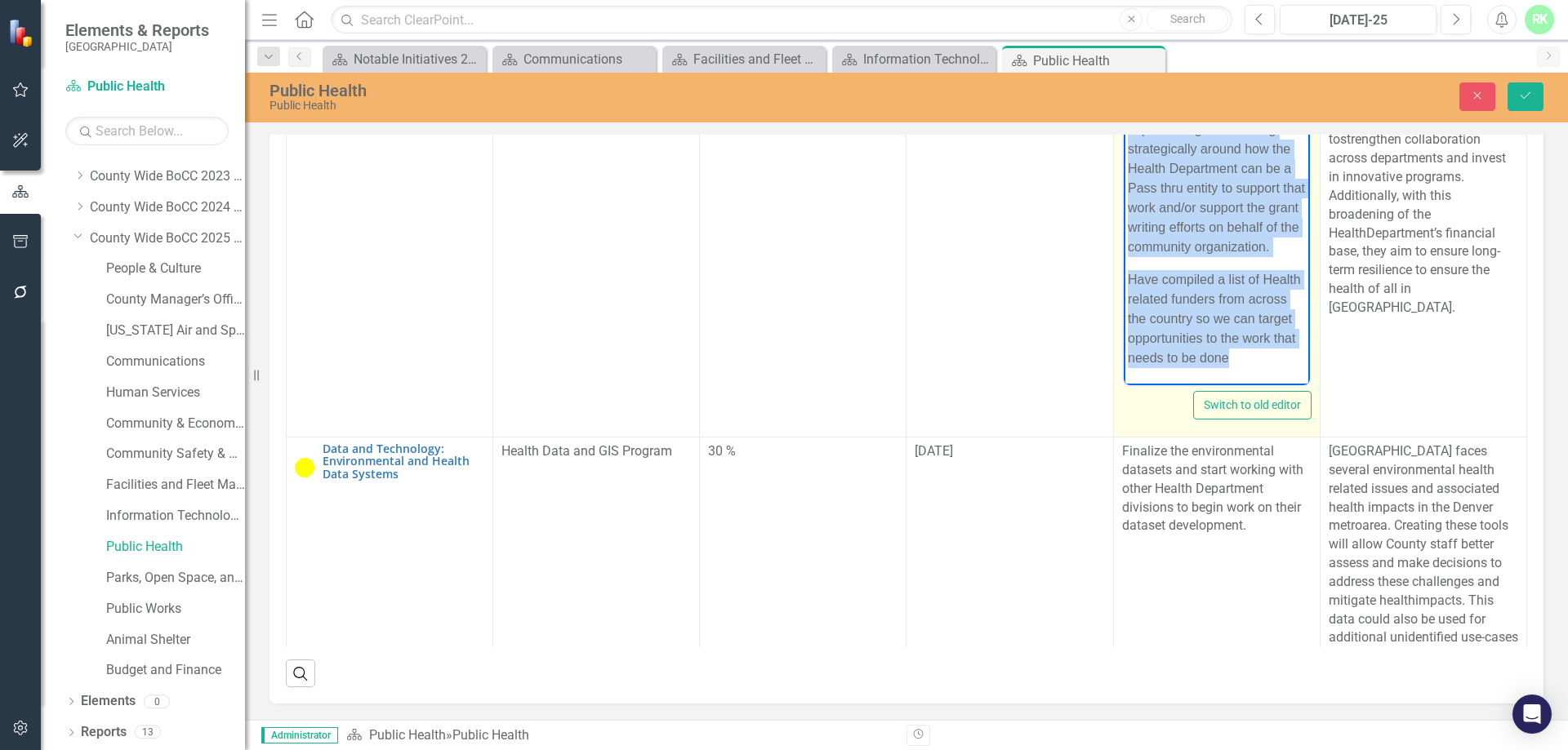
scroll to position [1191, 0]
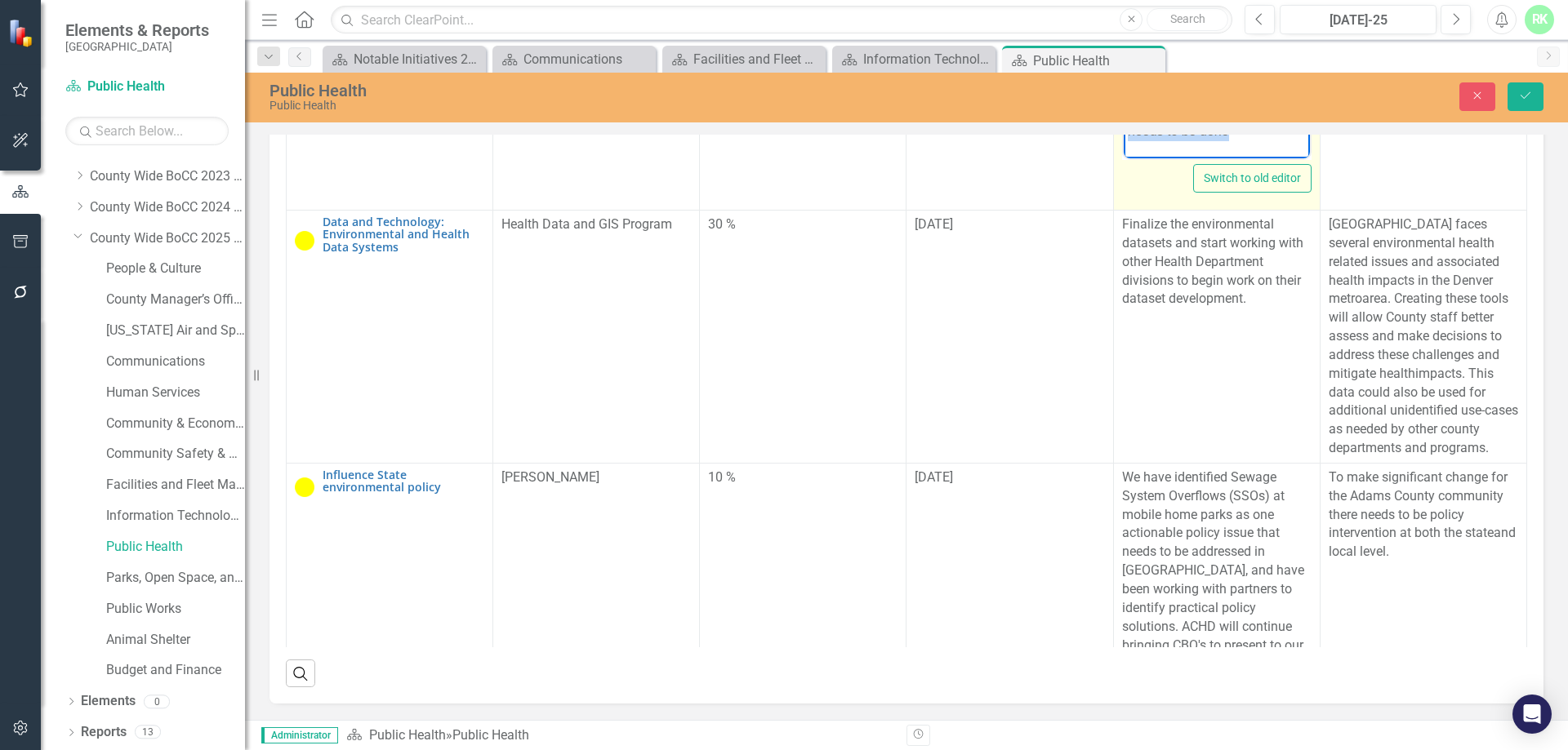
drag, startPoint x: 1129, startPoint y: -108, endPoint x: 2283, endPoint y: 195, distance: 1193.1
copy body "Meeting with the Regional Health Alliance to gather community voice for what fu…"
click at [1477, 105] on button "Close" at bounding box center [1477, 96] width 36 height 28
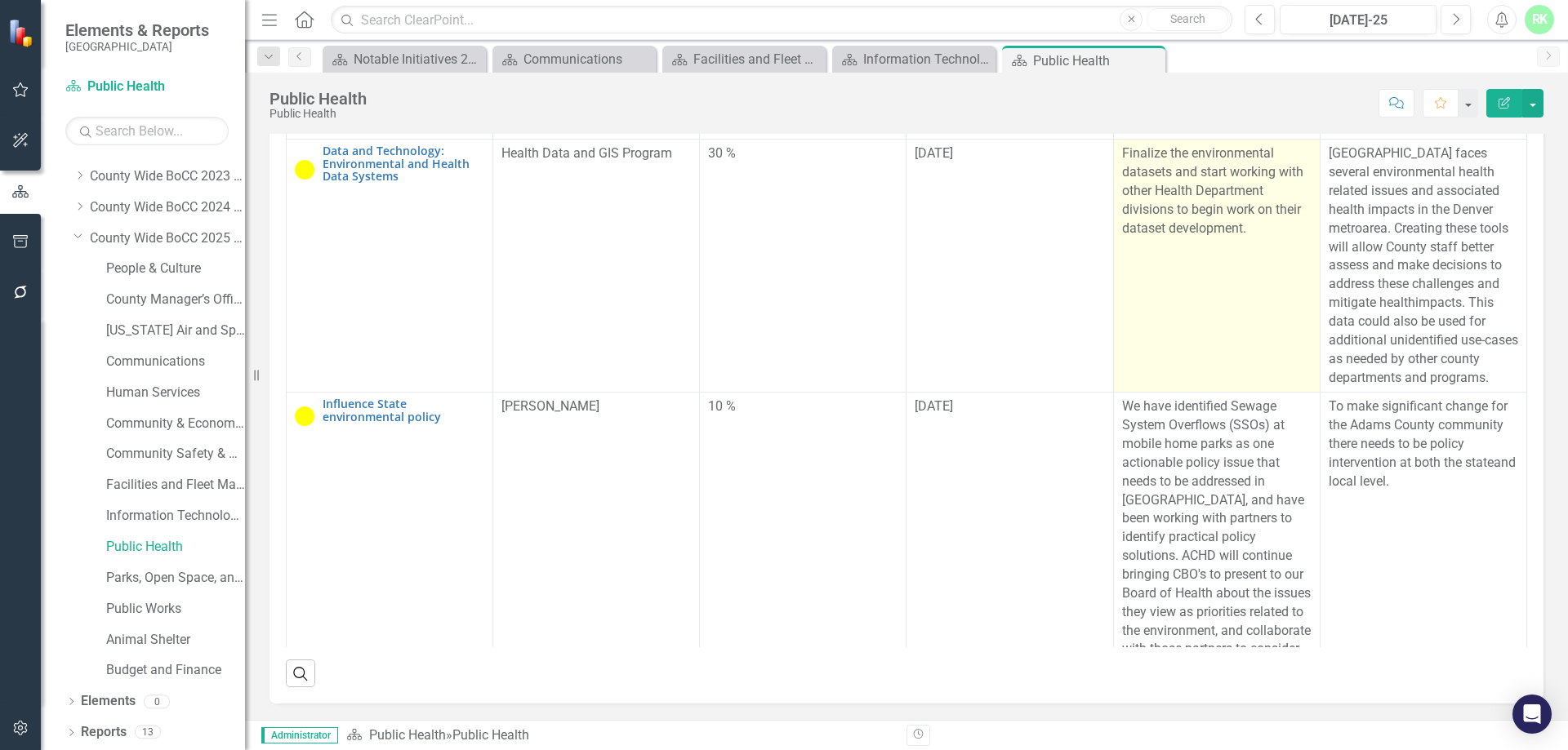
click at [1162, 237] on p "Finalize the environmental datasets and start working with other Health Departm…" at bounding box center [1216, 190] width 189 height 93
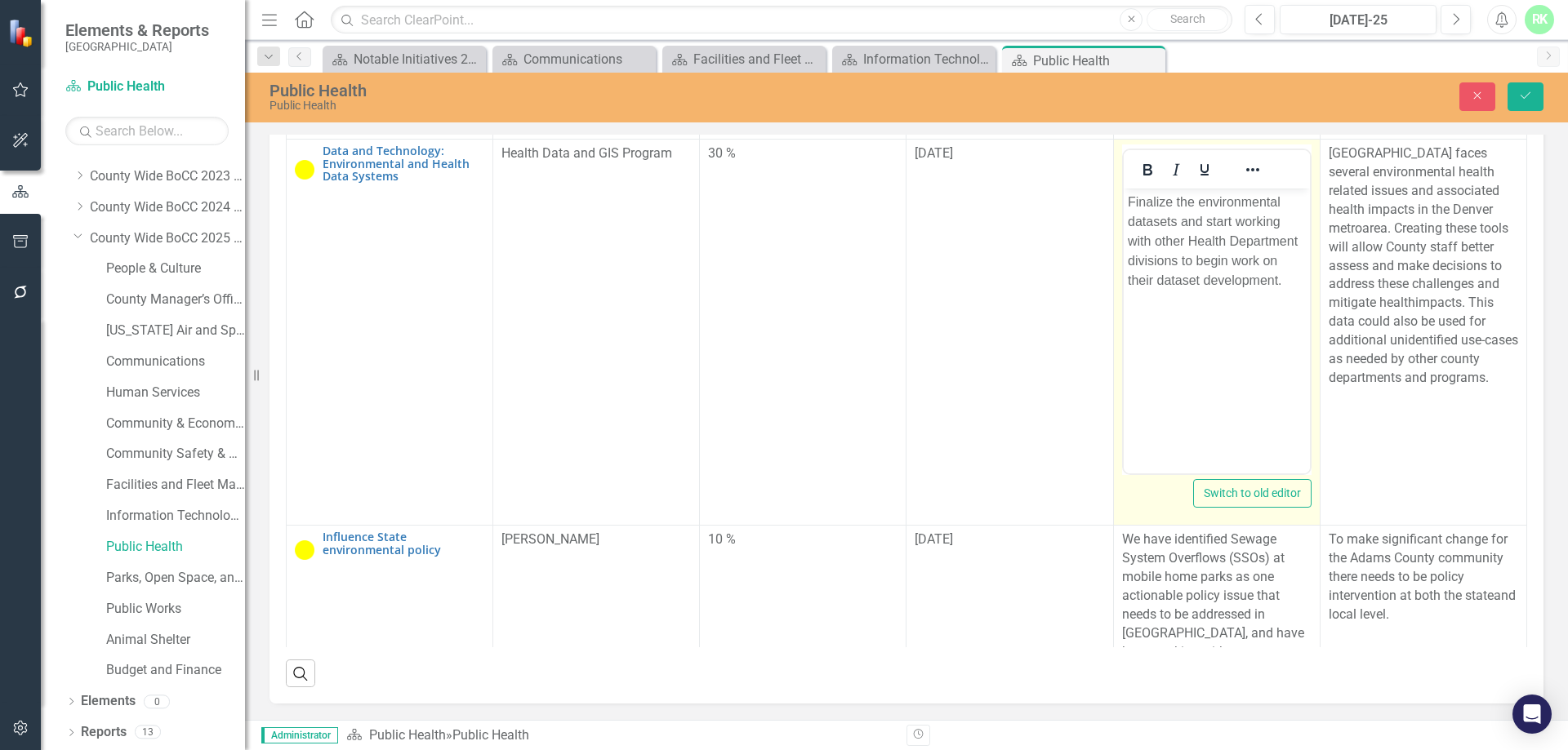
scroll to position [0, 0]
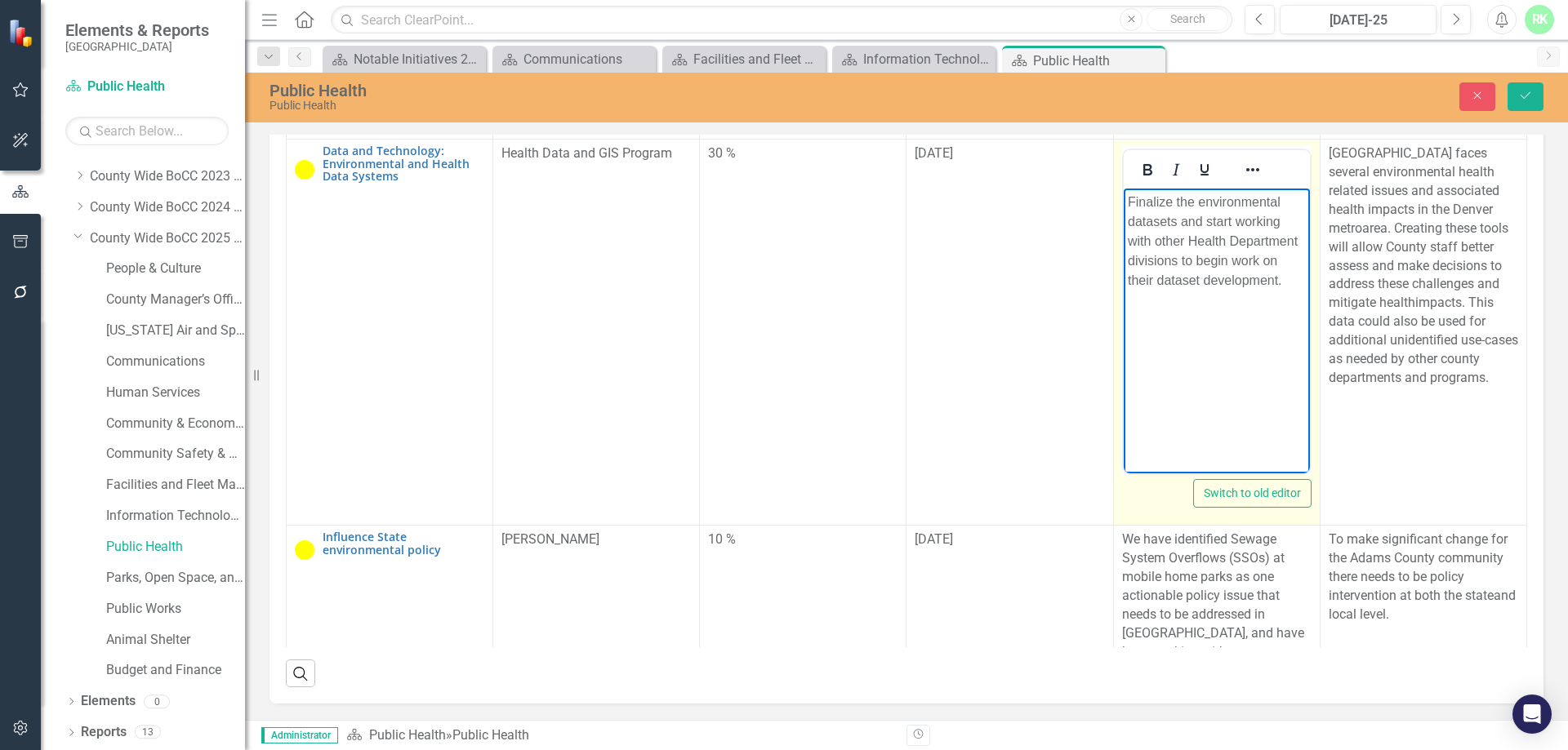
drag, startPoint x: 1280, startPoint y: 282, endPoint x: 1092, endPoint y: 207, distance: 202.4
click at [1122, 207] on html "Finalize the environmental datasets and start working with other Health Departm…" at bounding box center [1215, 311] width 186 height 245
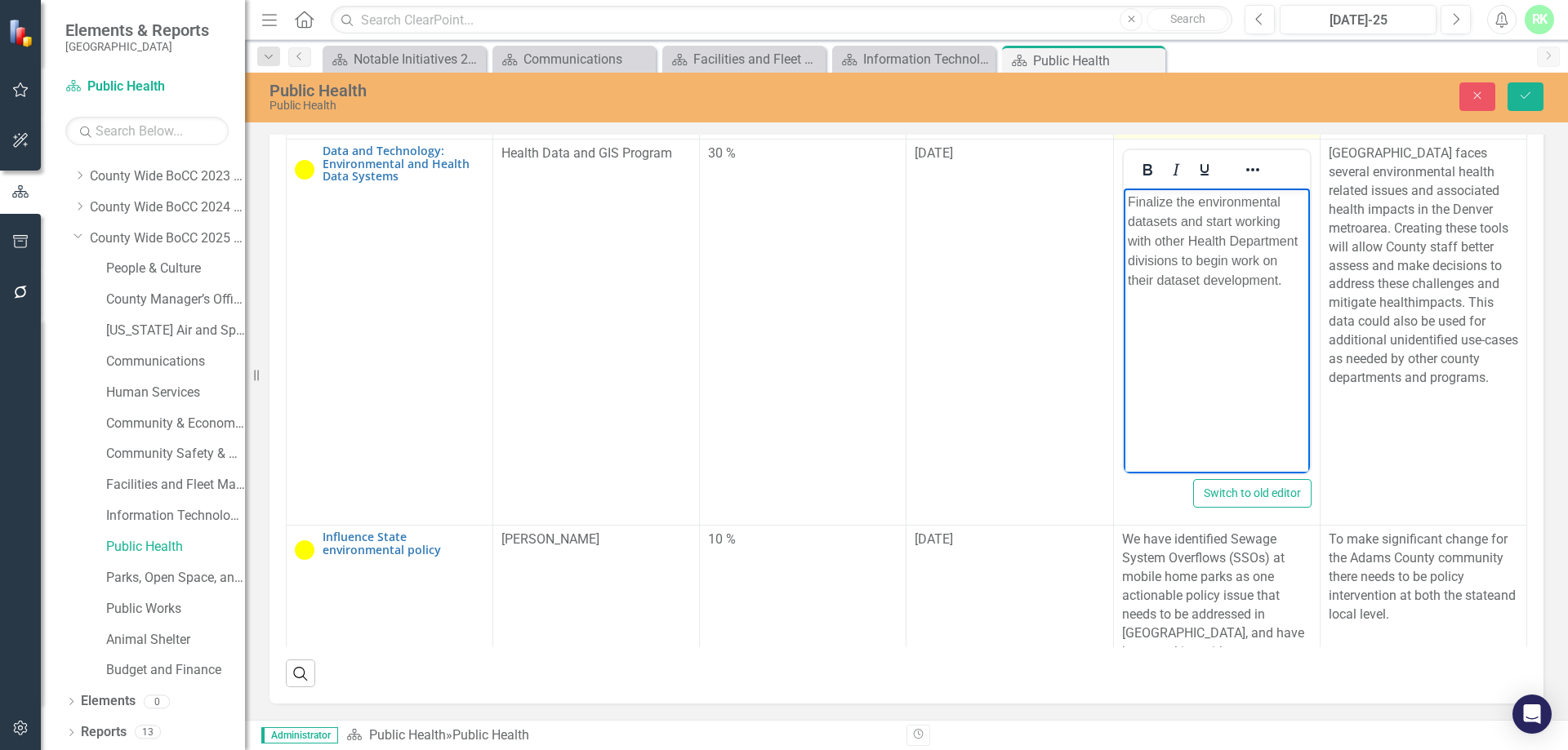
copy p "Finalize the environmental datasets and start working with other Health Departm…"
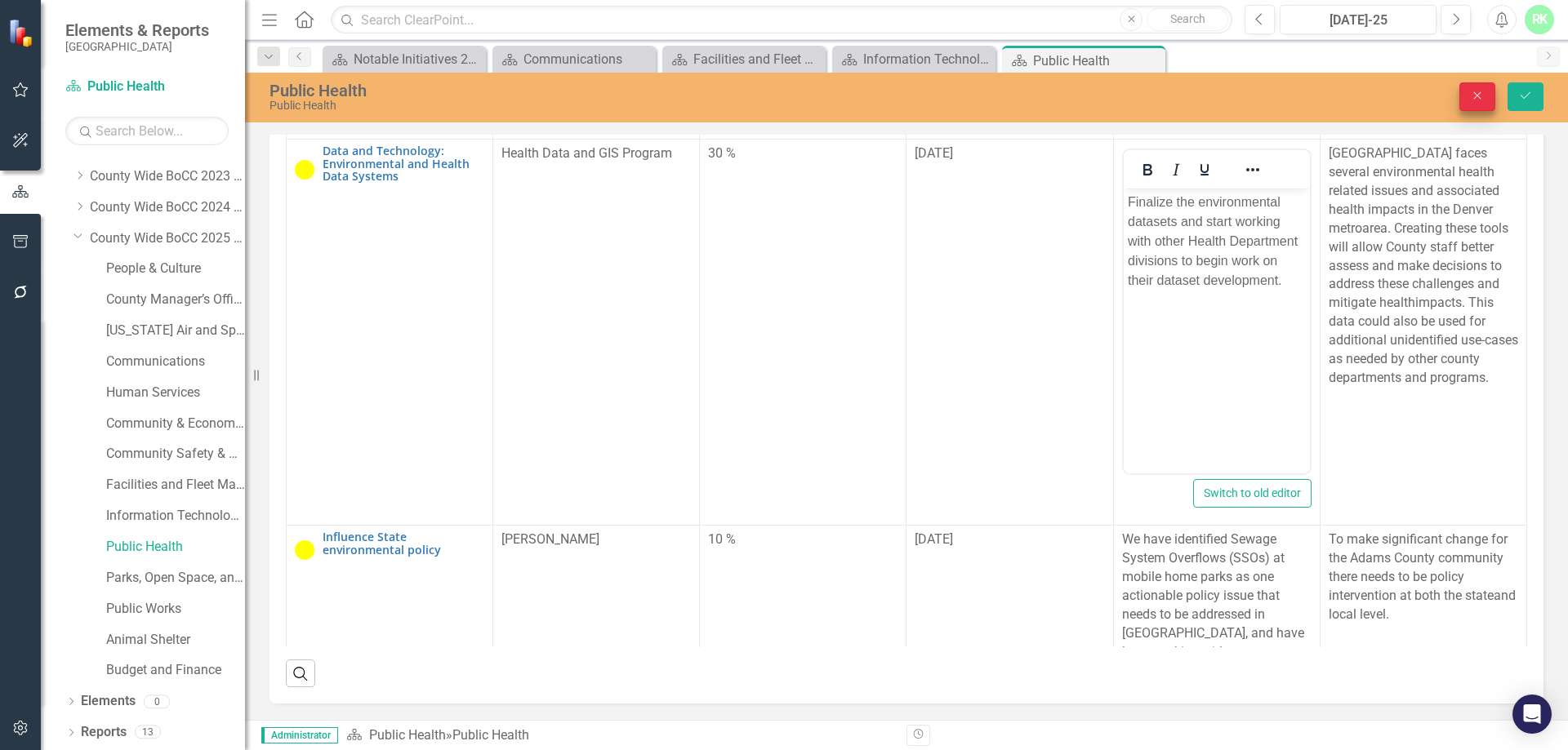
click at [1481, 105] on button "Close" at bounding box center [1477, 96] width 36 height 28
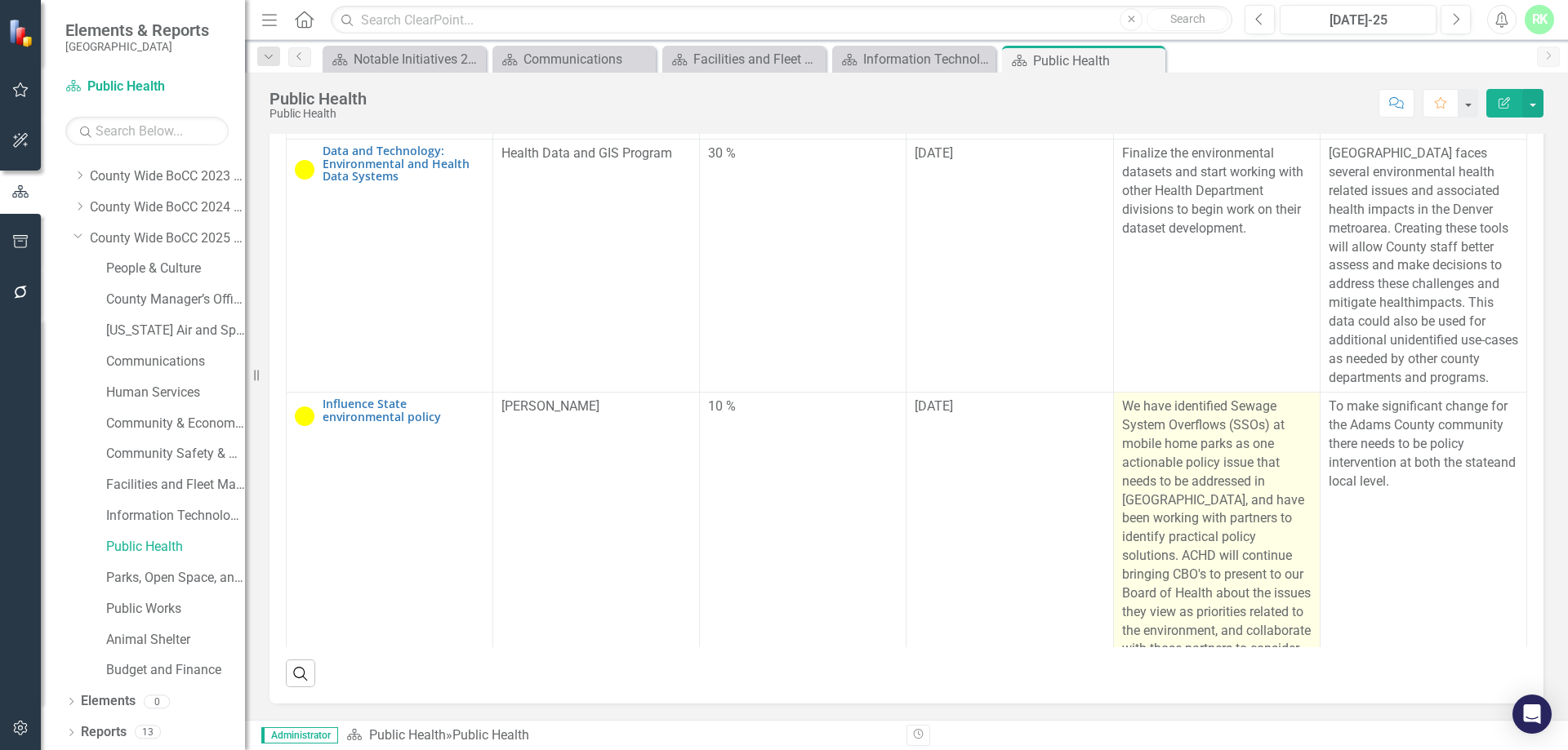
click at [1187, 517] on p "We have identified Sewage System Overflows (SSOs) at mobile home parks as one a…" at bounding box center [1216, 538] width 189 height 280
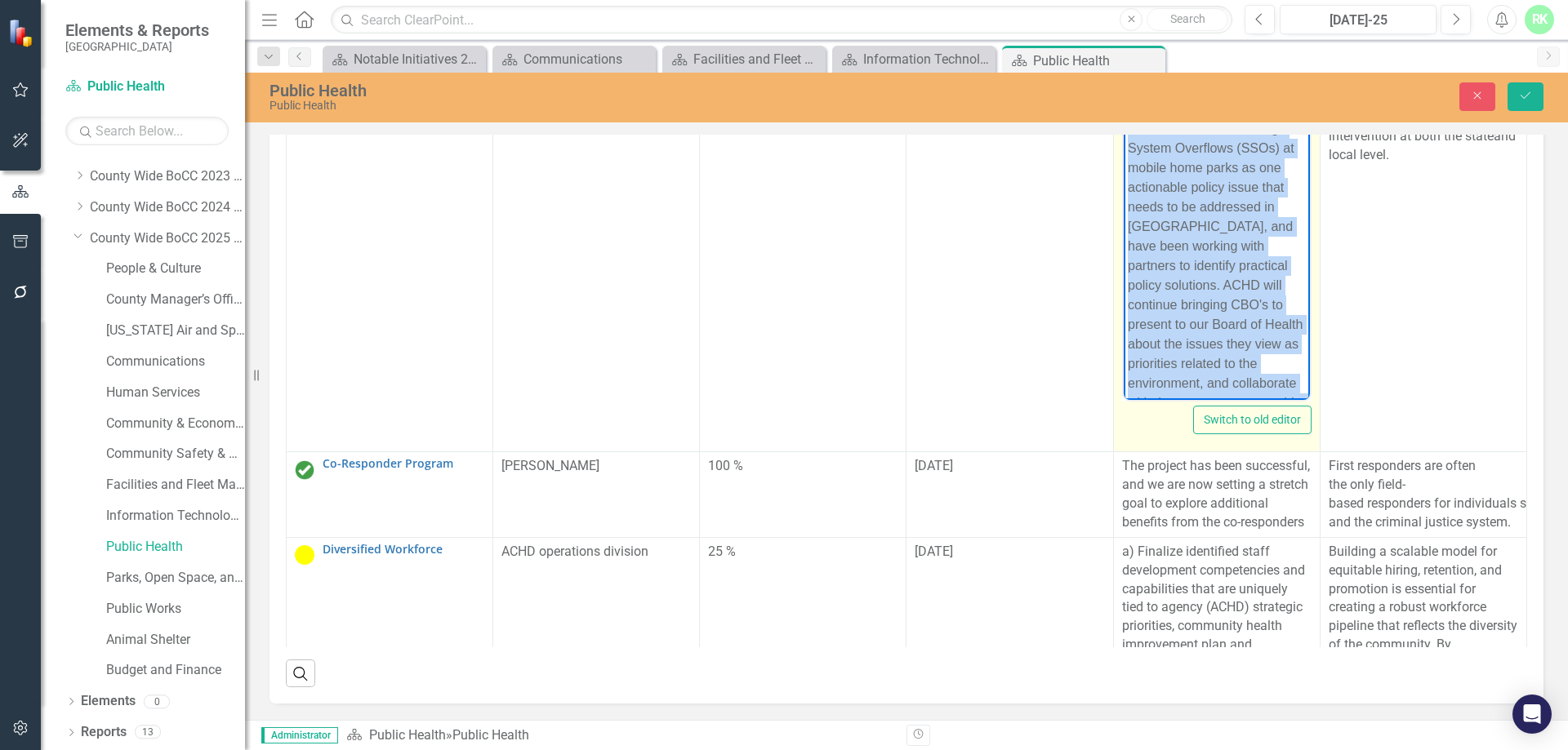
drag, startPoint x: 1237, startPoint y: 378, endPoint x: 2138, endPoint y: 323, distance: 902.7
click at [1122, 115] on html "We have identified Sewage System Overflows (SSOs) at mobile home parks as one a…" at bounding box center [1215, 282] width 186 height 334
copy p "We have identified Sewage System Overflows (SSOs) at mobile home parks as one a…"
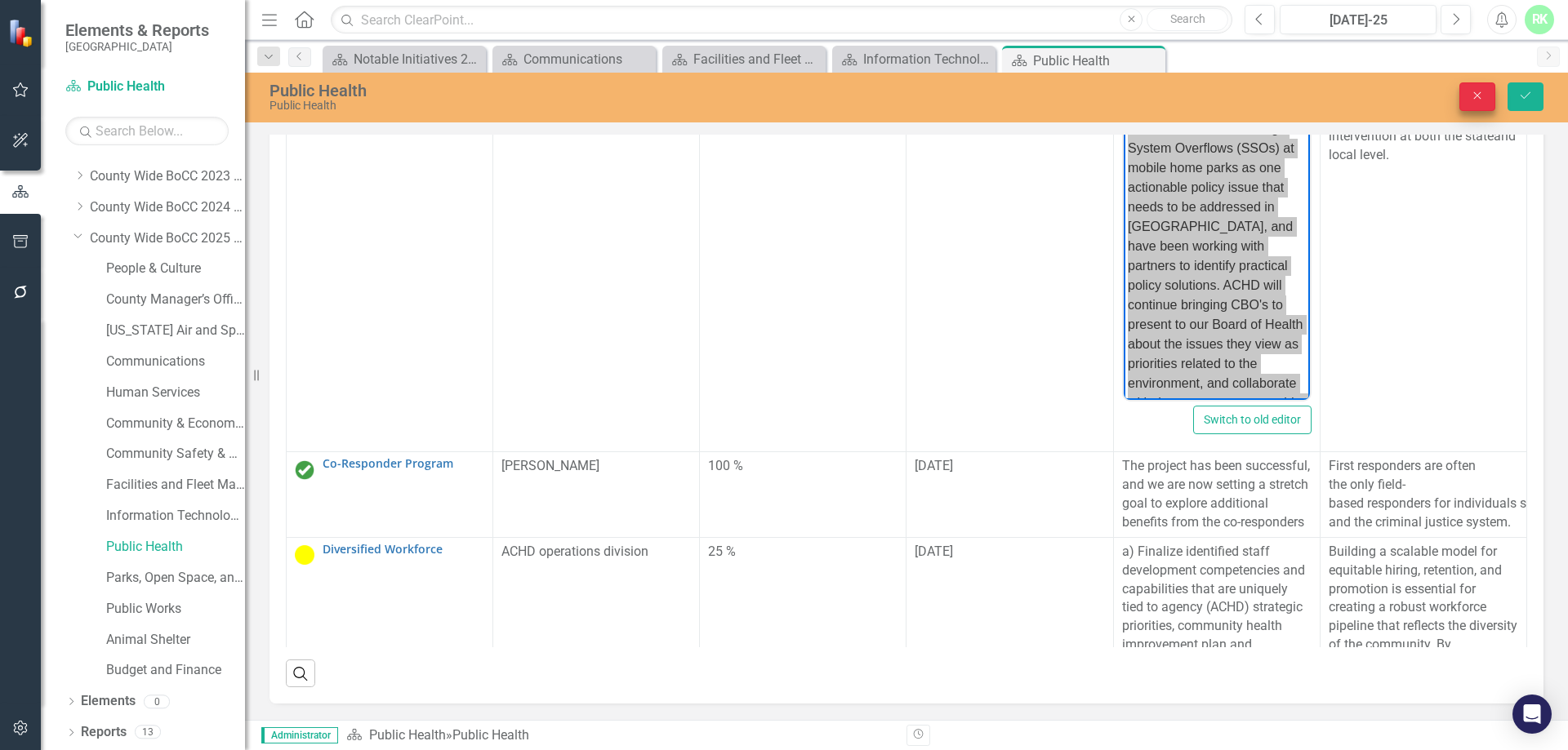
click at [1483, 99] on icon "Close" at bounding box center [1477, 95] width 15 height 11
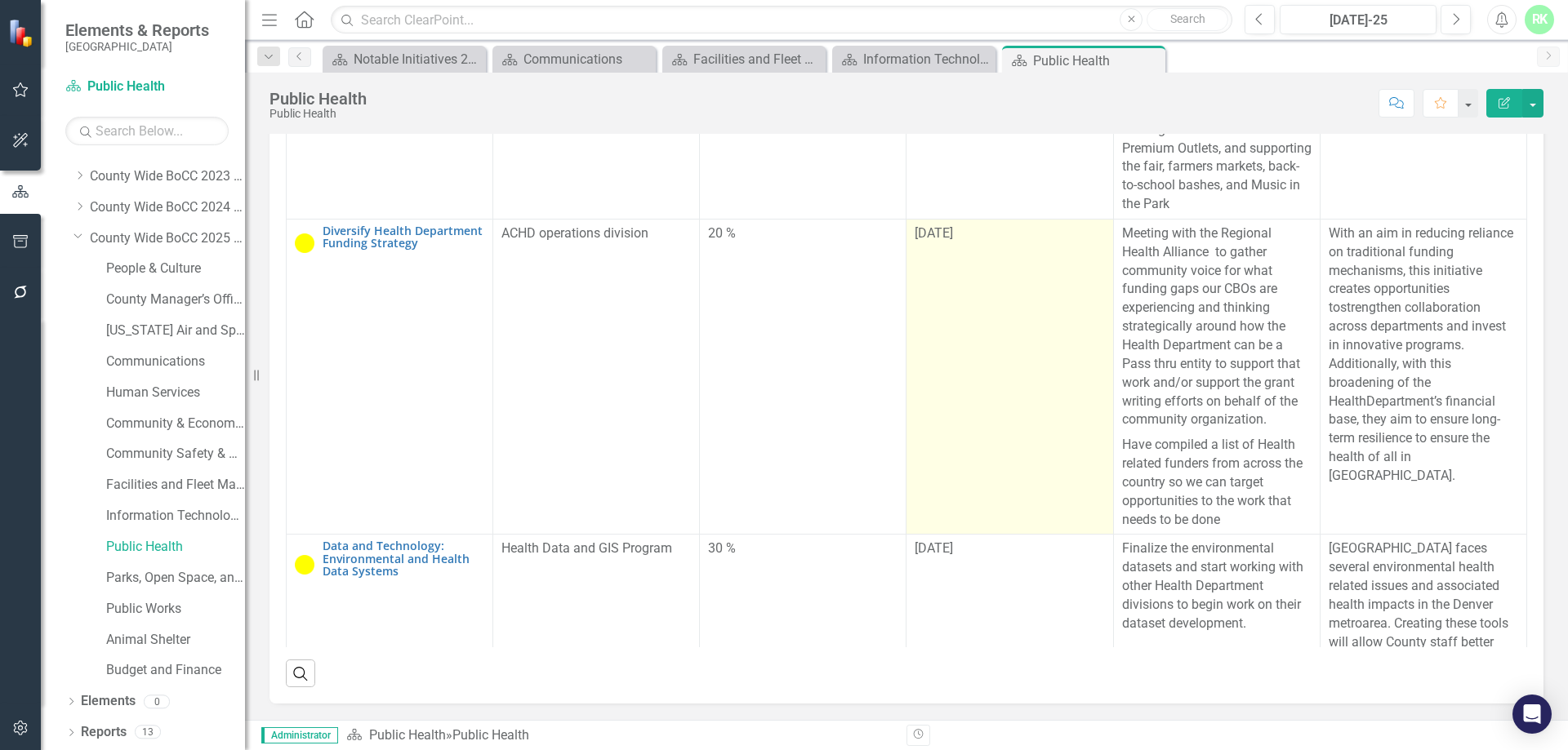
scroll to position [782, 0]
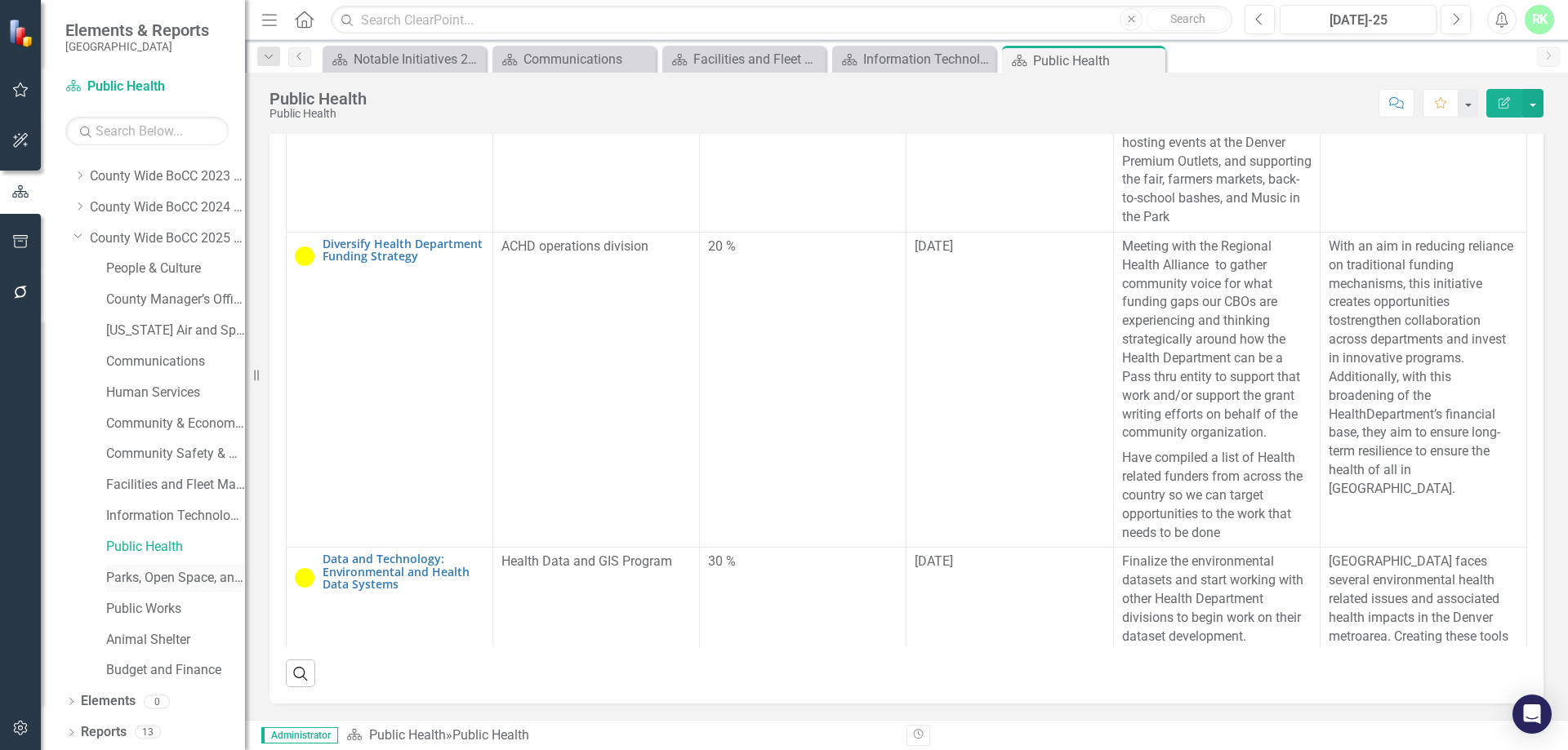
click at [173, 579] on link "Parks, Open Space, and Cultural Arts" at bounding box center [175, 578] width 139 height 19
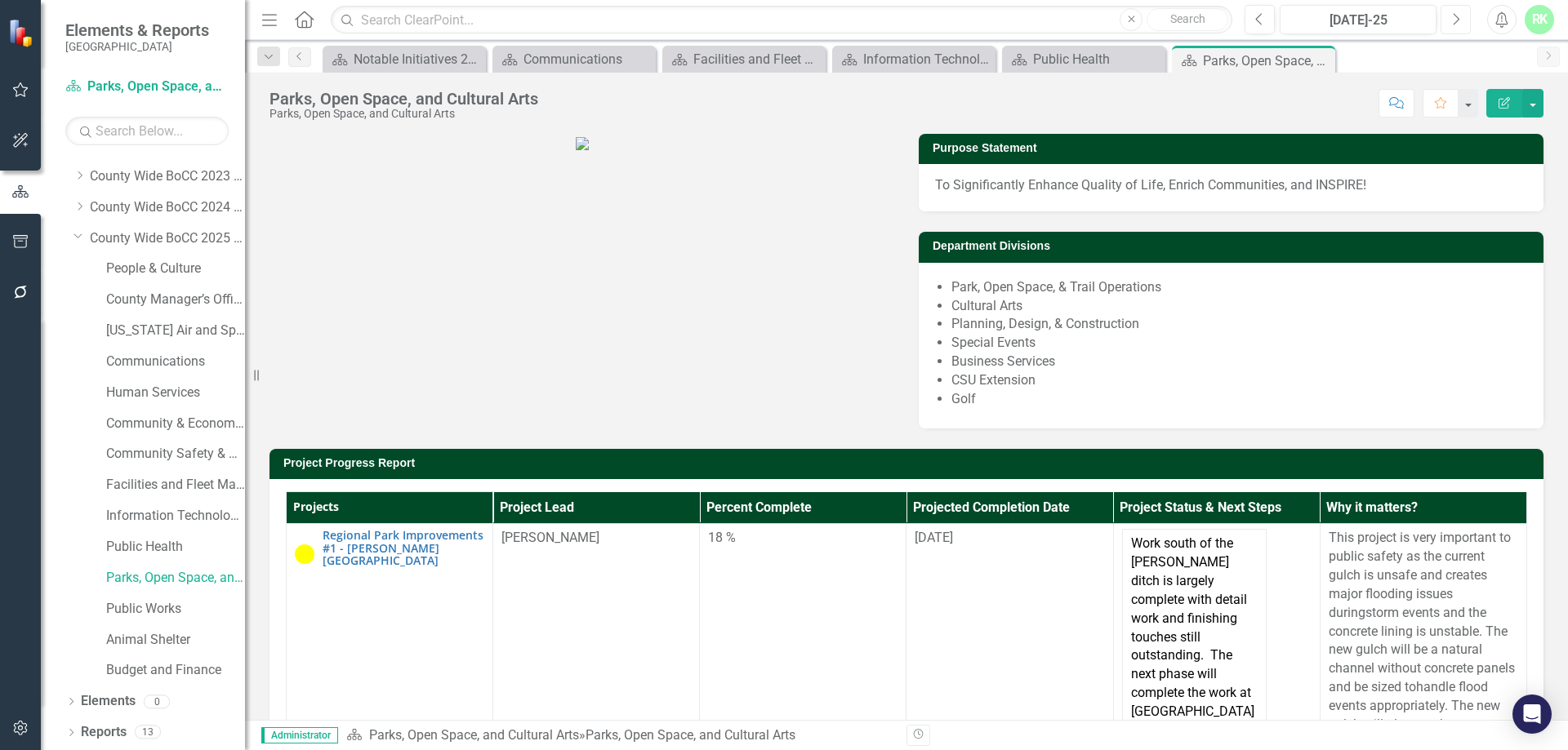
click at [1460, 15] on button "Next" at bounding box center [1454, 20] width 30 height 29
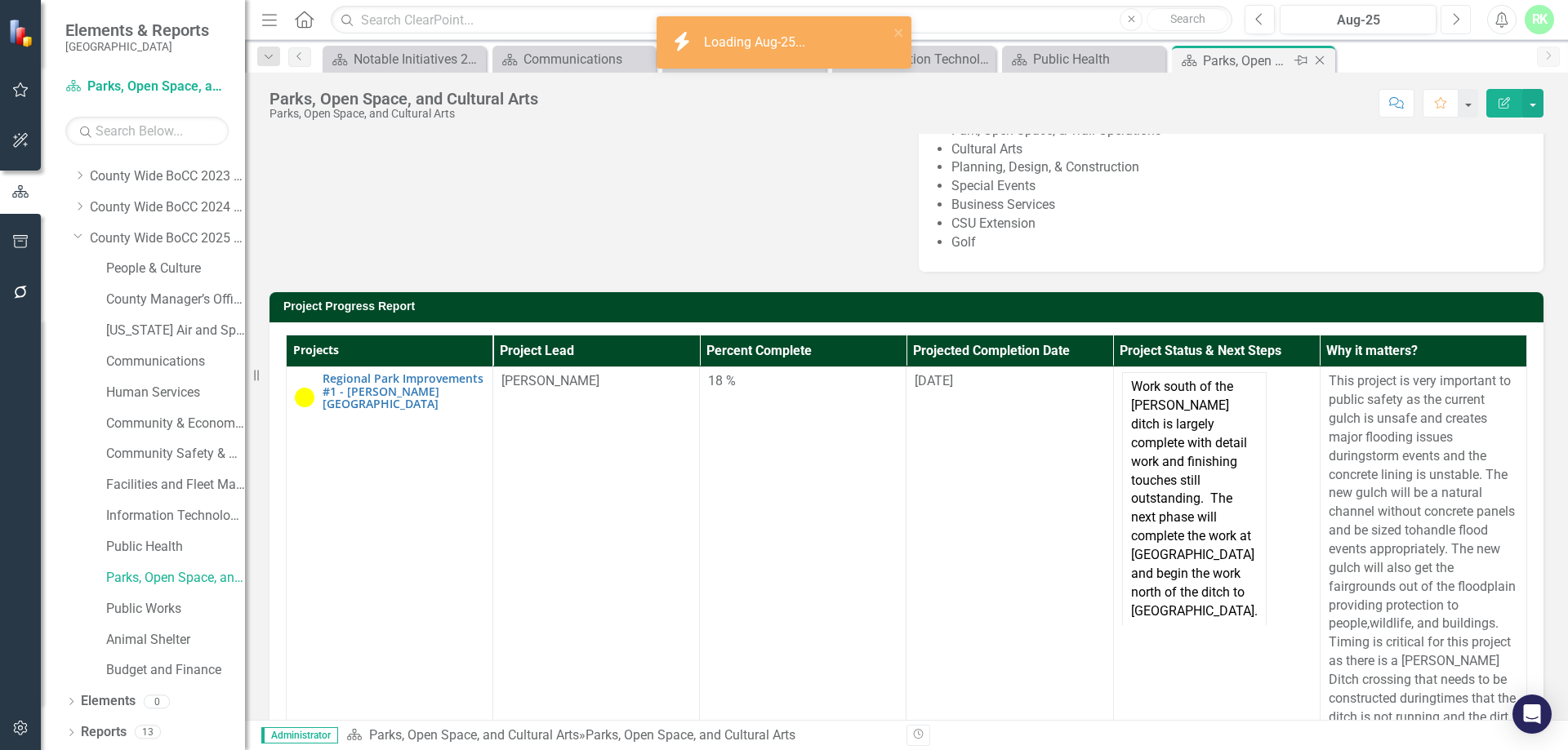
scroll to position [163, 0]
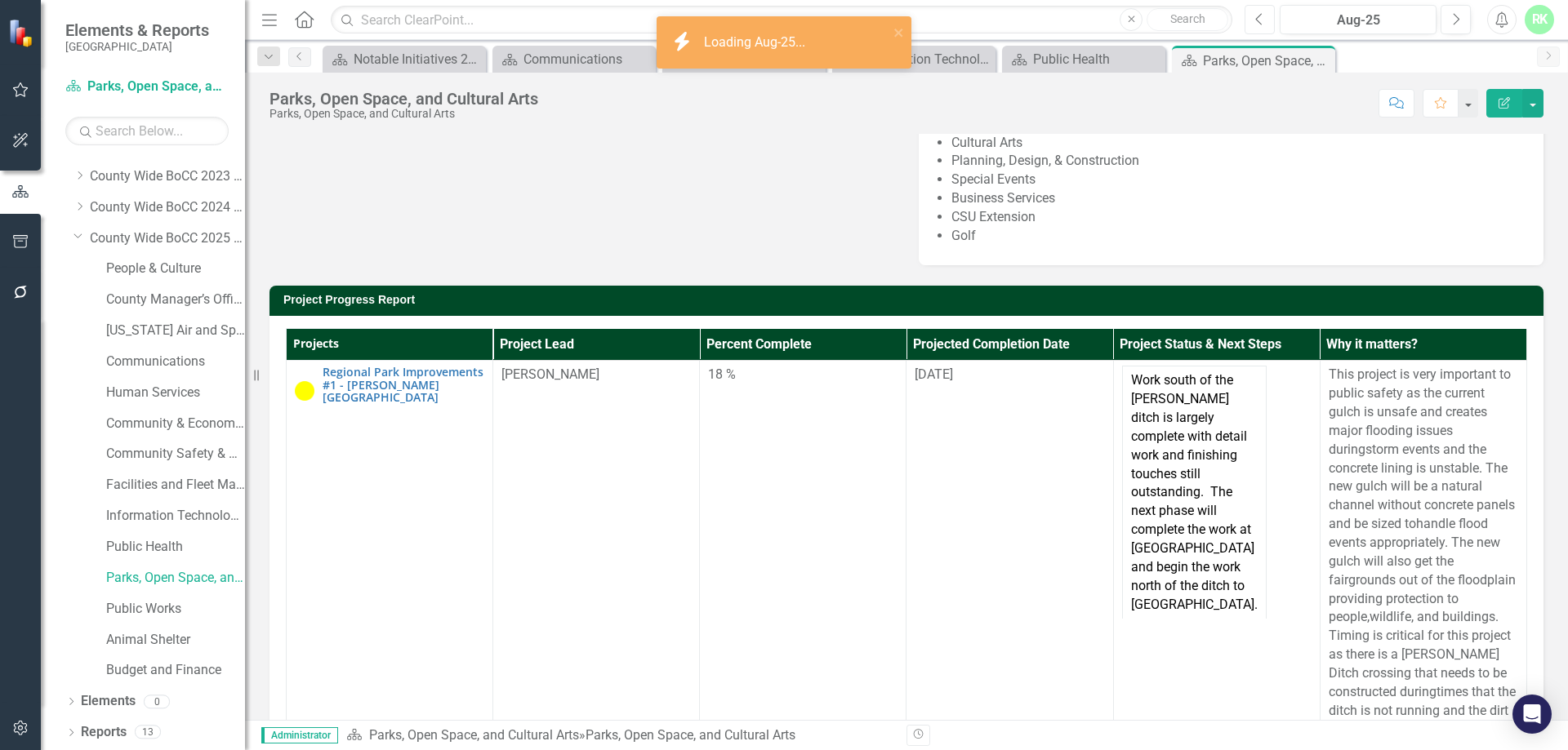
click at [1263, 29] on button "Previous" at bounding box center [1259, 20] width 30 height 29
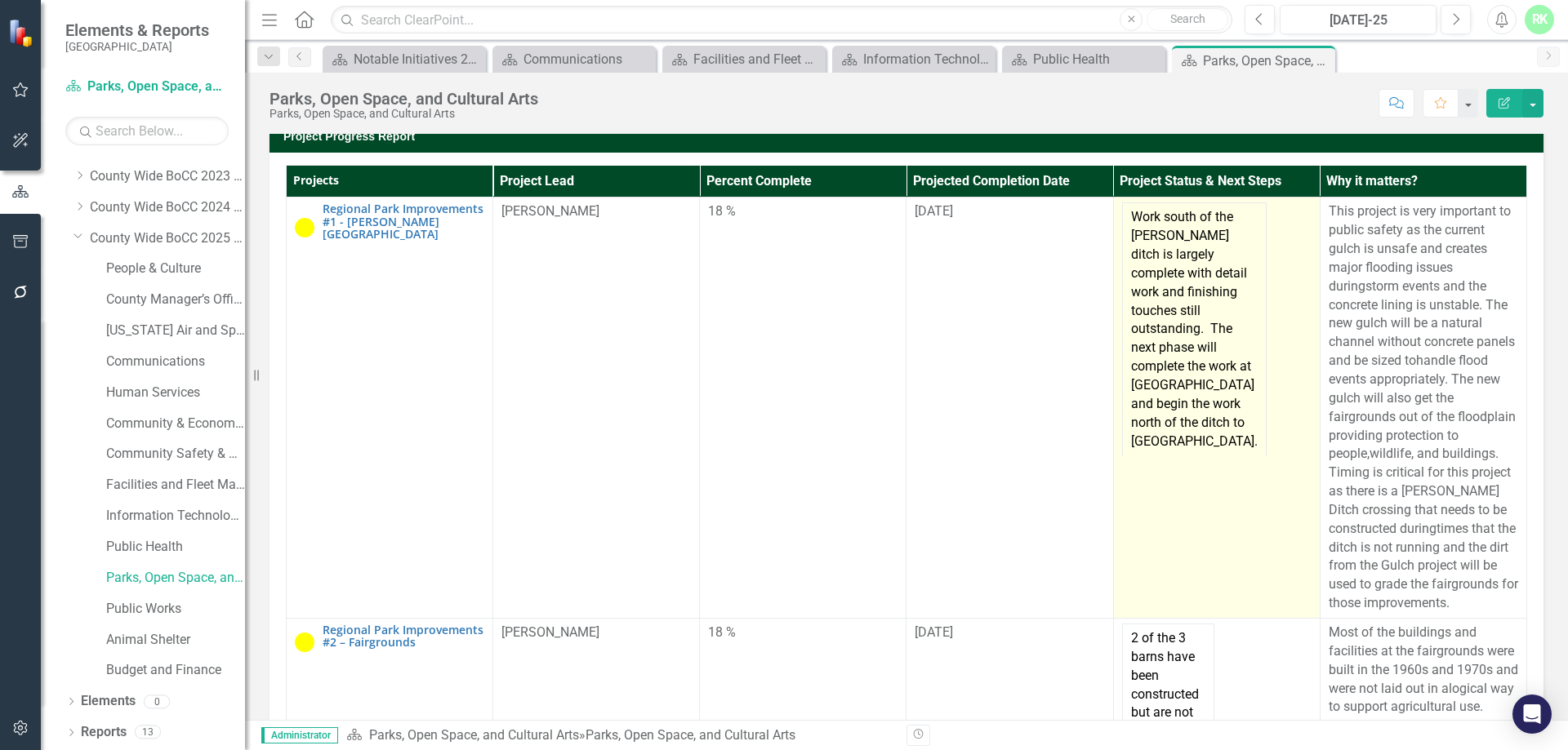
click at [1130, 404] on td "Work south of the [PERSON_NAME] ditch is largely complete with detail work and …" at bounding box center [1193, 329] width 143 height 253
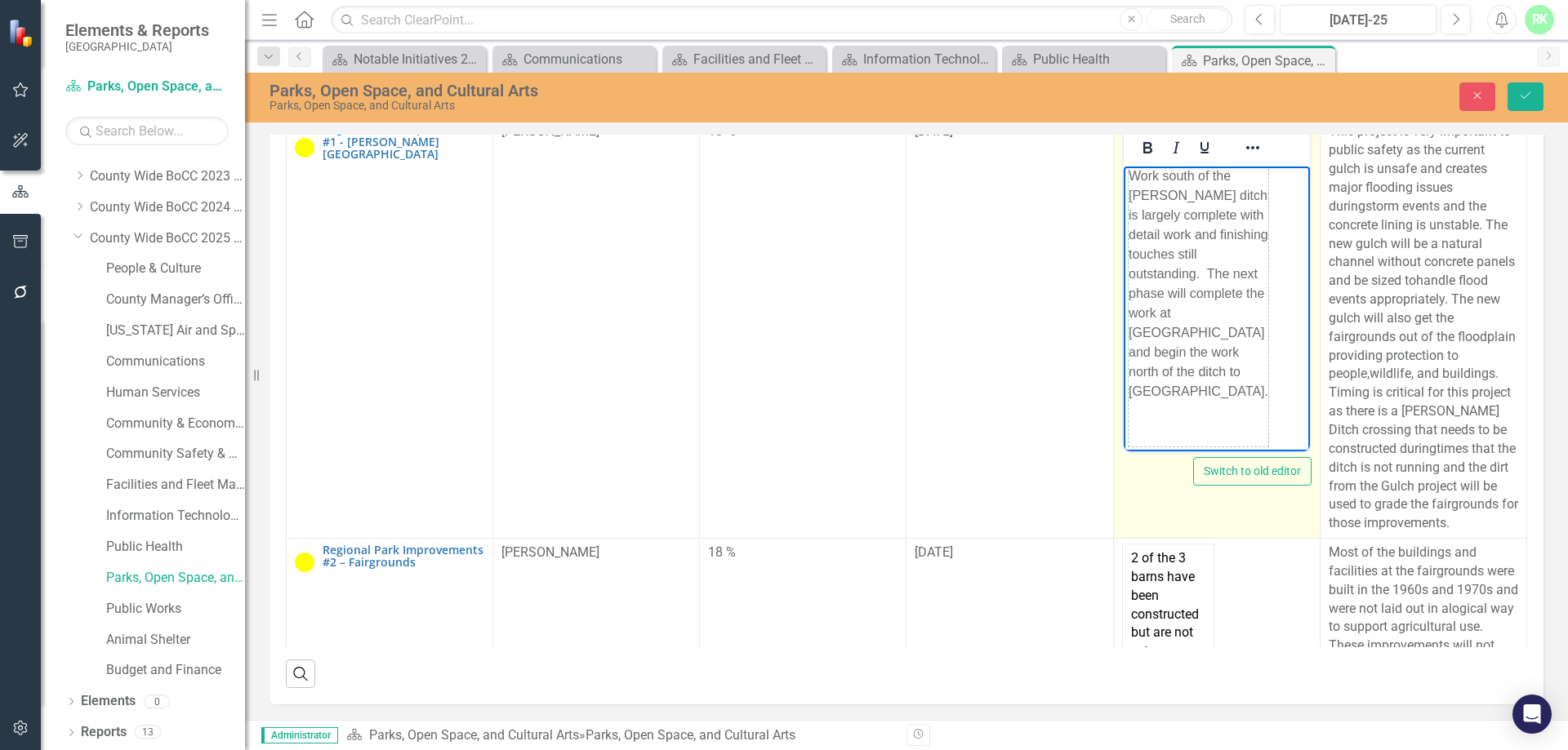
scroll to position [474, 0]
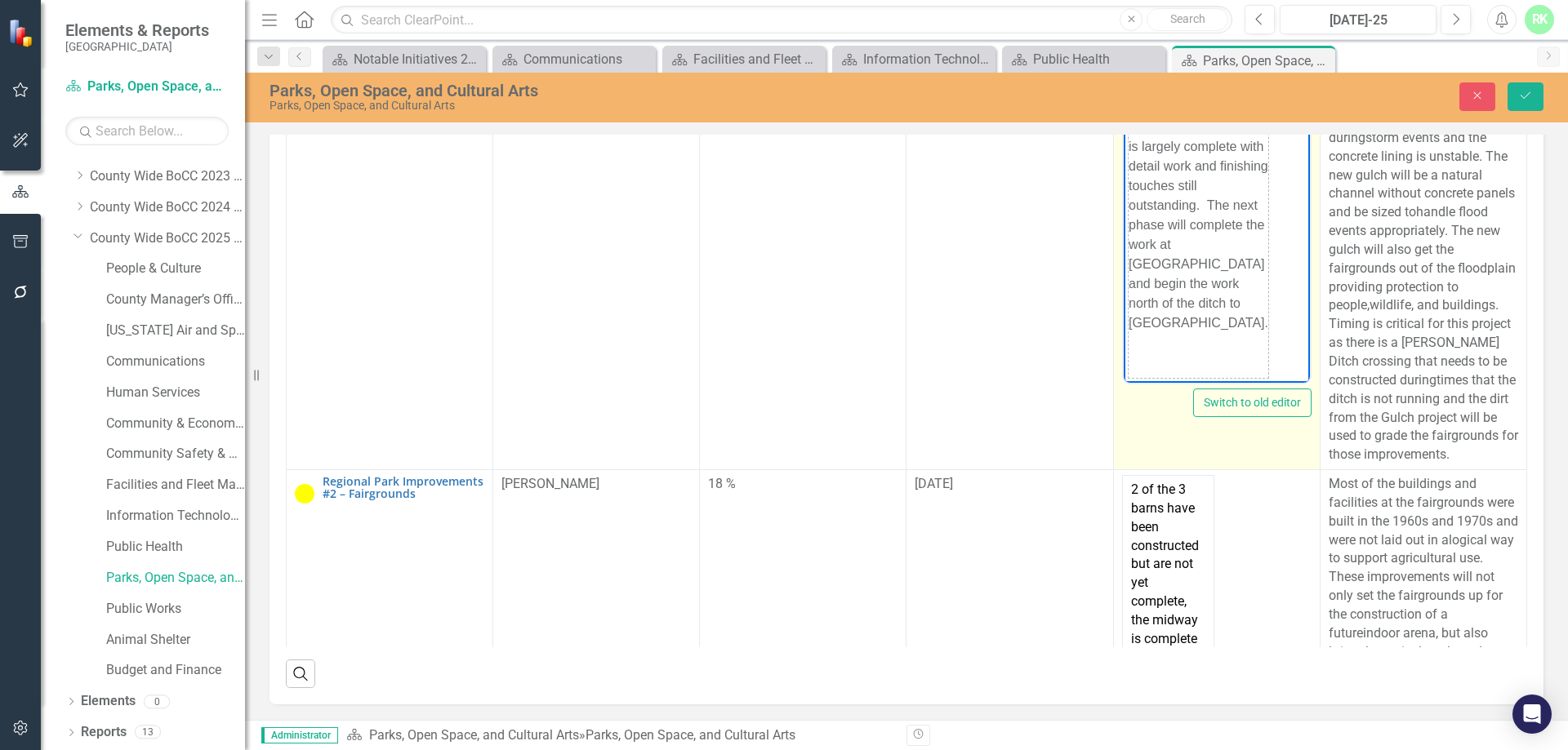
drag, startPoint x: 1126, startPoint y: 116, endPoint x: 1218, endPoint y: 648, distance: 539.9
click at [1218, 383] on html "Work south of the [PERSON_NAME] ditch is largely complete with detail work and …" at bounding box center [1215, 214] width 186 height 335
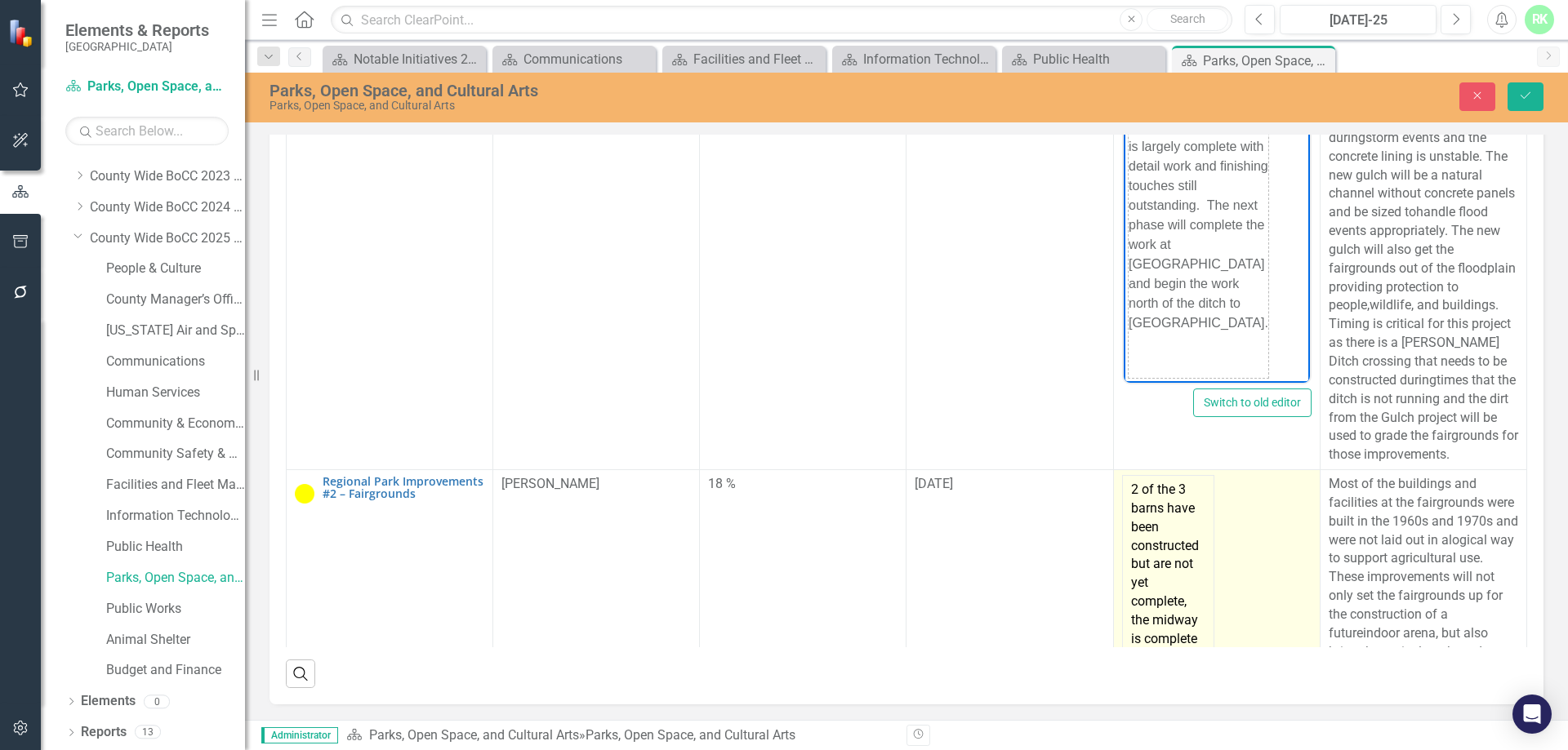
scroll to position [88, 0]
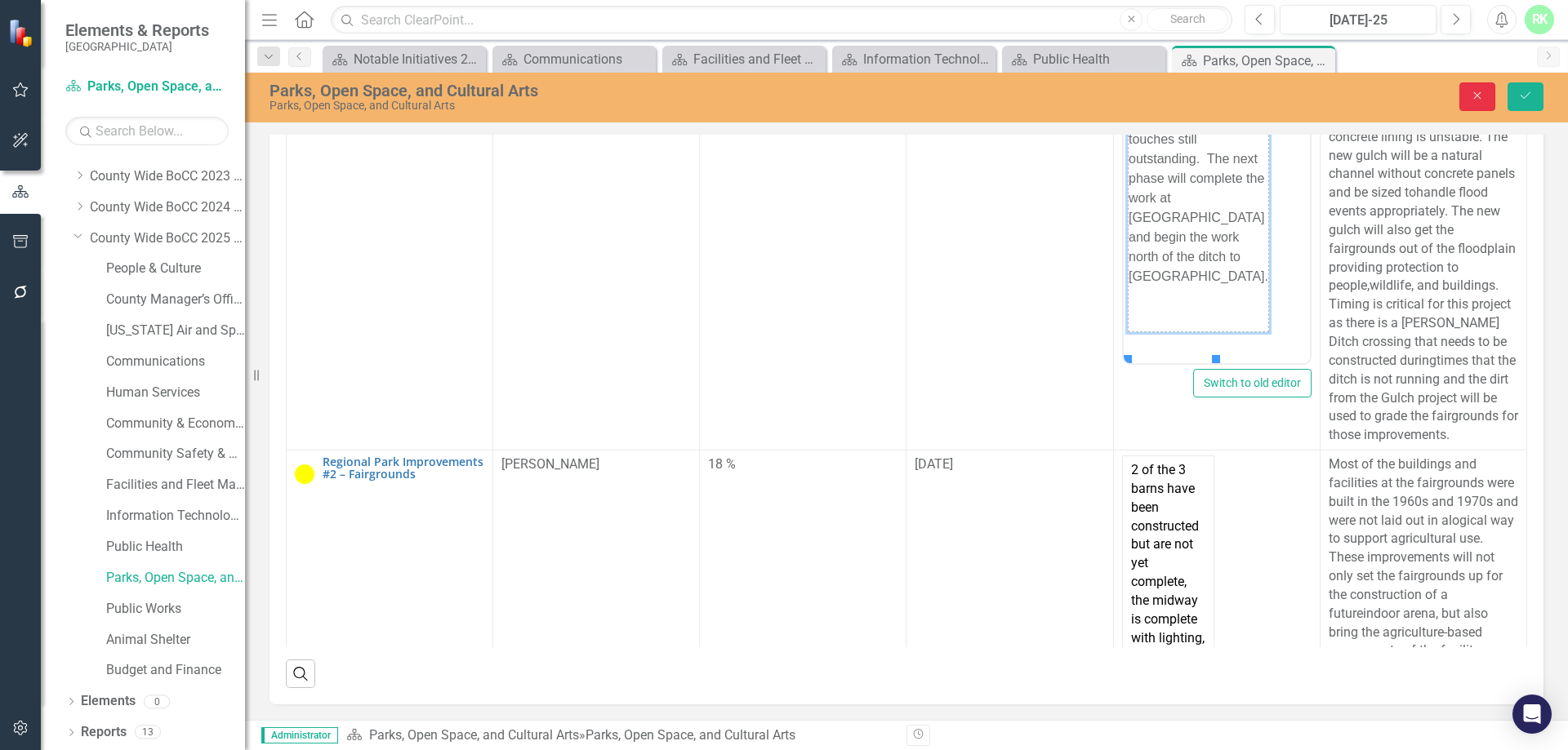
click at [1466, 90] on button "Close" at bounding box center [1477, 96] width 36 height 28
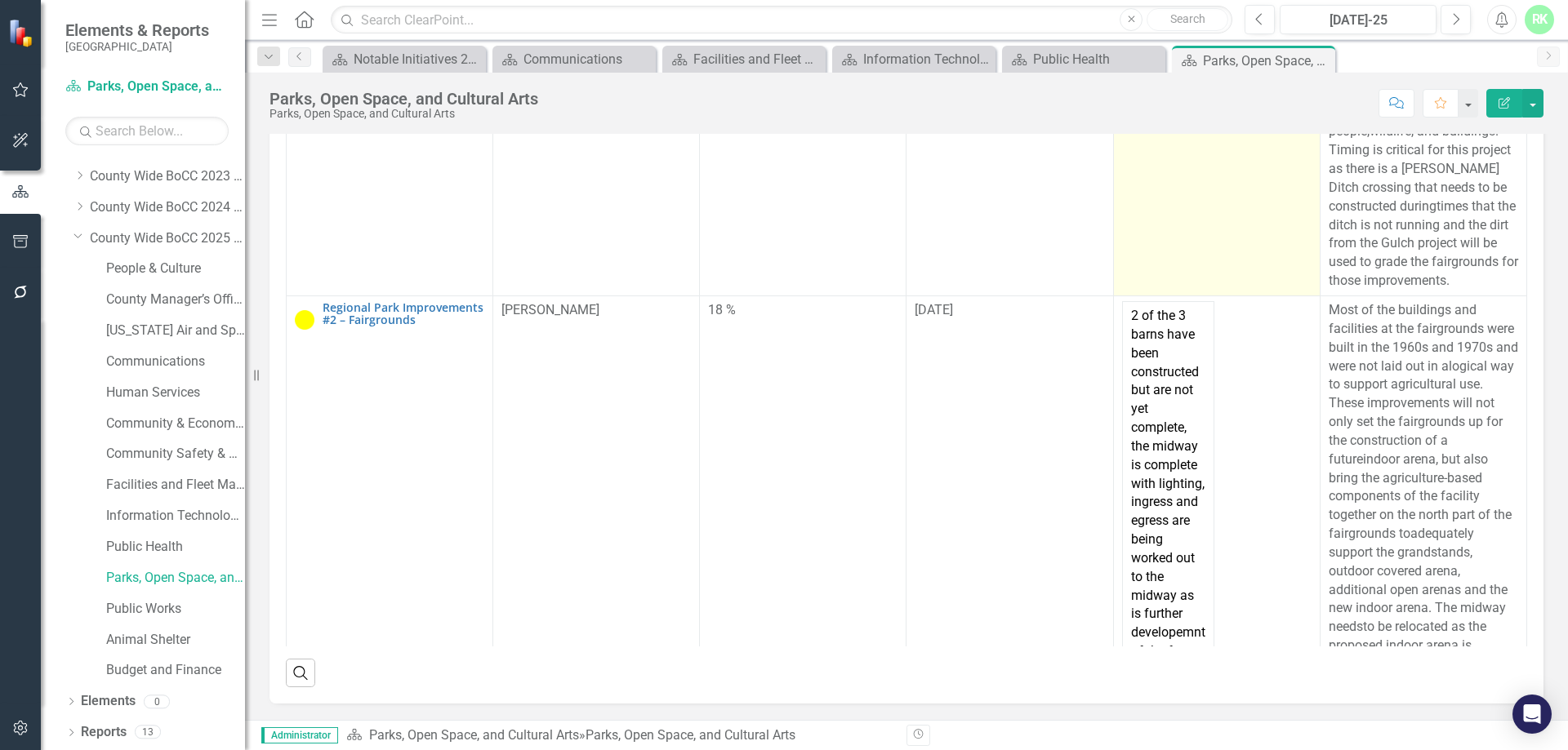
scroll to position [252, 0]
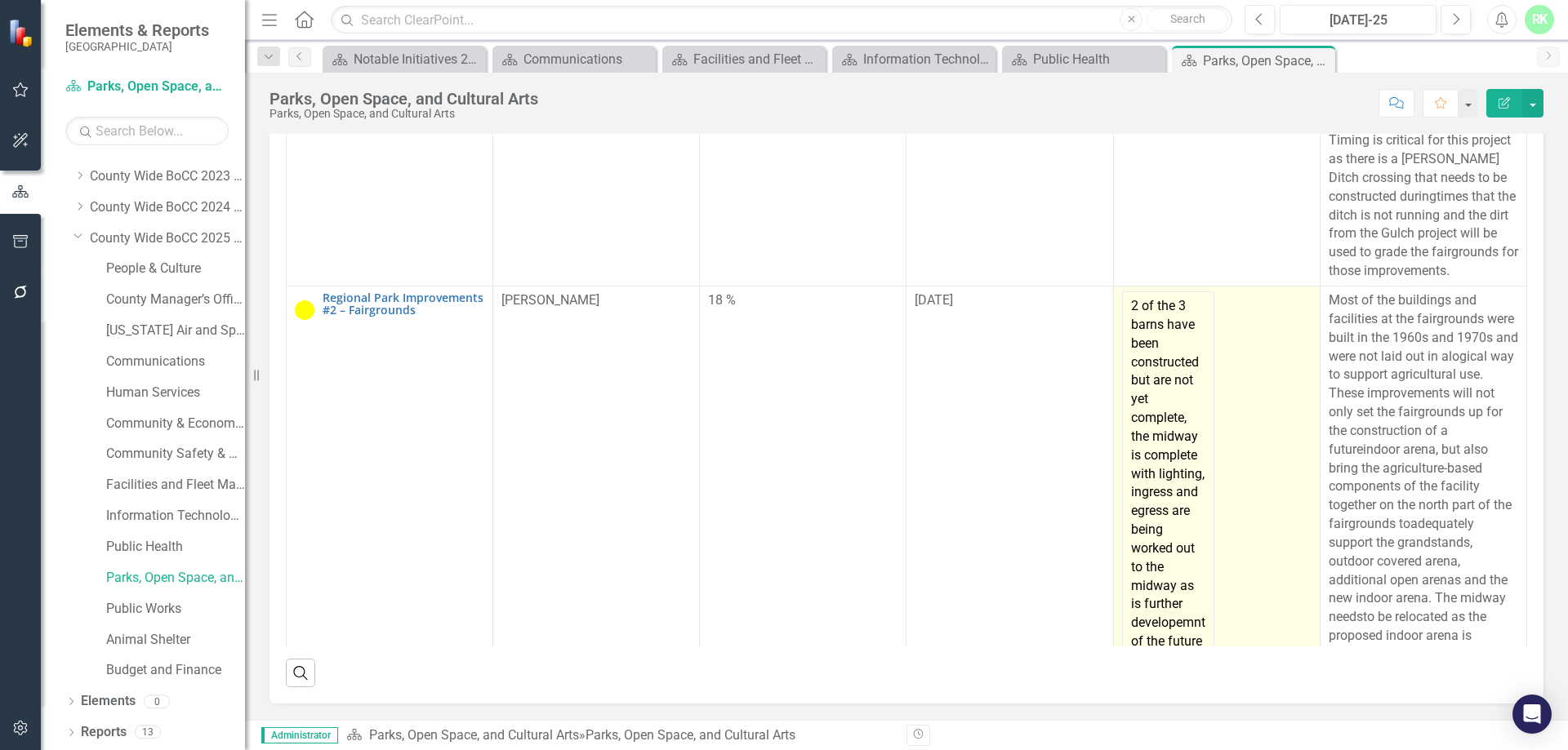
click at [1134, 419] on td "2 of the 3 barns have been constructed but are not yet complete, the midway is …" at bounding box center [1167, 483] width 91 height 383
click at [1131, 412] on td "2 of the 3 barns have been constructed but are not yet complete, the midway is …" at bounding box center [1167, 483] width 91 height 383
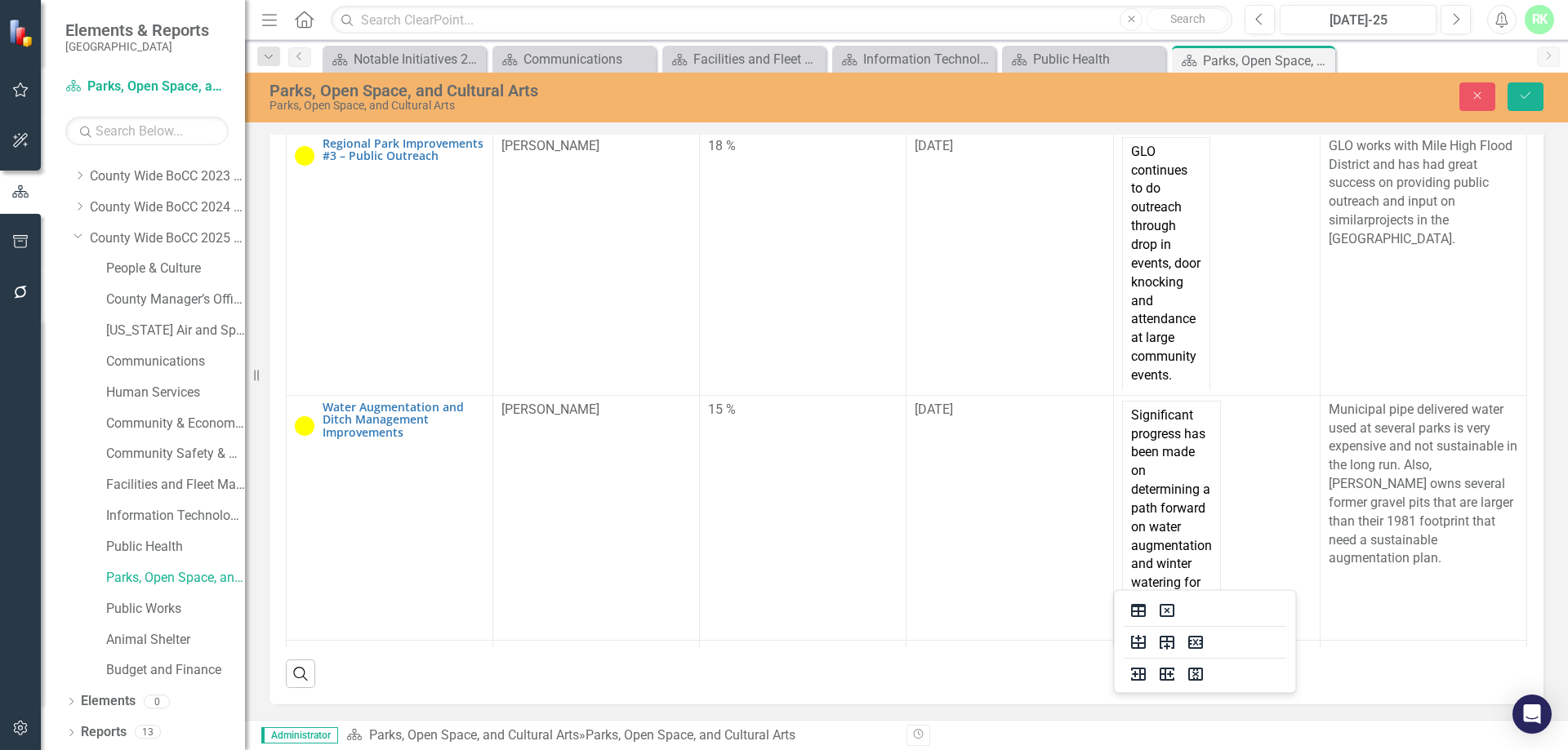
scroll to position [936, 0]
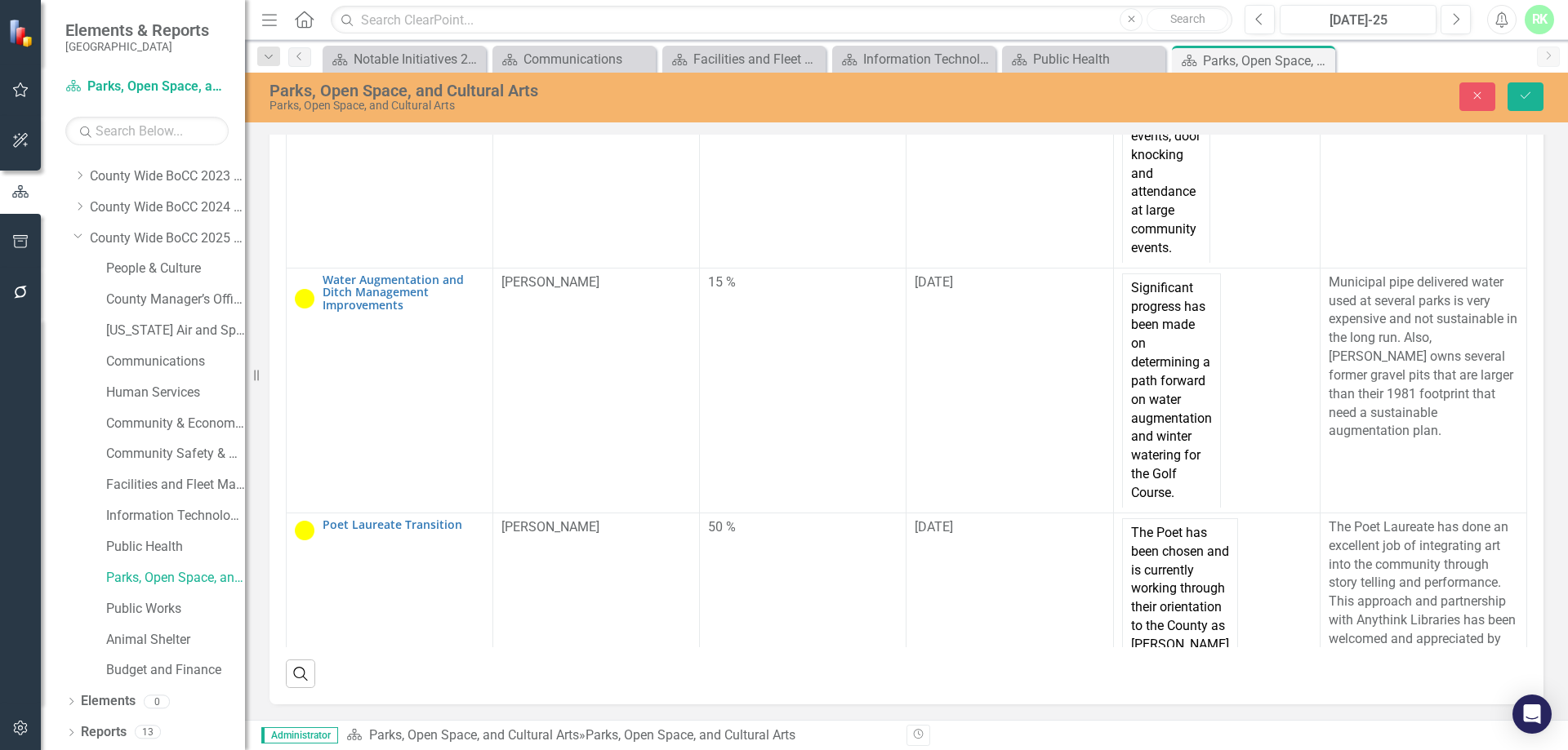
drag, startPoint x: 1128, startPoint y: -329, endPoint x: 1170, endPoint y: 265, distance: 595.5
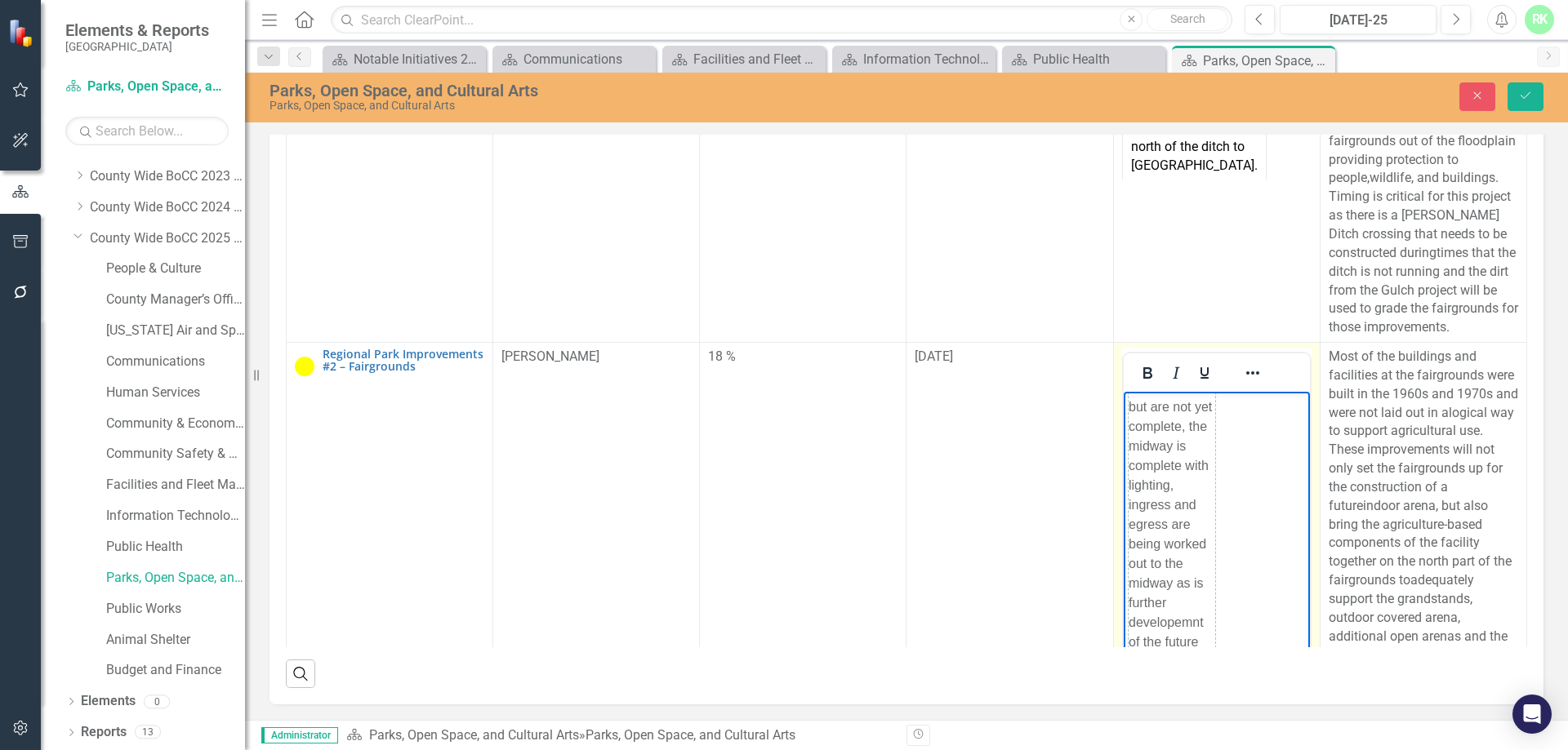
scroll to position [446, 0]
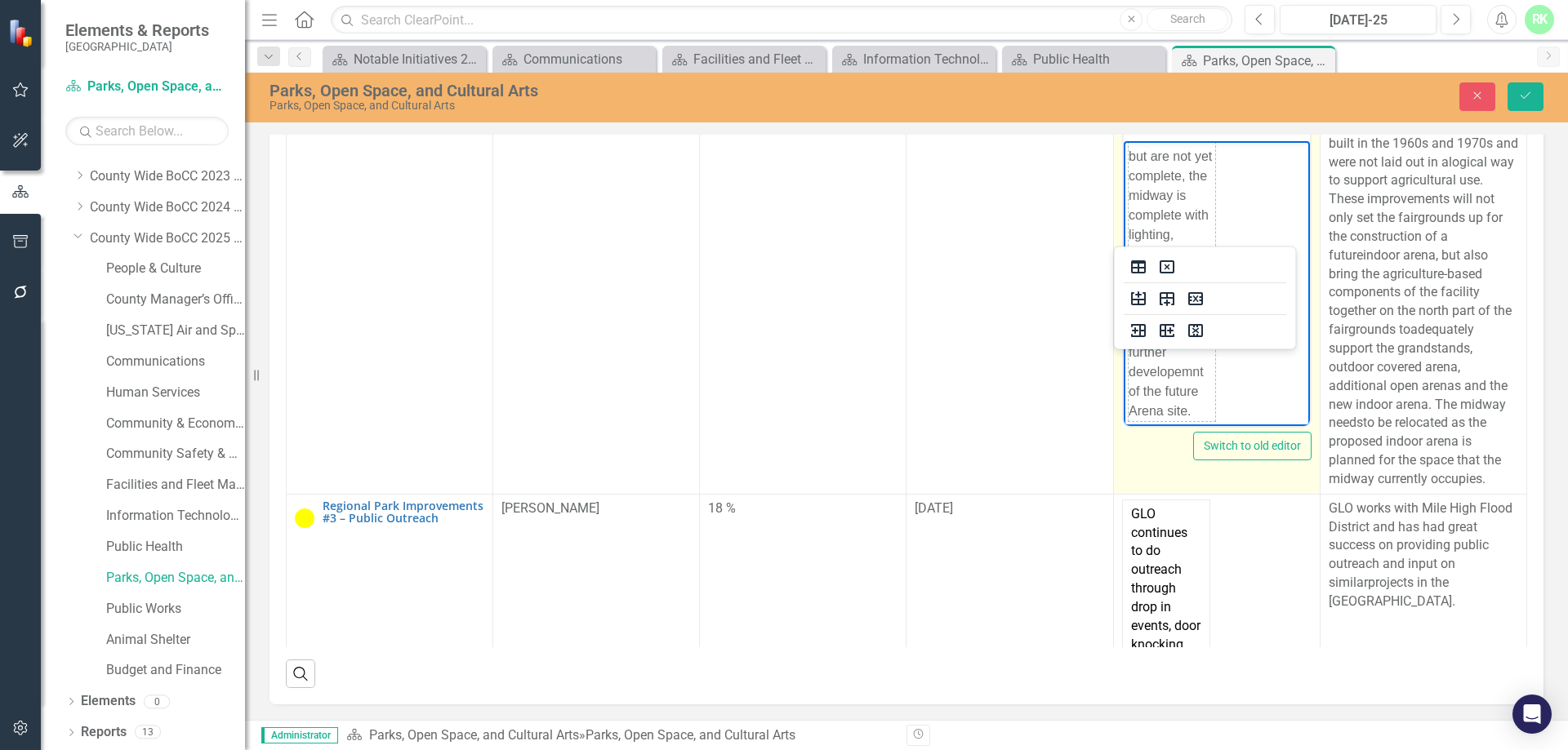
click at [1165, 278] on td "2 of the 3 barns have been constructed but are not yet complete, the midway is …" at bounding box center [1171, 245] width 87 height 353
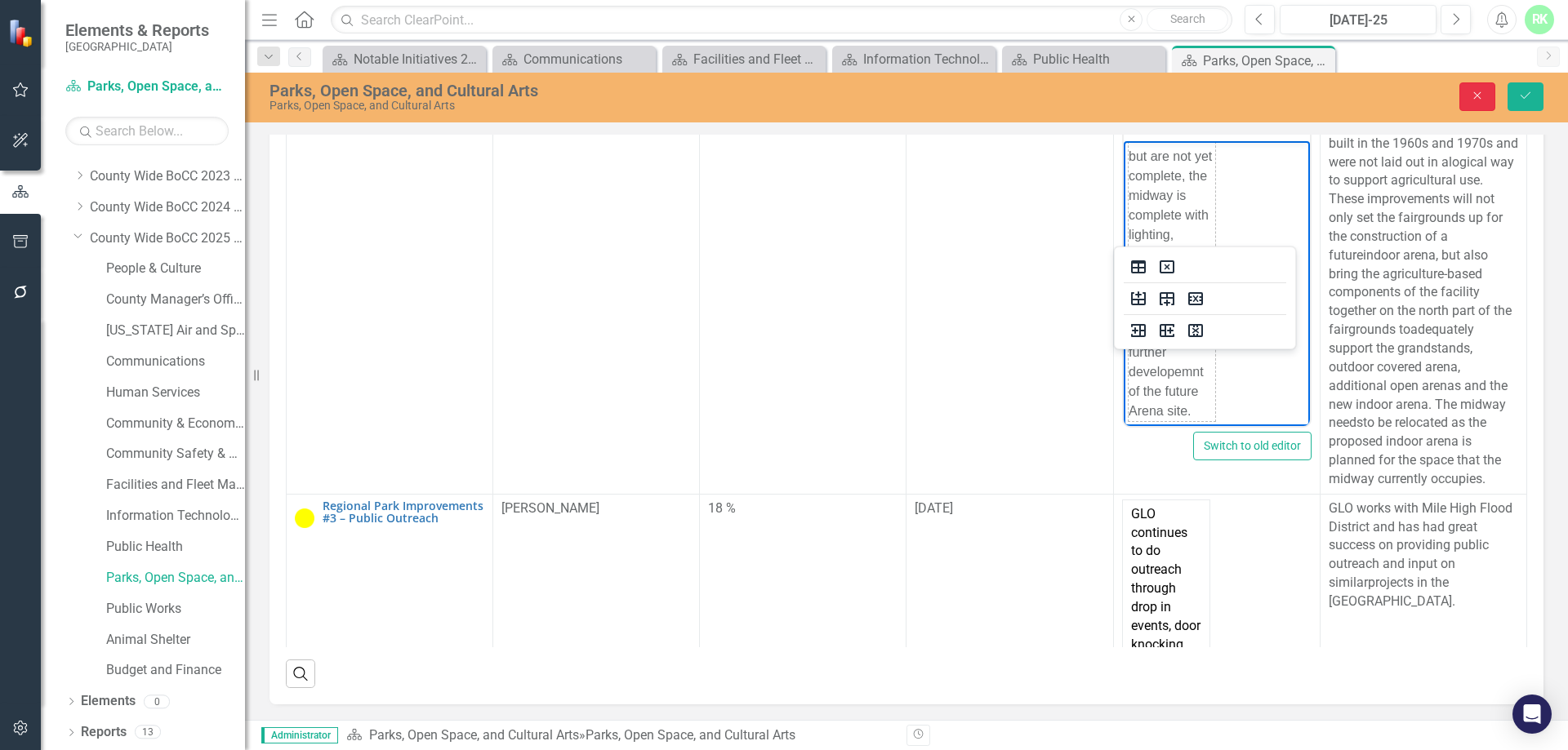
click at [1468, 96] on button "Close" at bounding box center [1477, 96] width 36 height 28
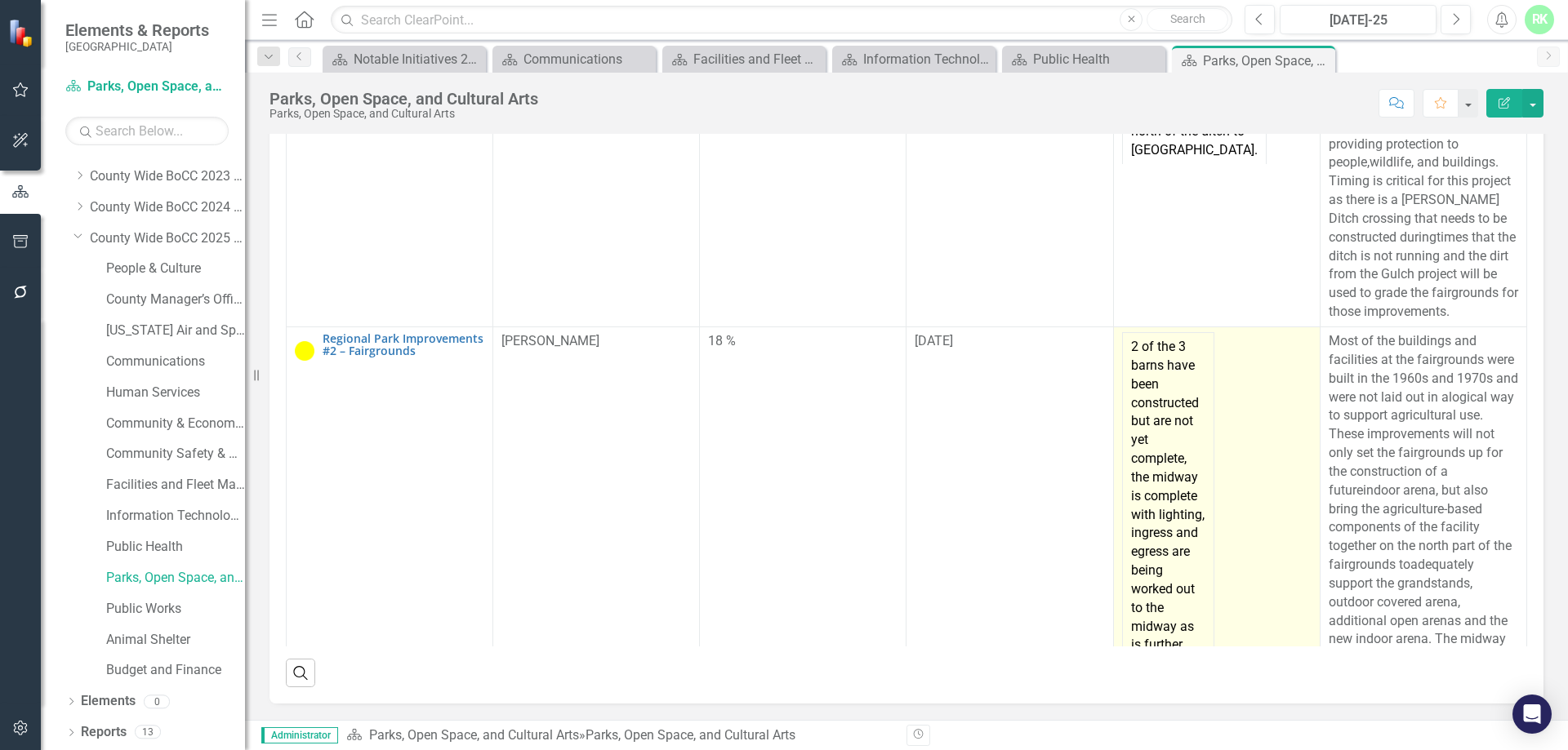
scroll to position [201, 0]
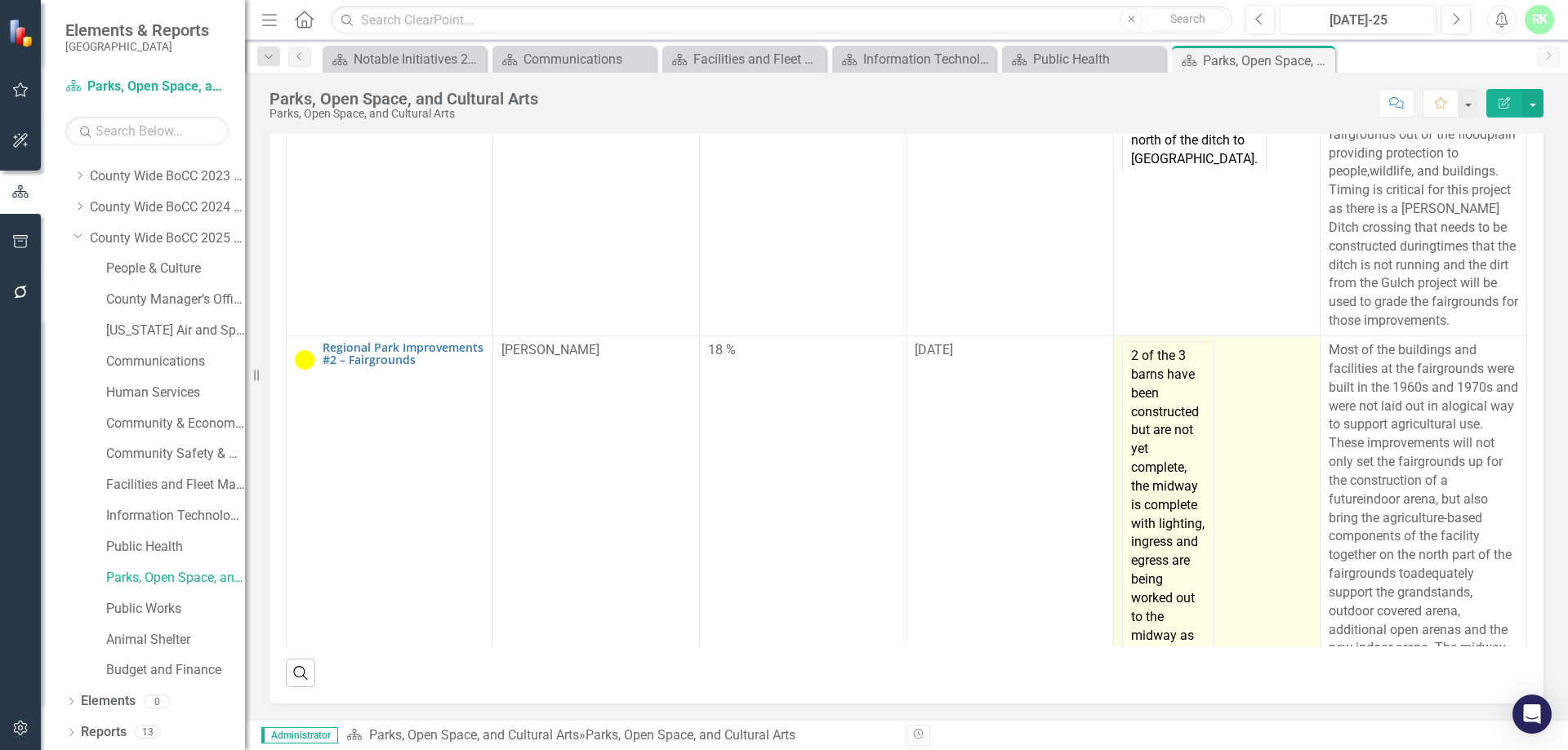
click at [1142, 479] on td "2 of the 3 barns have been constructed but are not yet complete, the midway is …" at bounding box center [1167, 532] width 91 height 383
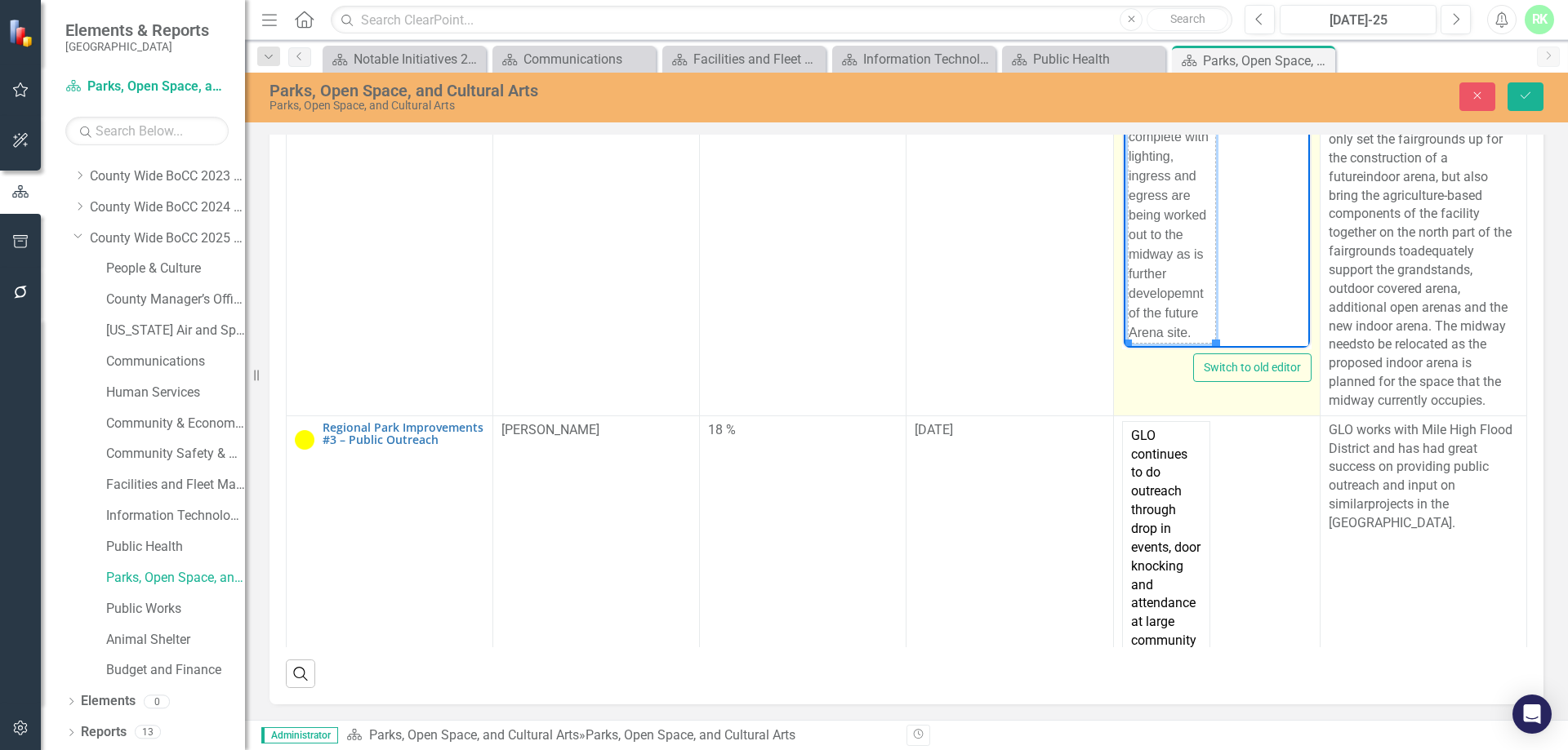
scroll to position [849, 0]
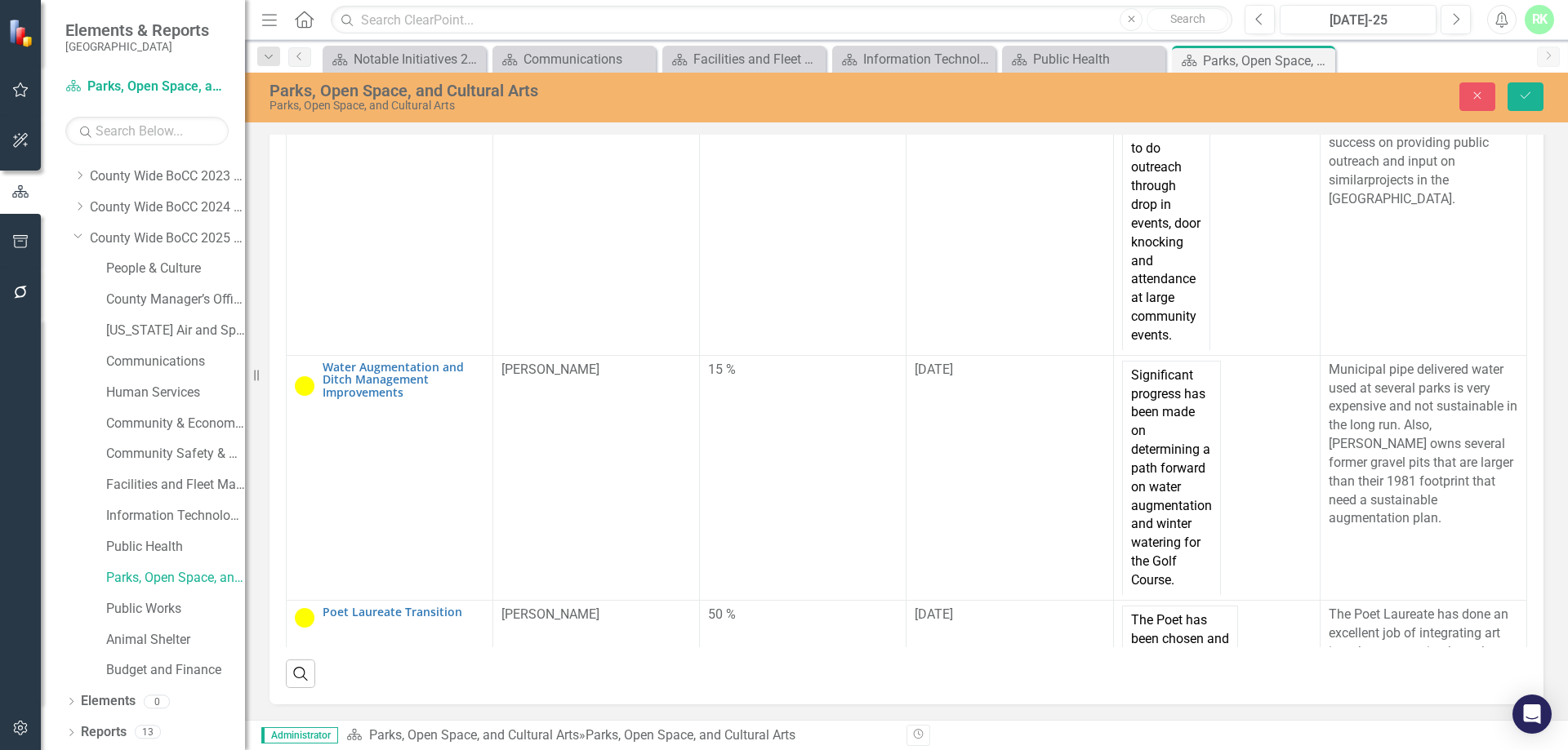
drag, startPoint x: 1128, startPoint y: -243, endPoint x: 1158, endPoint y: 256, distance: 499.9
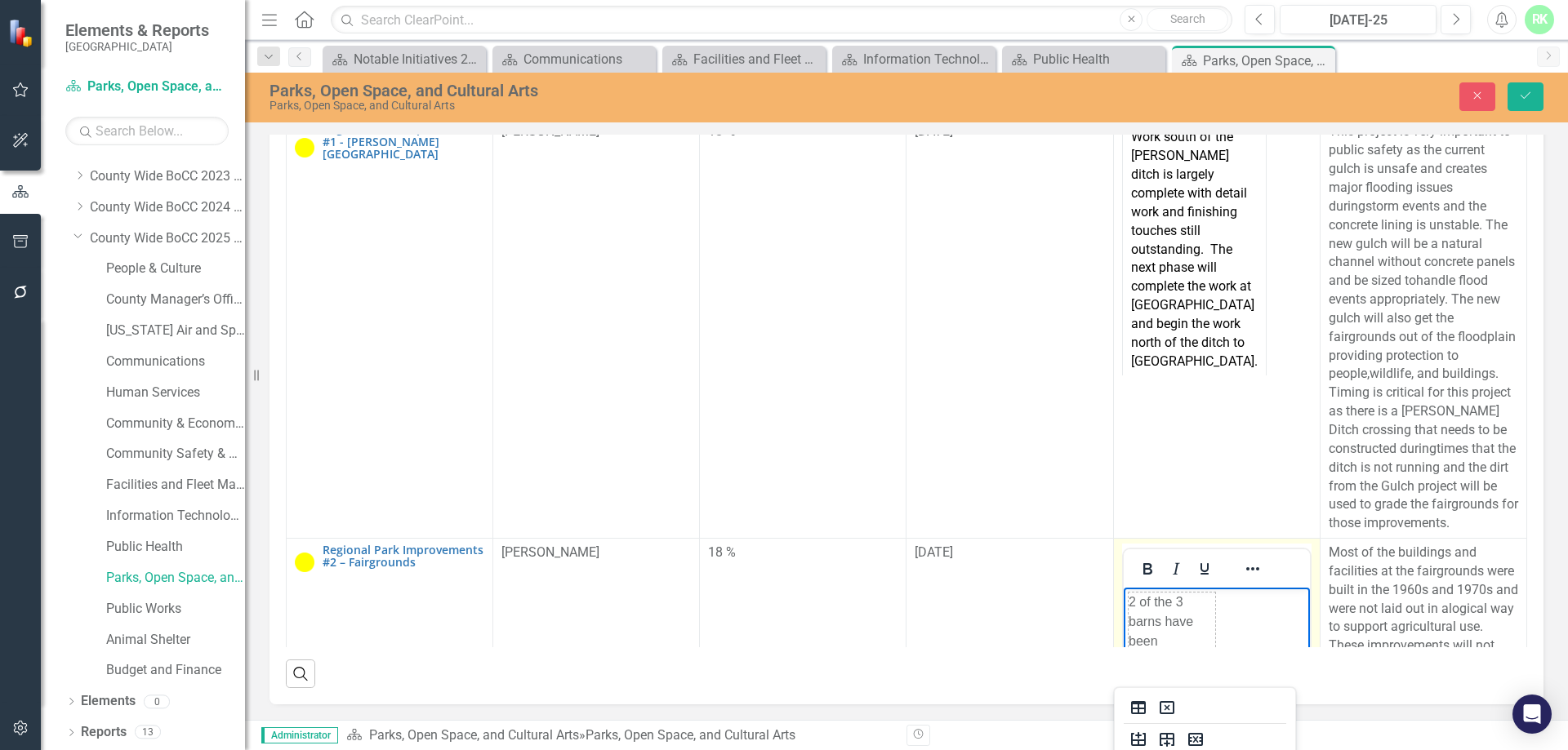
scroll to position [186, 0]
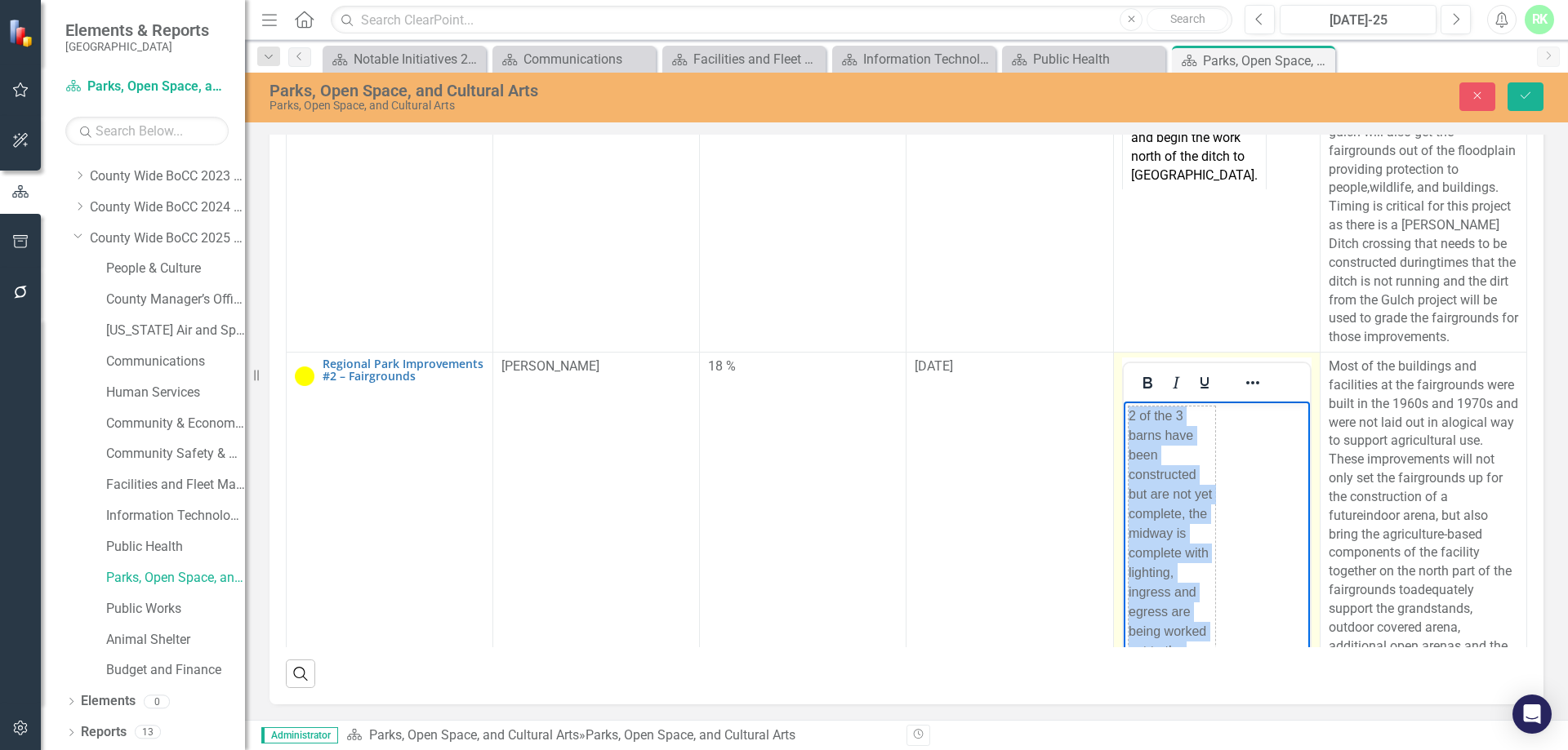
drag, startPoint x: 1202, startPoint y: 673, endPoint x: 2163, endPoint y: 936, distance: 996.3
click at [1122, 431] on html "2 of the 3 barns have been constructed but are not yet complete, the midway is …" at bounding box center [1215, 583] width 186 height 363
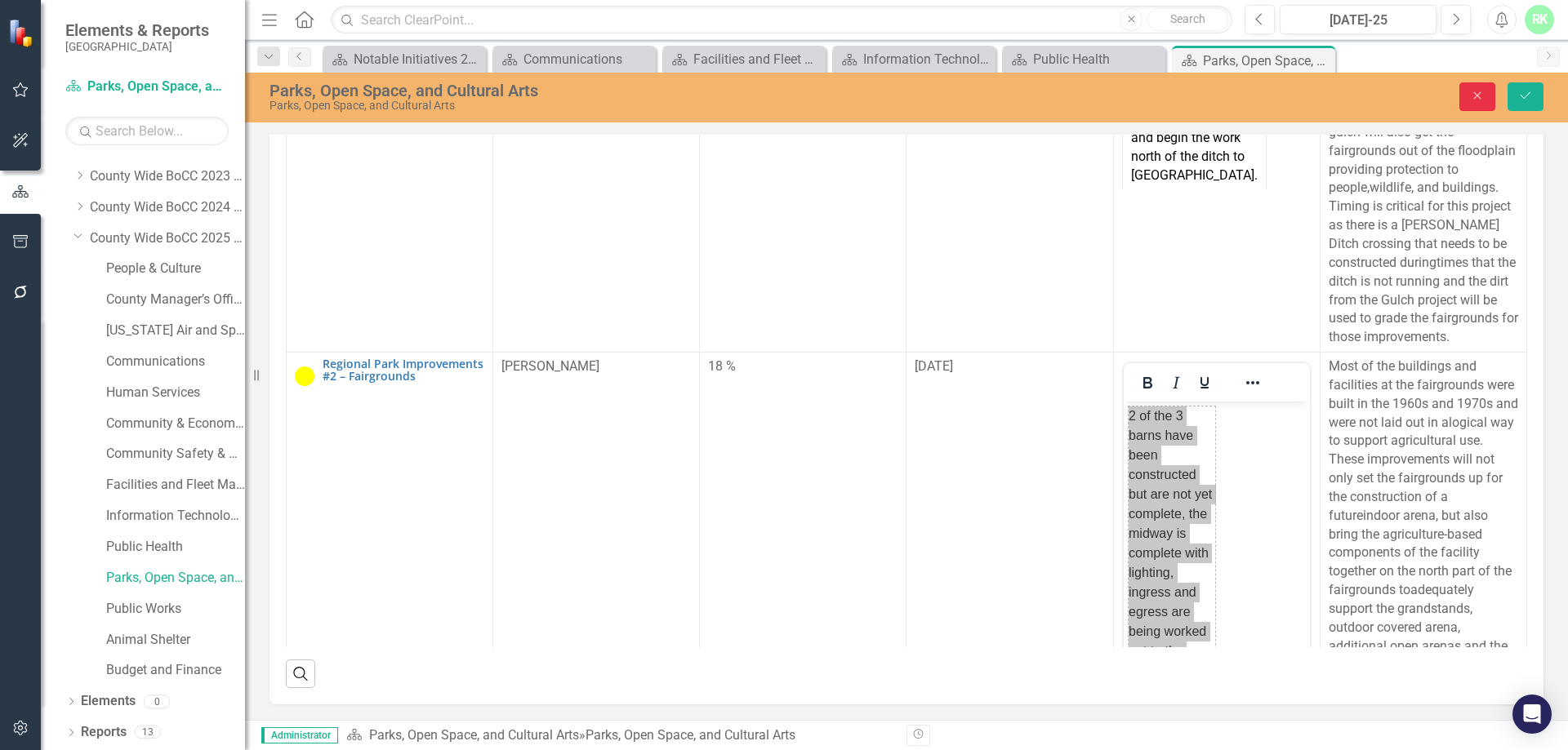
click at [1467, 97] on button "Close" at bounding box center [1477, 96] width 36 height 28
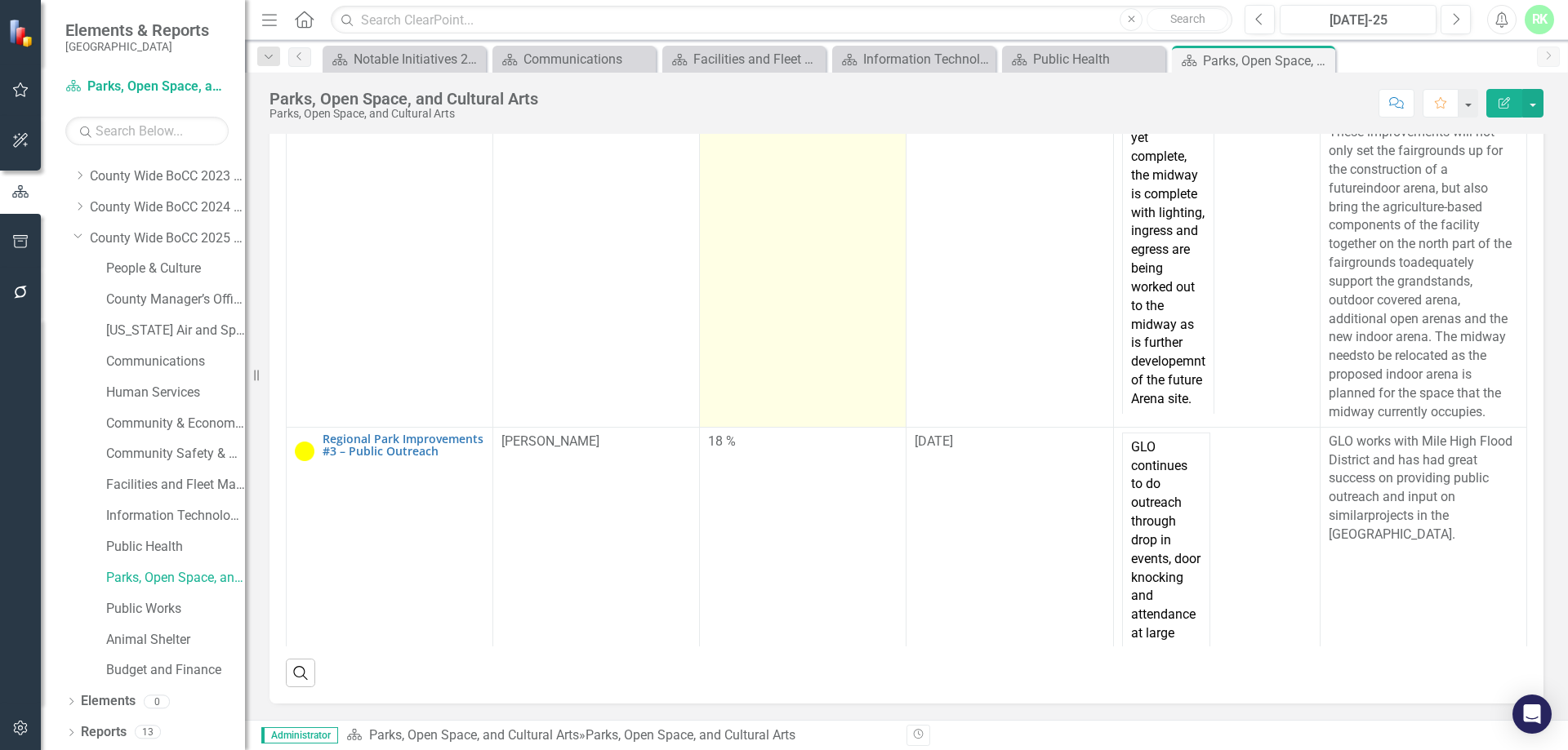
scroll to position [594, 0]
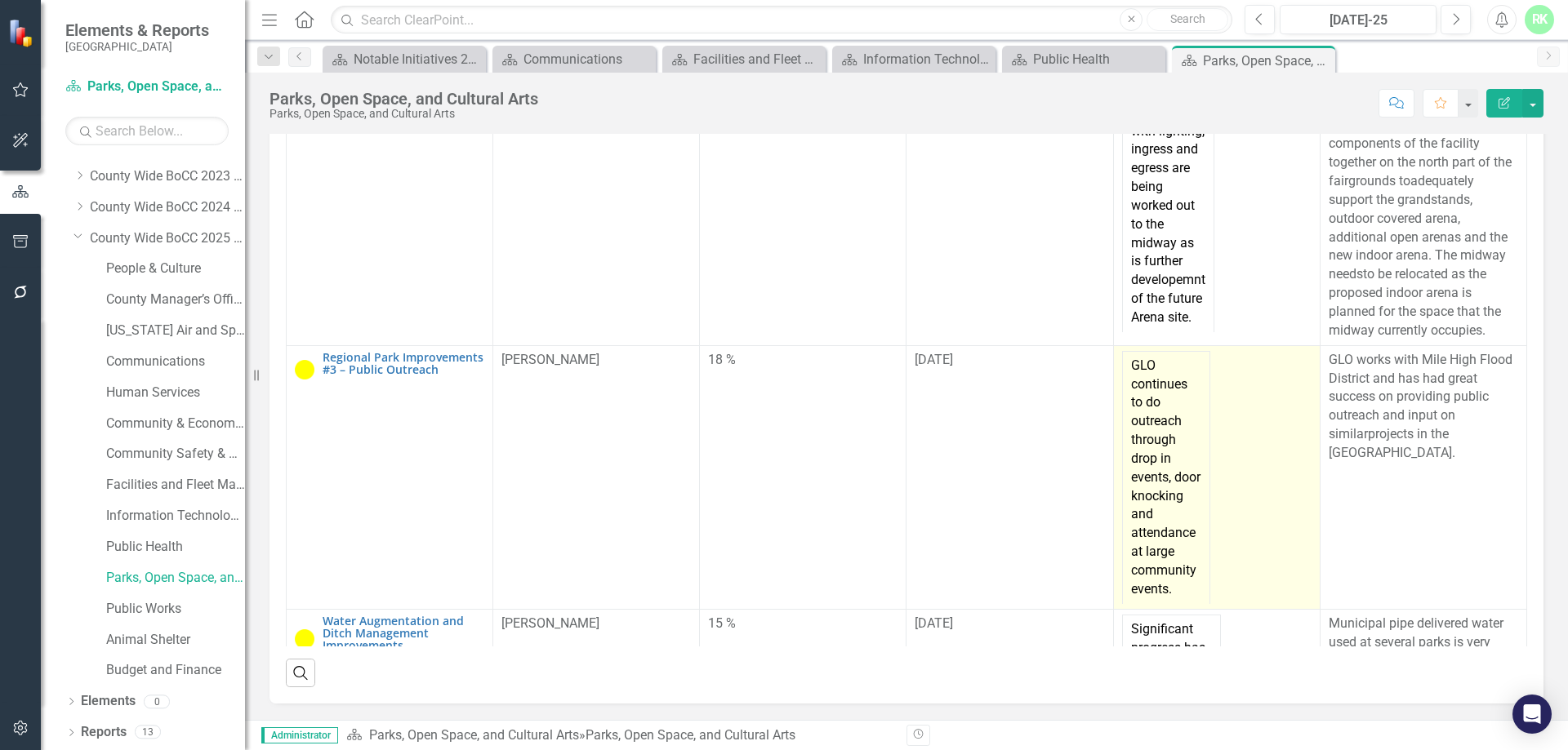
click at [1152, 482] on td "GLO continues to do outreach through drop in events, door knocking and attendan…" at bounding box center [1165, 477] width 87 height 253
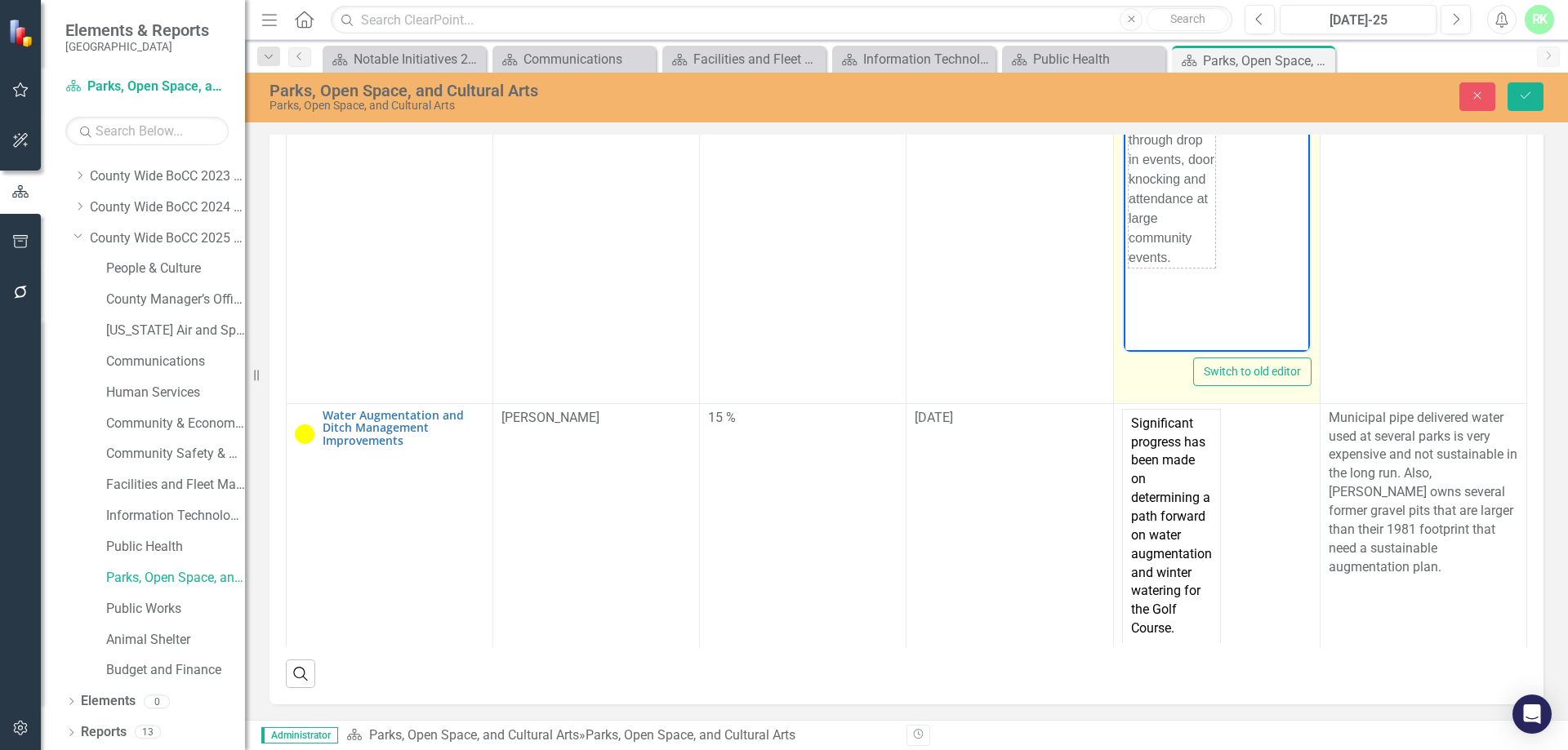
scroll to position [1009, 0]
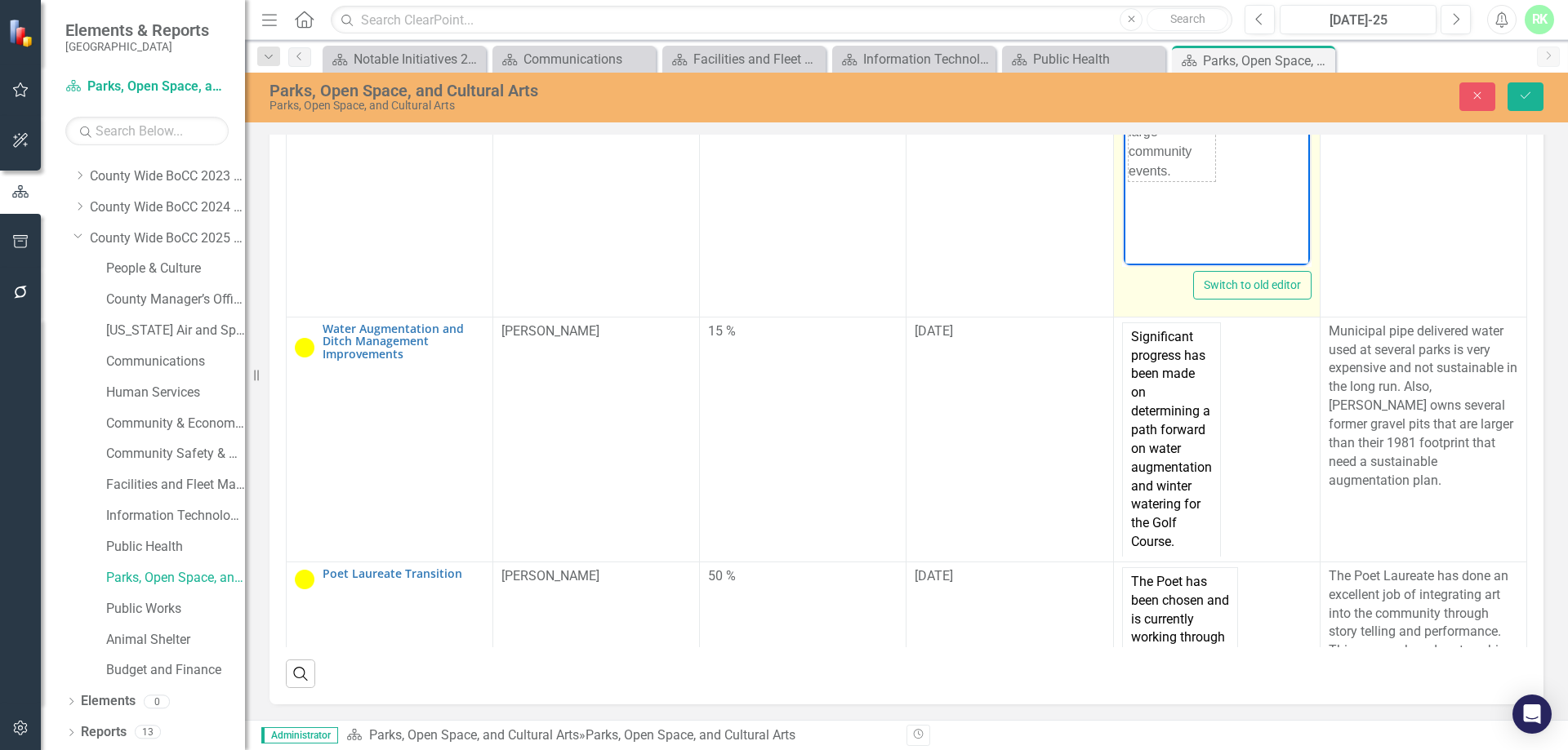
drag, startPoint x: 1129, startPoint y: -7, endPoint x: 1210, endPoint y: 439, distance: 453.3
click at [1210, 225] on html "GLO continues to do outreach through drop in events, door knocking and attendan…" at bounding box center [1215, 102] width 186 height 245
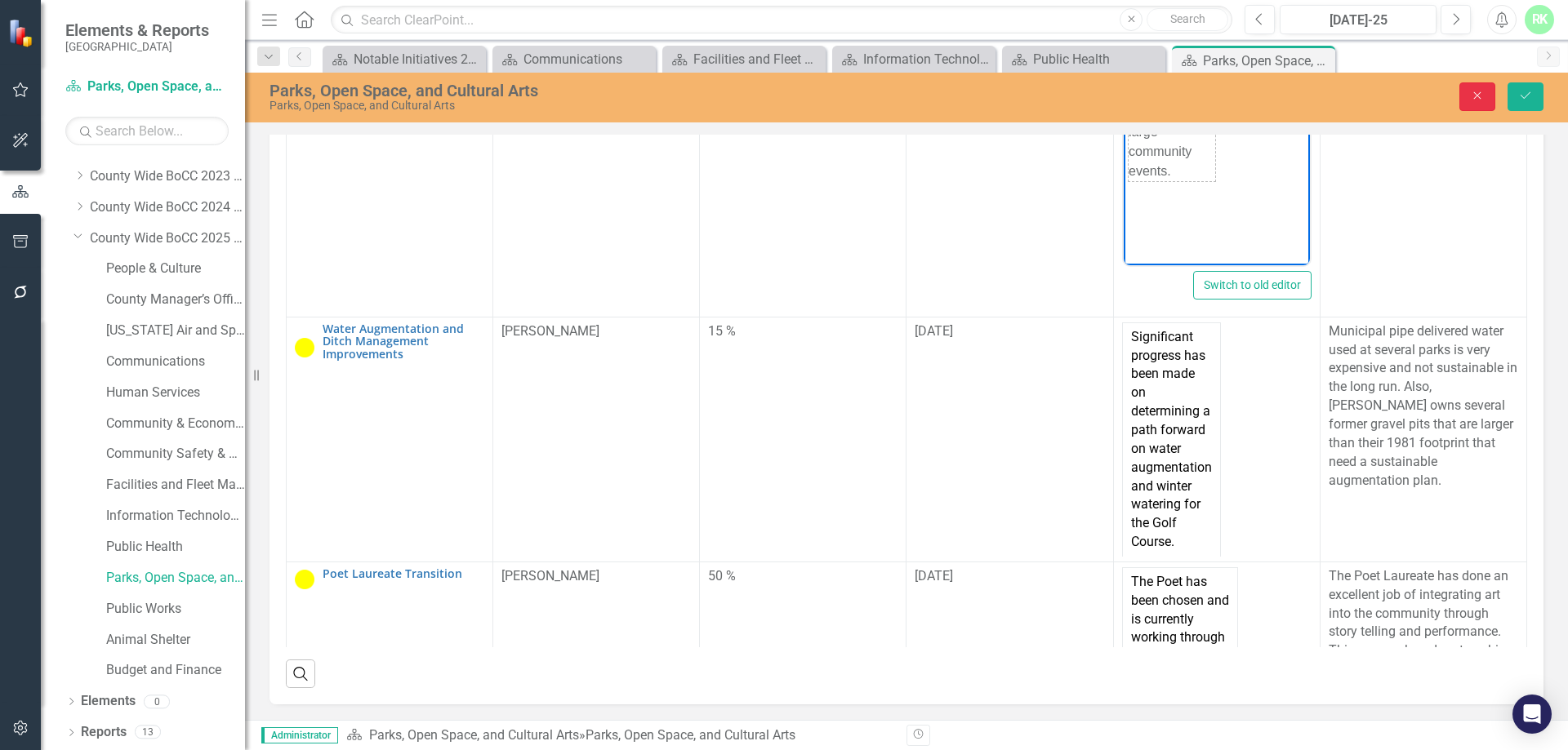
click at [1467, 97] on button "Close" at bounding box center [1477, 96] width 36 height 28
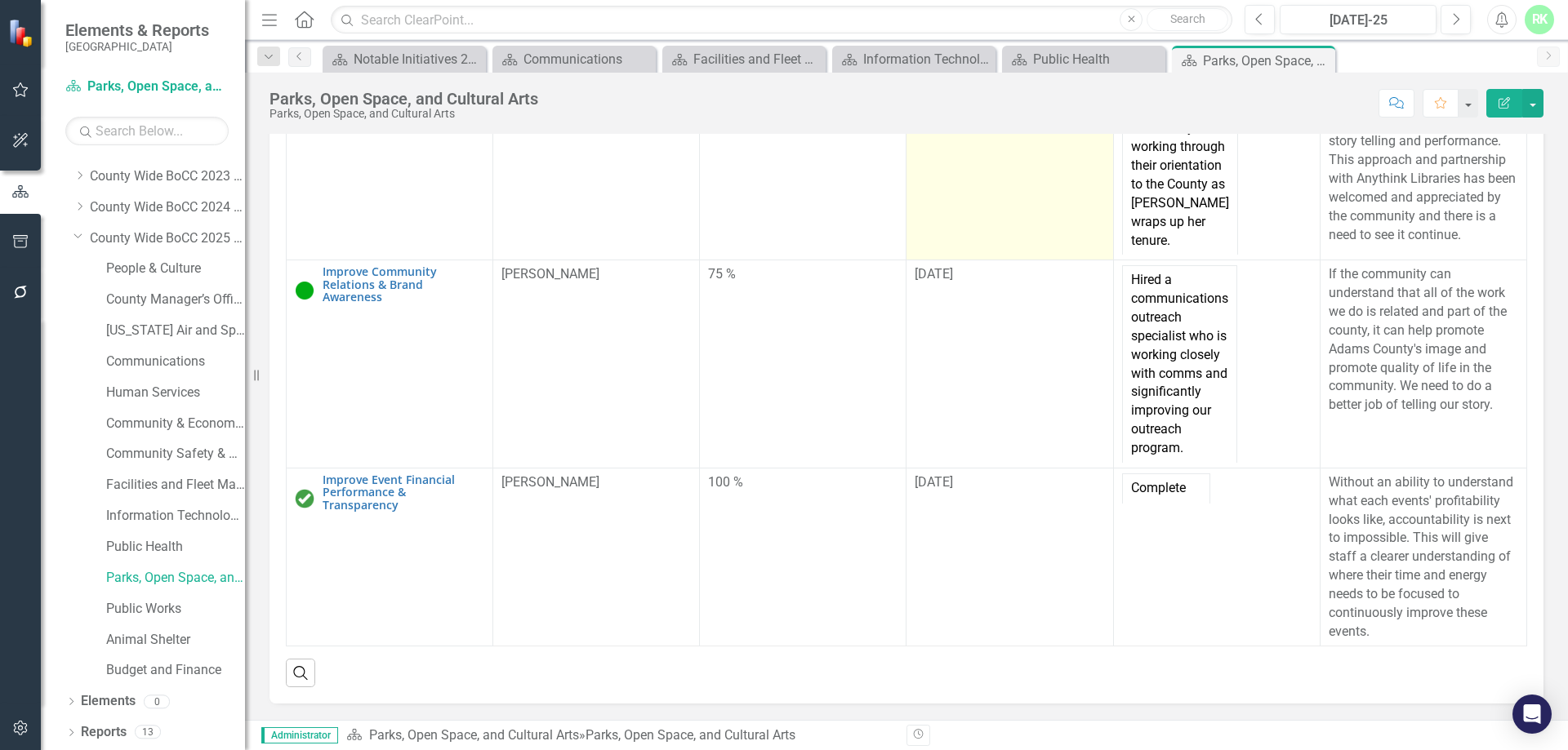
scroll to position [0, 0]
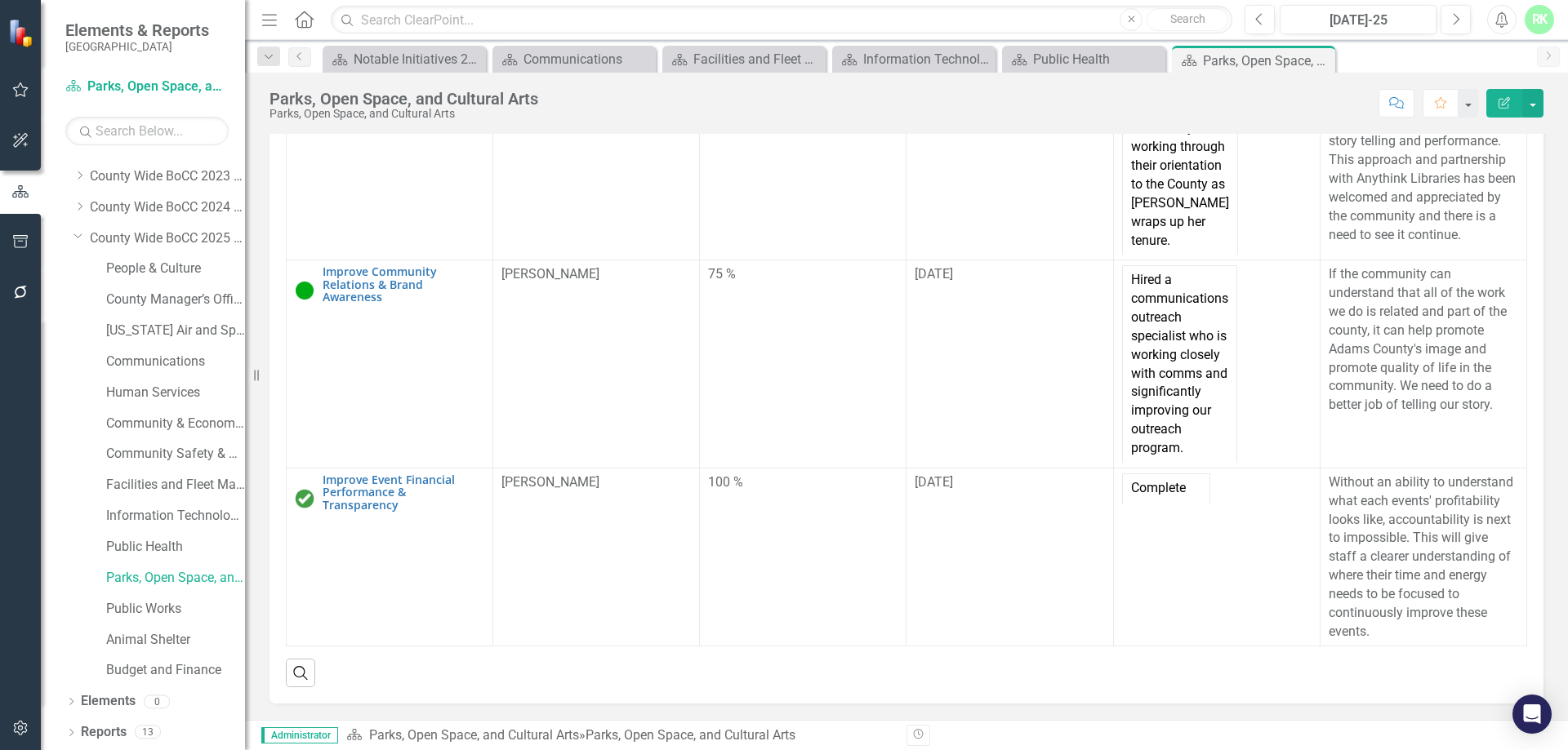
drag, startPoint x: 1320, startPoint y: 61, endPoint x: 1297, endPoint y: 68, distance: 24.0
click at [0, 0] on icon "Close" at bounding box center [0, 0] width 0 height 0
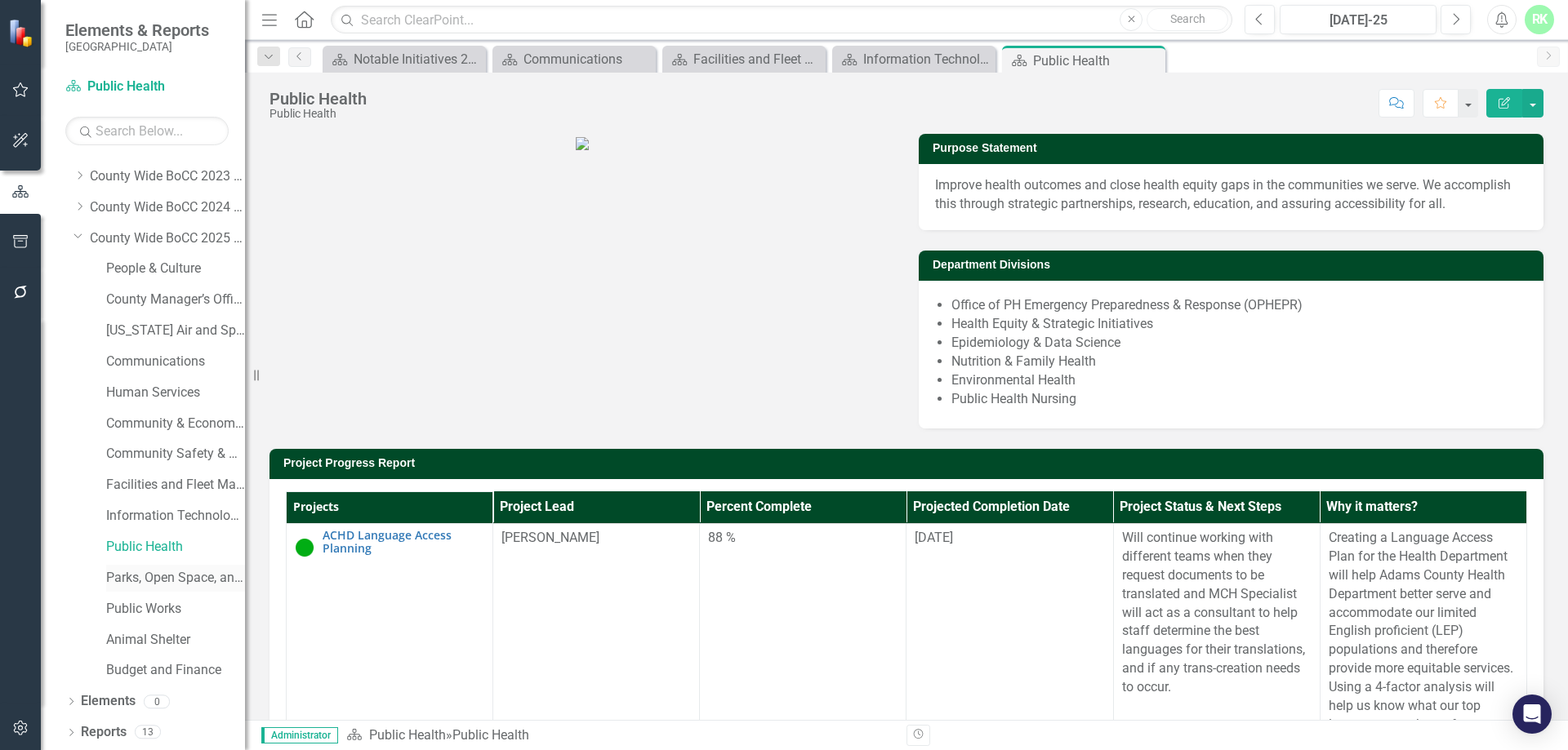
click at [188, 581] on link "Parks, Open Space, and Cultural Arts" at bounding box center [175, 578] width 139 height 19
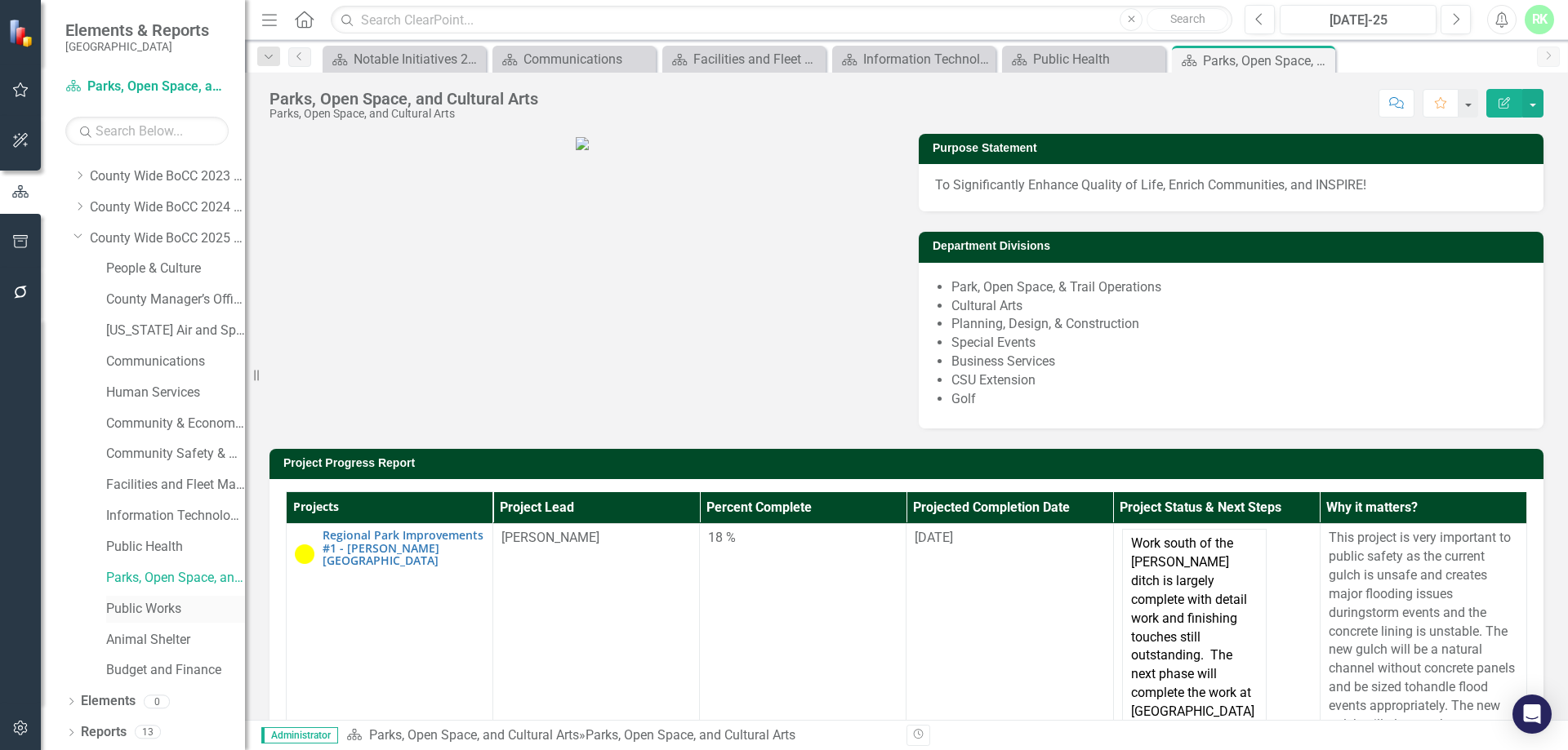
click at [151, 609] on link "Public Works" at bounding box center [175, 609] width 139 height 19
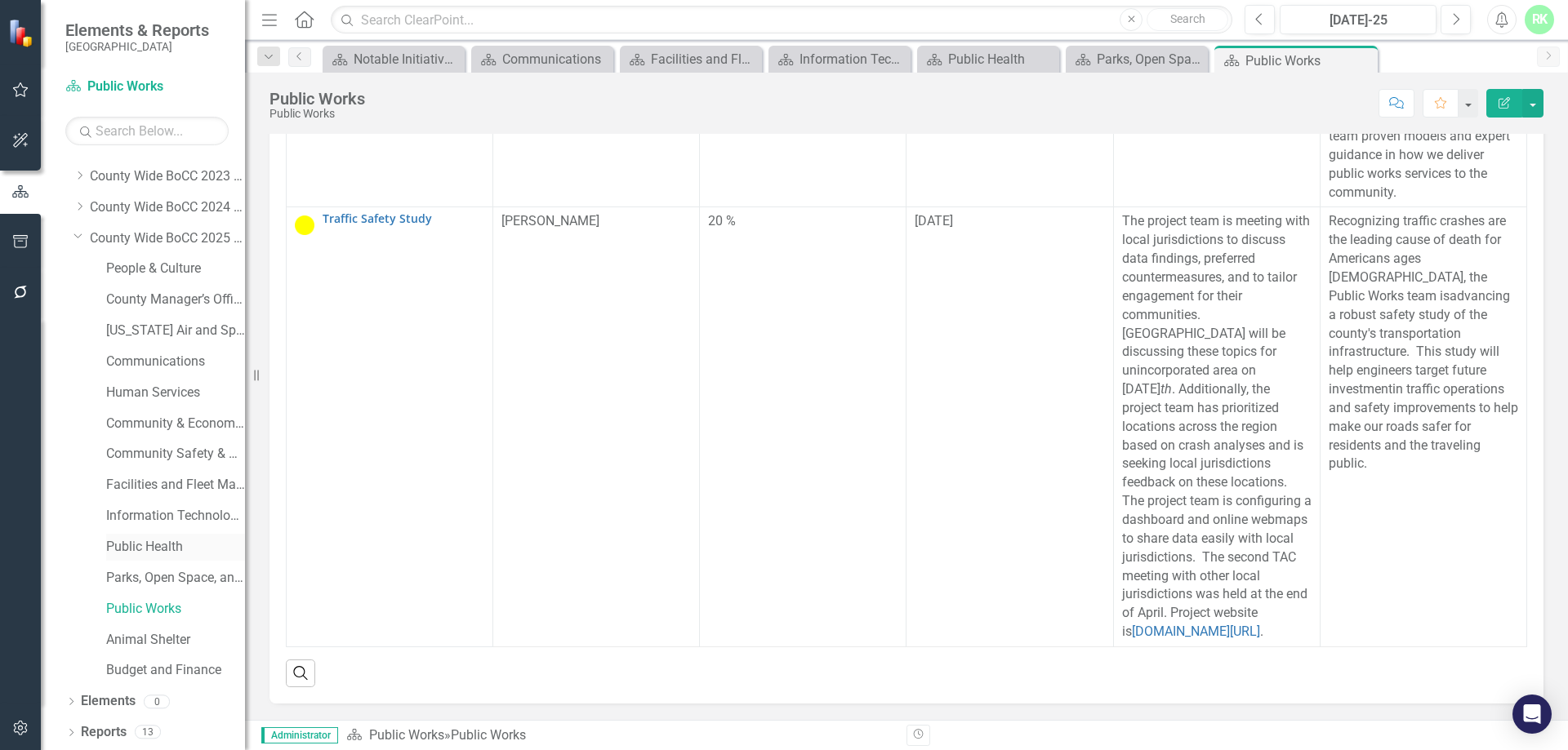
scroll to position [548, 0]
drag, startPoint x: 179, startPoint y: 641, endPoint x: 220, endPoint y: 627, distance: 43.3
click at [179, 641] on link "Animal Shelter" at bounding box center [175, 640] width 139 height 19
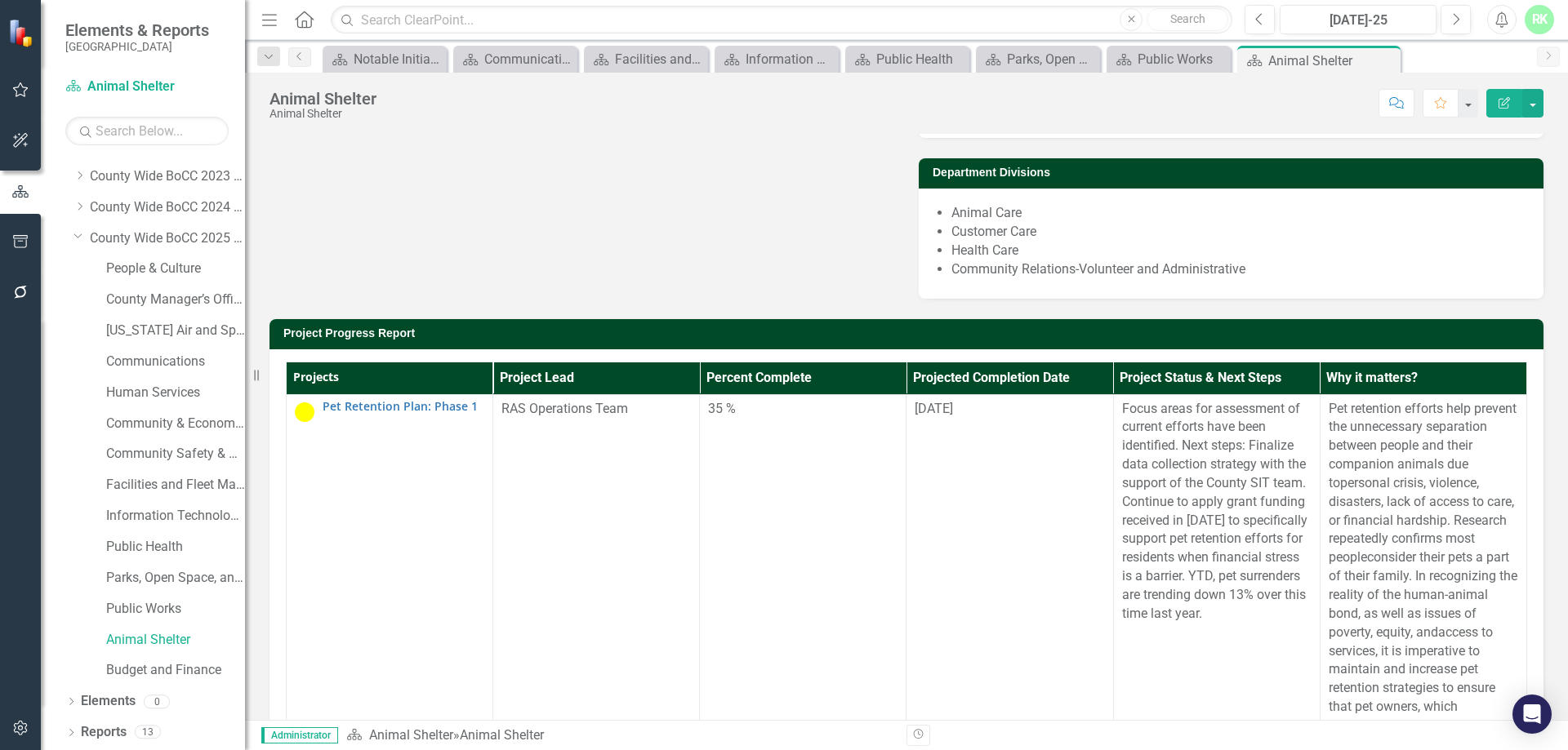
scroll to position [327, 0]
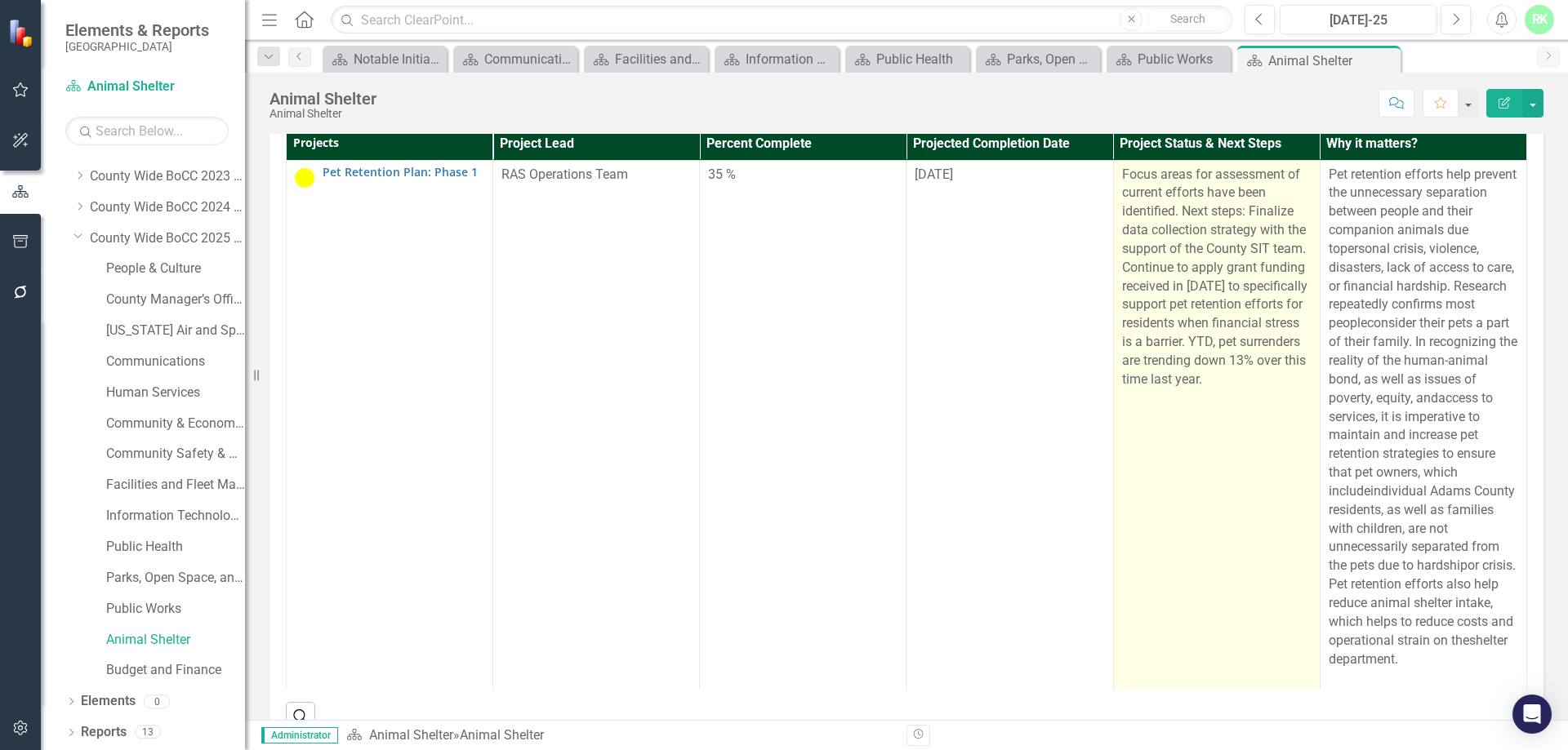
click at [1193, 389] on p "Focus areas for assessment of current efforts have been identified. Next steps:…" at bounding box center [1216, 277] width 189 height 224
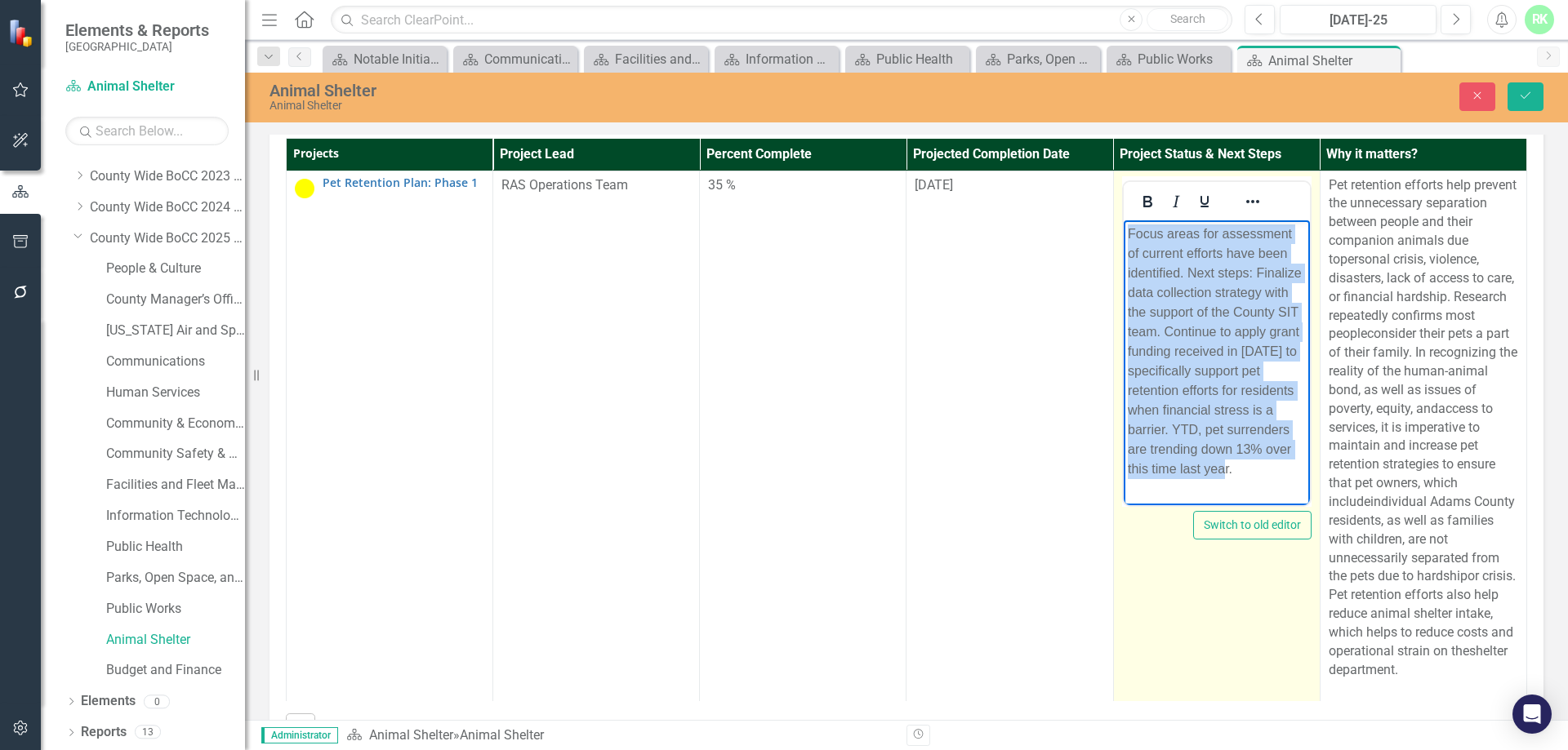
scroll to position [30, 0]
drag, startPoint x: 1127, startPoint y: 234, endPoint x: 1248, endPoint y: 494, distance: 286.8
click at [1248, 494] on body "Focus areas for assessment of current efforts have been identified. Next steps:…" at bounding box center [1215, 357] width 186 height 276
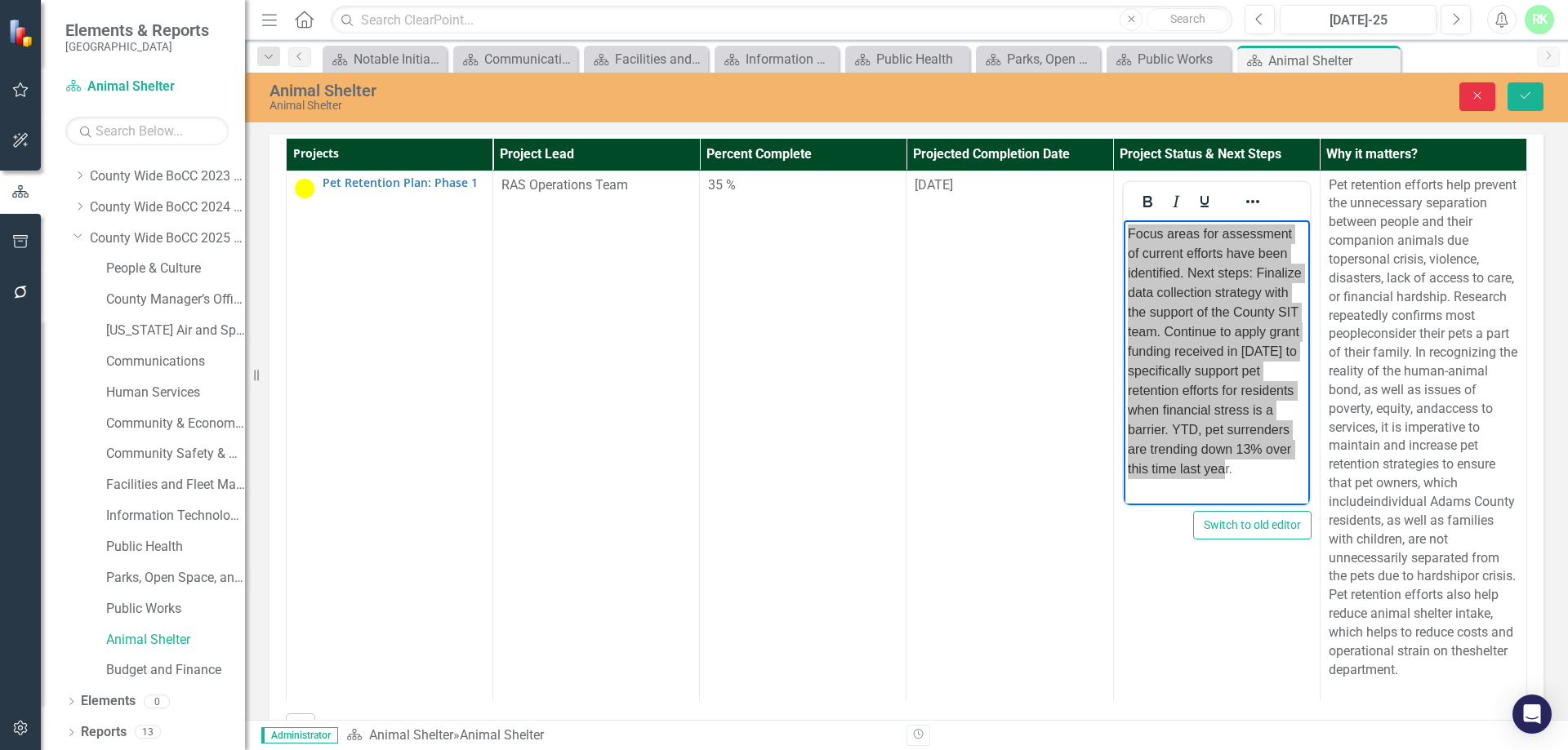
click at [1463, 96] on button "Close" at bounding box center [1477, 96] width 36 height 28
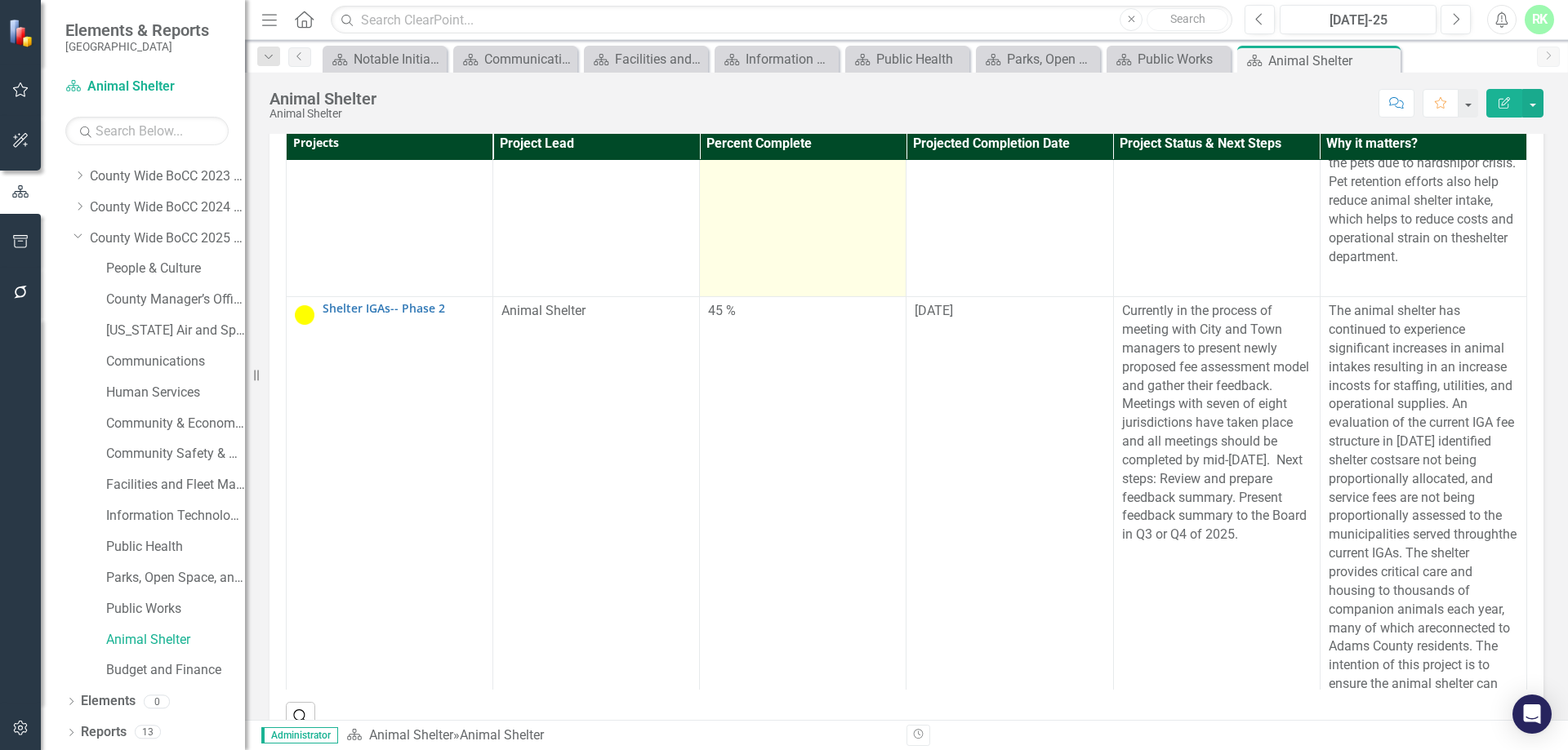
scroll to position [408, 0]
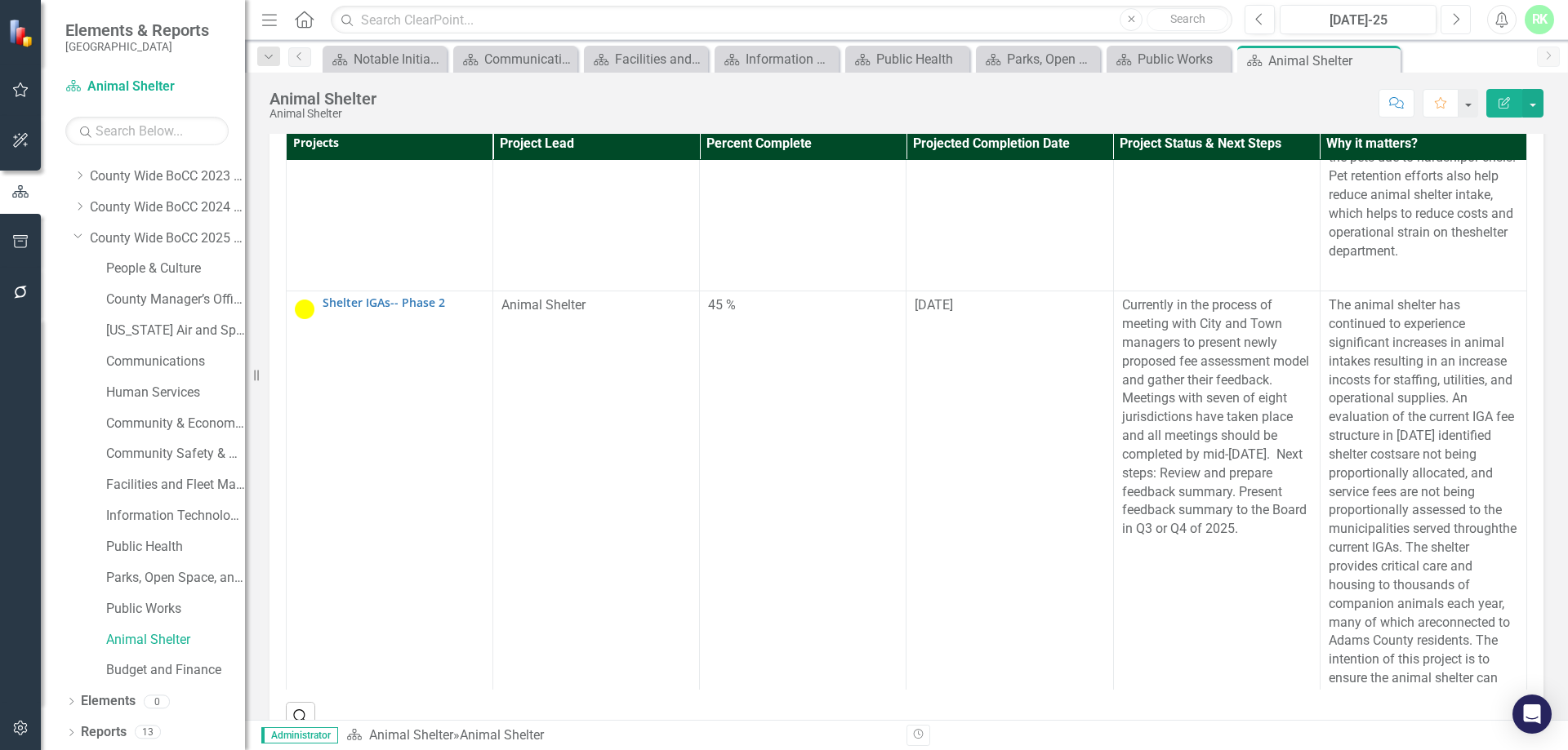
click at [1450, 20] on button "Next" at bounding box center [1454, 20] width 30 height 29
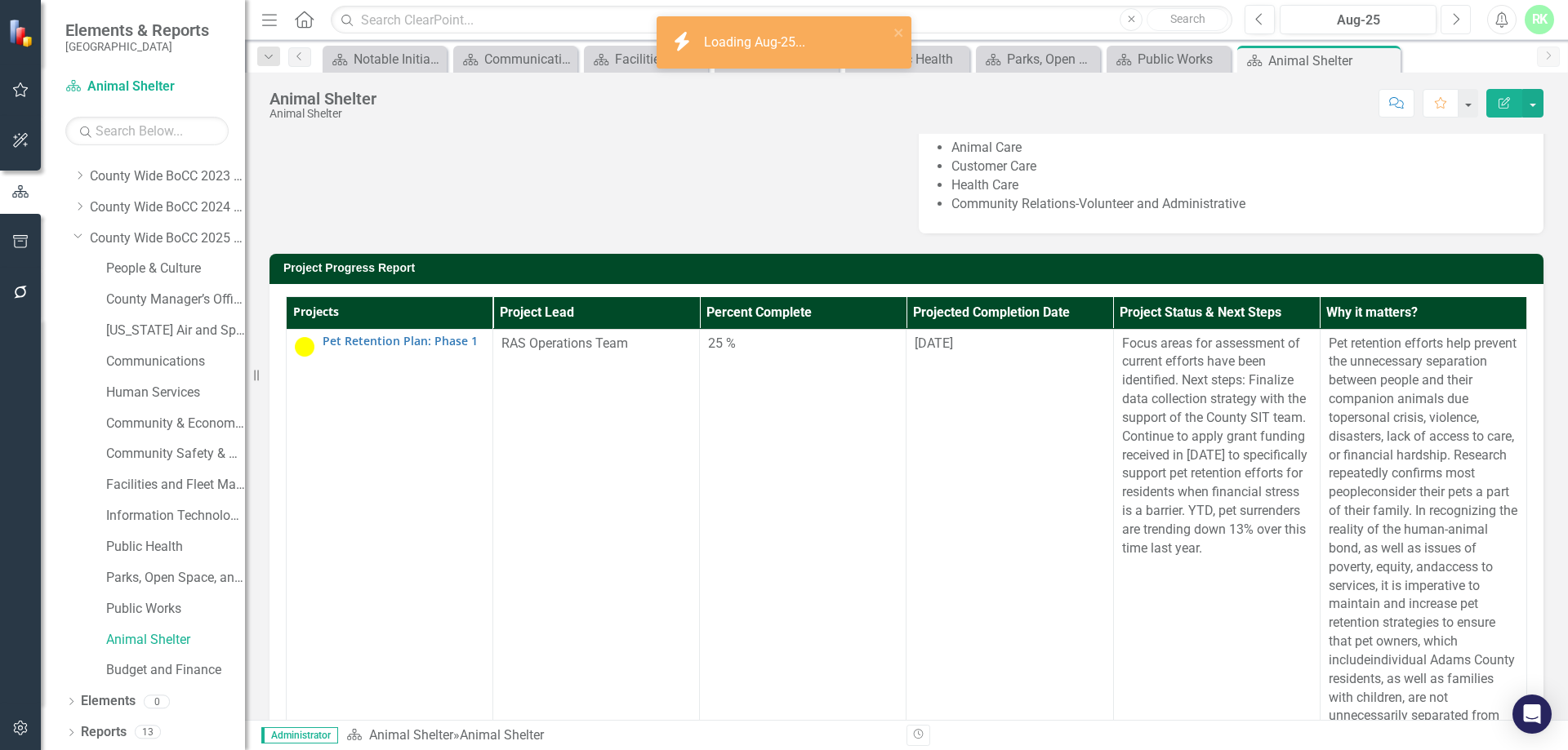
scroll to position [163, 0]
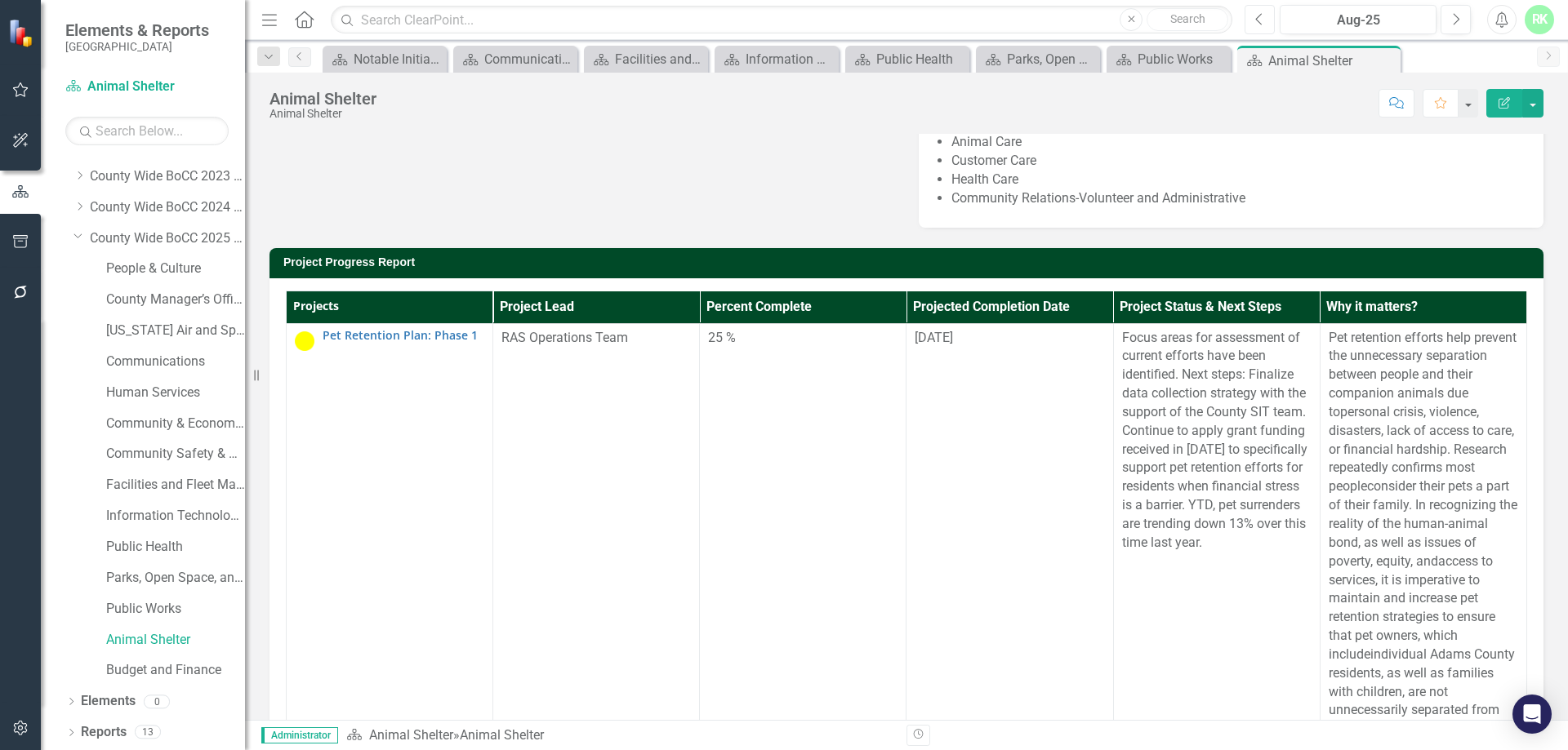
click at [1256, 25] on icon "Previous" at bounding box center [1259, 19] width 9 height 15
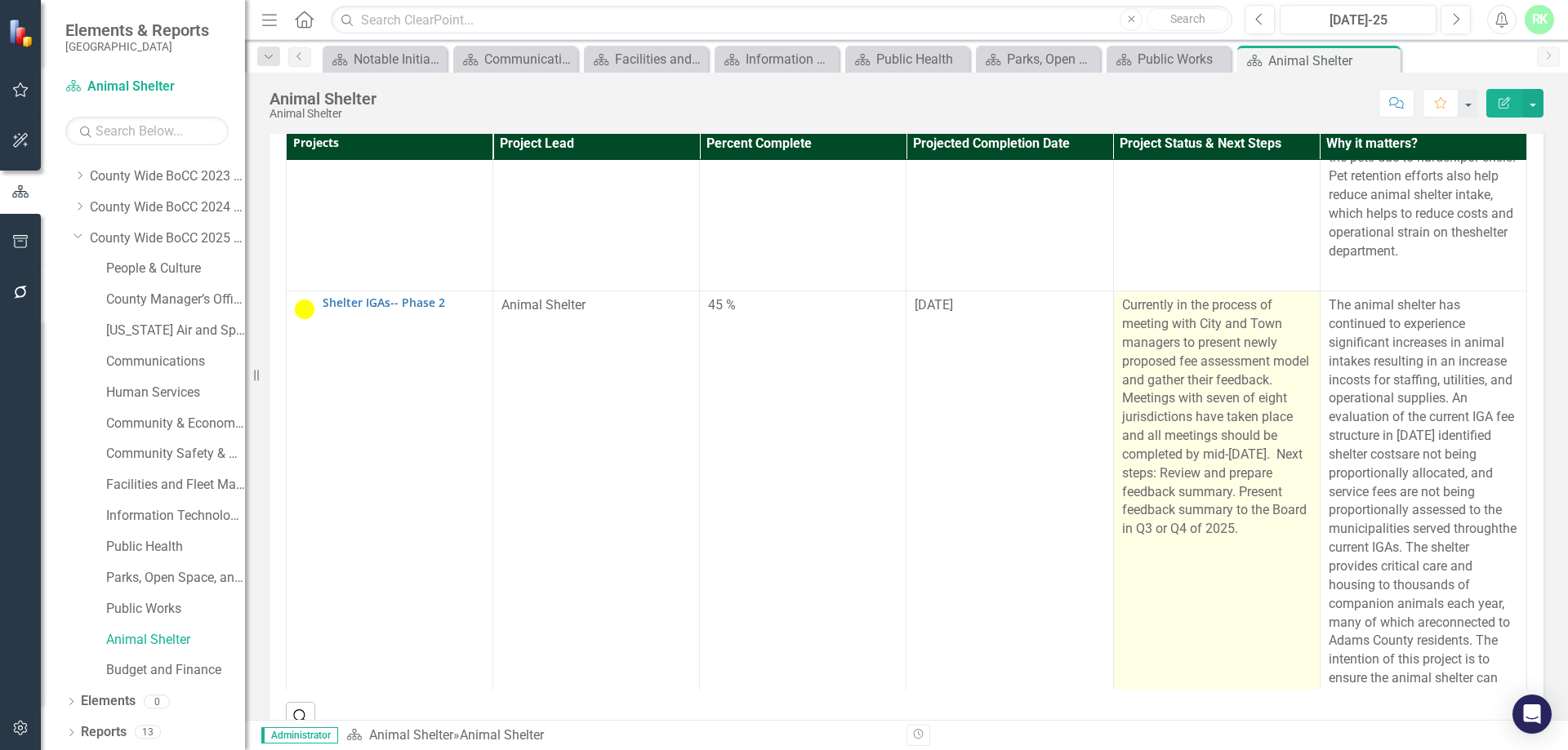
scroll to position [572, 0]
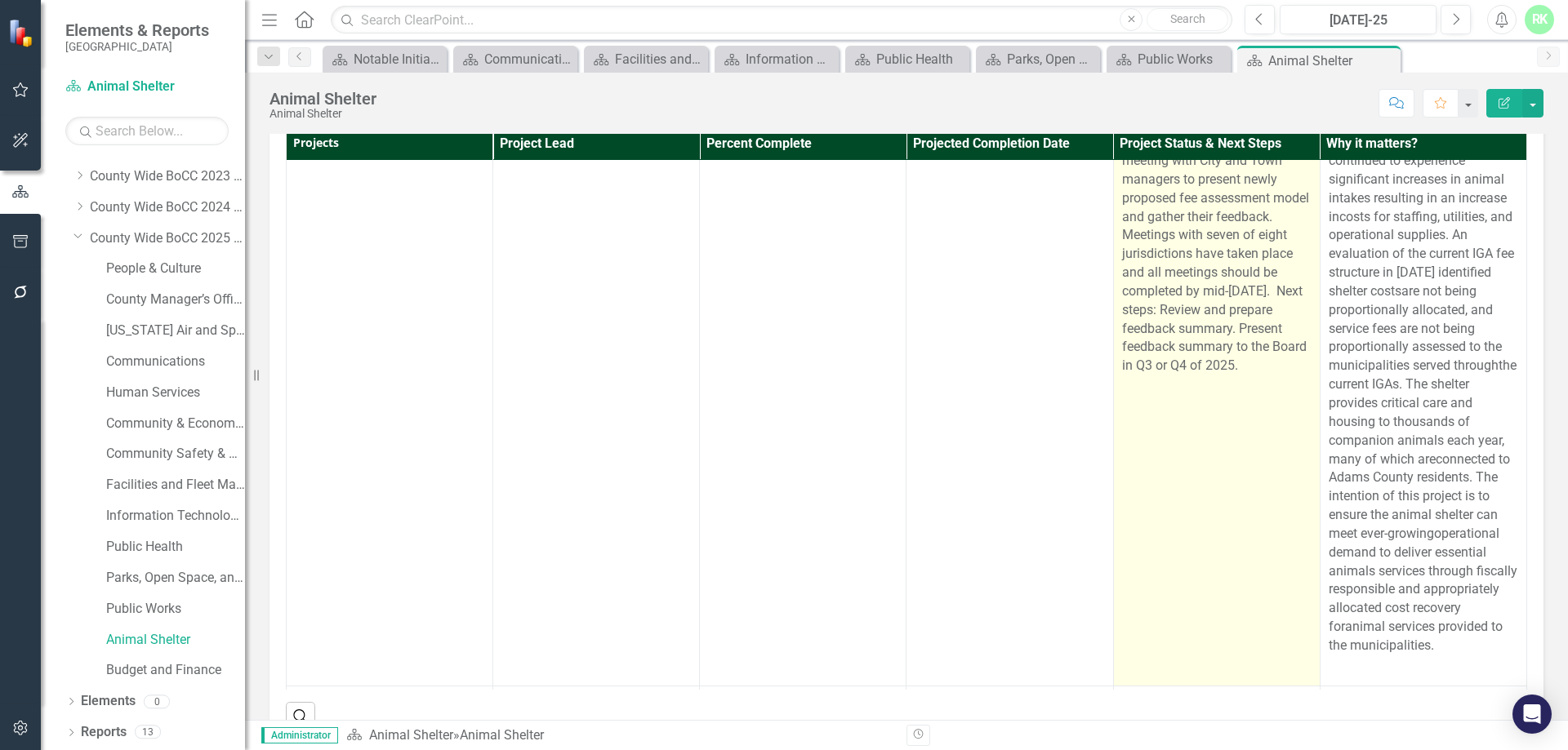
click at [1176, 375] on p "Currently in the process of meeting with City and Town managers to present newl…" at bounding box center [1216, 254] width 189 height 242
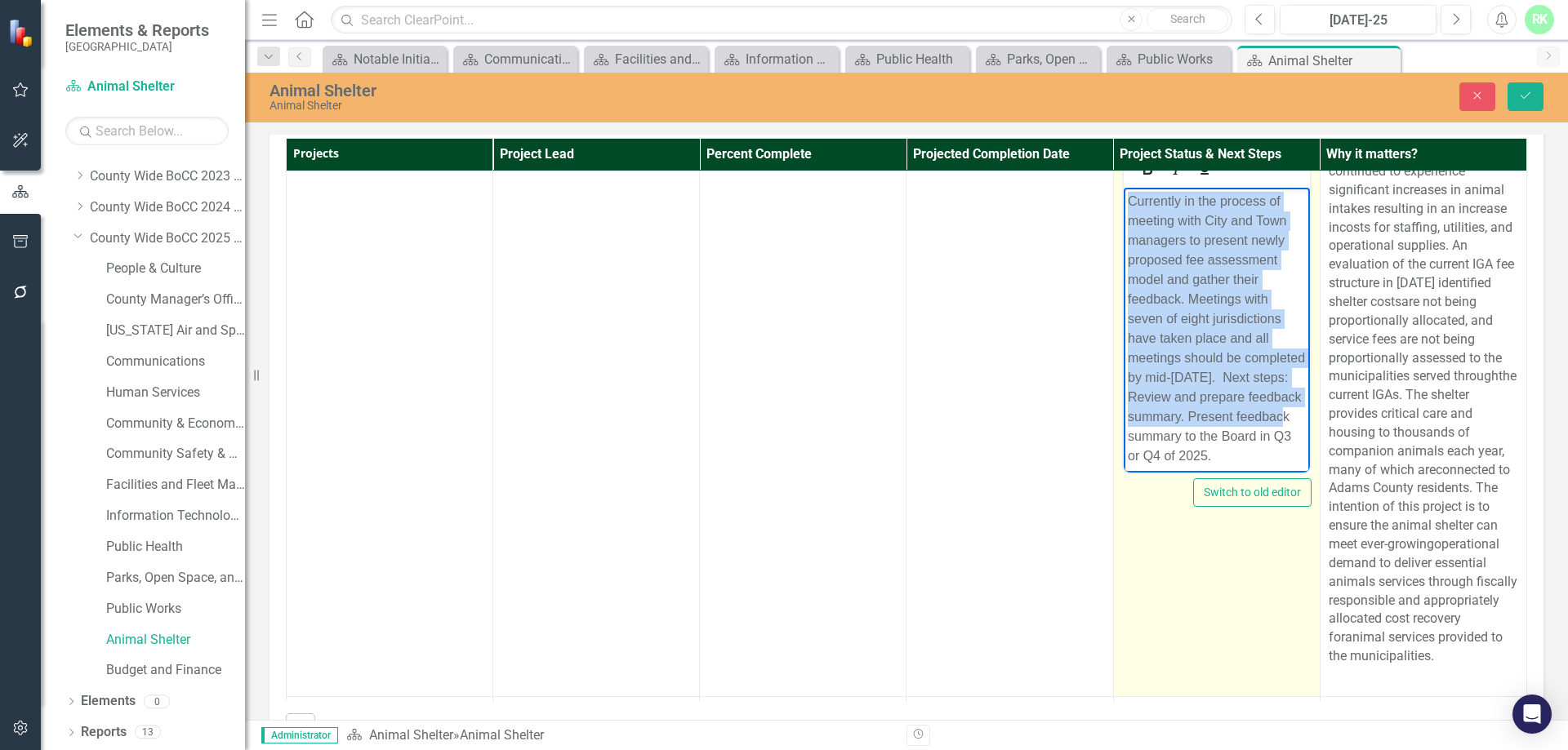
scroll to position [30, 0]
drag, startPoint x: 1128, startPoint y: 205, endPoint x: 1295, endPoint y: 499, distance: 338.1
click at [1295, 473] on html "Currently in the process of meeting with City and Town managers to present newl…" at bounding box center [1215, 325] width 186 height 295
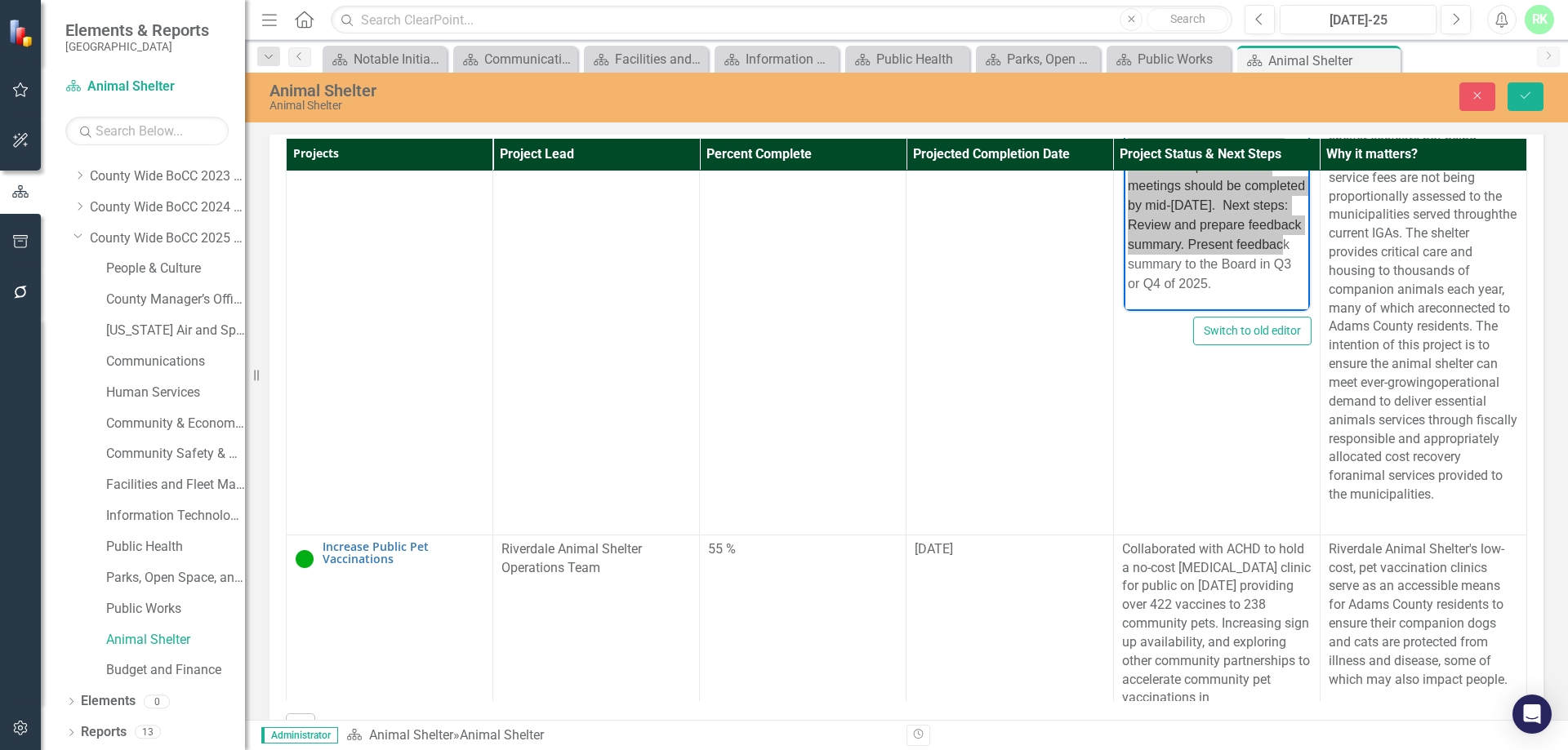
scroll to position [735, 0]
click at [1469, 111] on div "Animal Shelter Animal Shelter Close Save" at bounding box center [906, 96] width 1323 height 31
click at [1469, 102] on button "Close" at bounding box center [1477, 96] width 36 height 28
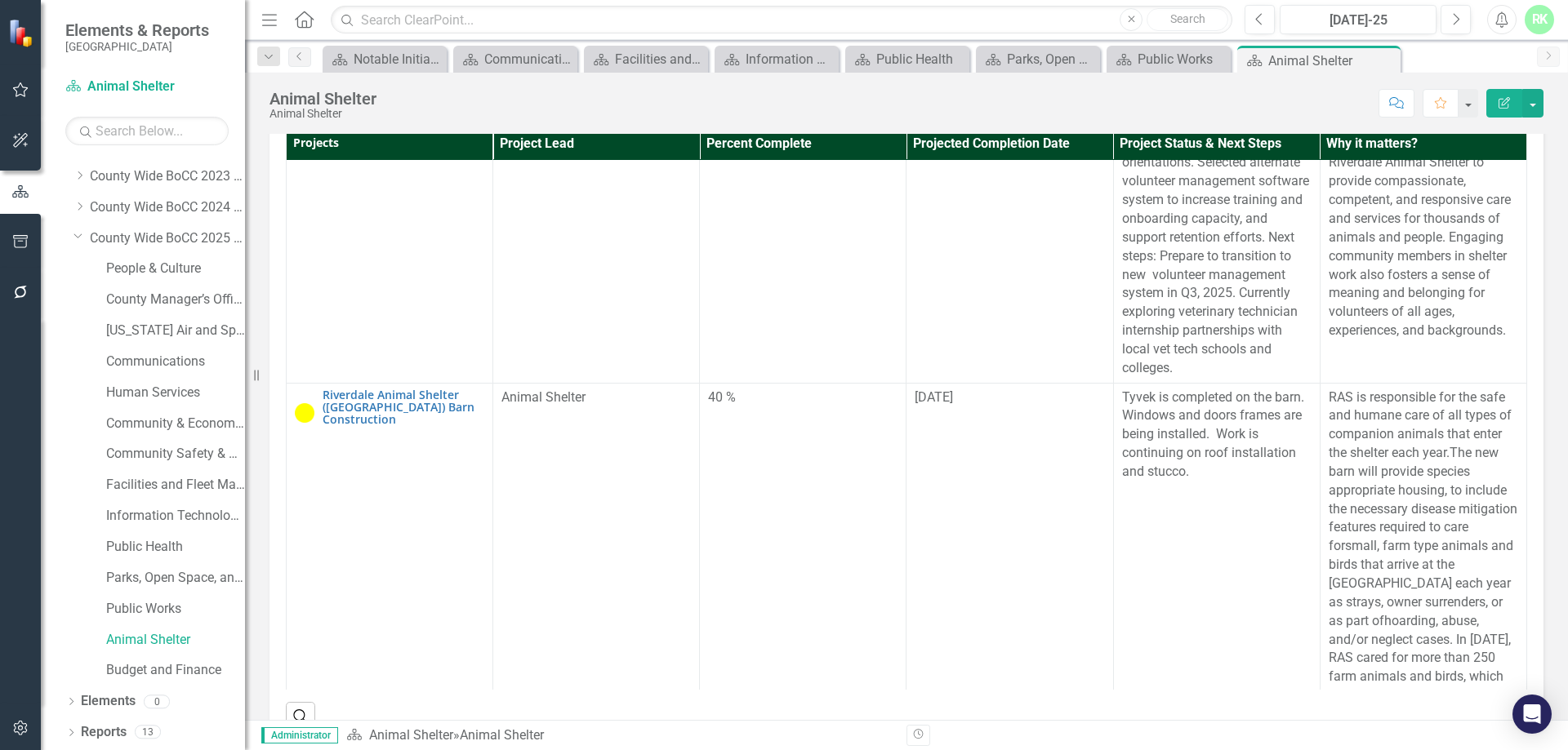
scroll to position [1714, 0]
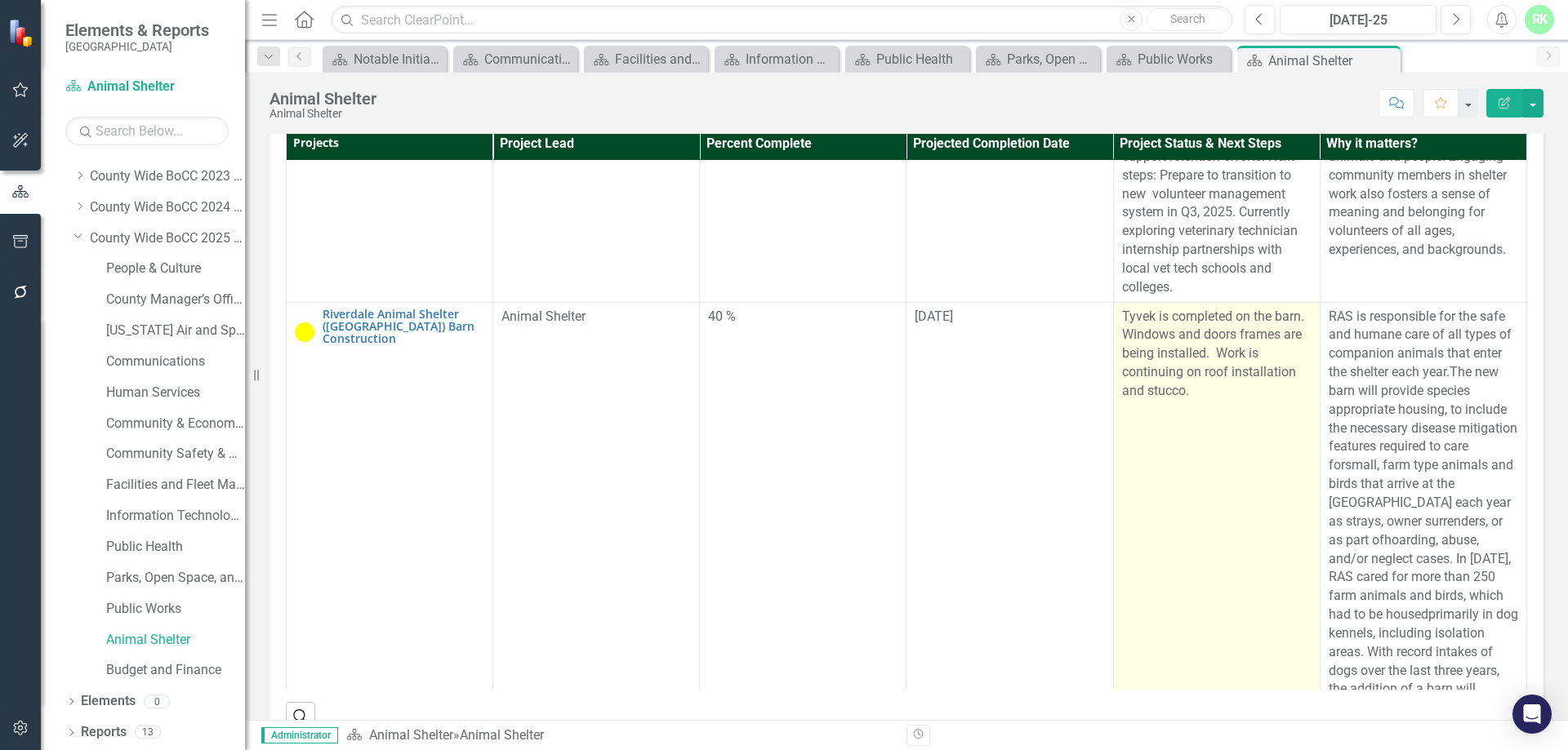
click at [1151, 401] on p "Tyvek is completed on the barn. Windows and doors frames are being installed. W…" at bounding box center [1216, 354] width 189 height 93
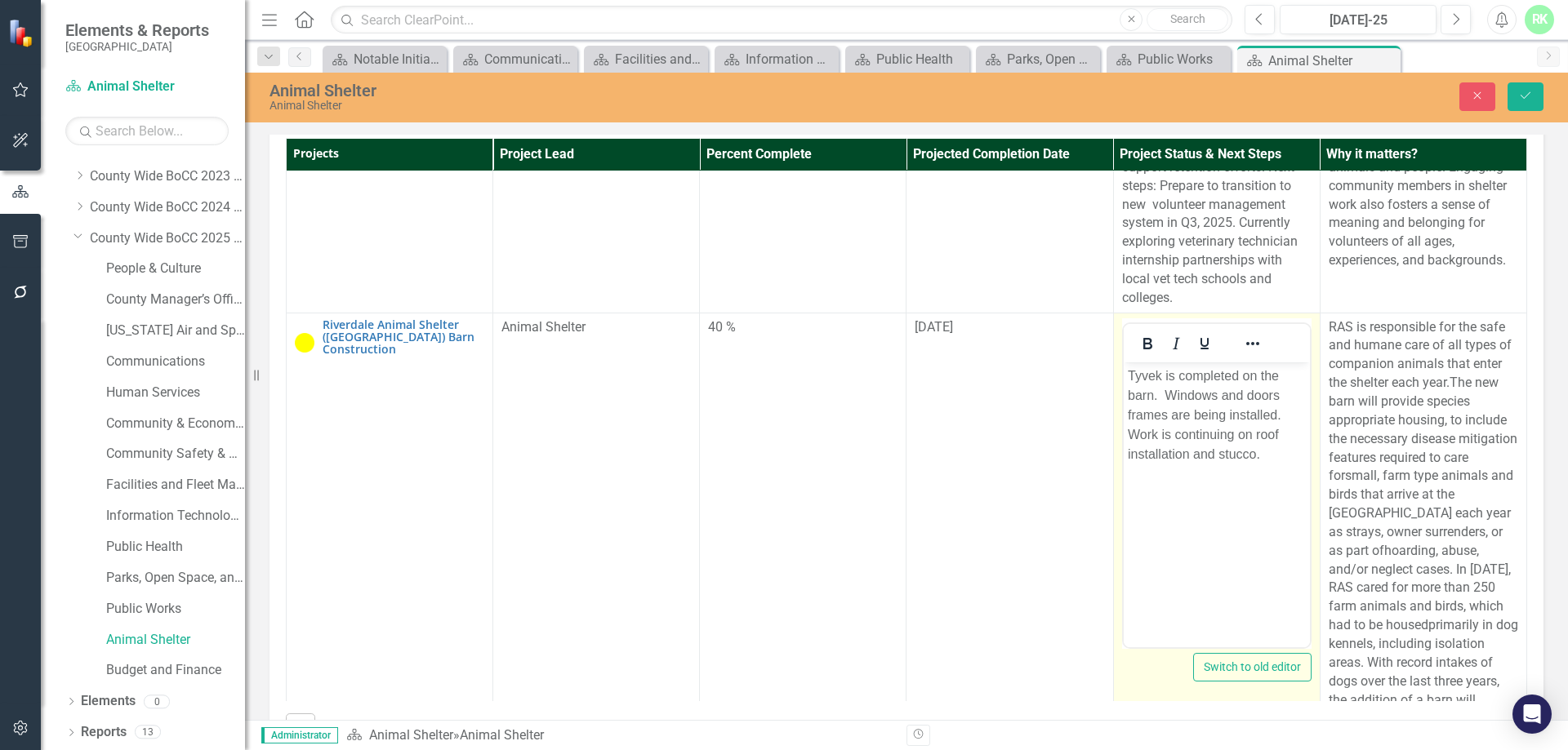
scroll to position [0, 0]
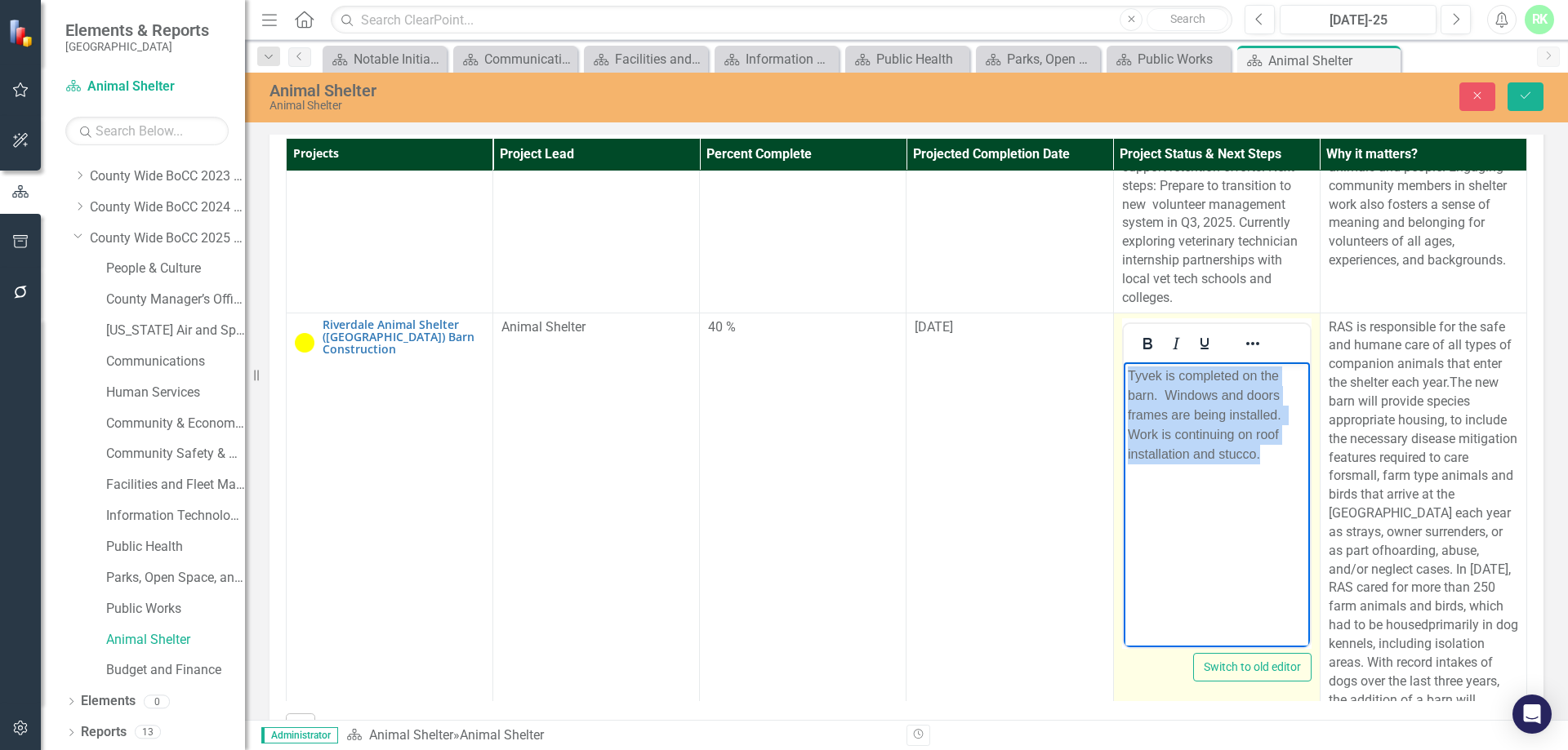
drag, startPoint x: 1278, startPoint y: 457, endPoint x: 1094, endPoint y: 374, distance: 201.9
click at [1122, 374] on html "Tyvek is completed on the barn. Windows and doors frames are being installed. W…" at bounding box center [1215, 484] width 186 height 245
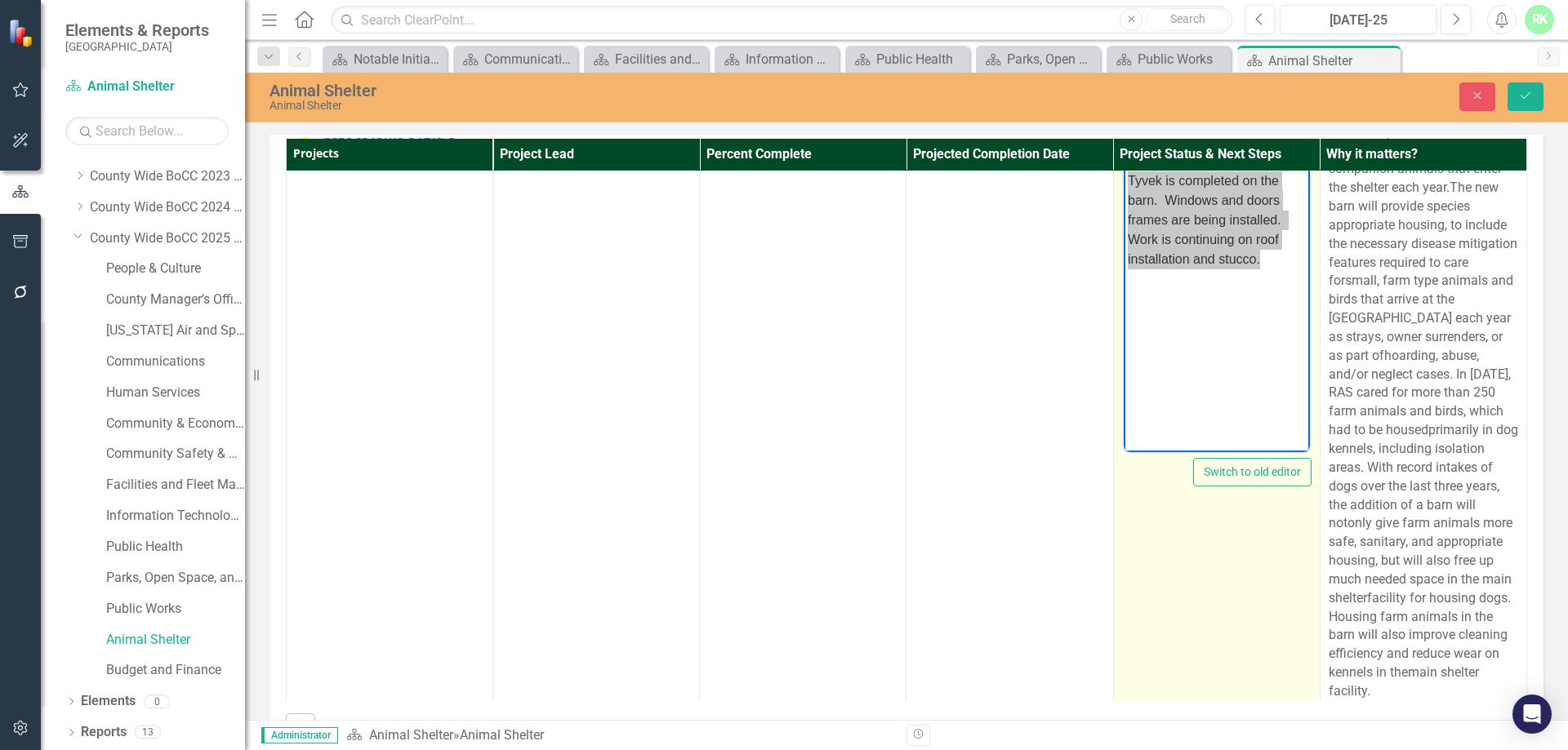
scroll to position [1978, 0]
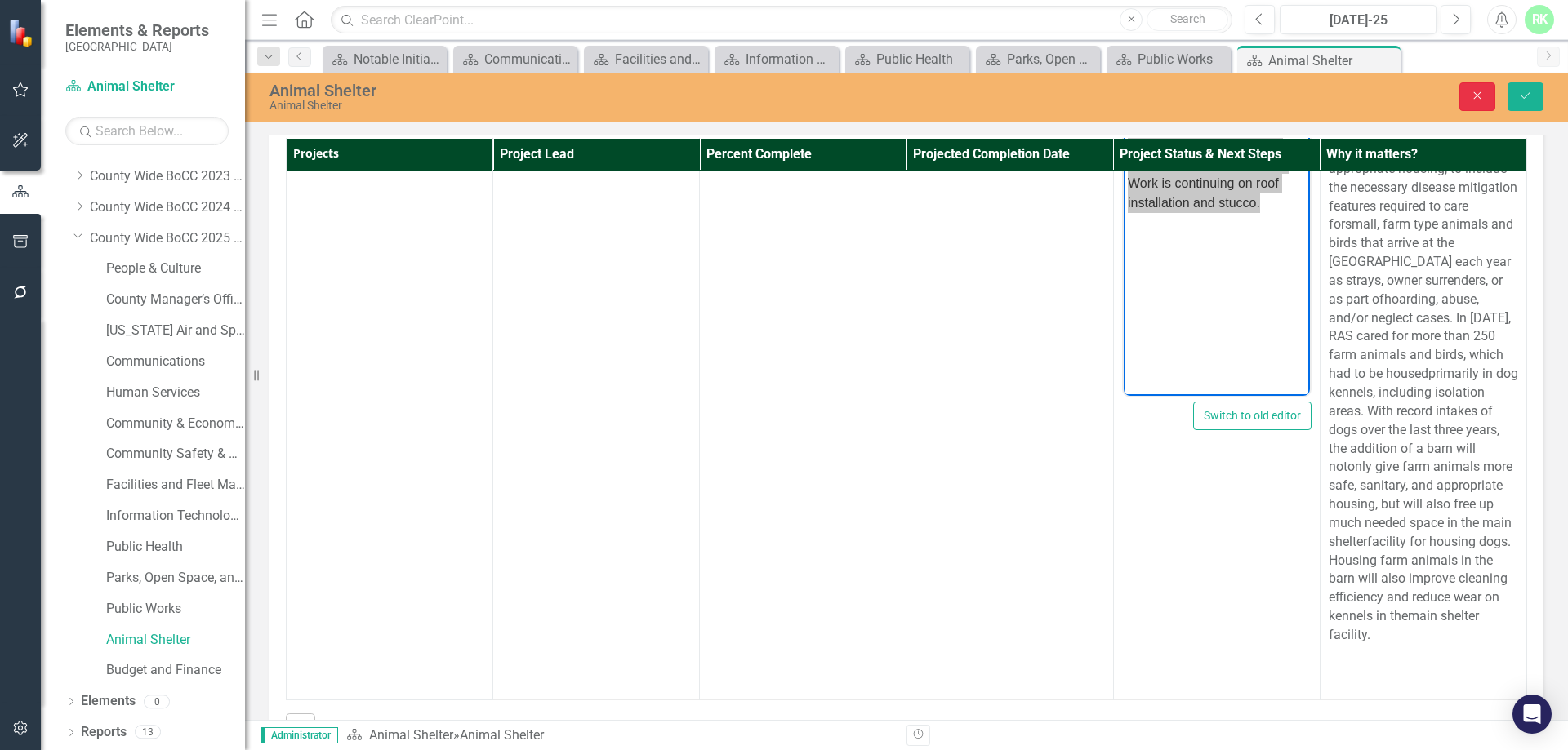
click at [1472, 92] on icon "Close" at bounding box center [1477, 95] width 15 height 11
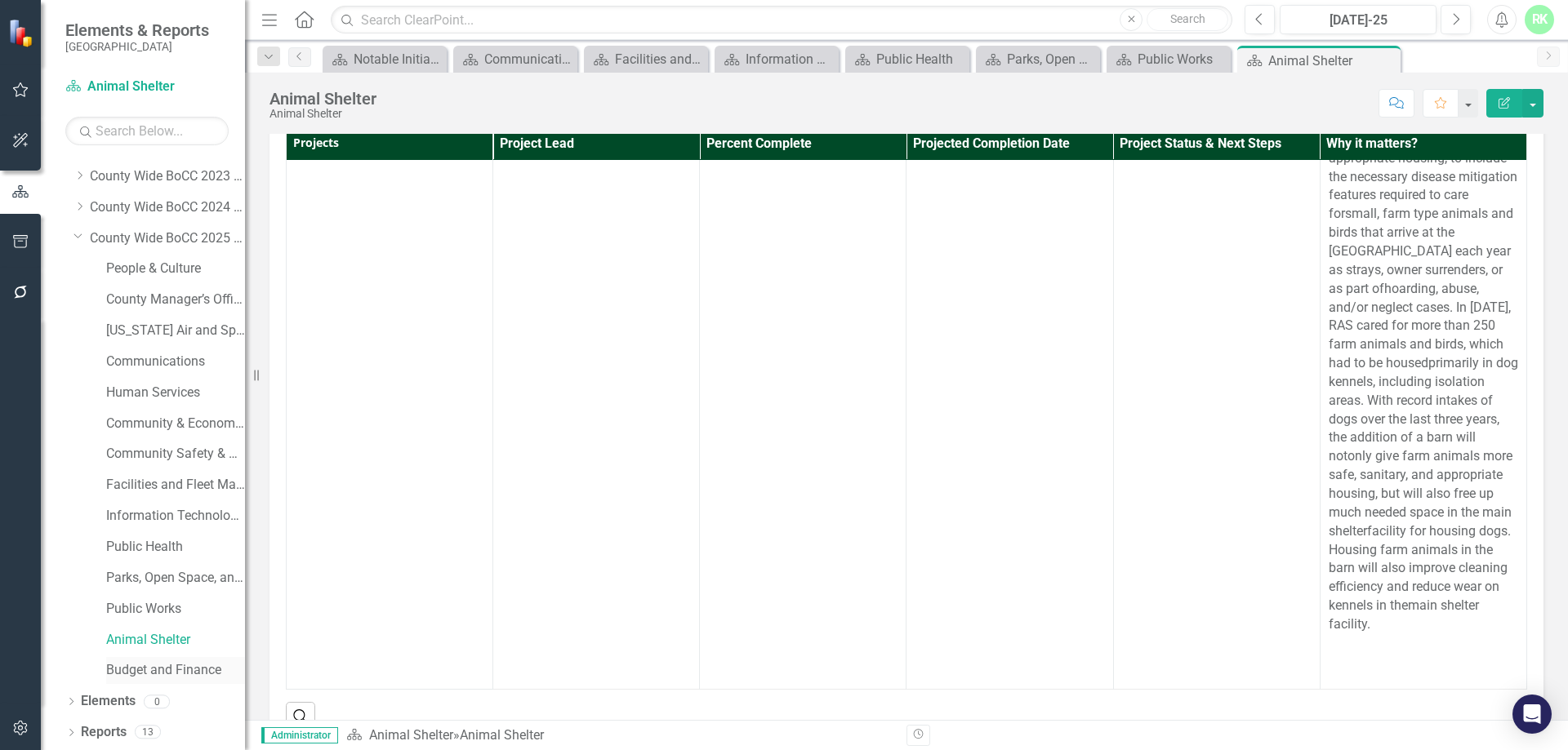
click at [172, 672] on link "Budget and Finance" at bounding box center [175, 671] width 139 height 19
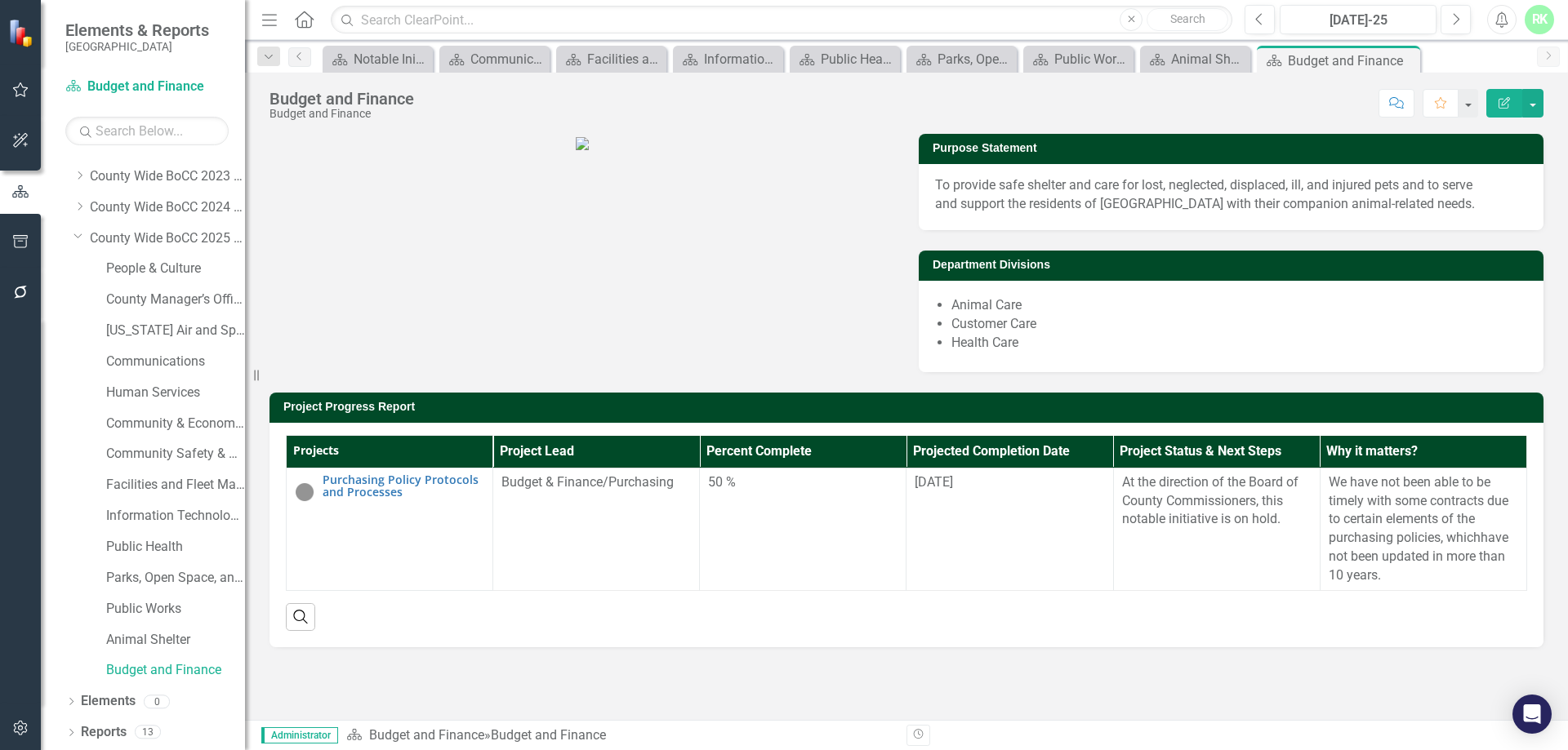
scroll to position [141, 0]
